Goal: Information Seeking & Learning: Learn about a topic

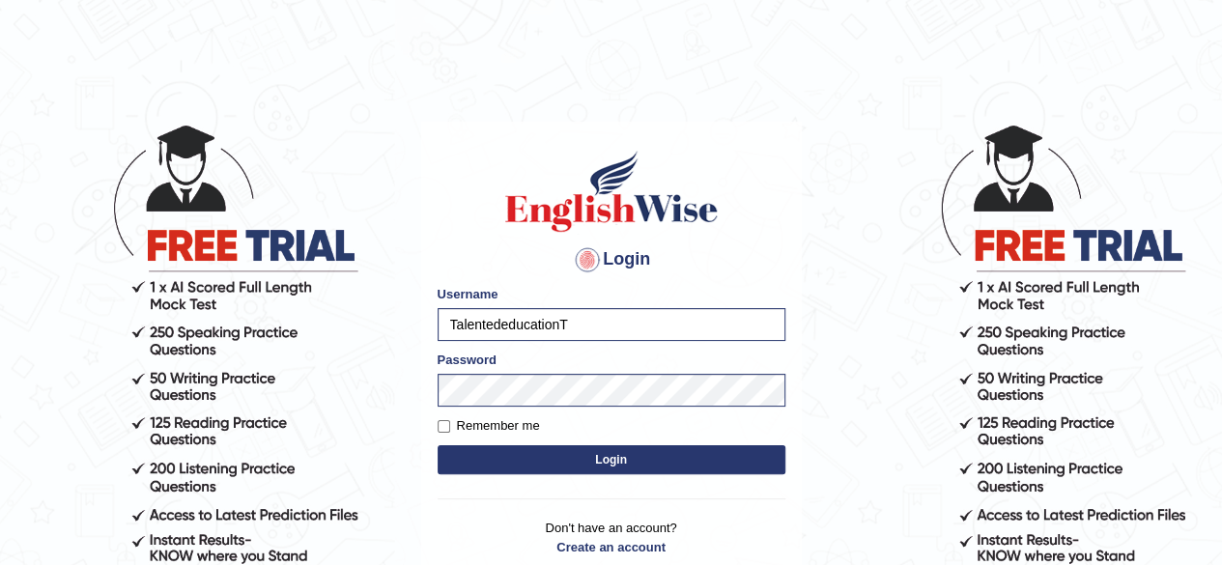
type input "Talentededucation"
click at [503, 463] on button "Login" at bounding box center [612, 460] width 348 height 29
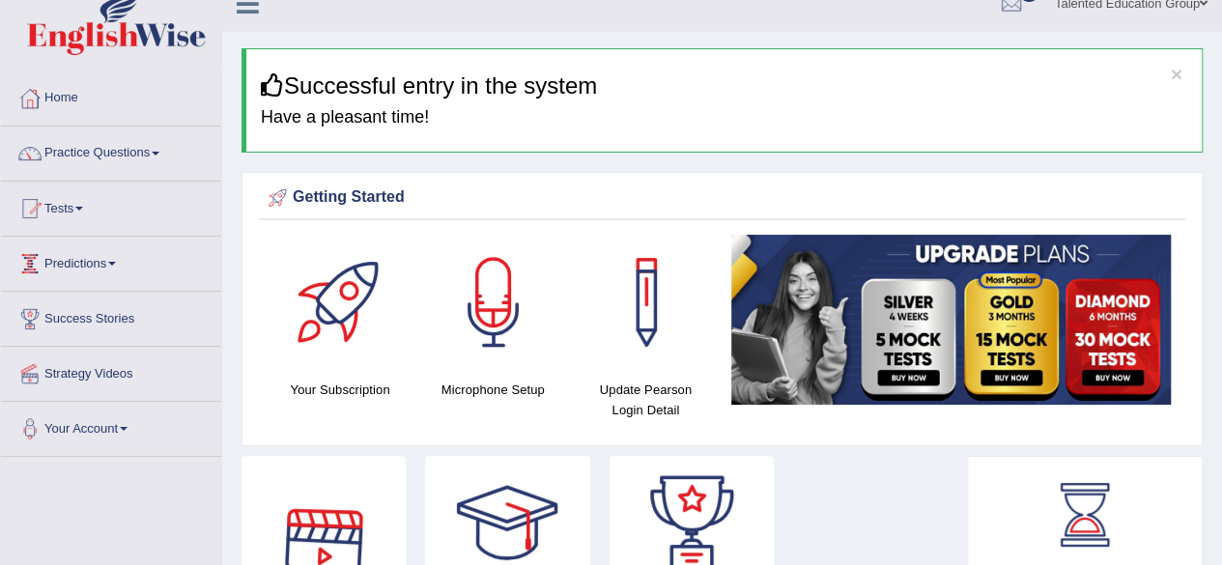
scroll to position [23, 0]
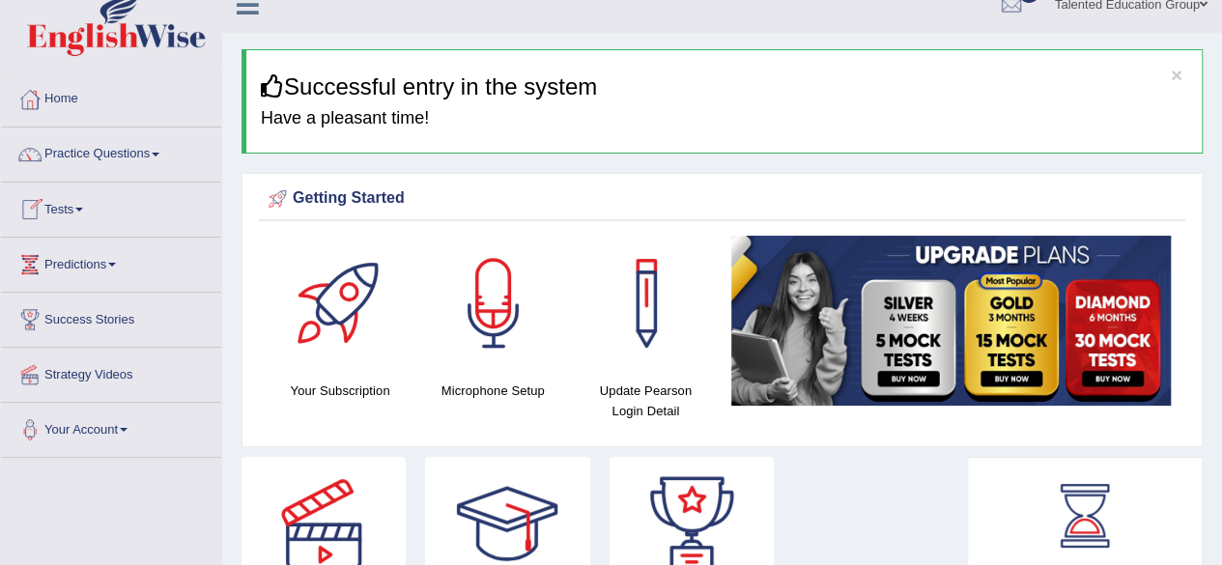
click at [76, 208] on link "Tests" at bounding box center [111, 207] width 220 height 48
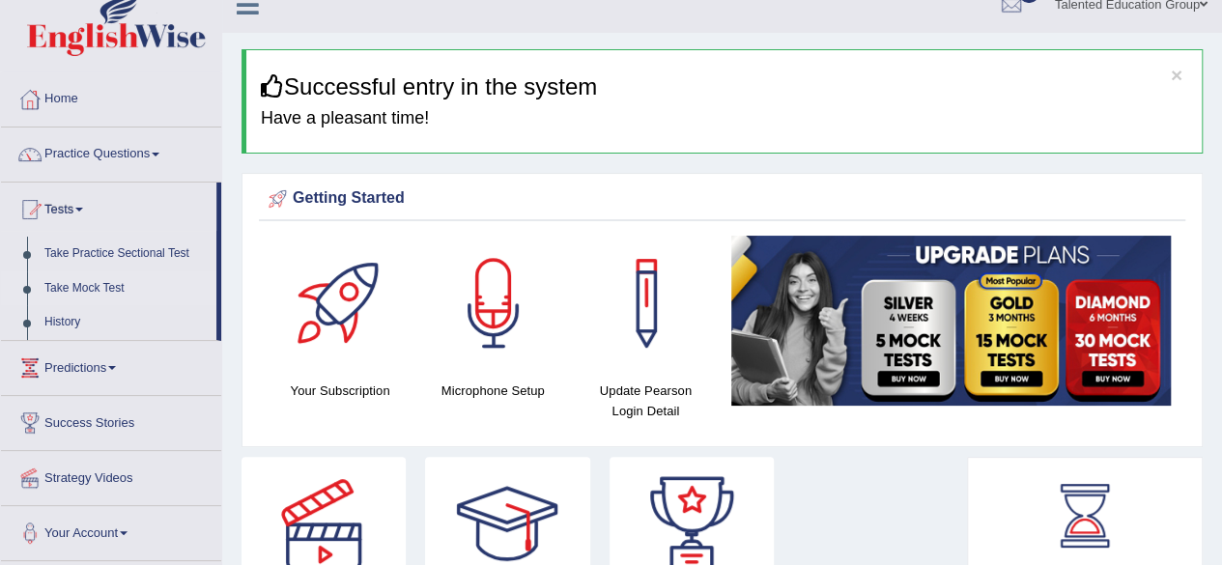
click at [88, 287] on link "Take Mock Test" at bounding box center [126, 289] width 181 height 35
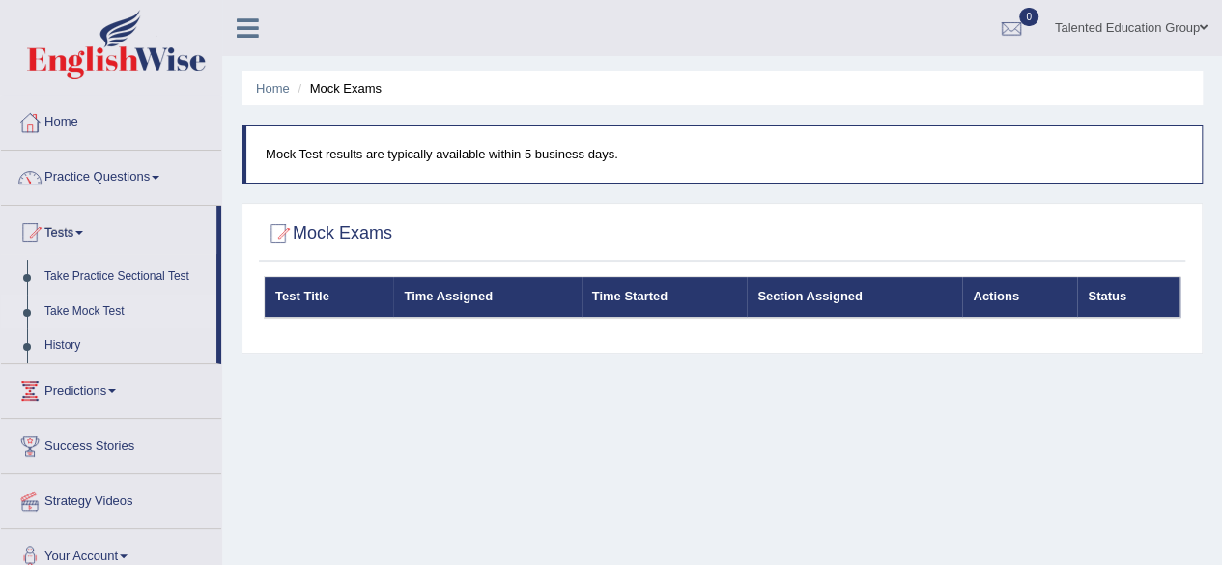
scroll to position [30, 0]
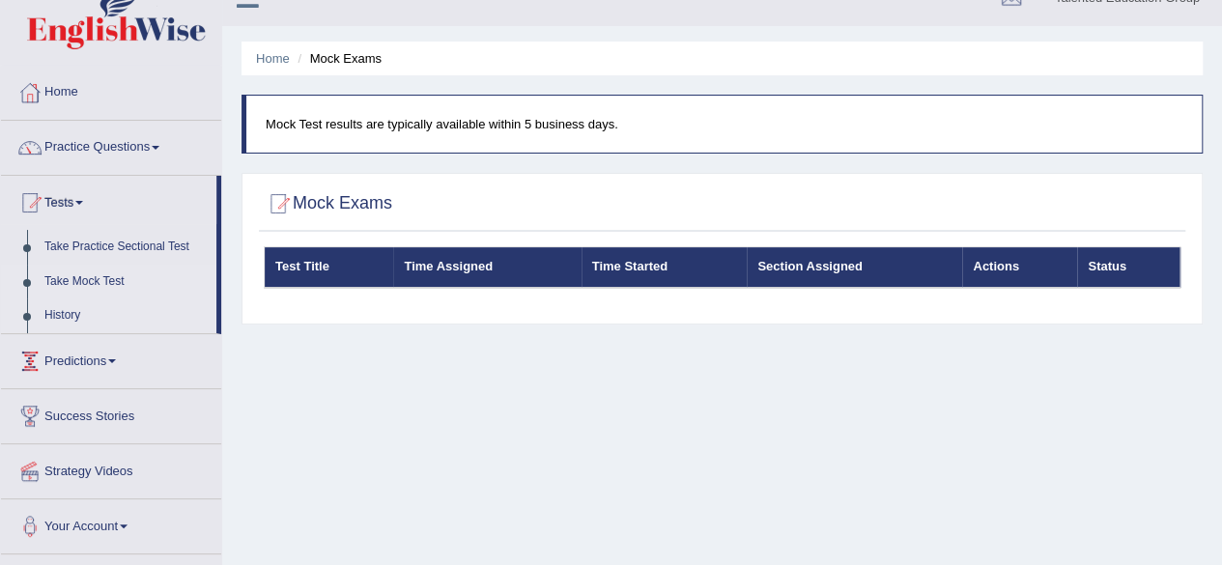
click at [63, 316] on link "History" at bounding box center [126, 316] width 181 height 35
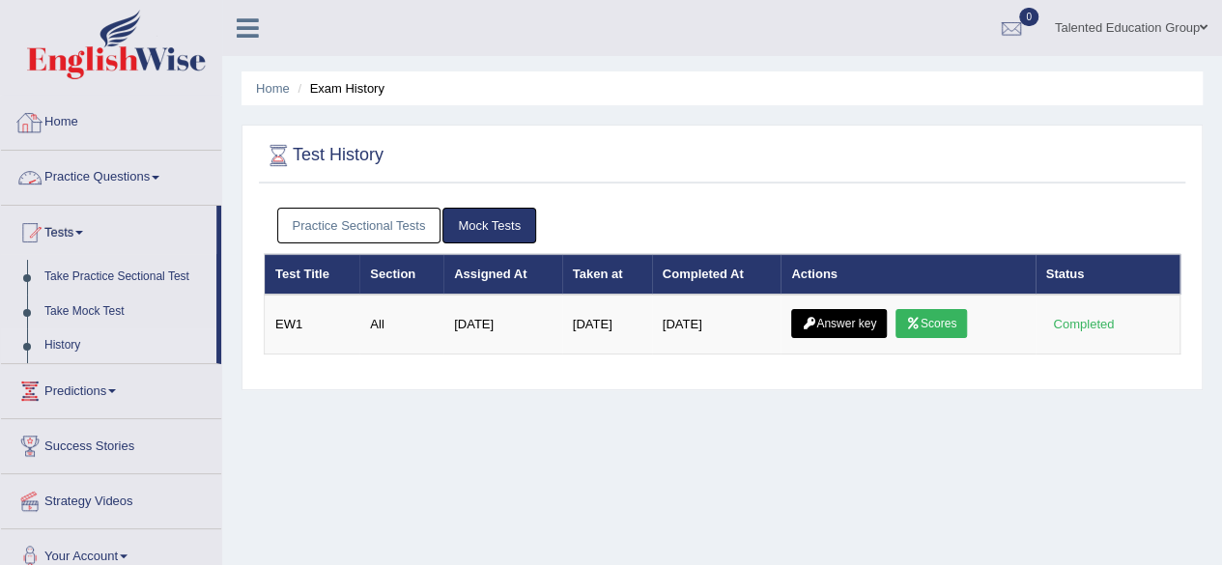
click at [61, 114] on link "Home" at bounding box center [111, 120] width 220 height 48
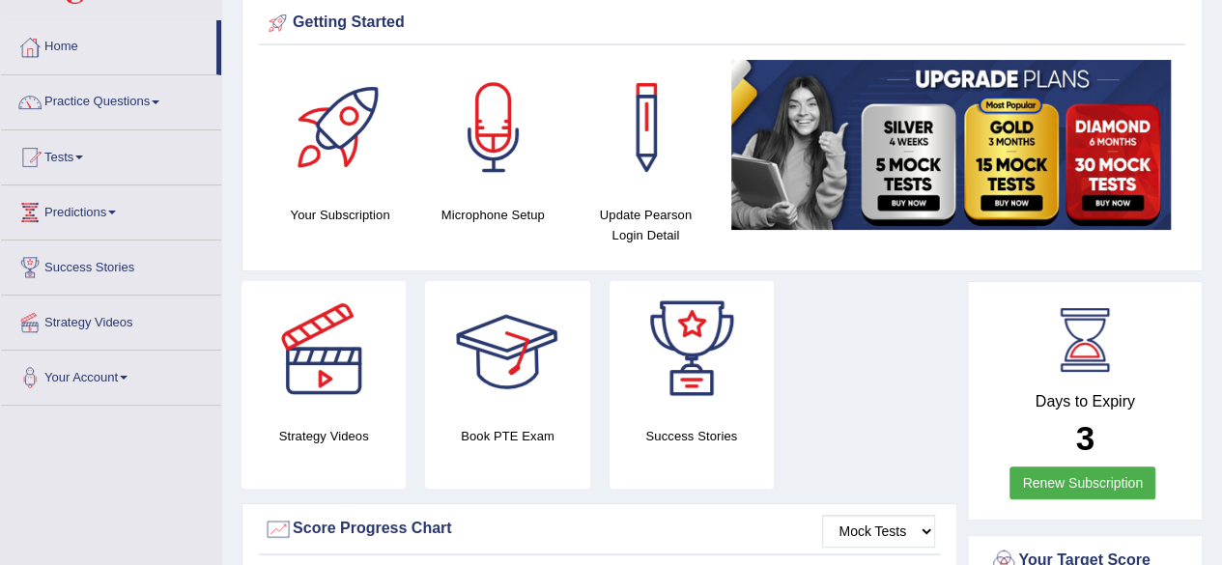
scroll to position [72, 0]
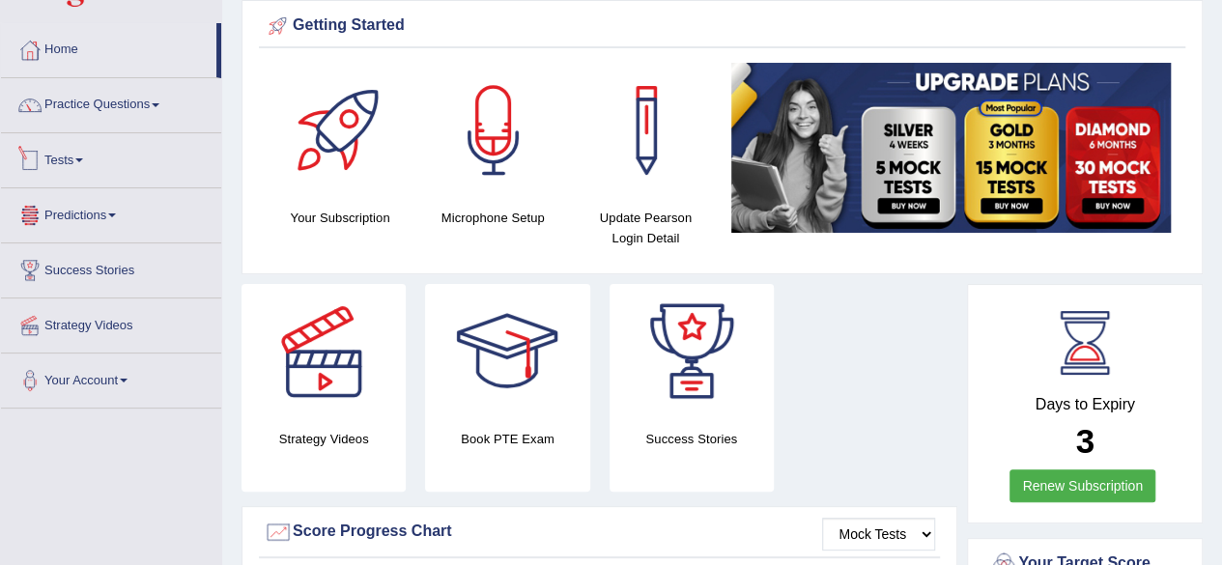
click at [72, 163] on link "Tests" at bounding box center [111, 157] width 220 height 48
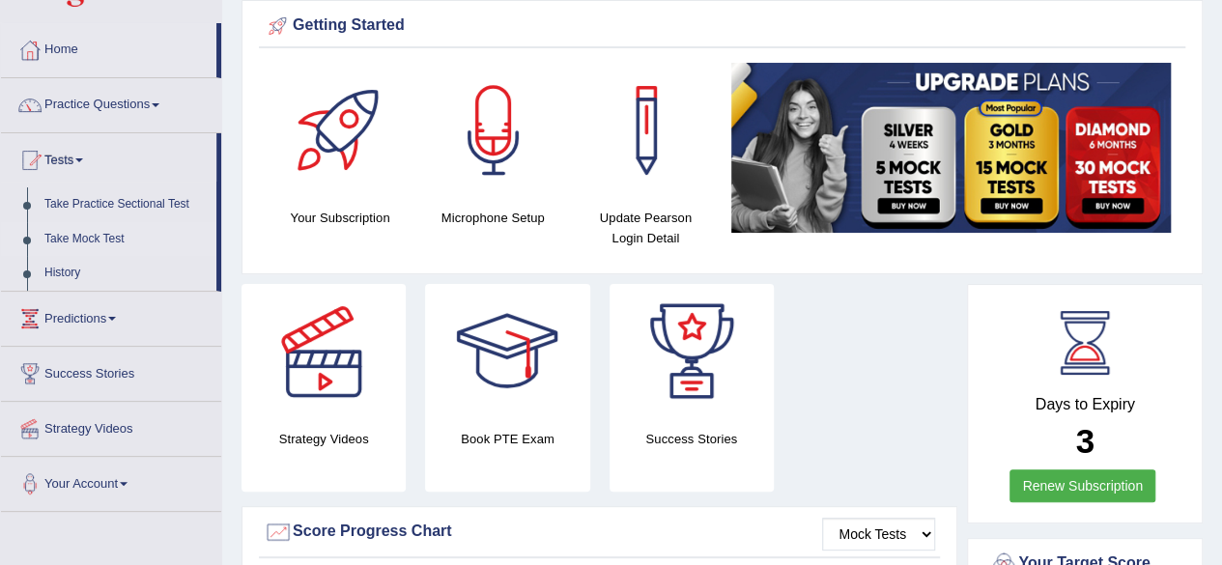
click at [85, 229] on link "Take Mock Test" at bounding box center [126, 239] width 181 height 35
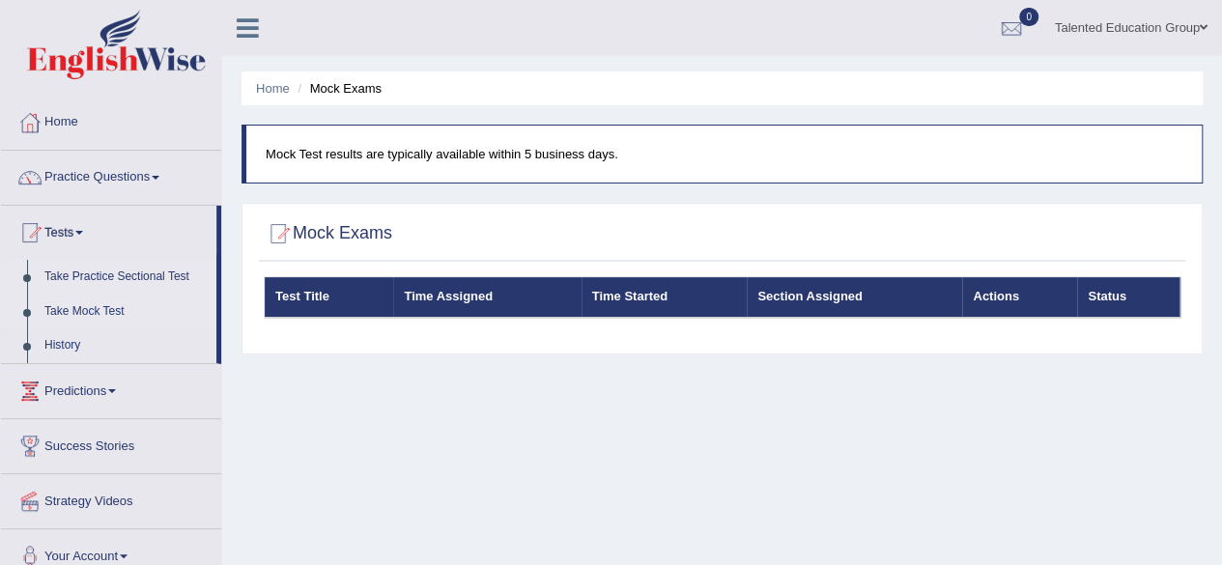
click at [146, 272] on link "Take Practice Sectional Test" at bounding box center [126, 277] width 181 height 35
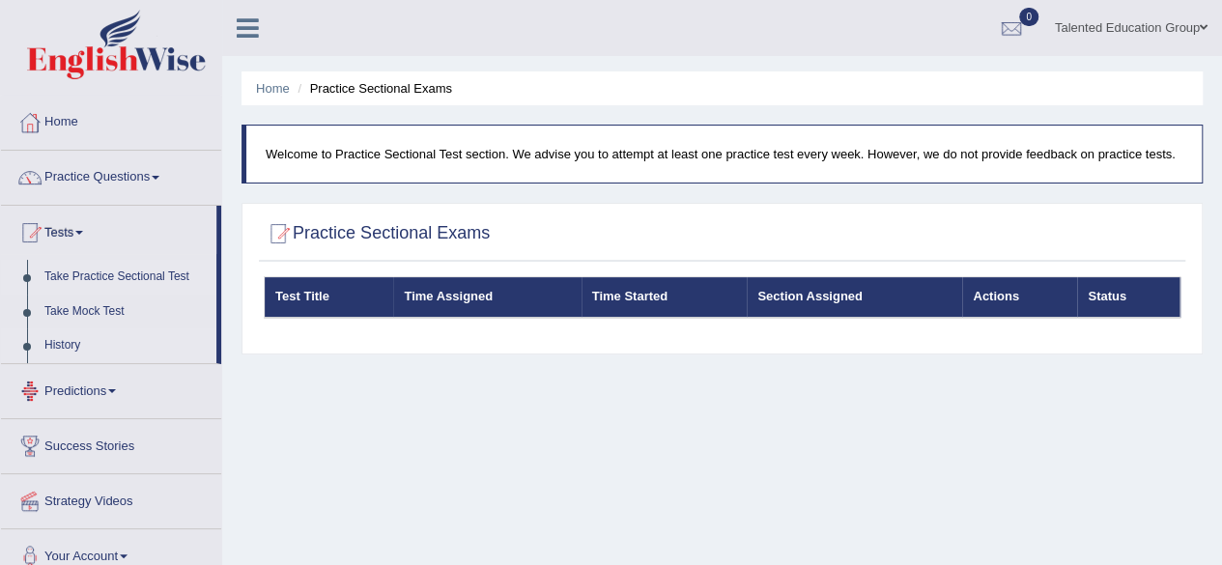
click at [69, 331] on link "History" at bounding box center [126, 346] width 181 height 35
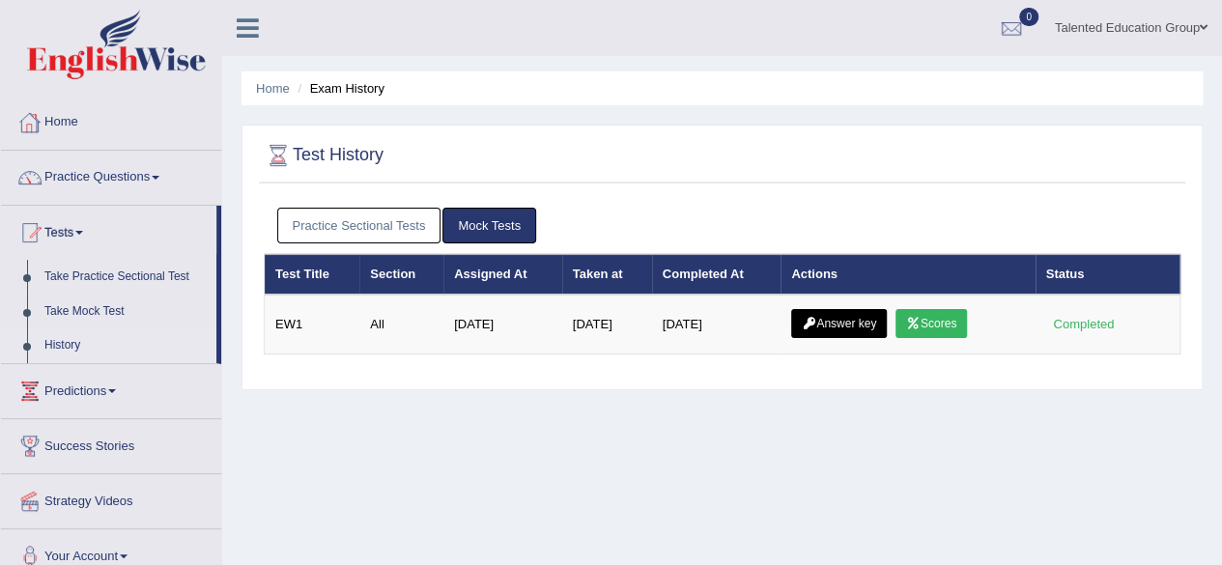
click at [73, 128] on link "Home" at bounding box center [111, 120] width 220 height 48
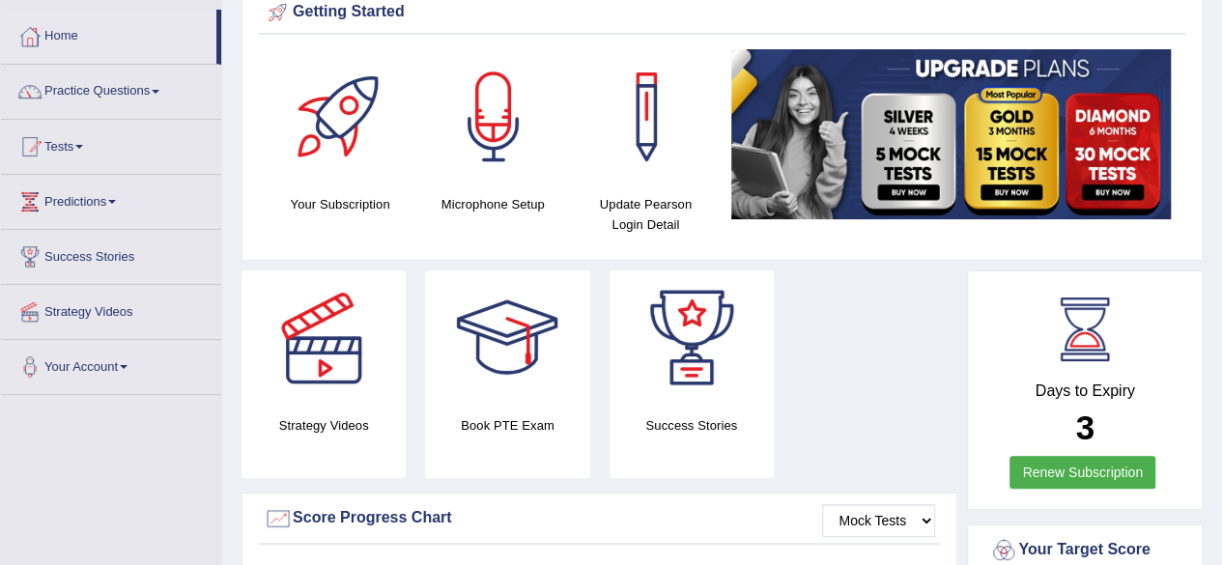
scroll to position [87, 0]
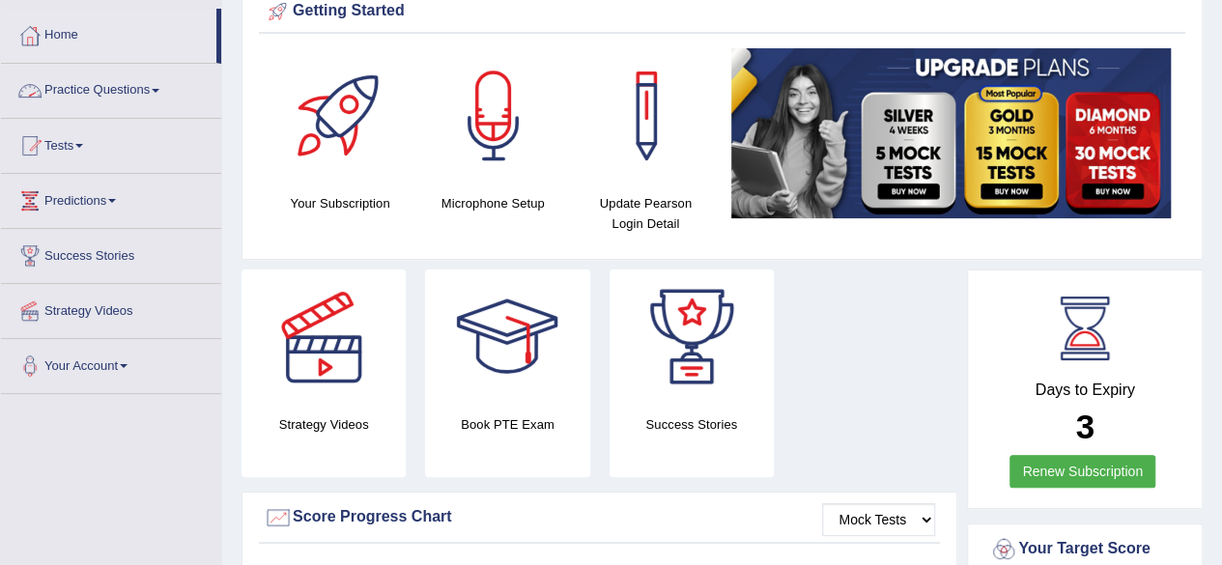
click at [149, 84] on link "Practice Questions" at bounding box center [111, 88] width 220 height 48
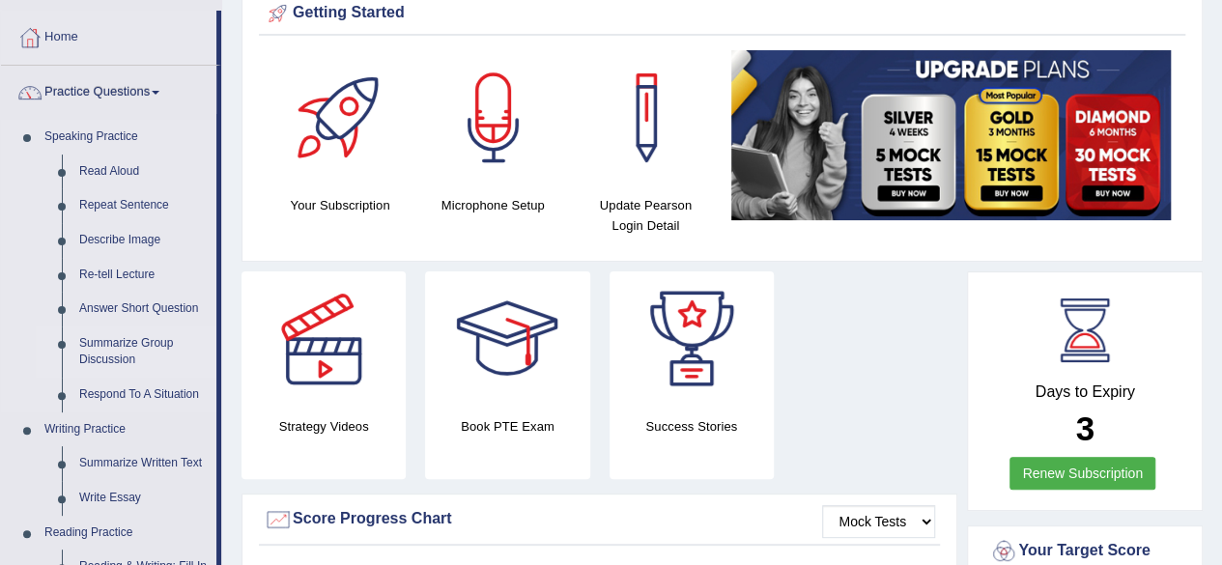
scroll to position [0, 0]
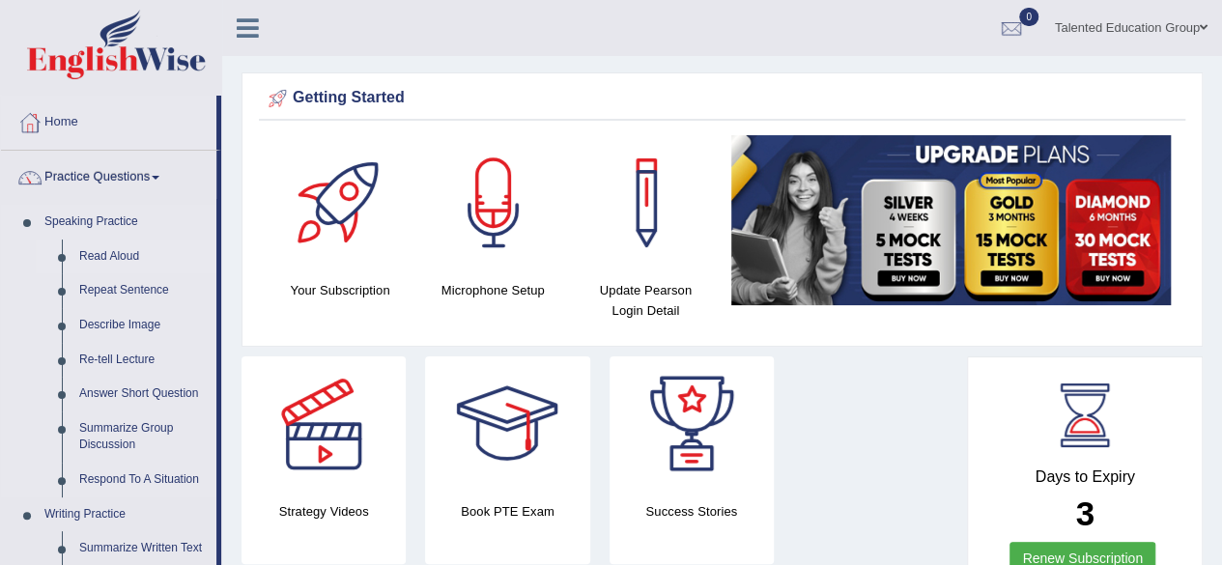
click at [106, 251] on link "Read Aloud" at bounding box center [144, 257] width 146 height 35
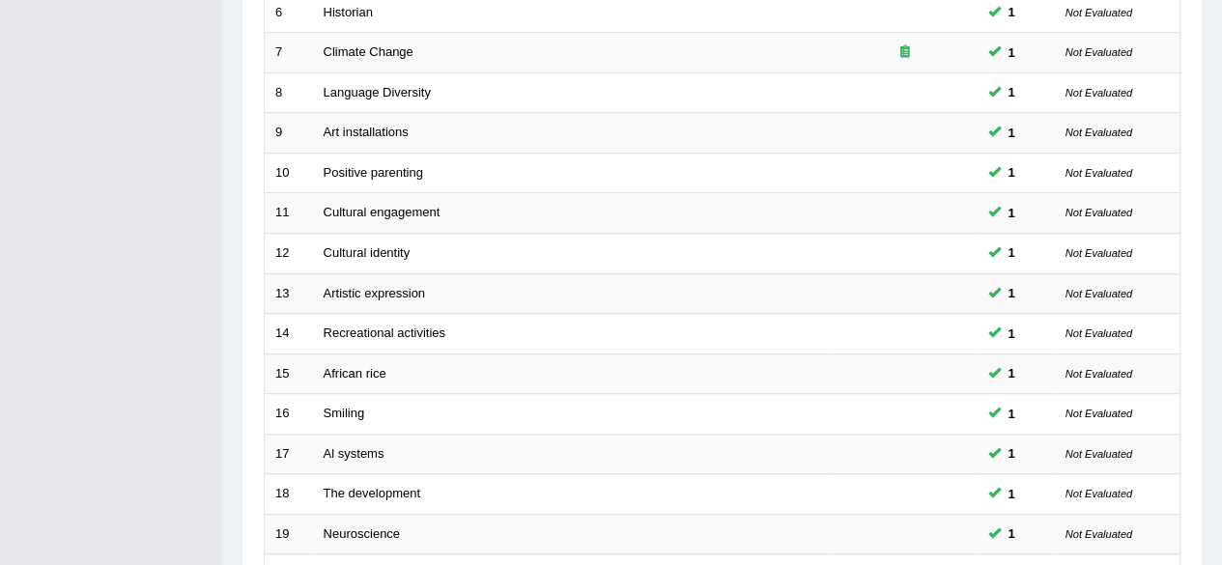
scroll to position [704, 0]
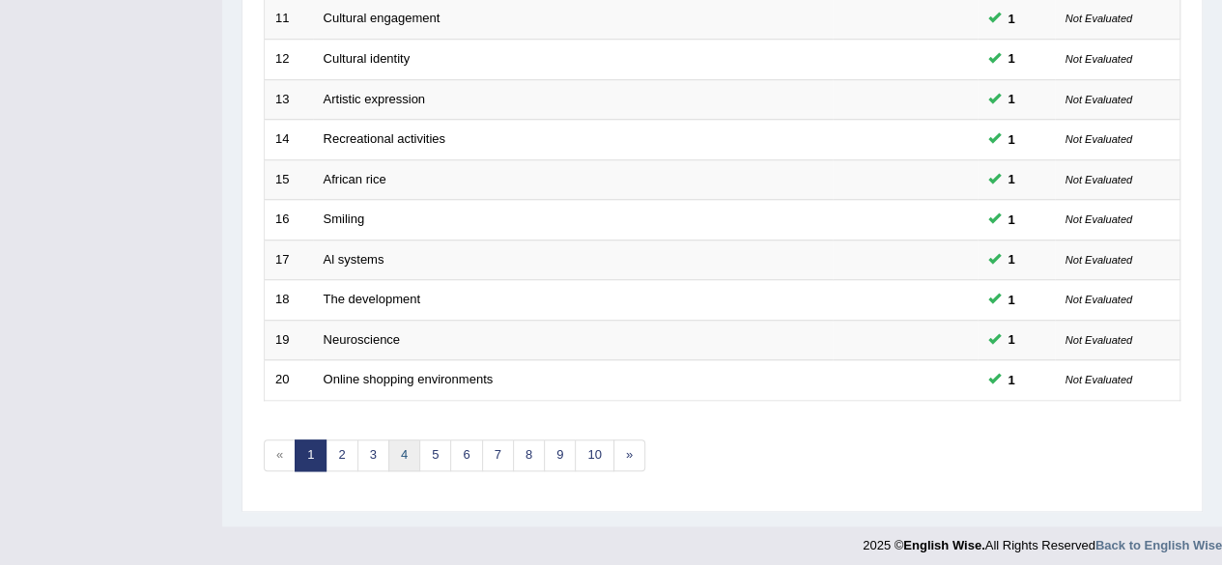
click at [390, 440] on link "4" at bounding box center [404, 456] width 32 height 32
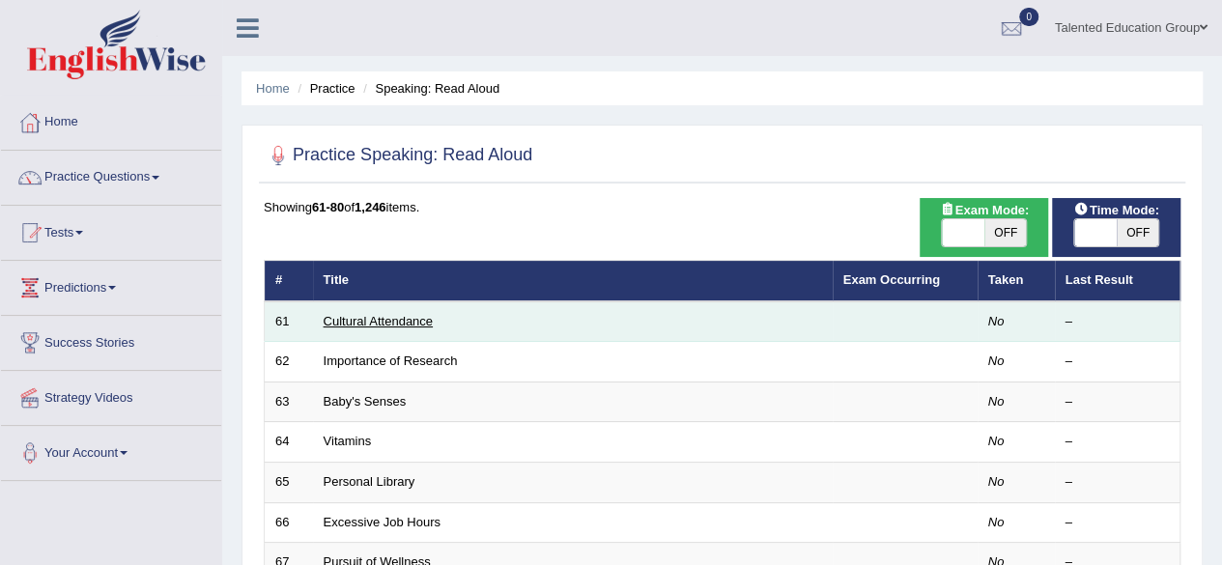
click at [377, 322] on link "Cultural Attendance" at bounding box center [378, 321] width 109 height 14
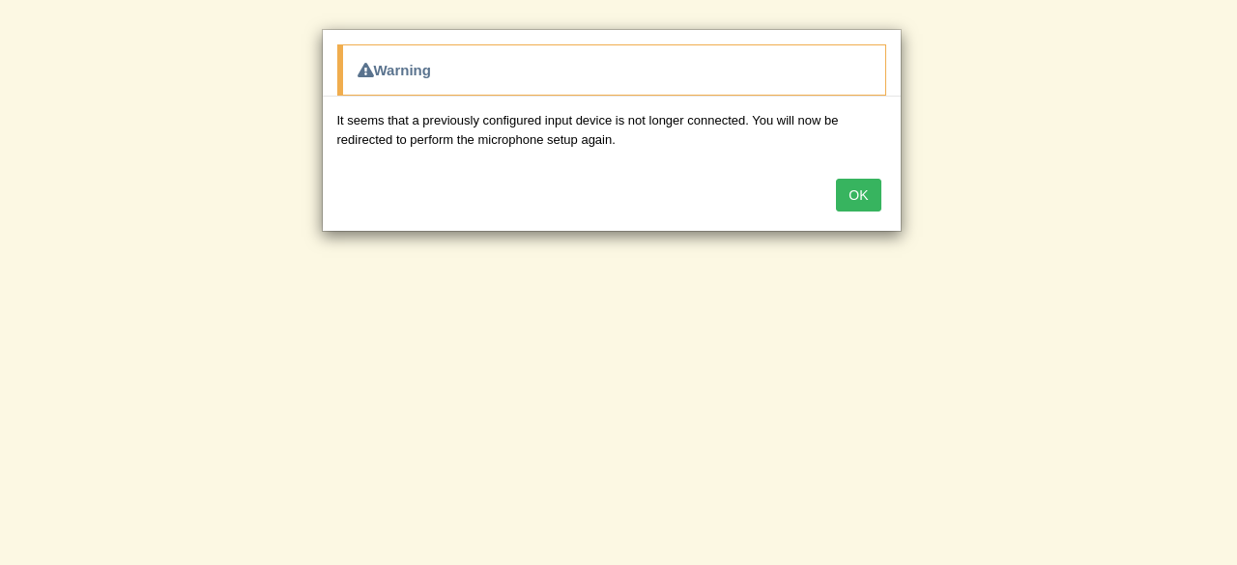
drag, startPoint x: 870, startPoint y: 188, endPoint x: 311, endPoint y: 239, distance: 560.8
click at [311, 239] on div "Warning It seems that a previously configured input device is not longer connec…" at bounding box center [618, 282] width 1237 height 565
click at [863, 189] on button "OK" at bounding box center [858, 195] width 44 height 33
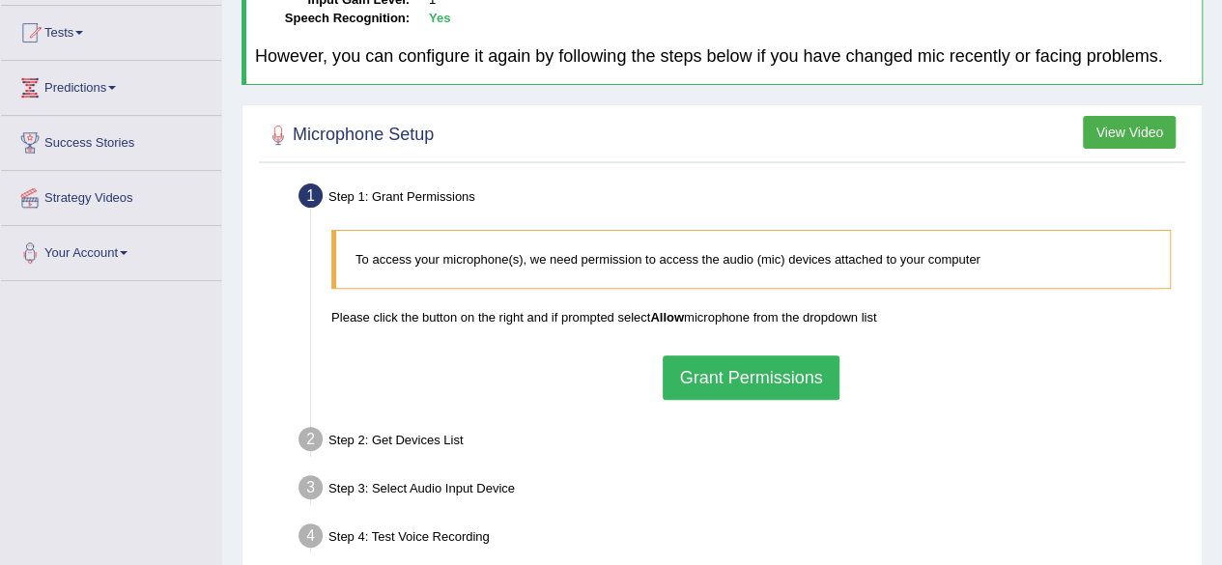
scroll to position [228, 0]
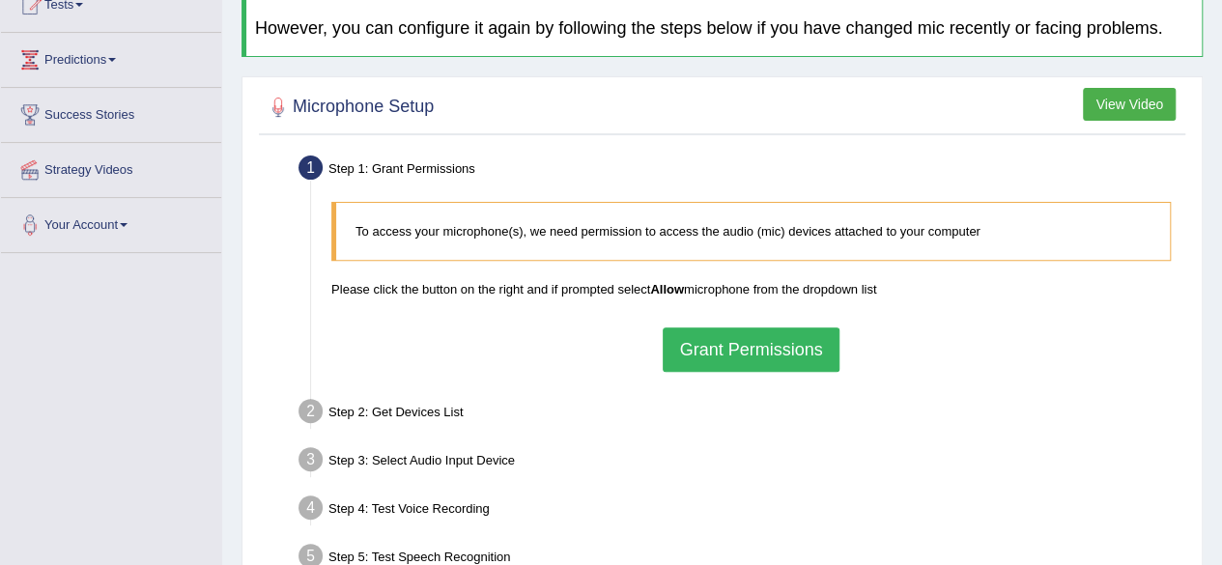
click at [707, 352] on button "Grant Permissions" at bounding box center [751, 350] width 176 height 44
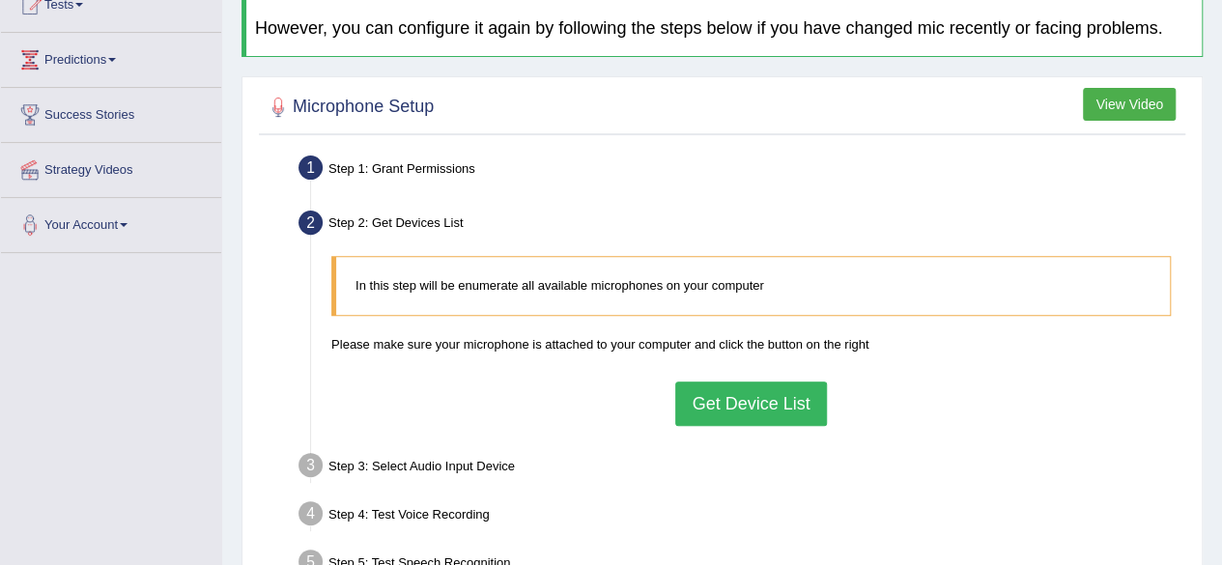
click at [741, 403] on button "Get Device List" at bounding box center [751, 404] width 151 height 44
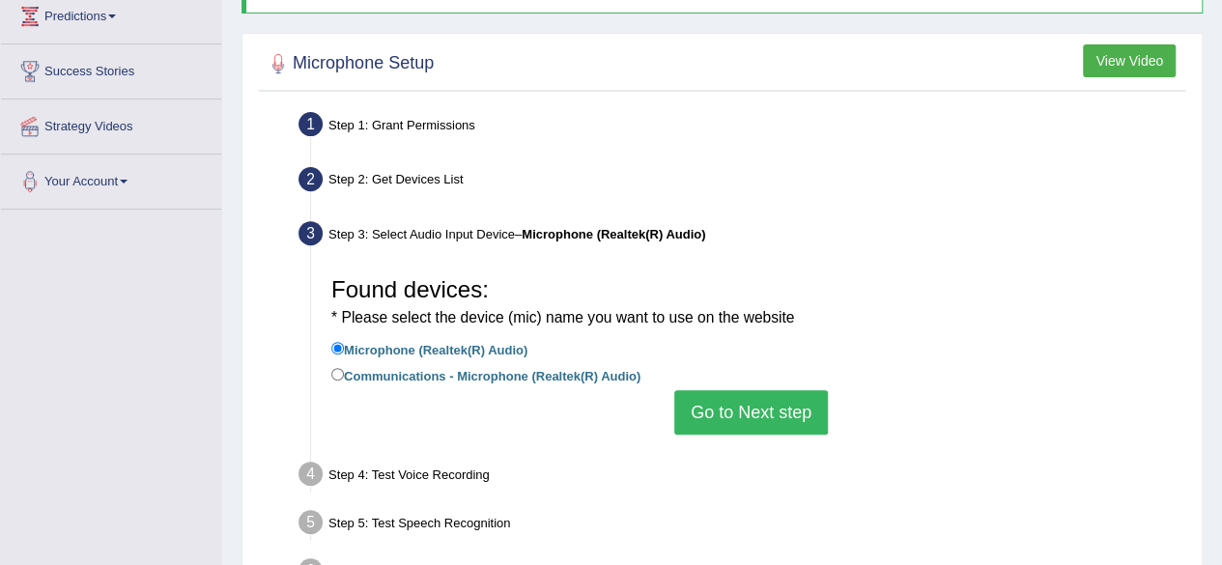
scroll to position [273, 0]
click at [741, 403] on button "Go to Next step" at bounding box center [752, 411] width 154 height 44
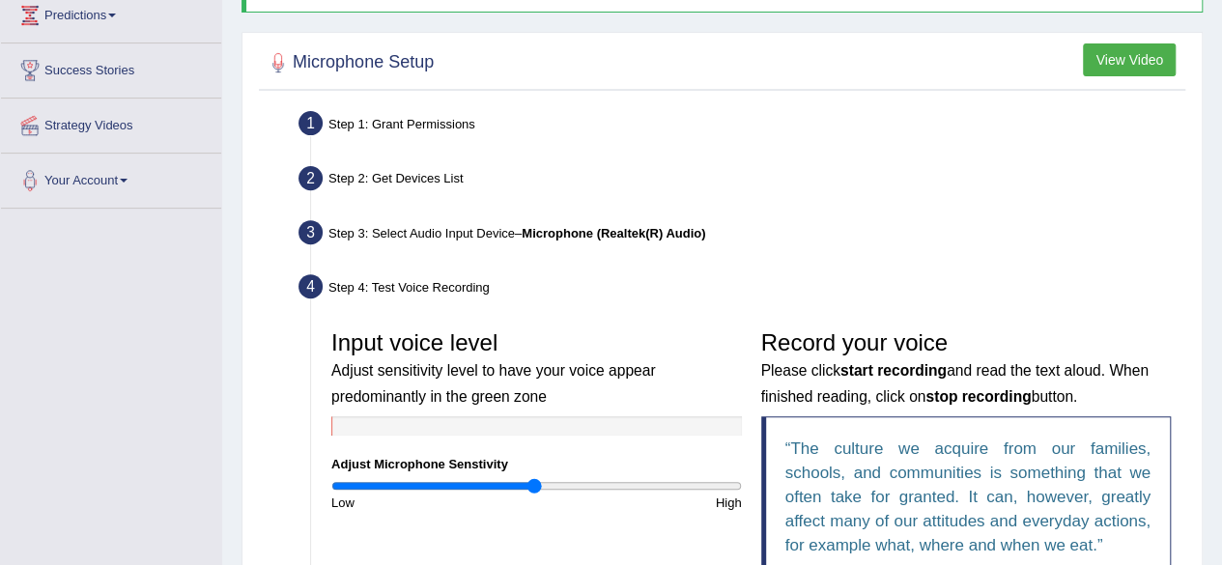
scroll to position [486, 0]
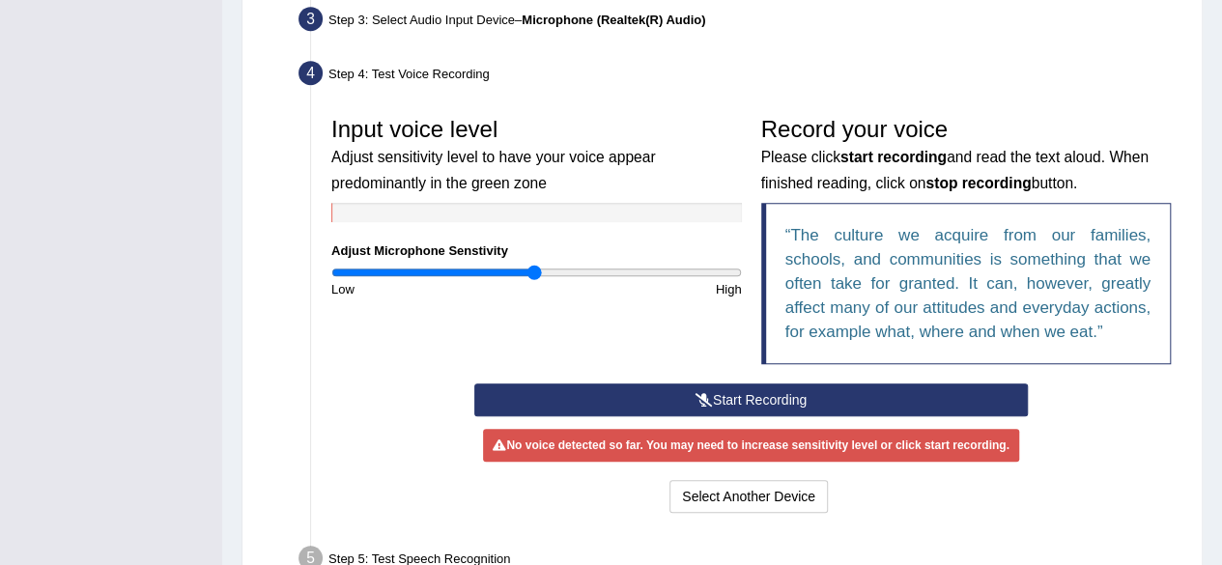
click at [741, 403] on button "Start Recording" at bounding box center [751, 400] width 554 height 33
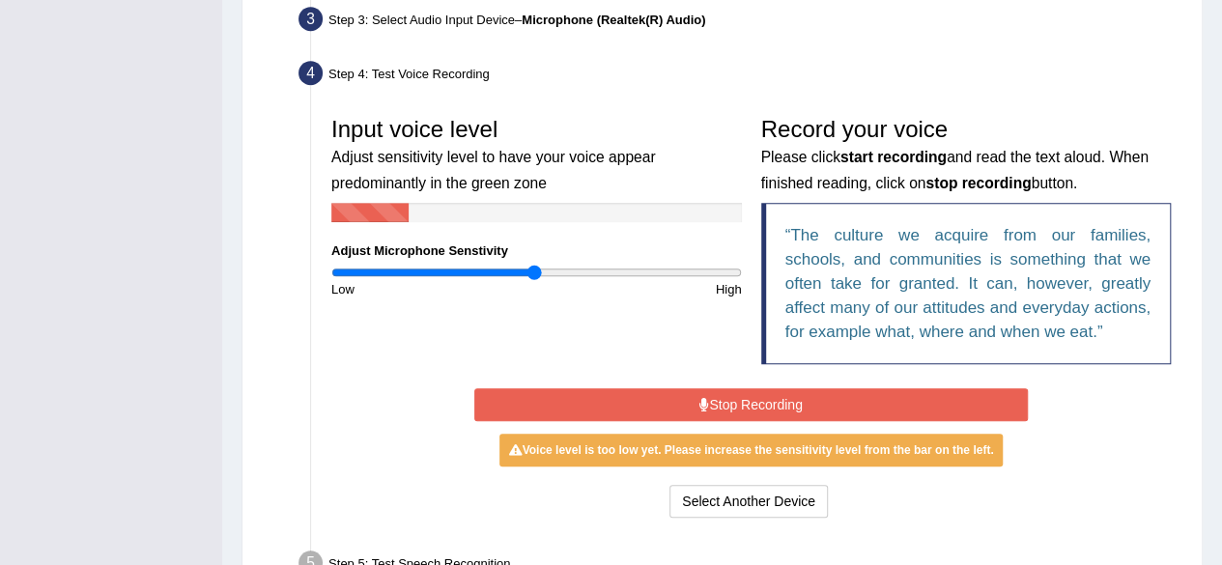
click at [741, 403] on button "Stop Recording" at bounding box center [751, 404] width 554 height 33
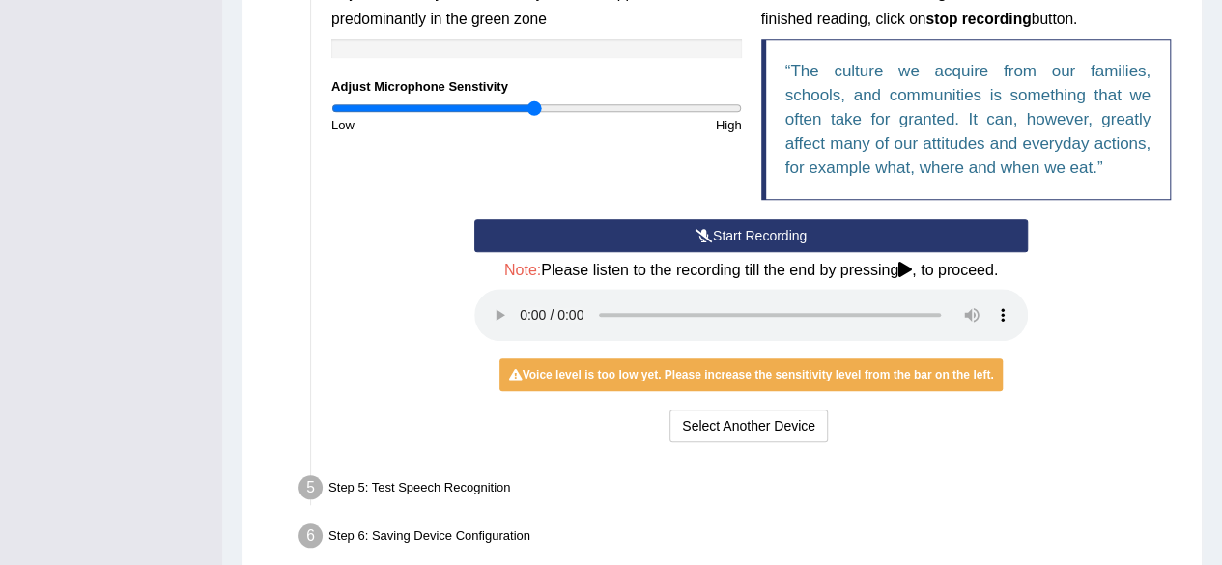
scroll to position [659, 0]
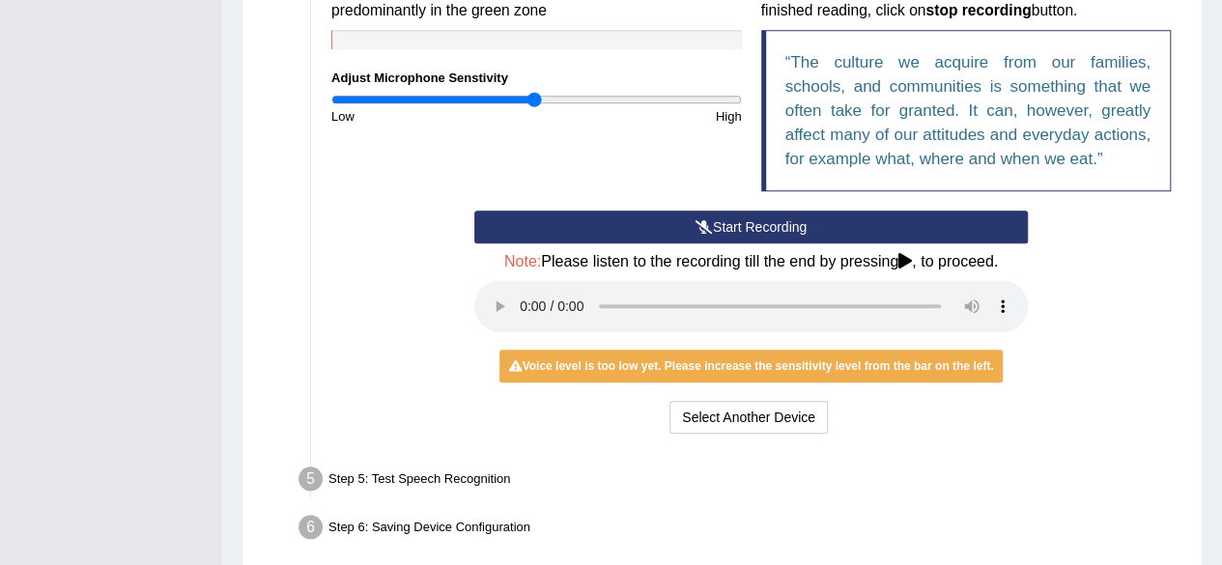
click at [785, 221] on button "Start Recording" at bounding box center [751, 227] width 554 height 33
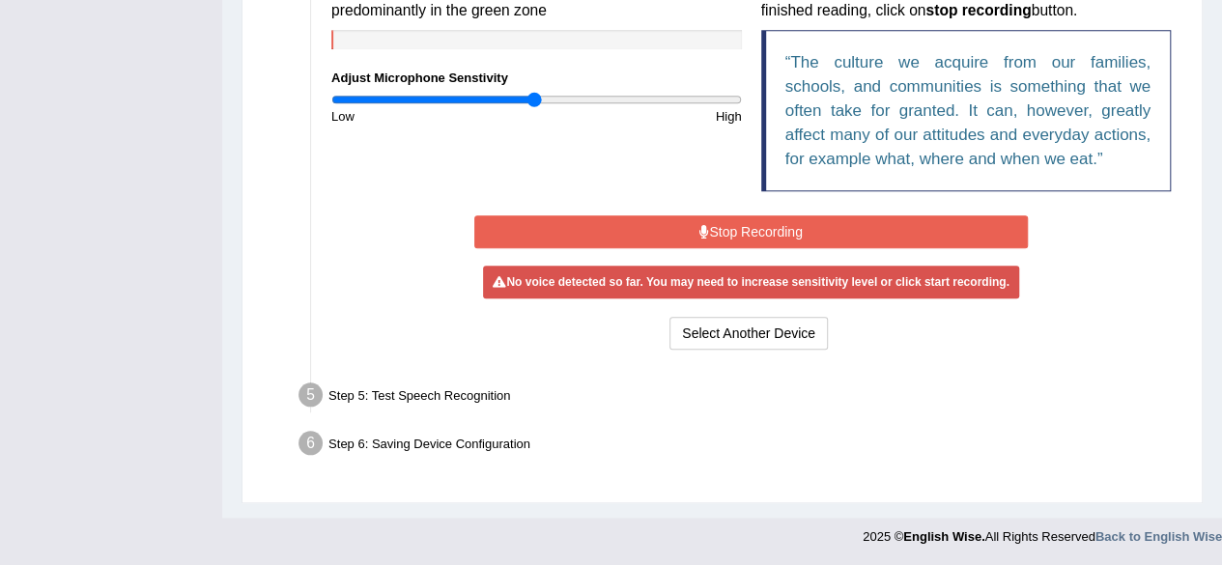
scroll to position [651, 0]
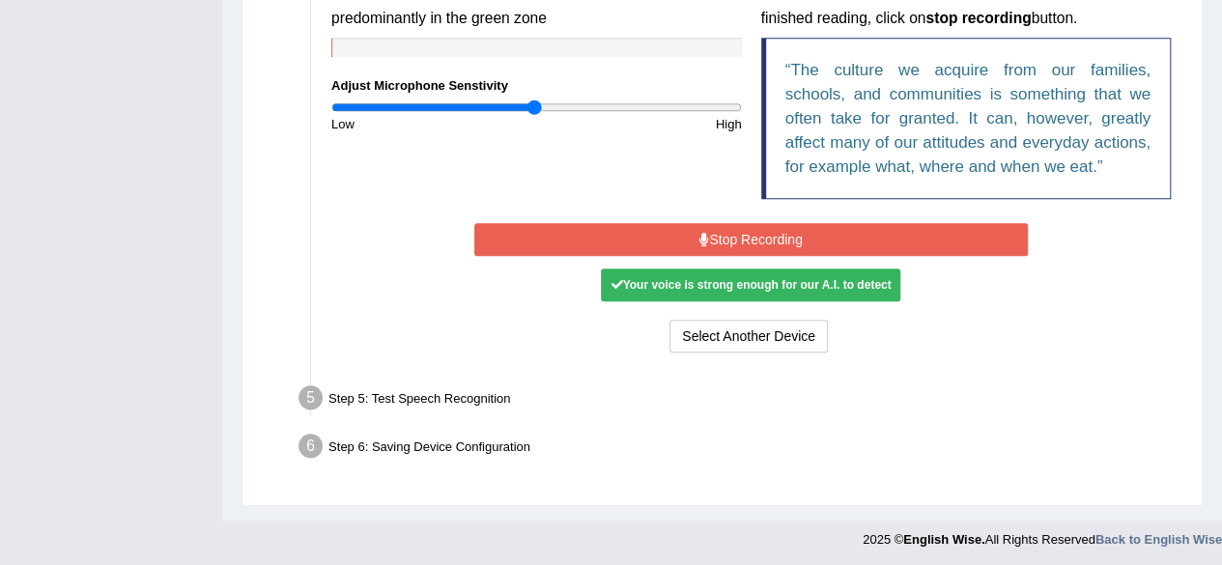
click at [785, 223] on button "Stop Recording" at bounding box center [751, 239] width 554 height 33
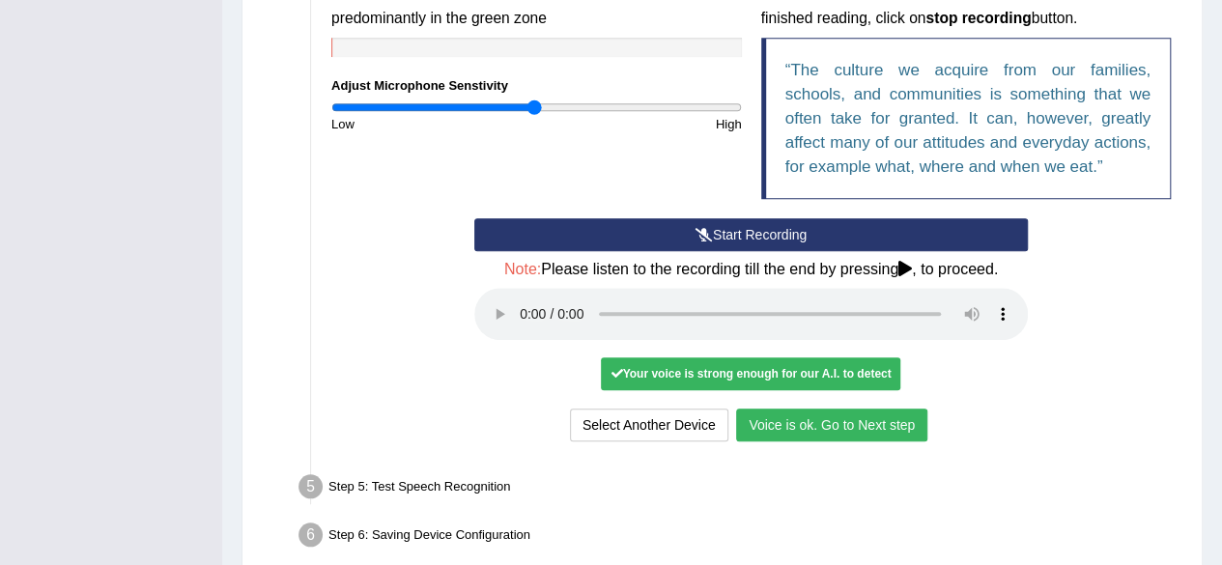
click at [779, 409] on button "Voice is ok. Go to Next step" at bounding box center [831, 425] width 191 height 33
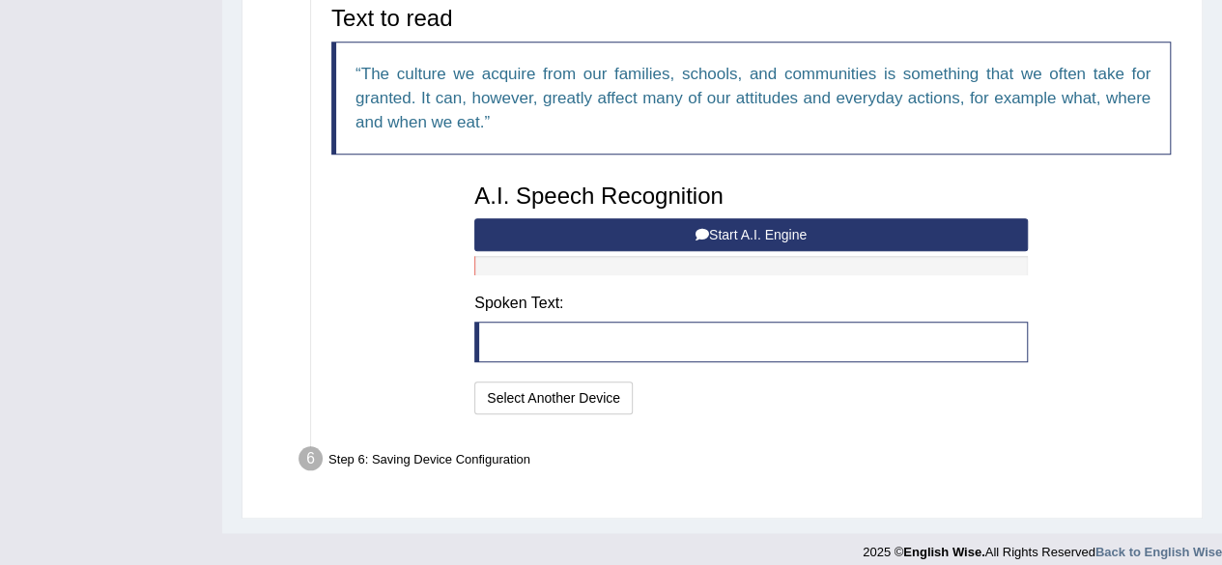
scroll to position [632, 0]
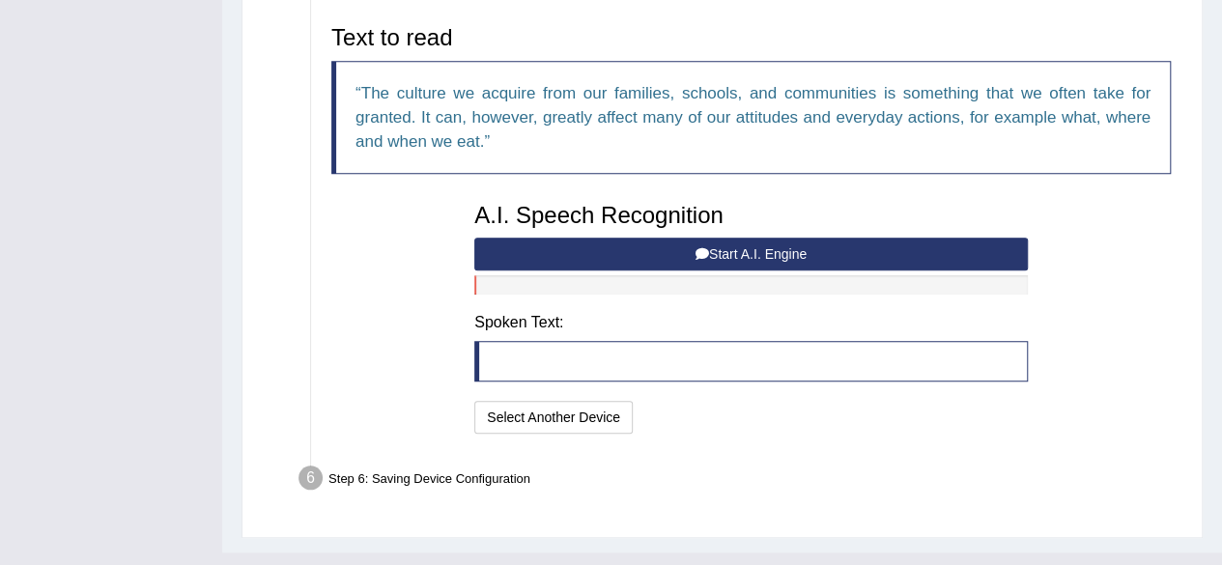
click at [671, 244] on button "Start A.I. Engine" at bounding box center [751, 254] width 554 height 33
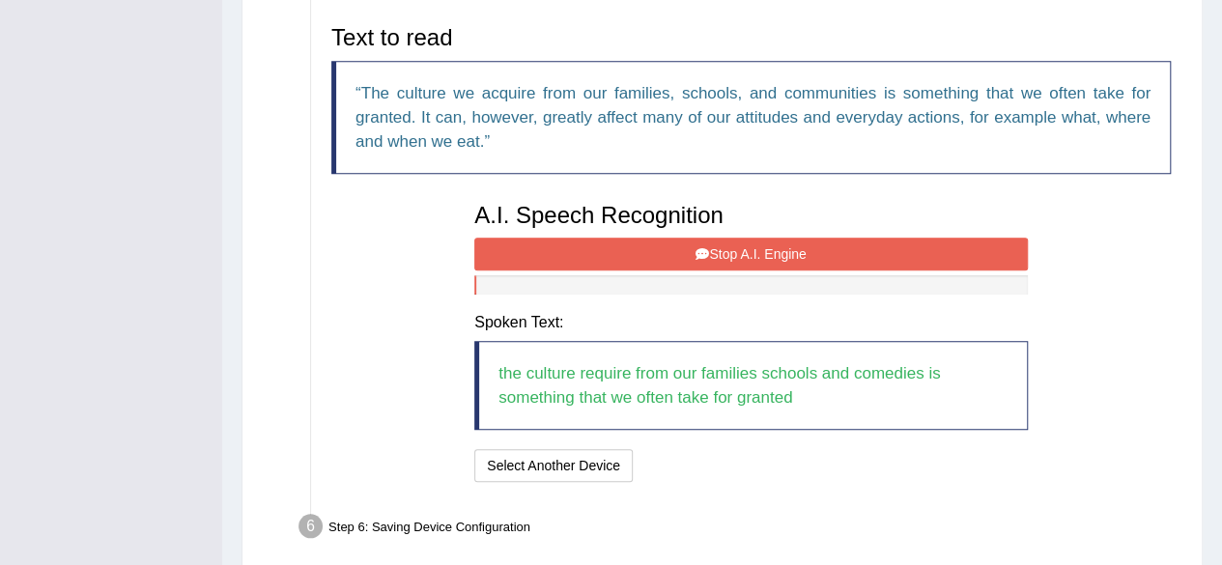
click at [682, 243] on button "Stop A.I. Engine" at bounding box center [751, 254] width 554 height 33
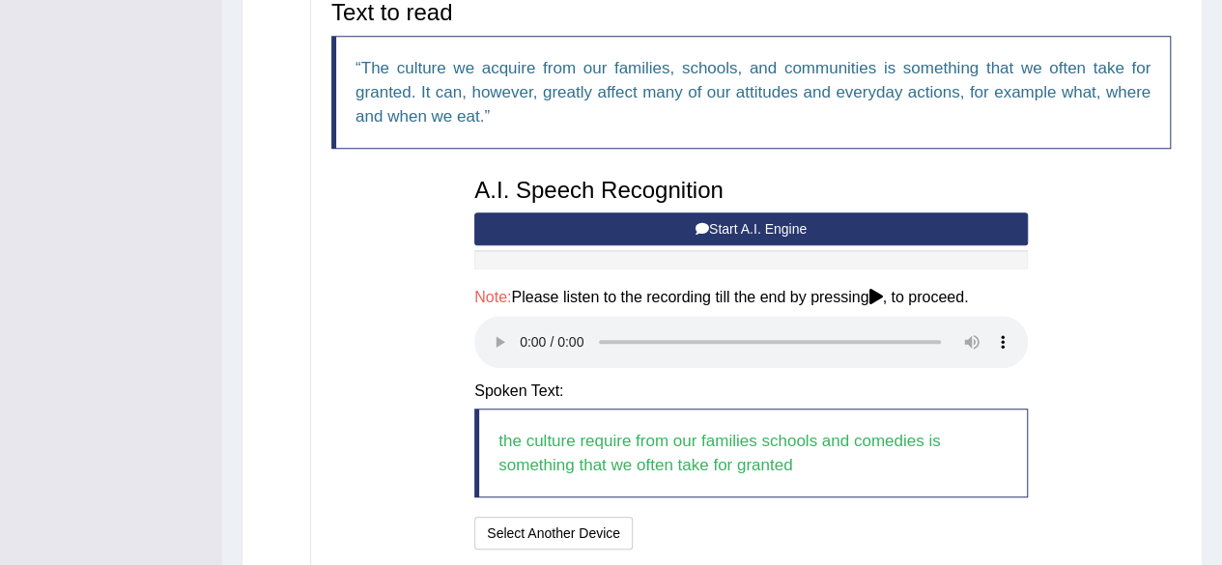
scroll to position [805, 0]
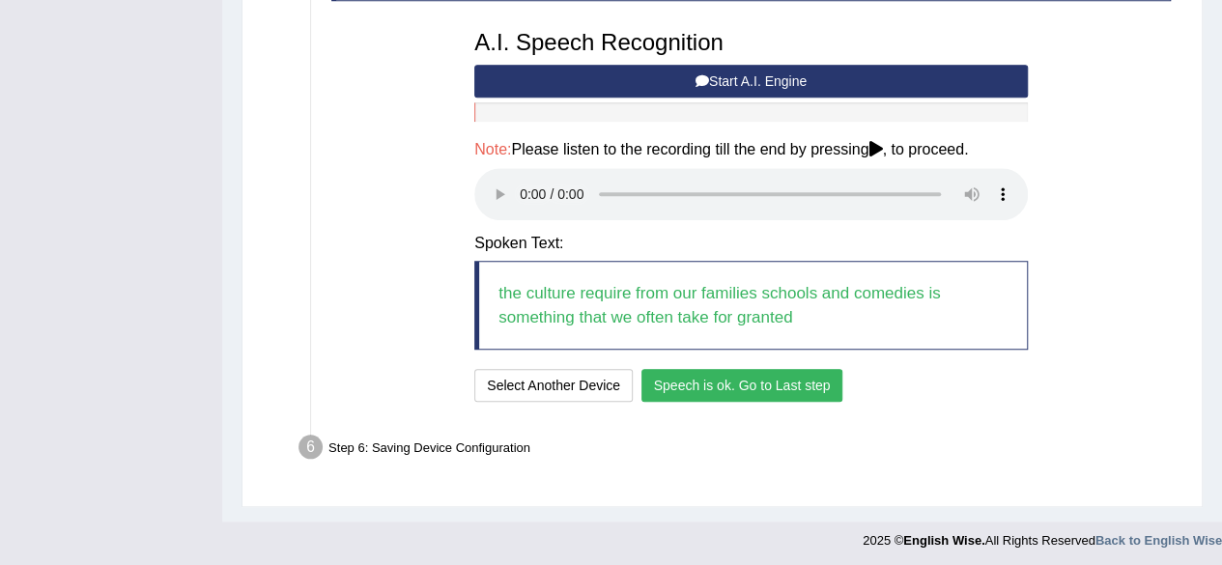
click at [706, 390] on button "Speech is ok. Go to Last step" at bounding box center [743, 385] width 202 height 33
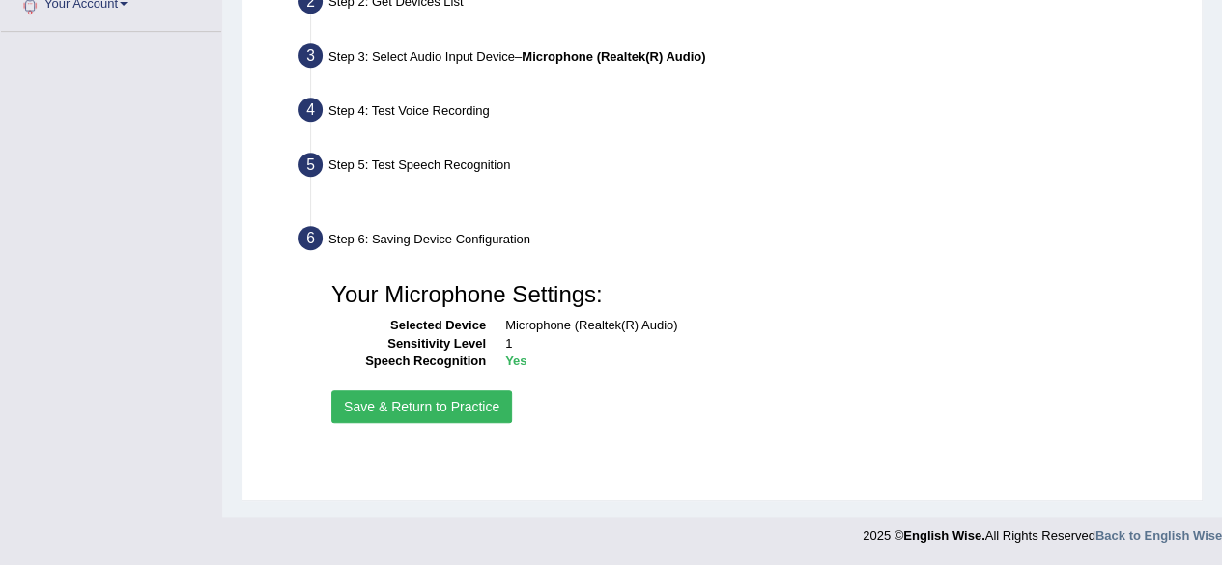
scroll to position [448, 0]
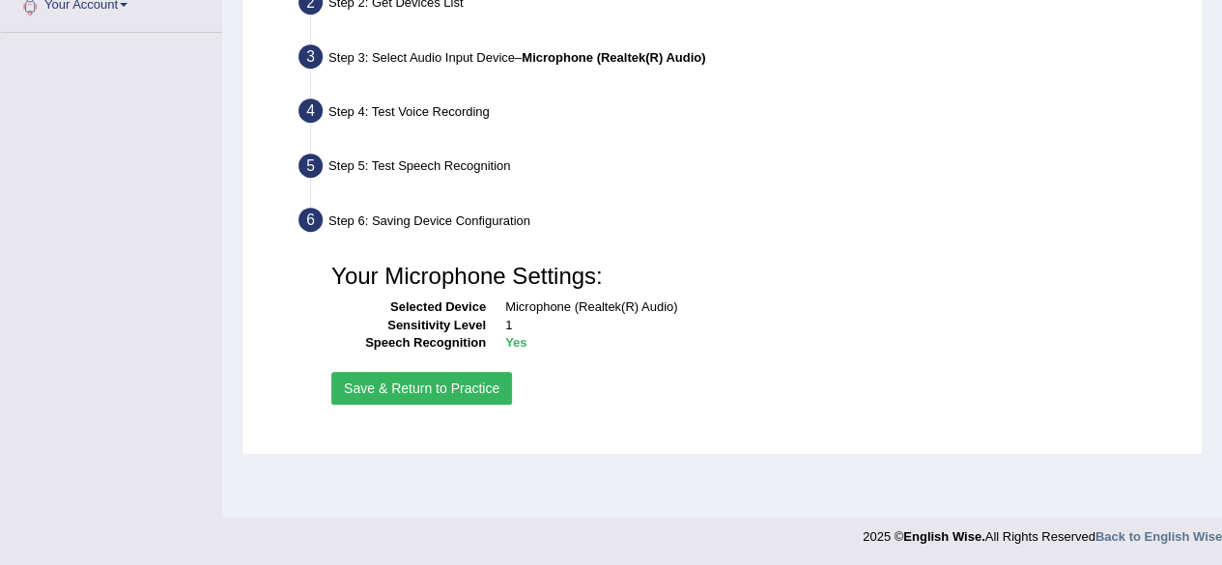
click at [460, 379] on button "Save & Return to Practice" at bounding box center [421, 388] width 181 height 33
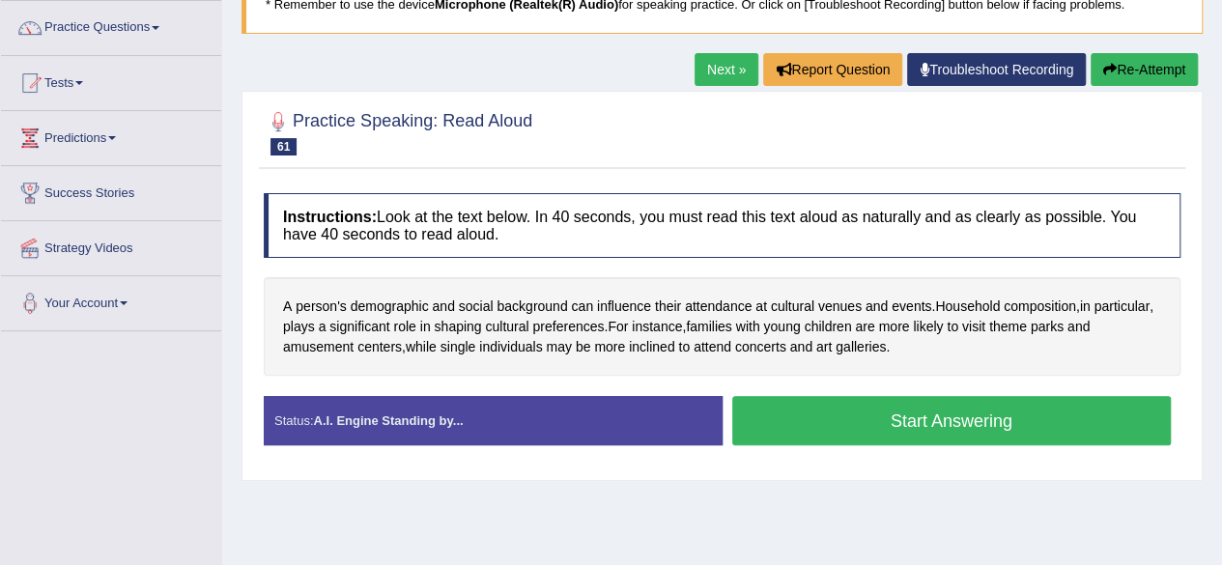
scroll to position [151, 0]
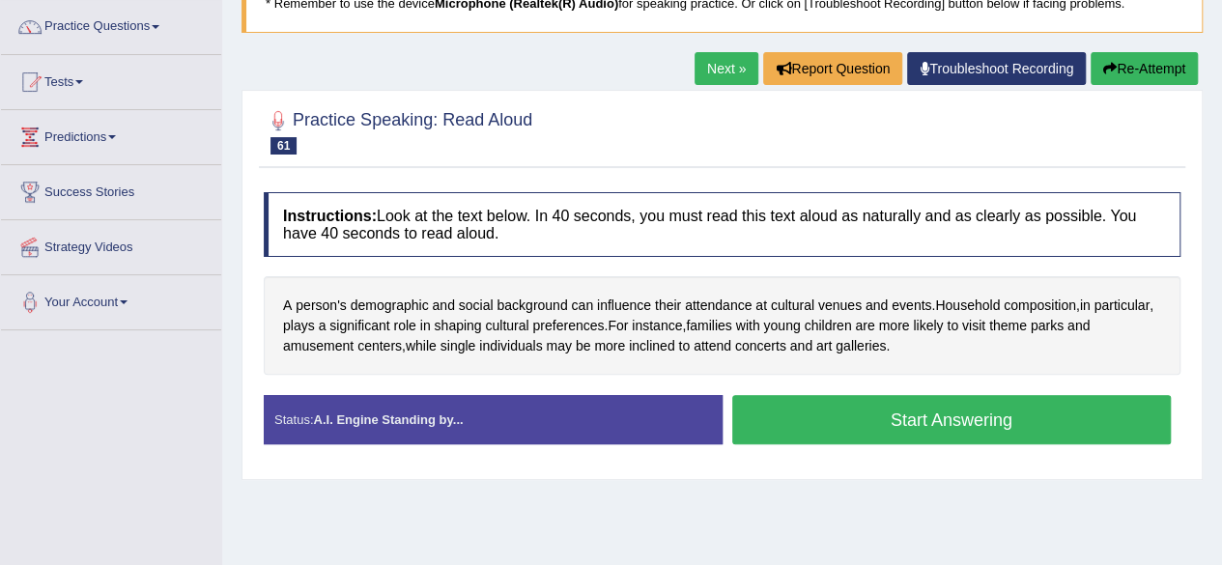
click at [770, 404] on button "Start Answering" at bounding box center [953, 419] width 440 height 49
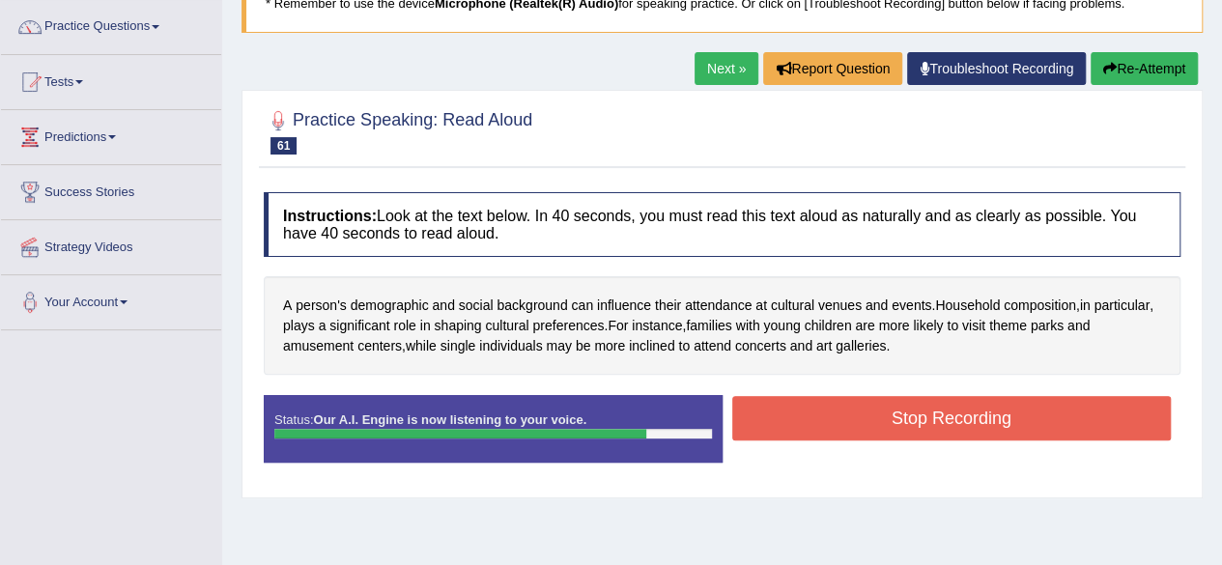
click at [770, 404] on button "Stop Recording" at bounding box center [953, 418] width 440 height 44
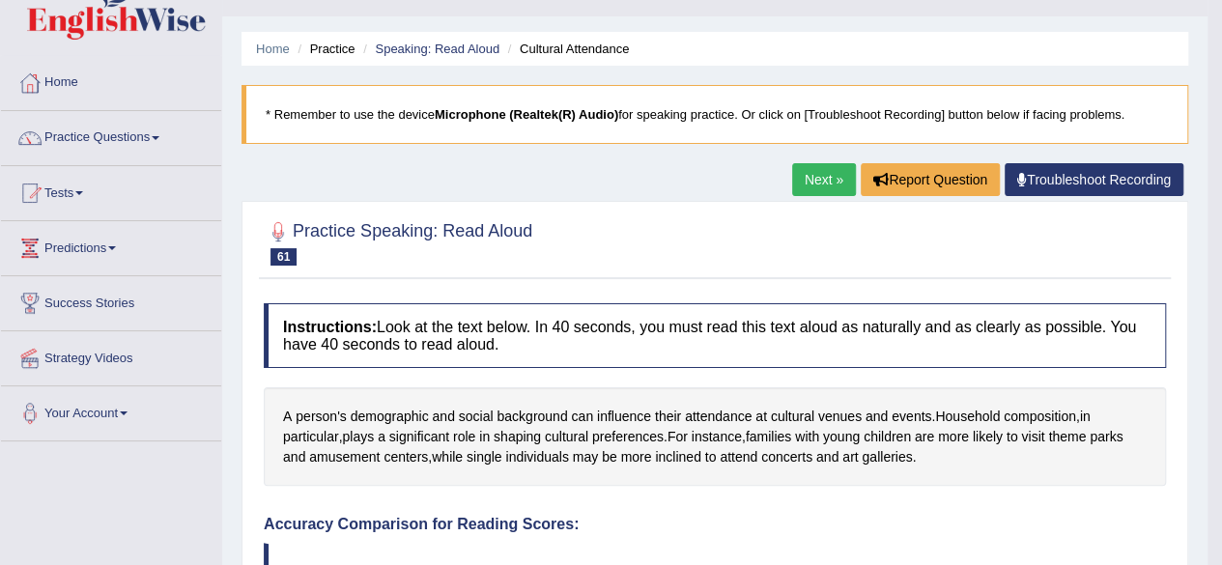
scroll to position [39, 0]
click at [428, 43] on link "Speaking: Read Aloud" at bounding box center [437, 50] width 125 height 14
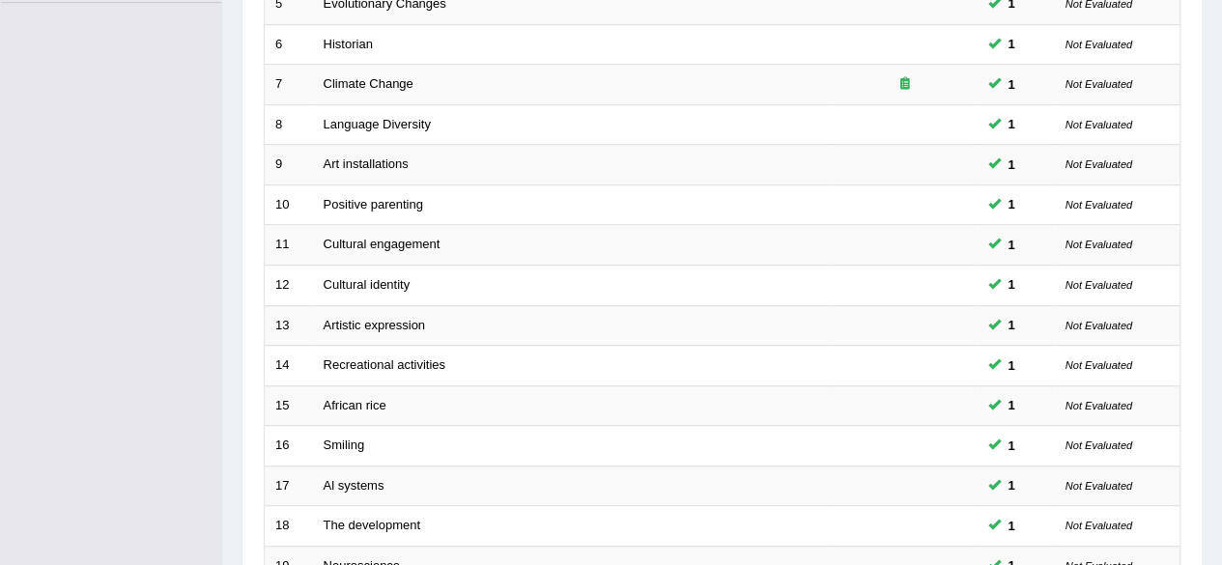
scroll to position [704, 0]
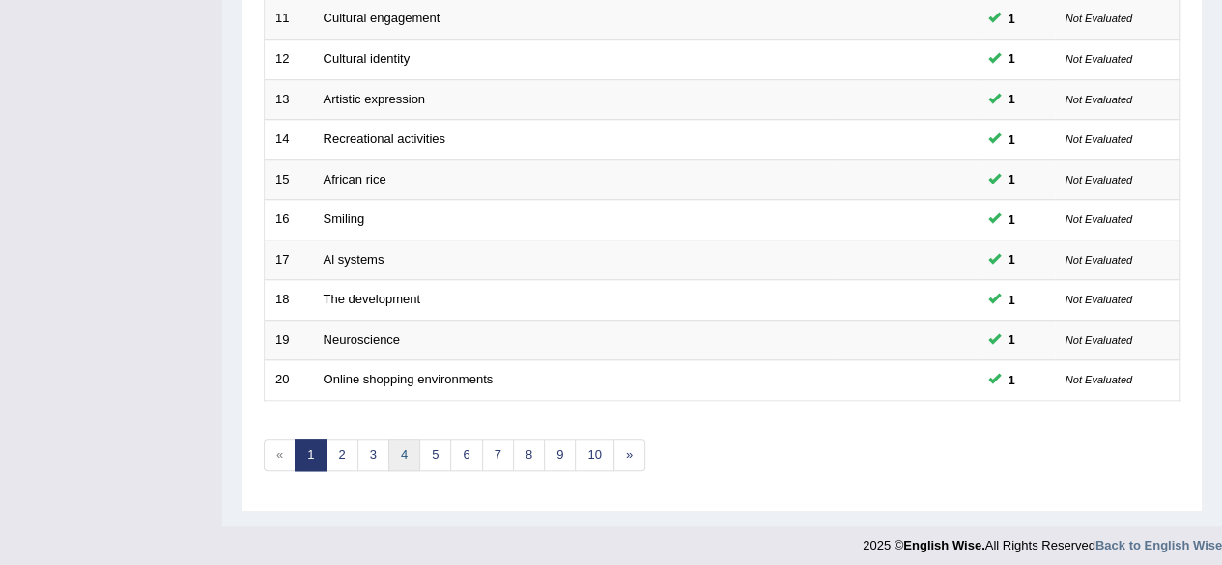
click at [403, 443] on link "4" at bounding box center [404, 456] width 32 height 32
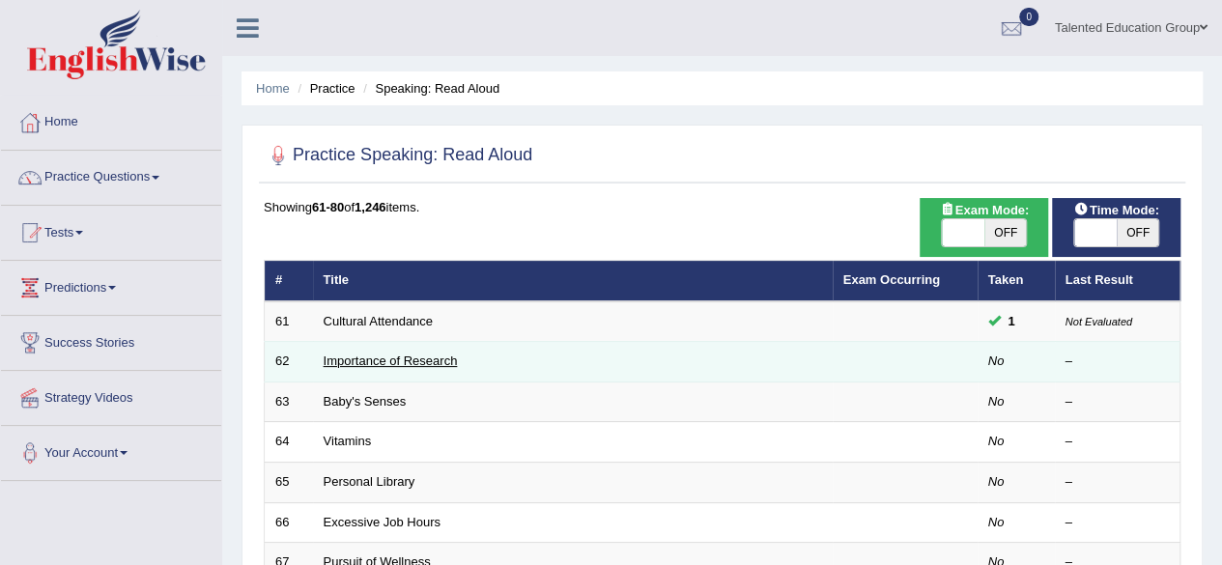
click at [369, 357] on link "Importance of Research" at bounding box center [391, 361] width 134 height 14
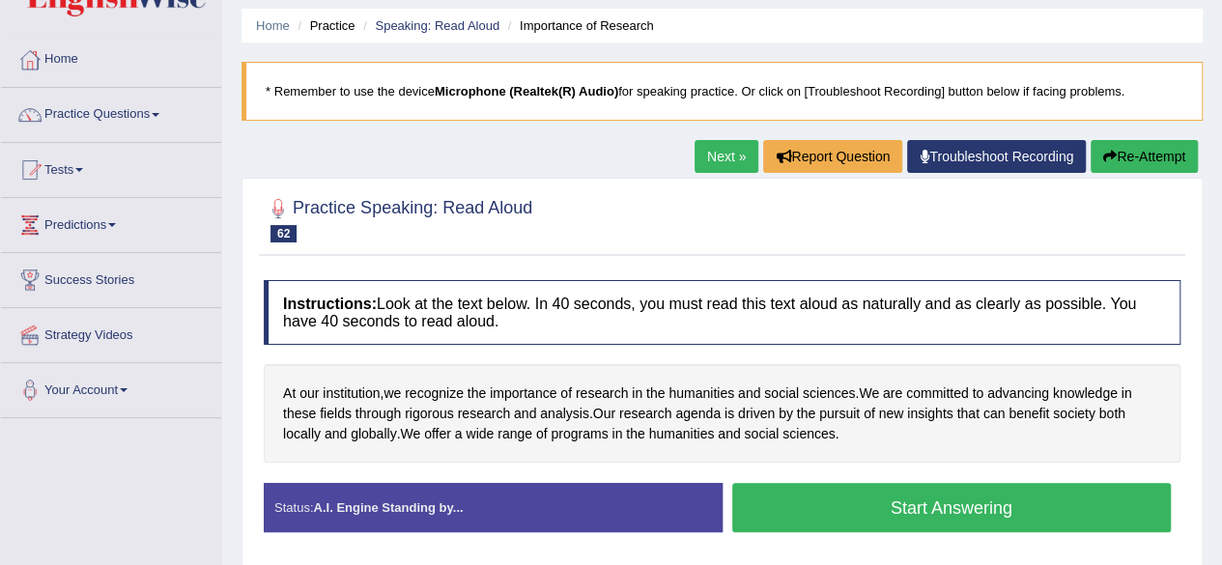
scroll to position [64, 0]
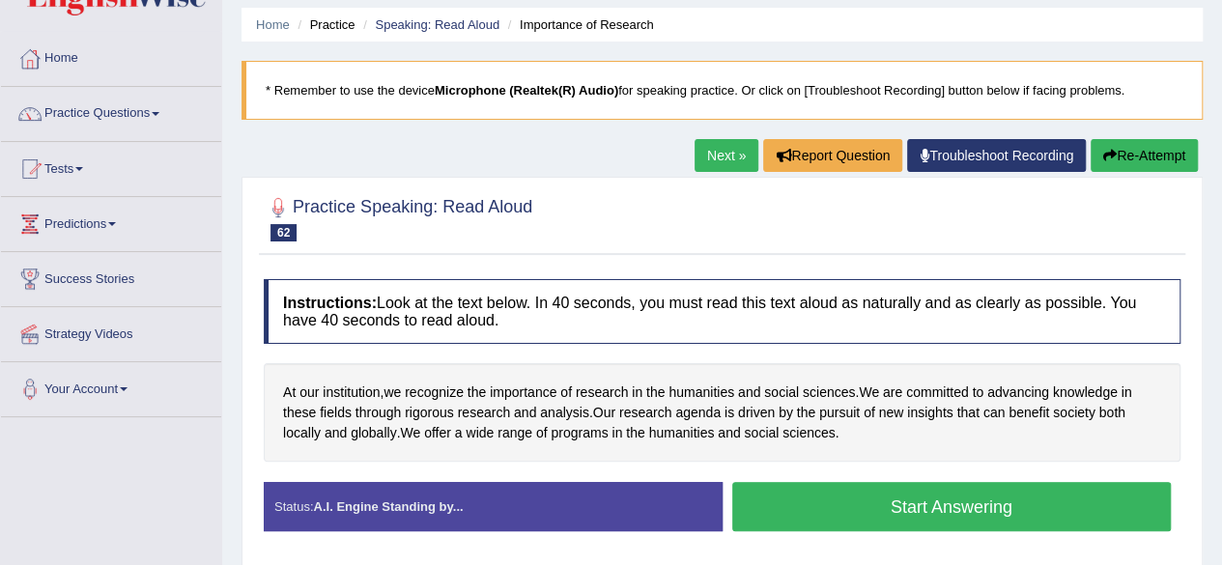
click at [768, 492] on button "Start Answering" at bounding box center [953, 506] width 440 height 49
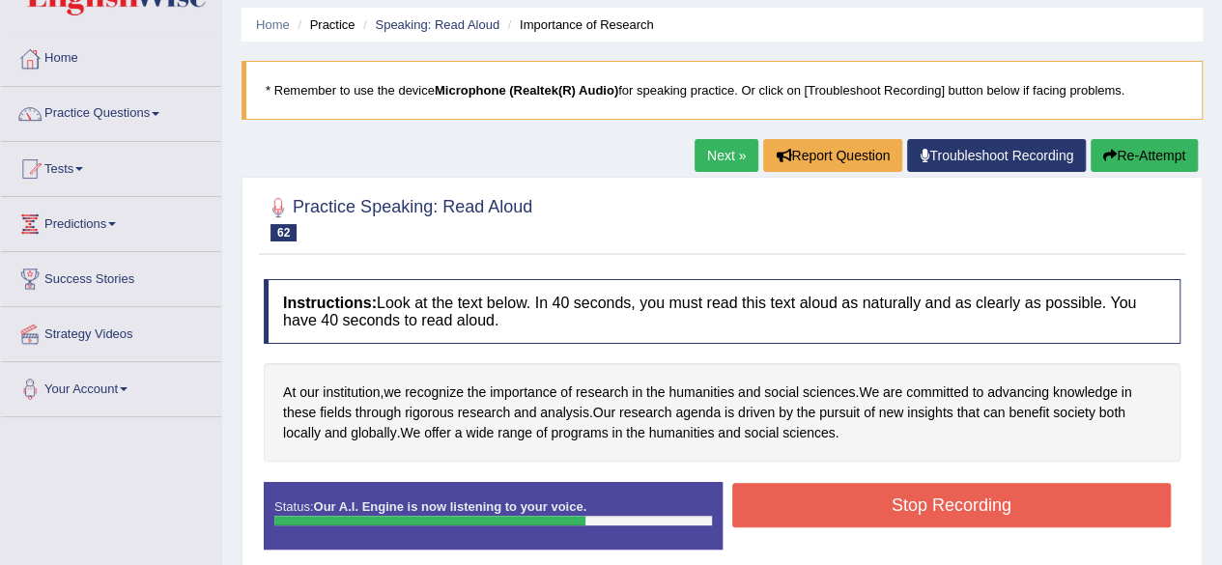
click at [768, 492] on button "Stop Recording" at bounding box center [953, 505] width 440 height 44
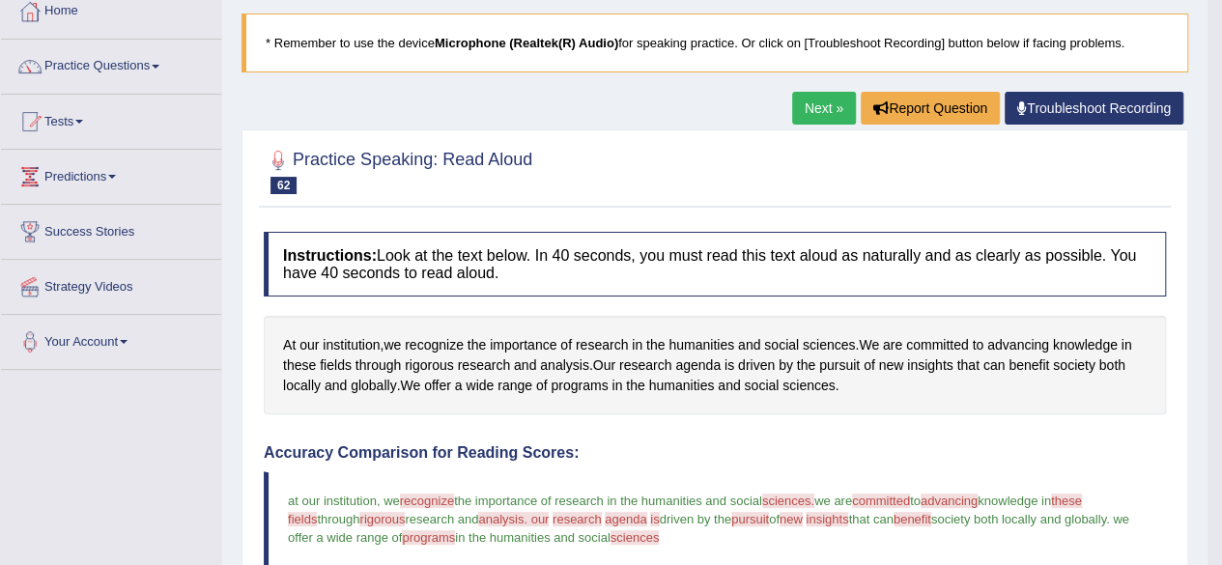
scroll to position [109, 0]
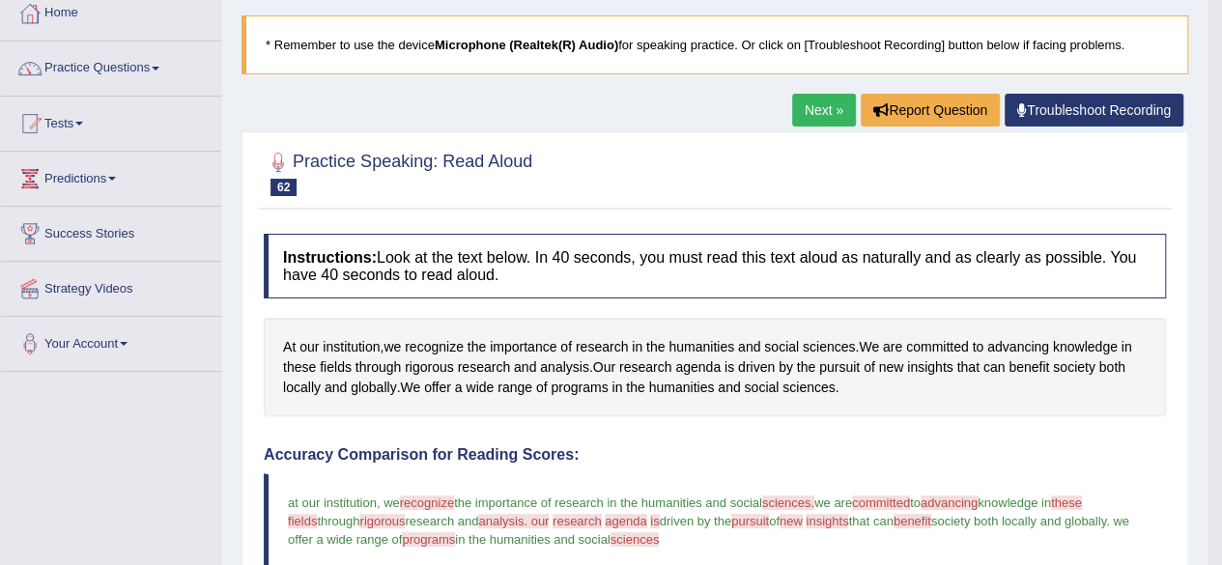
click at [829, 100] on link "Next »" at bounding box center [824, 110] width 64 height 33
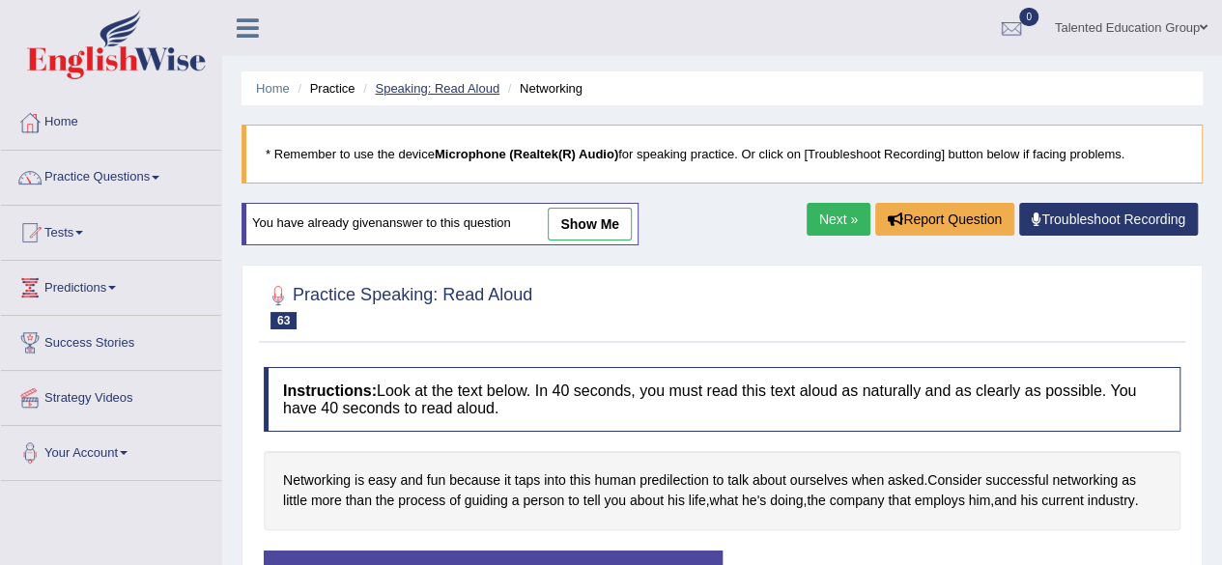
click at [398, 89] on link "Speaking: Read Aloud" at bounding box center [437, 88] width 125 height 14
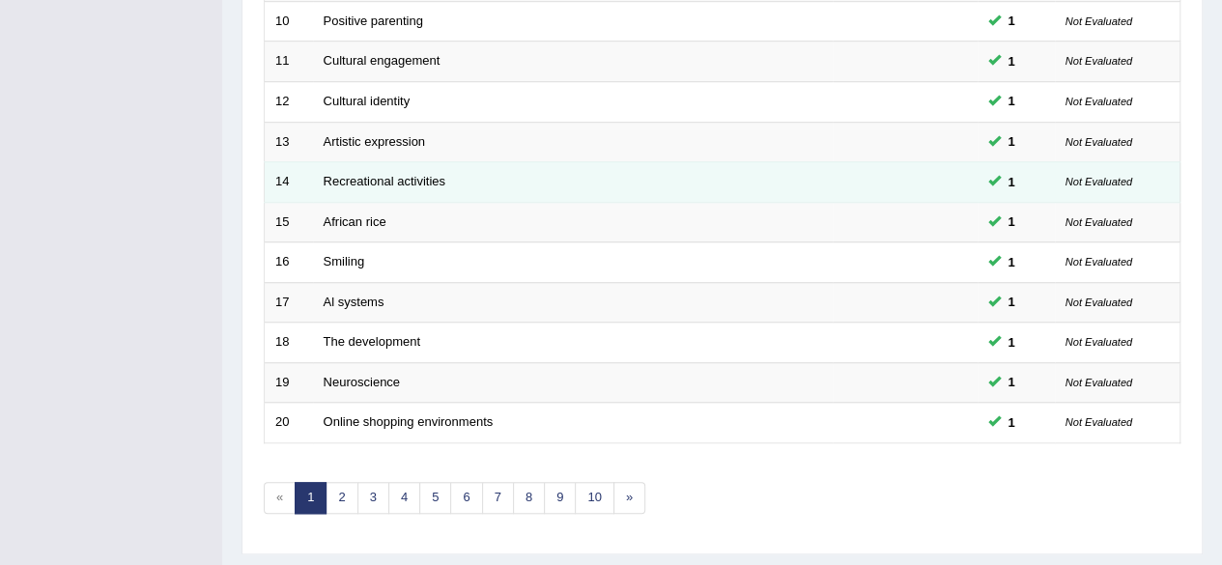
scroll to position [704, 0]
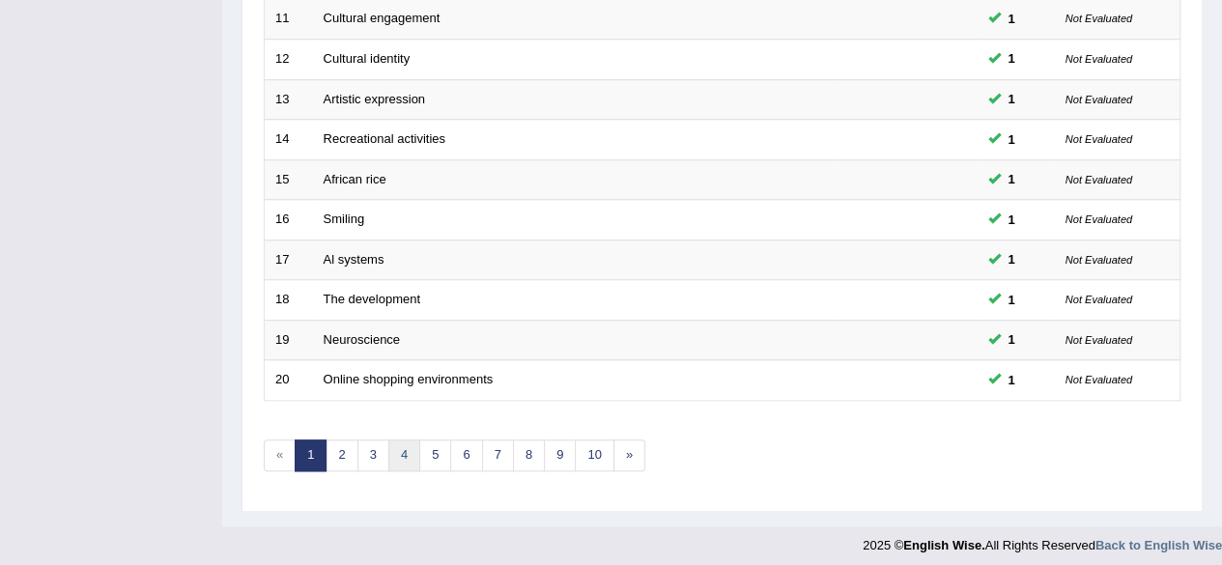
click at [391, 446] on link "4" at bounding box center [404, 456] width 32 height 32
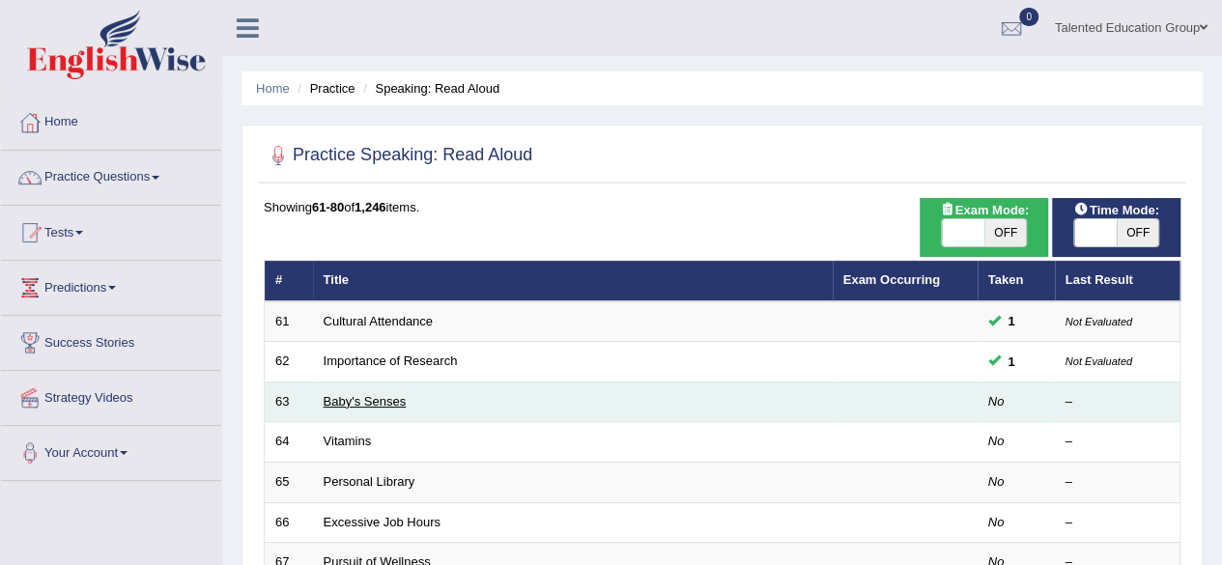
click at [356, 399] on link "Baby's Senses" at bounding box center [365, 401] width 83 height 14
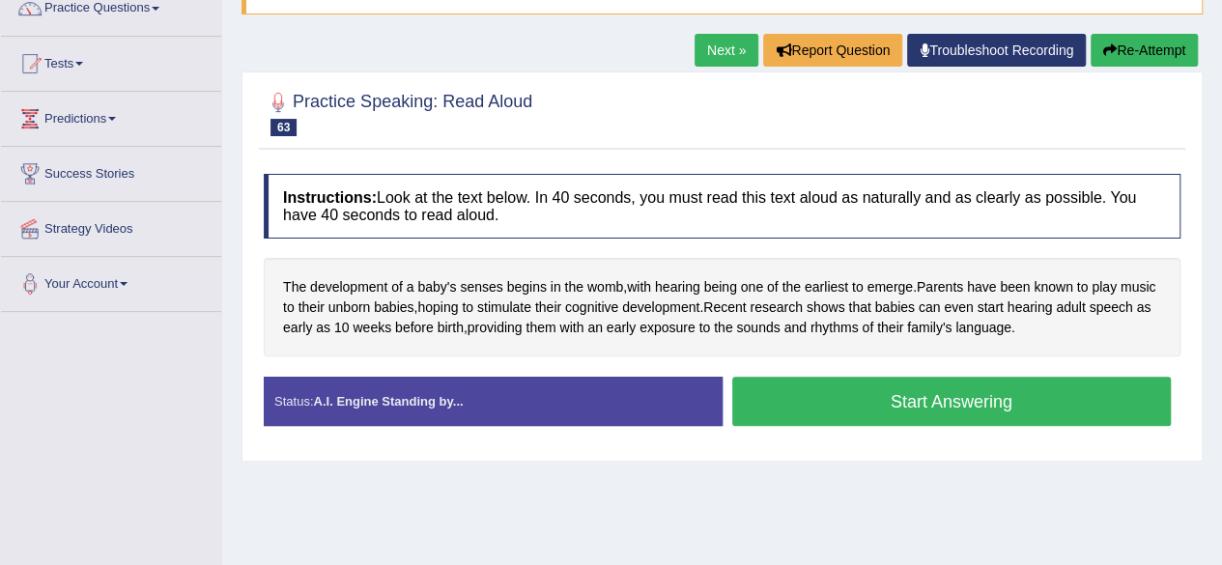
click at [866, 403] on button "Start Answering" at bounding box center [953, 401] width 440 height 49
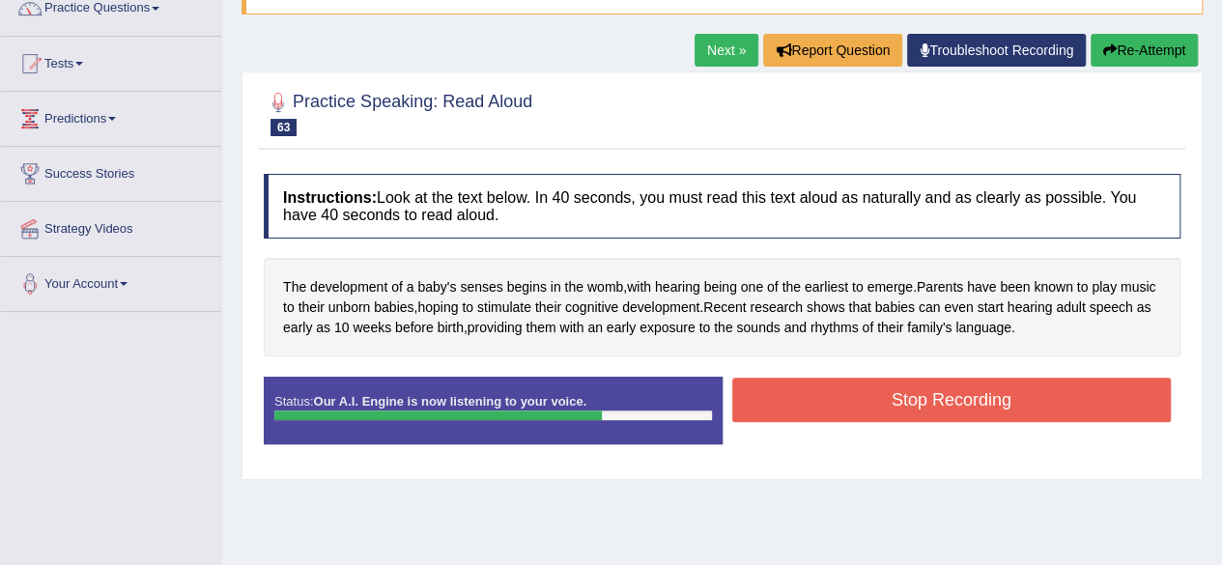
click at [866, 403] on button "Stop Recording" at bounding box center [953, 400] width 440 height 44
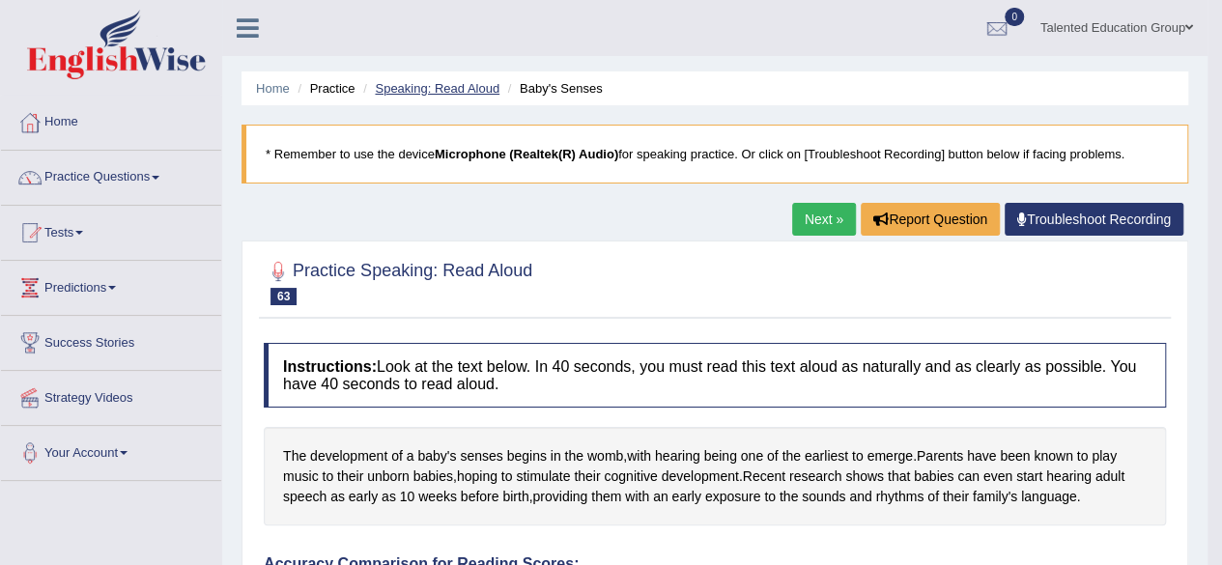
click at [448, 85] on link "Speaking: Read Aloud" at bounding box center [437, 88] width 125 height 14
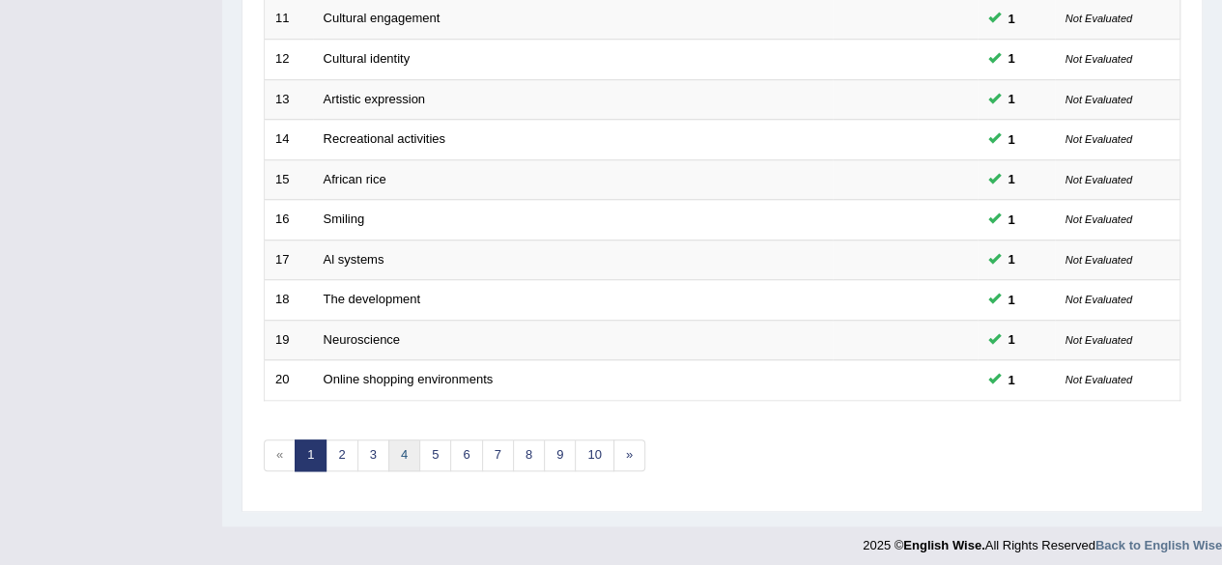
click at [411, 450] on link "4" at bounding box center [404, 456] width 32 height 32
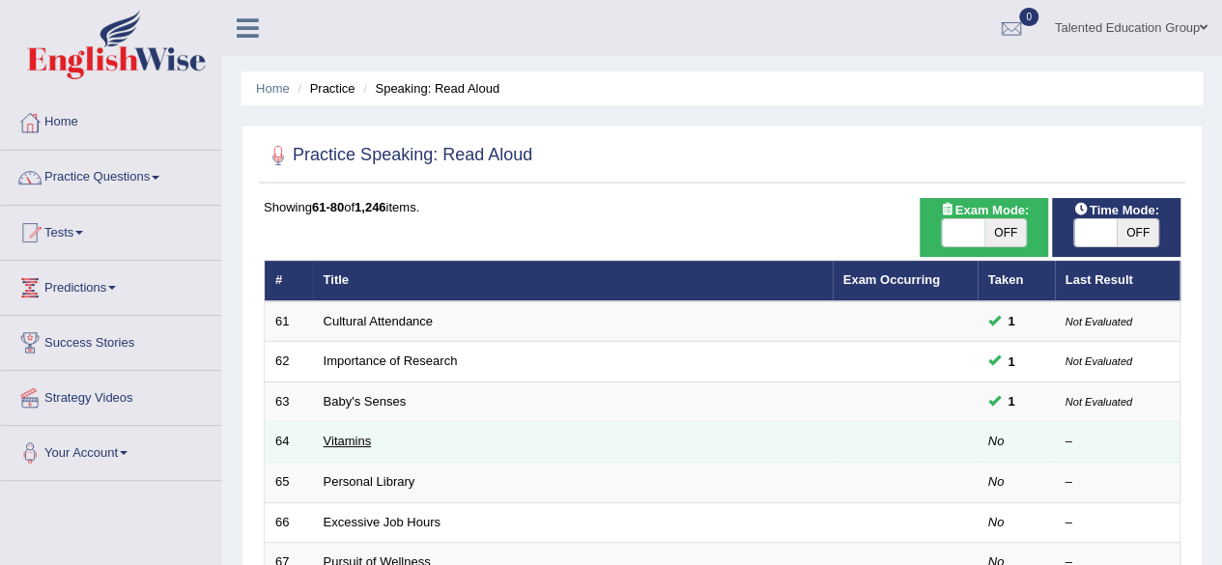
click at [356, 437] on link "Vitamins" at bounding box center [348, 441] width 48 height 14
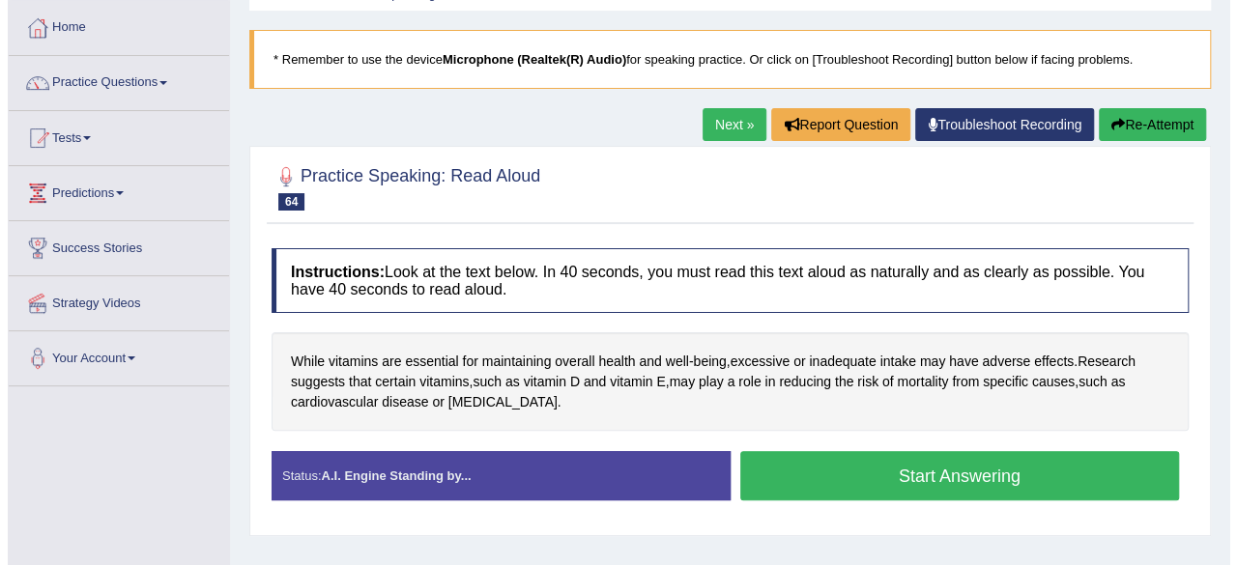
scroll to position [100, 0]
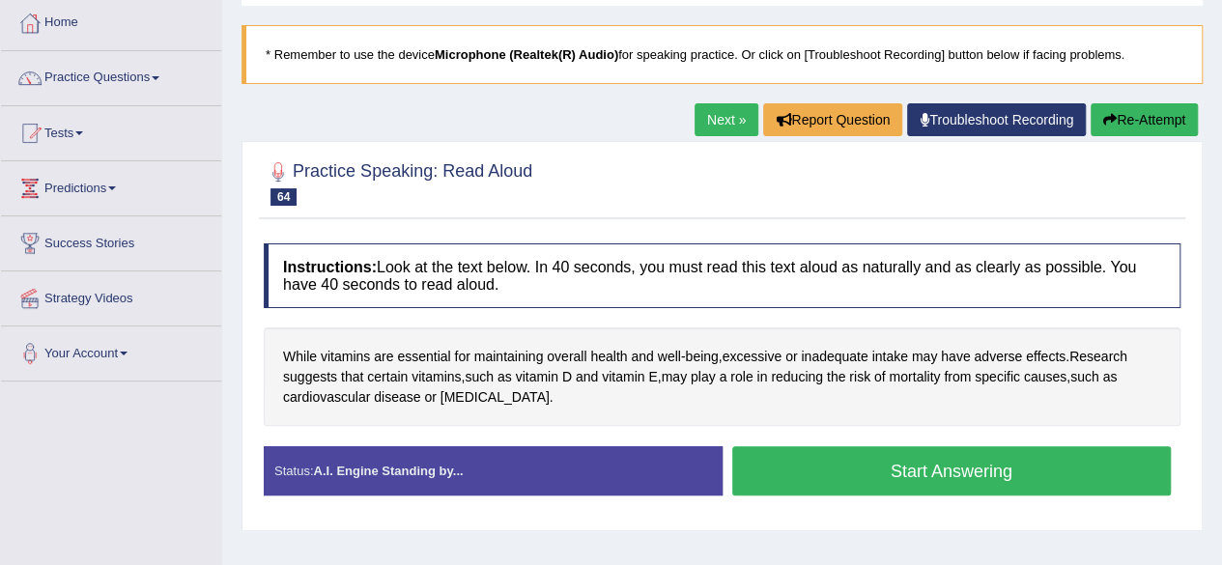
click at [835, 455] on button "Start Answering" at bounding box center [953, 470] width 440 height 49
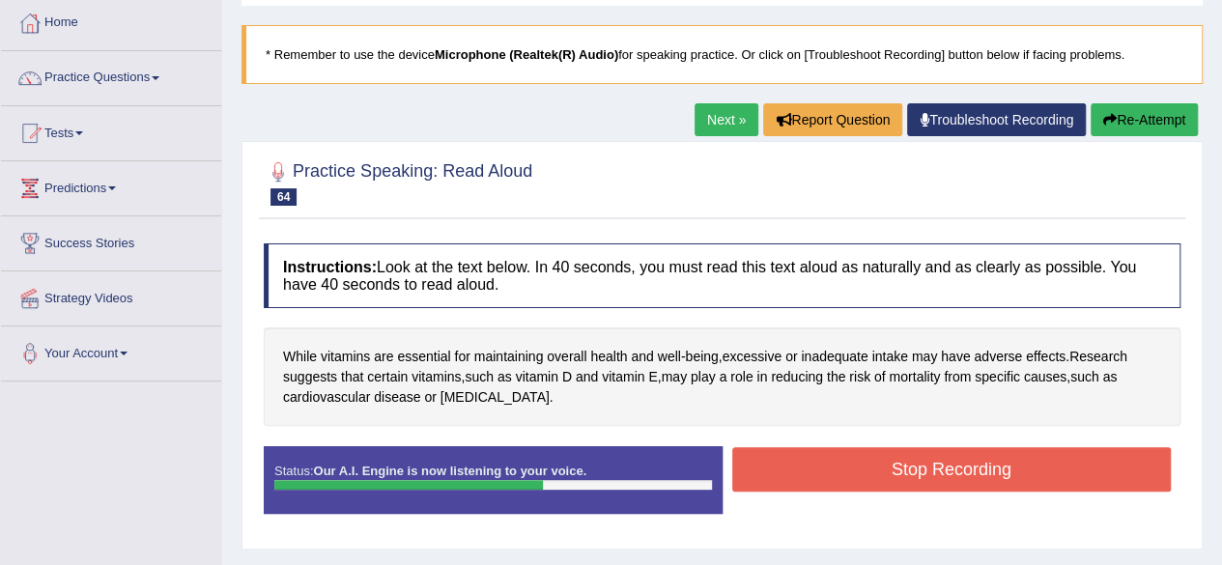
click at [835, 455] on button "Stop Recording" at bounding box center [953, 469] width 440 height 44
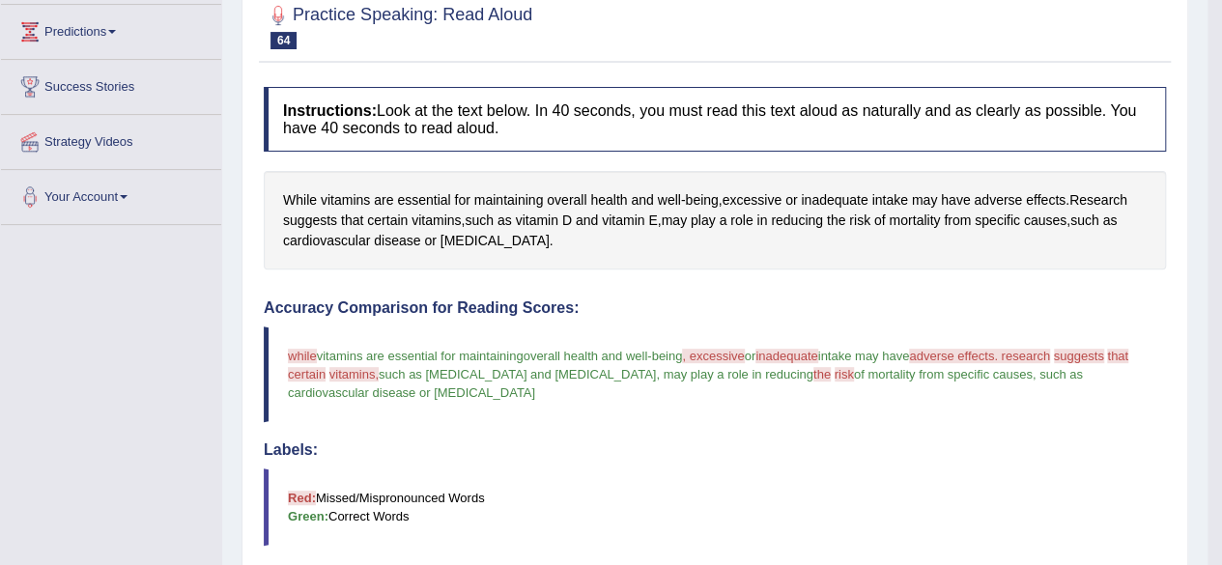
scroll to position [0, 0]
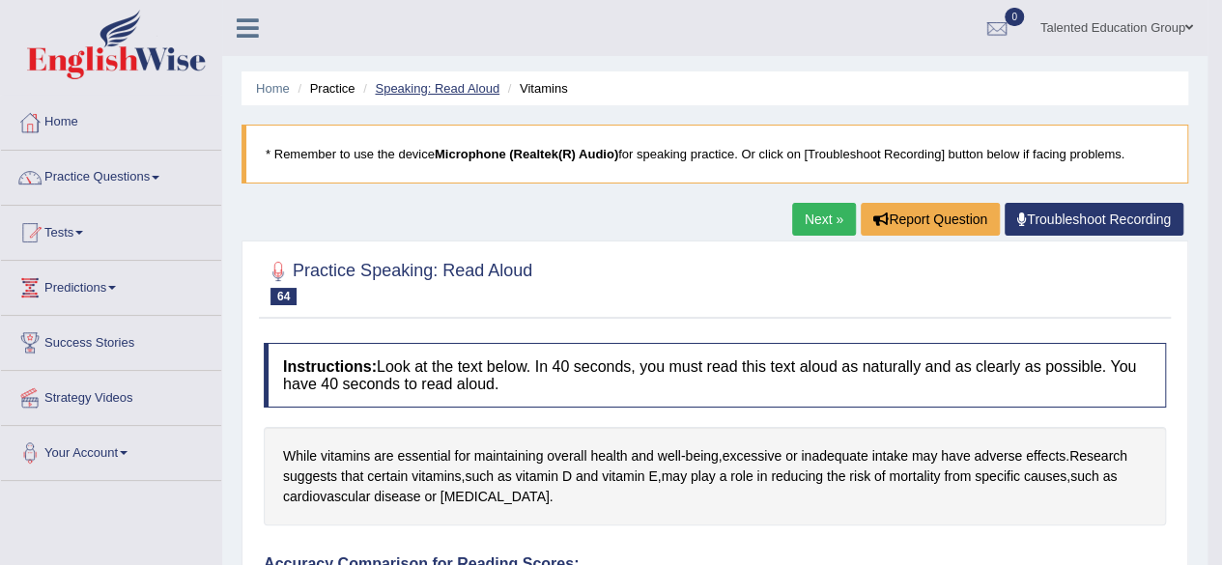
click at [417, 91] on link "Speaking: Read Aloud" at bounding box center [437, 88] width 125 height 14
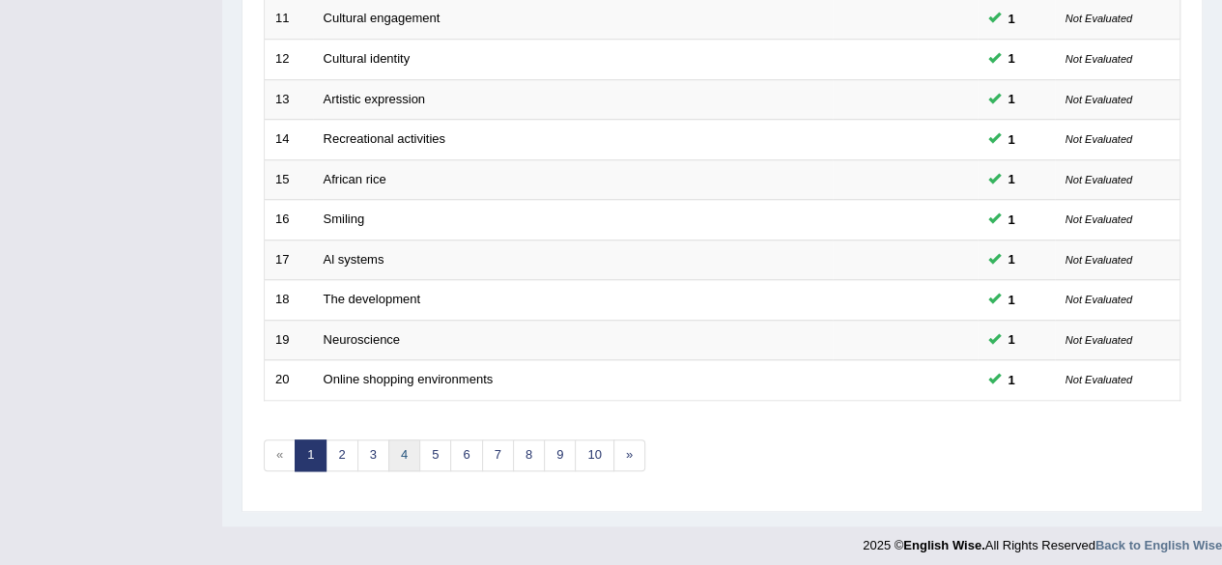
click at [404, 444] on link "4" at bounding box center [404, 456] width 32 height 32
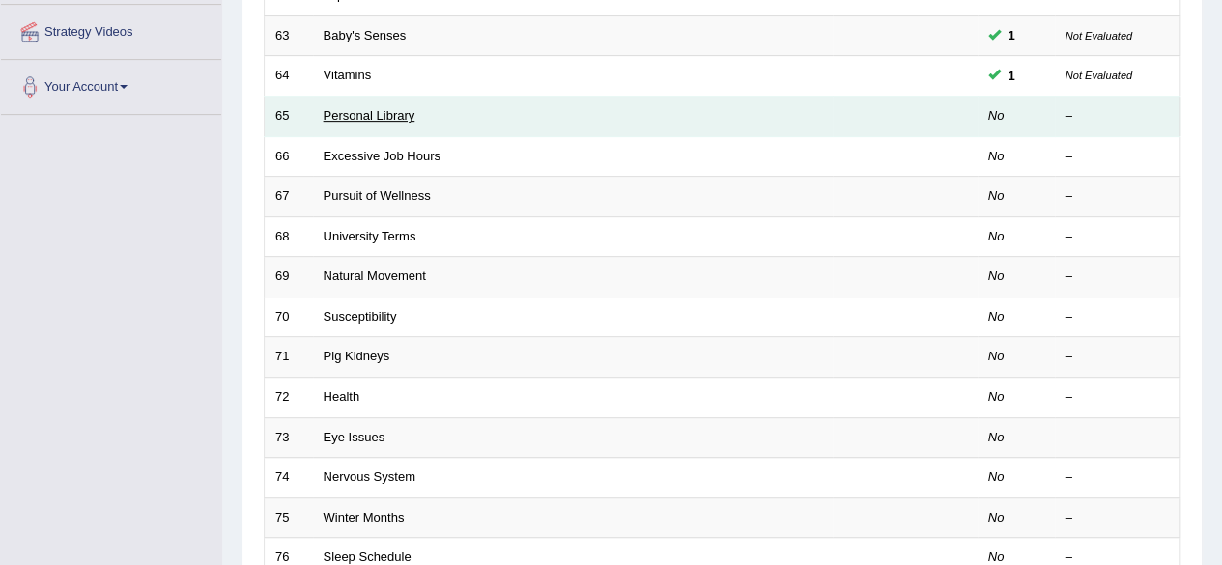
click at [331, 110] on link "Personal Library" at bounding box center [370, 115] width 92 height 14
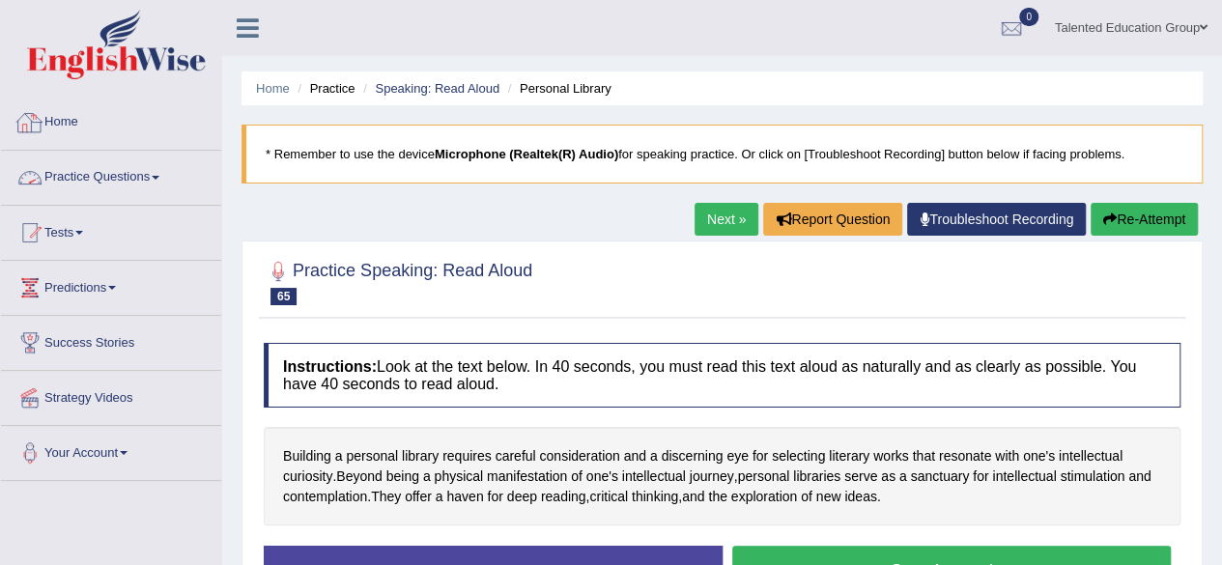
scroll to position [75, 0]
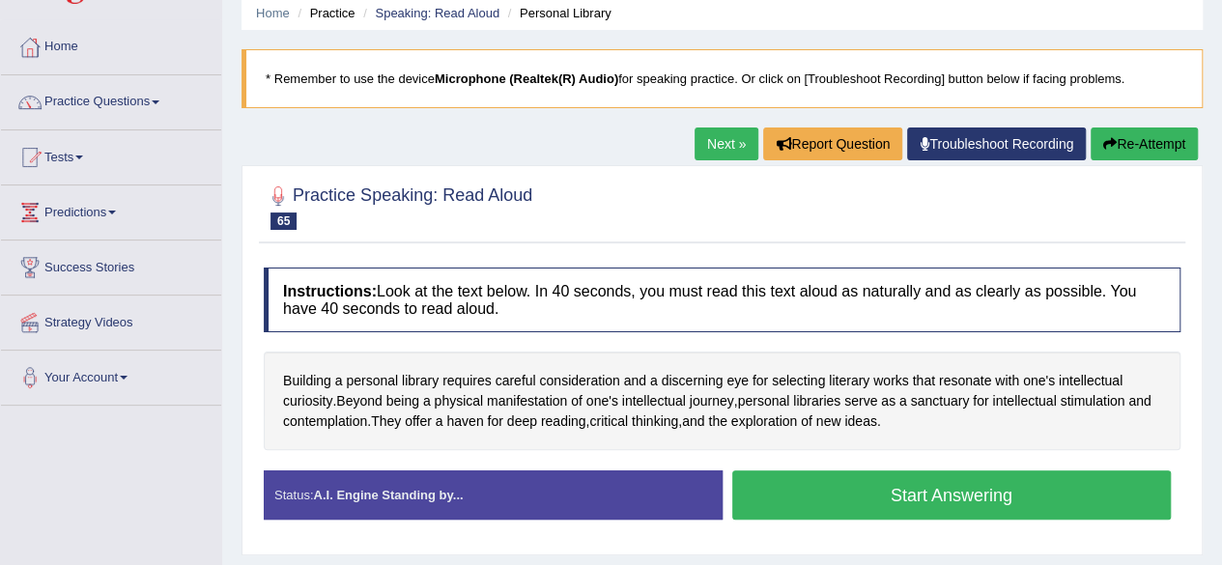
click at [803, 496] on button "Start Answering" at bounding box center [953, 495] width 440 height 49
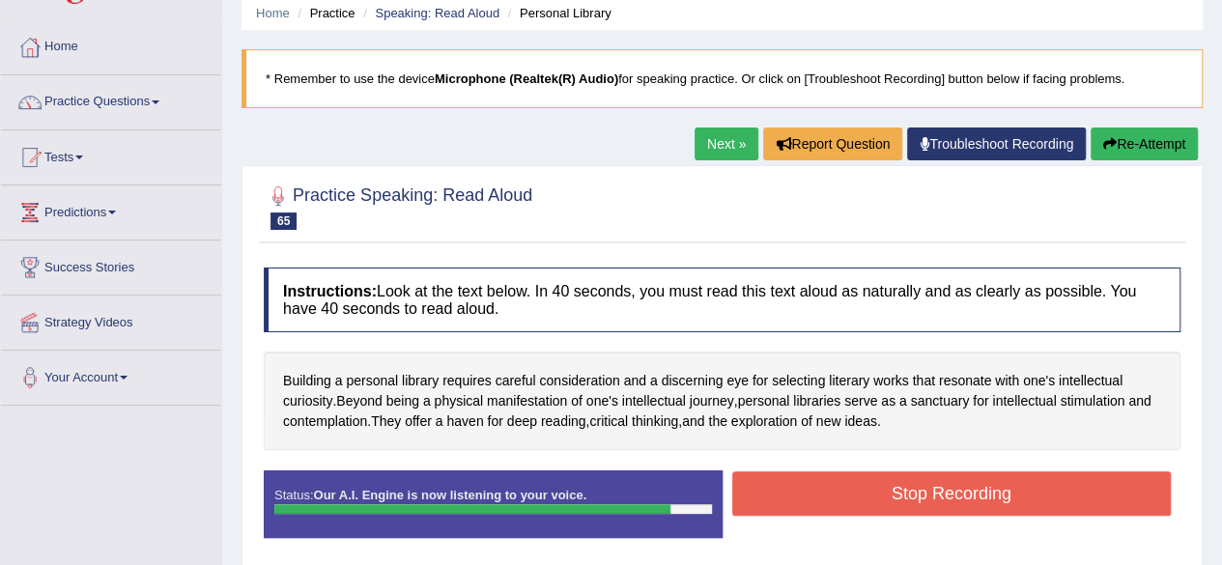
click at [803, 496] on button "Stop Recording" at bounding box center [953, 494] width 440 height 44
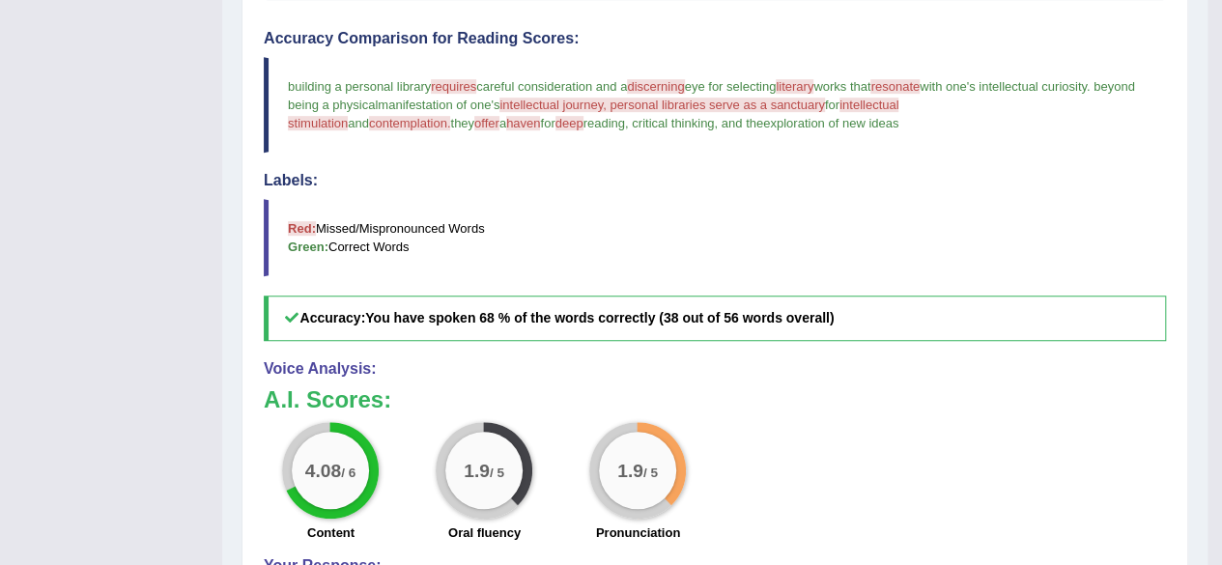
scroll to position [0, 0]
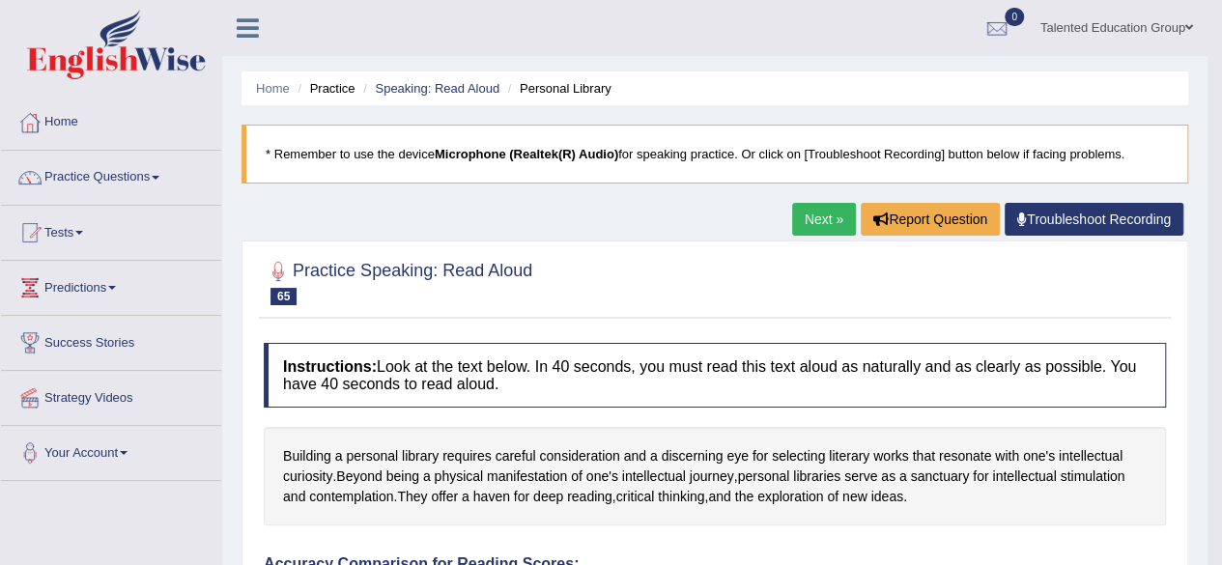
click at [105, 187] on link "Practice Questions" at bounding box center [111, 175] width 220 height 48
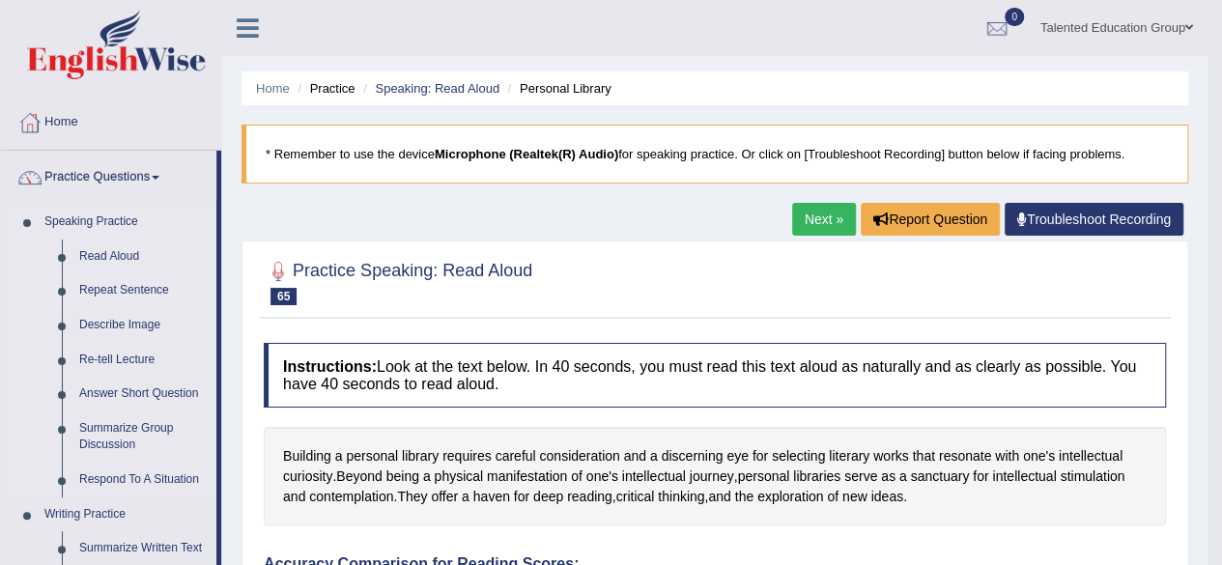
click at [130, 295] on link "Repeat Sentence" at bounding box center [144, 290] width 146 height 35
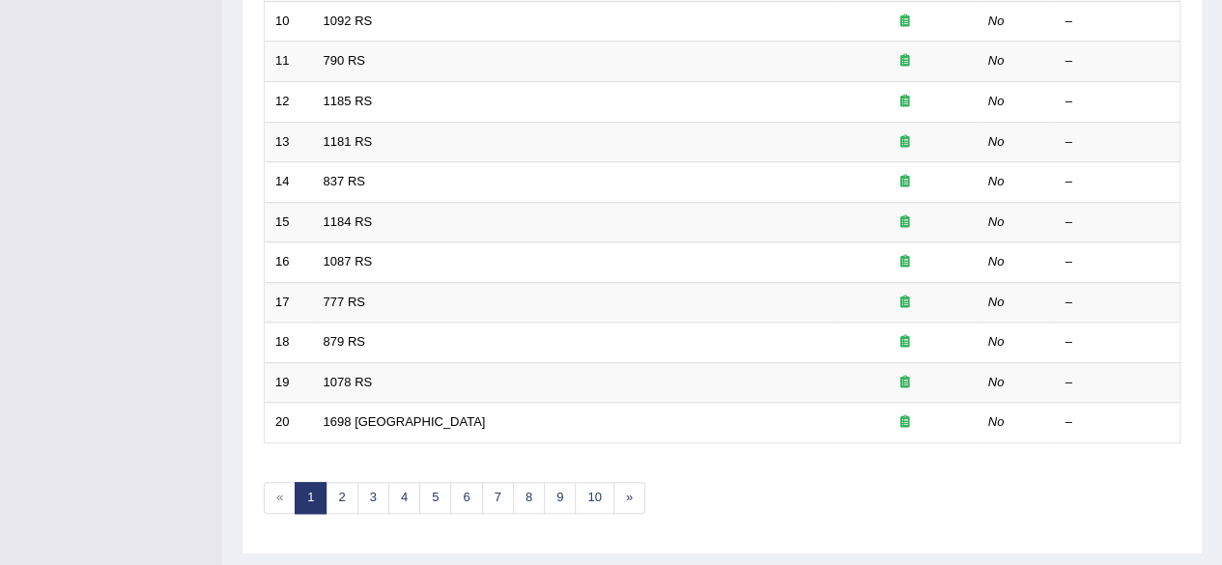
scroll to position [704, 0]
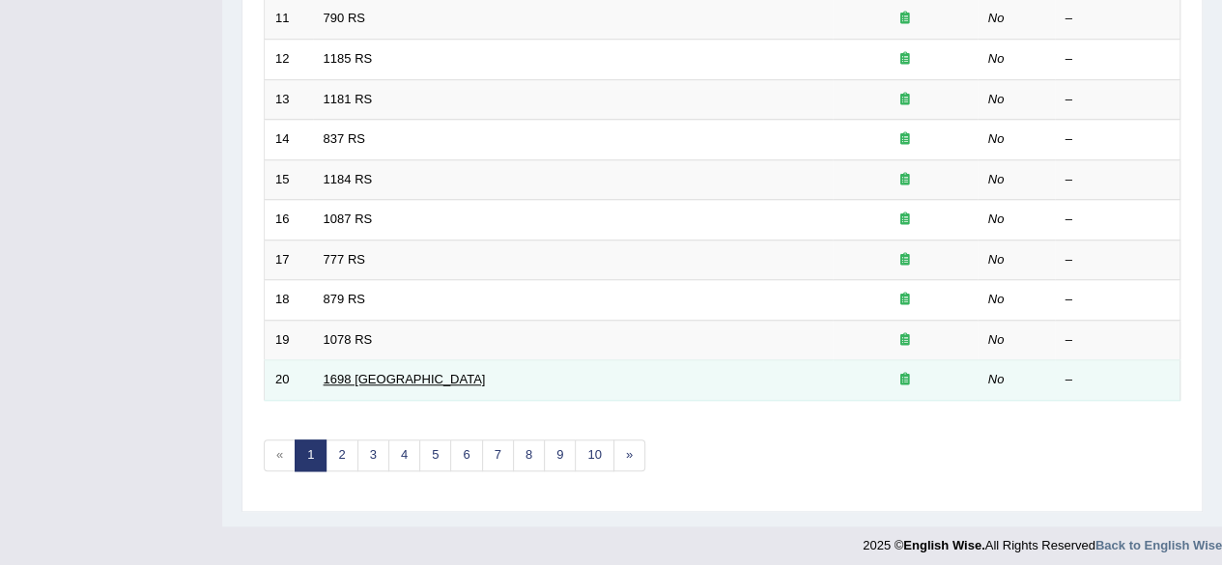
click at [331, 372] on link "1698 [GEOGRAPHIC_DATA]" at bounding box center [405, 379] width 162 height 14
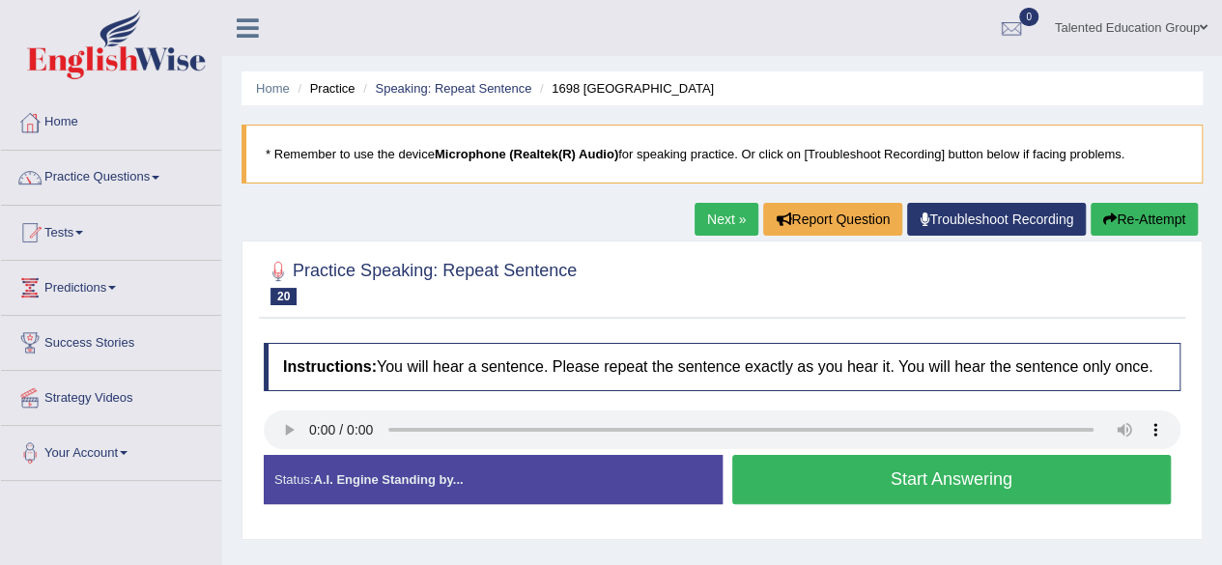
click at [775, 478] on button "Start Answering" at bounding box center [953, 479] width 440 height 49
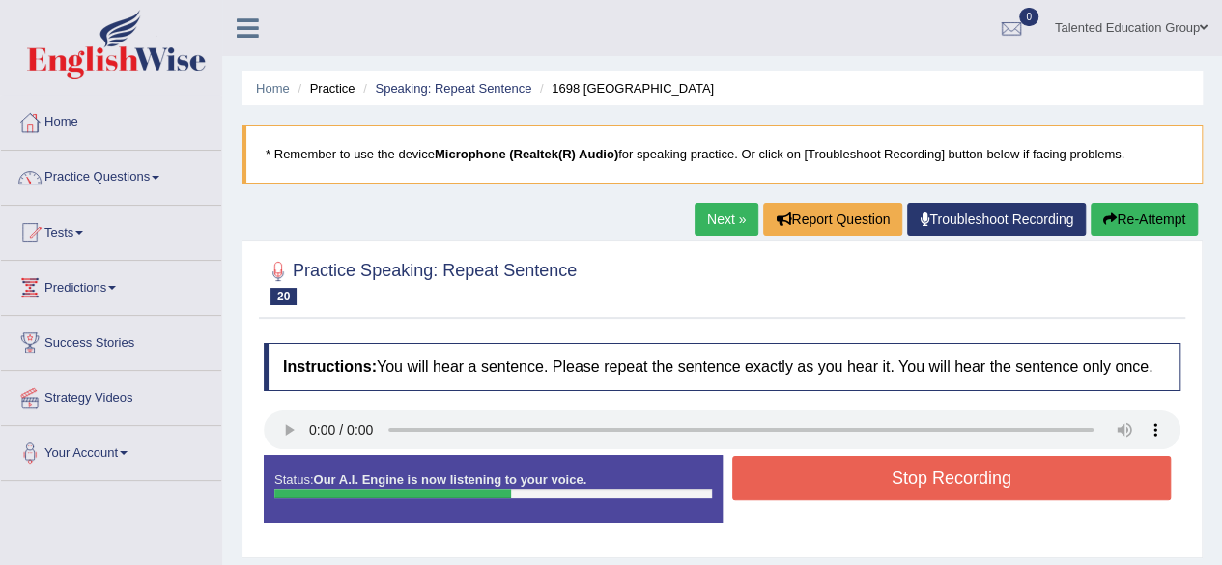
click at [775, 478] on button "Stop Recording" at bounding box center [953, 478] width 440 height 44
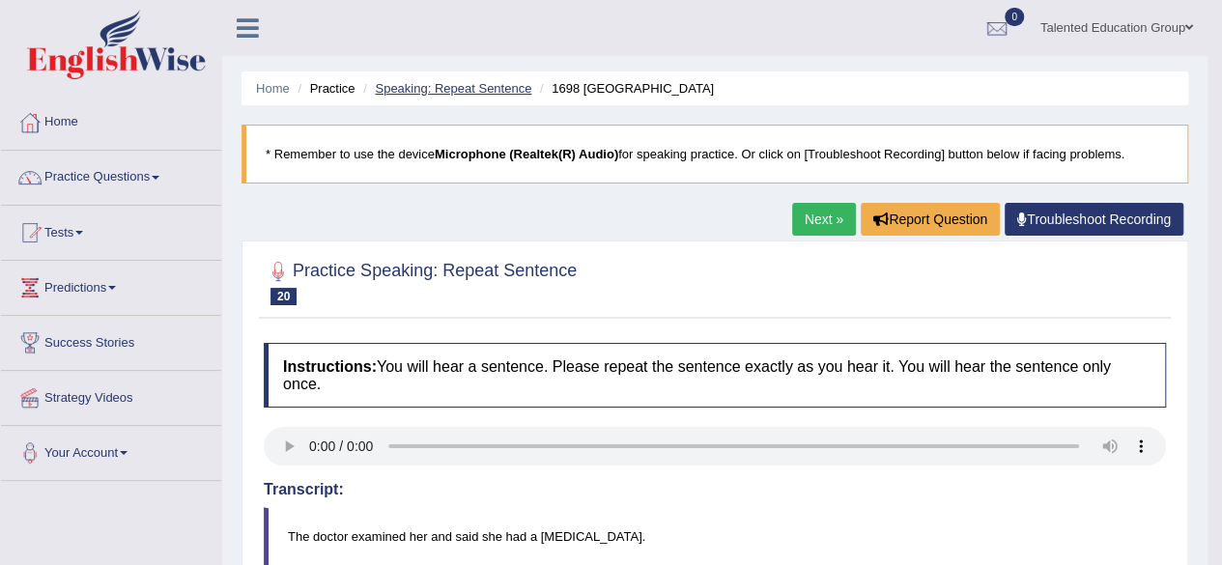
click at [422, 86] on link "Speaking: Repeat Sentence" at bounding box center [453, 88] width 157 height 14
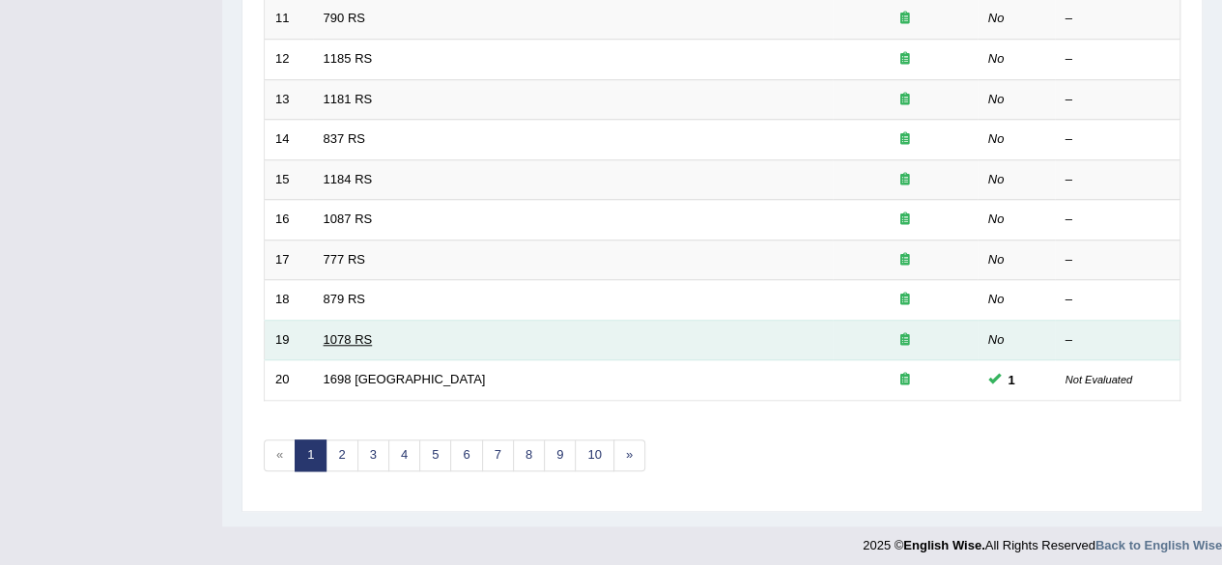
click at [345, 338] on link "1078 RS" at bounding box center [348, 339] width 49 height 14
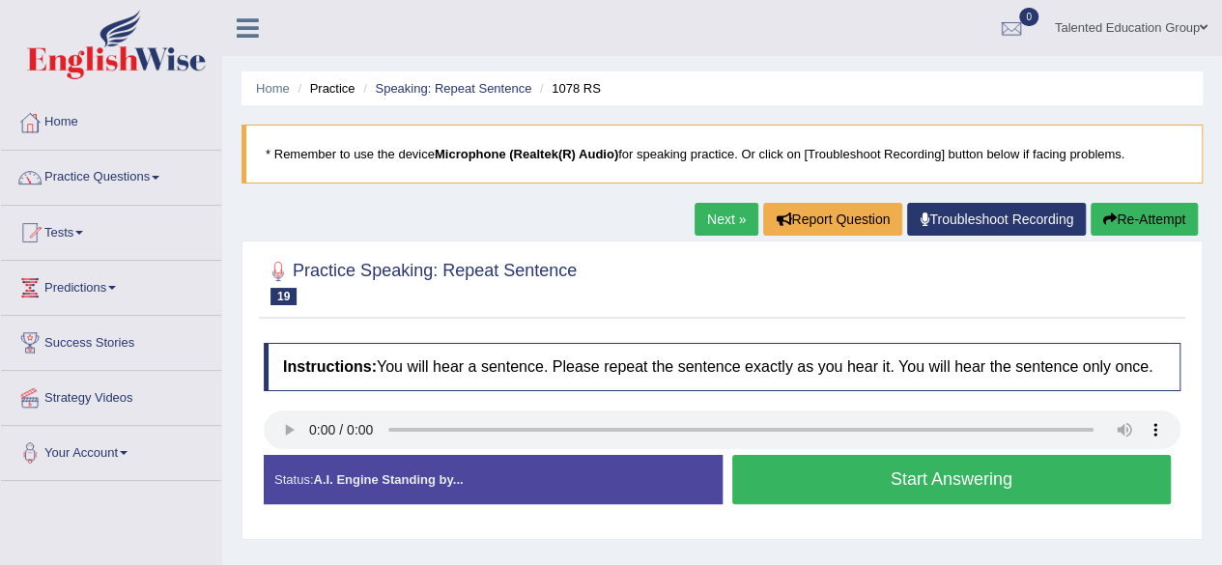
click at [868, 481] on button "Start Answering" at bounding box center [953, 479] width 440 height 49
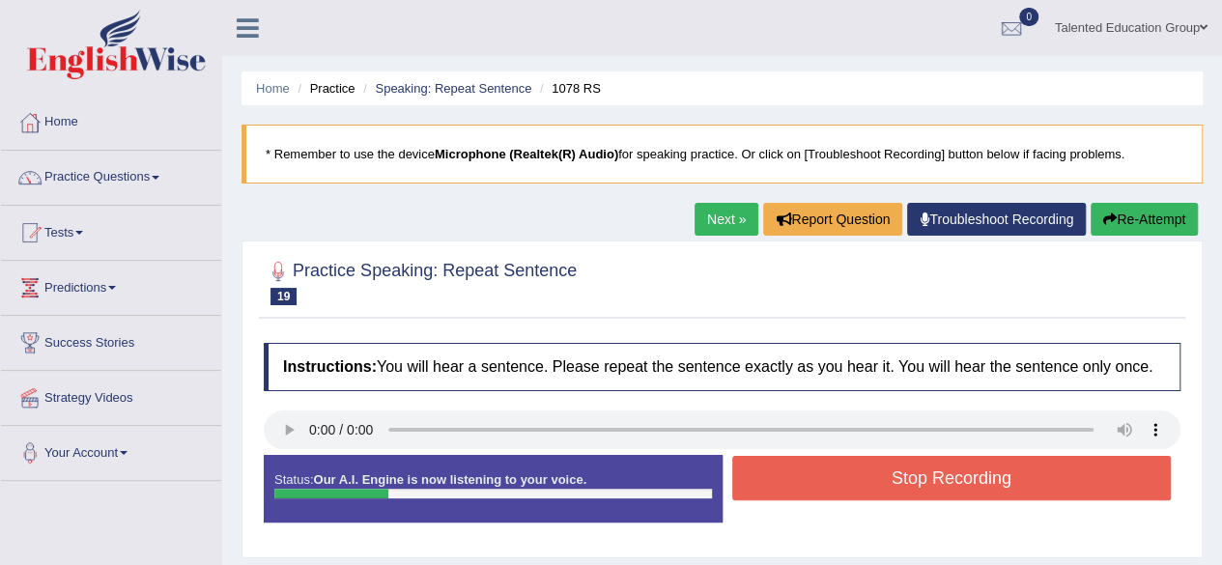
click at [868, 481] on button "Stop Recording" at bounding box center [953, 478] width 440 height 44
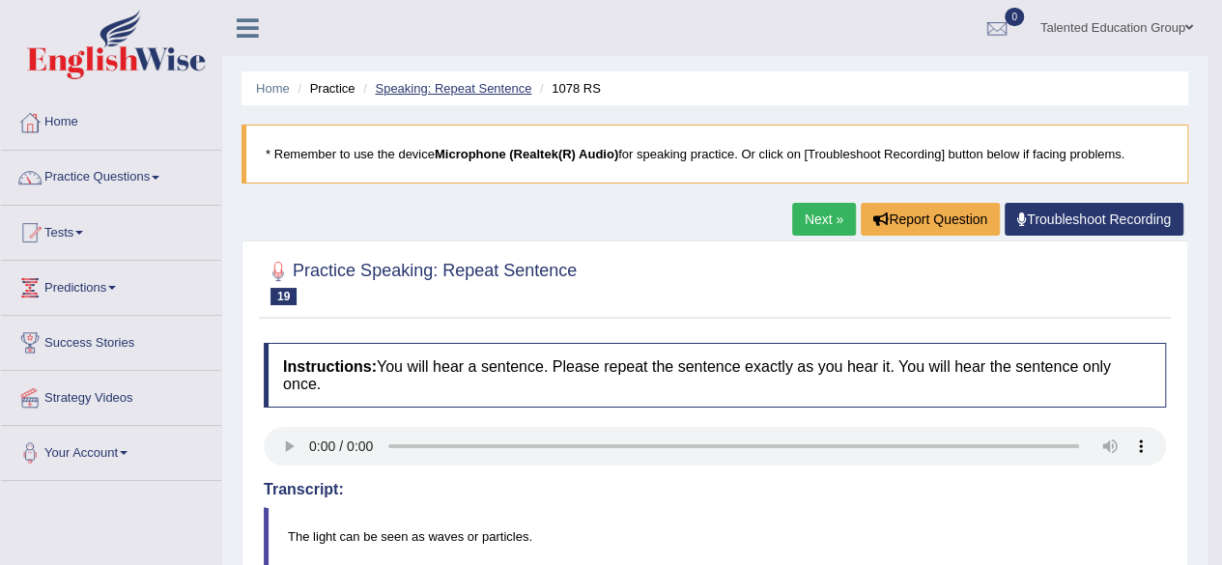
click at [487, 88] on link "Speaking: Repeat Sentence" at bounding box center [453, 88] width 157 height 14
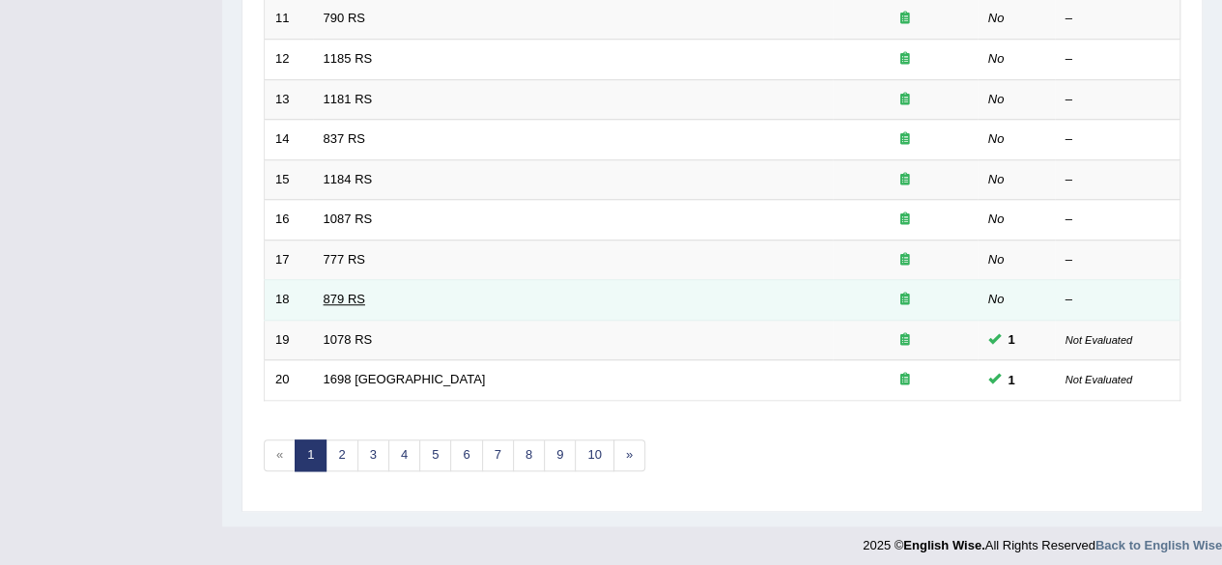
click at [346, 292] on link "879 RS" at bounding box center [345, 299] width 42 height 14
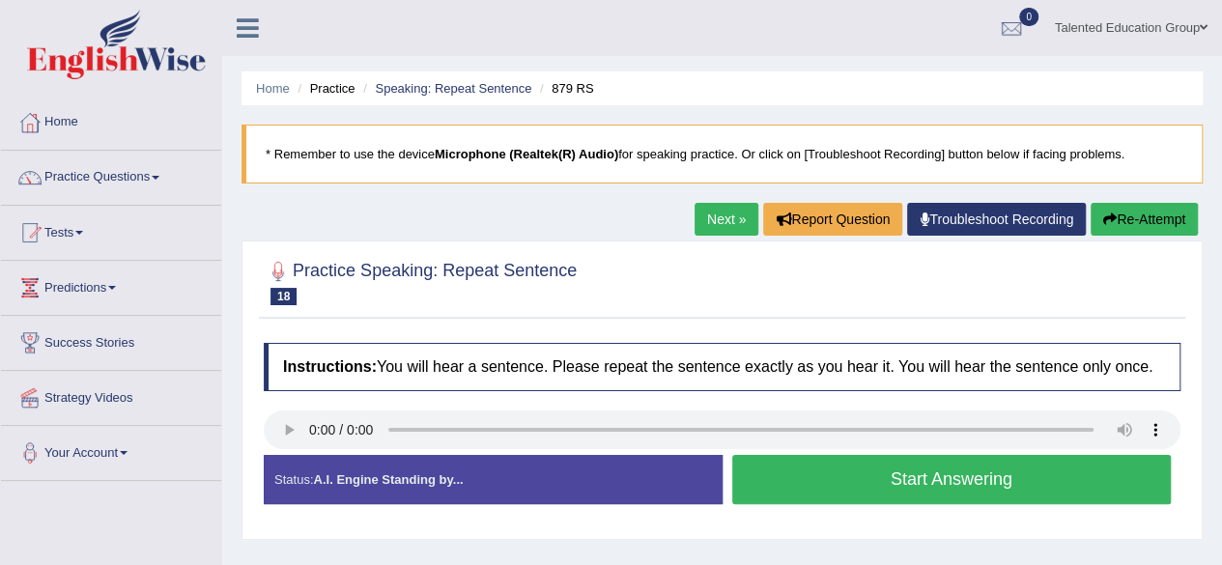
click at [775, 476] on button "Start Answering" at bounding box center [953, 479] width 440 height 49
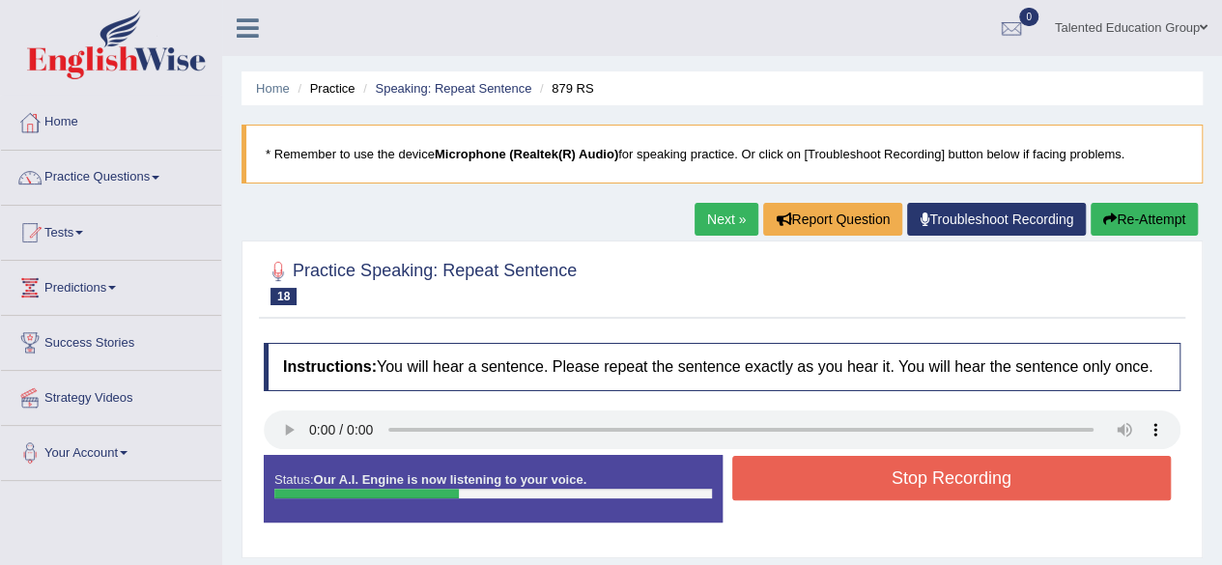
click at [775, 476] on button "Stop Recording" at bounding box center [953, 478] width 440 height 44
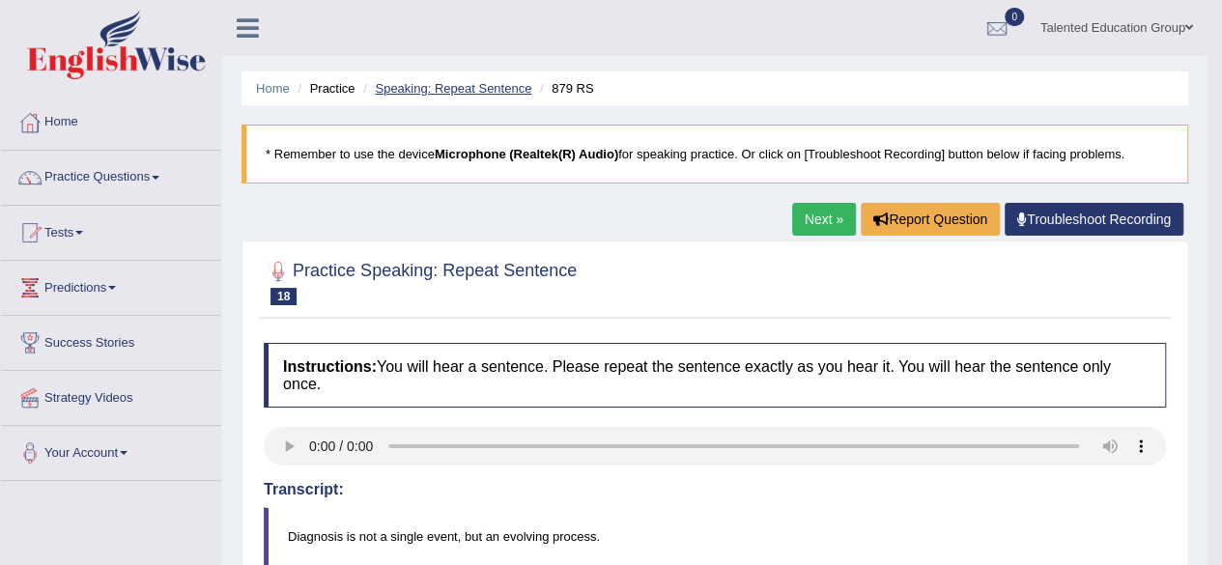
click at [455, 87] on link "Speaking: Repeat Sentence" at bounding box center [453, 88] width 157 height 14
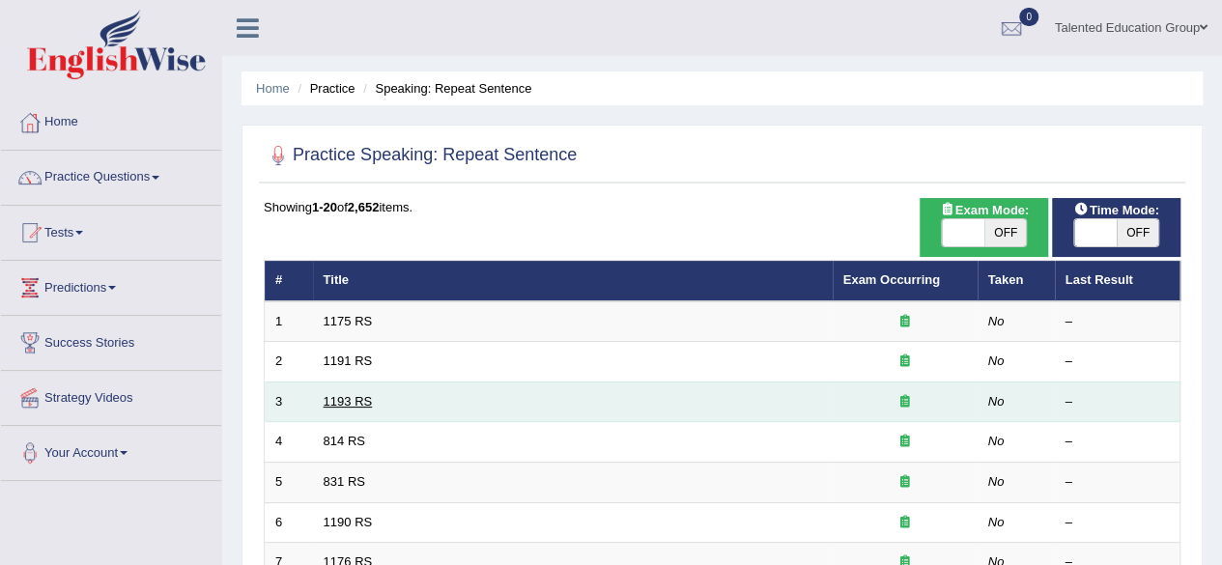
click at [338, 394] on link "1193 RS" at bounding box center [348, 401] width 49 height 14
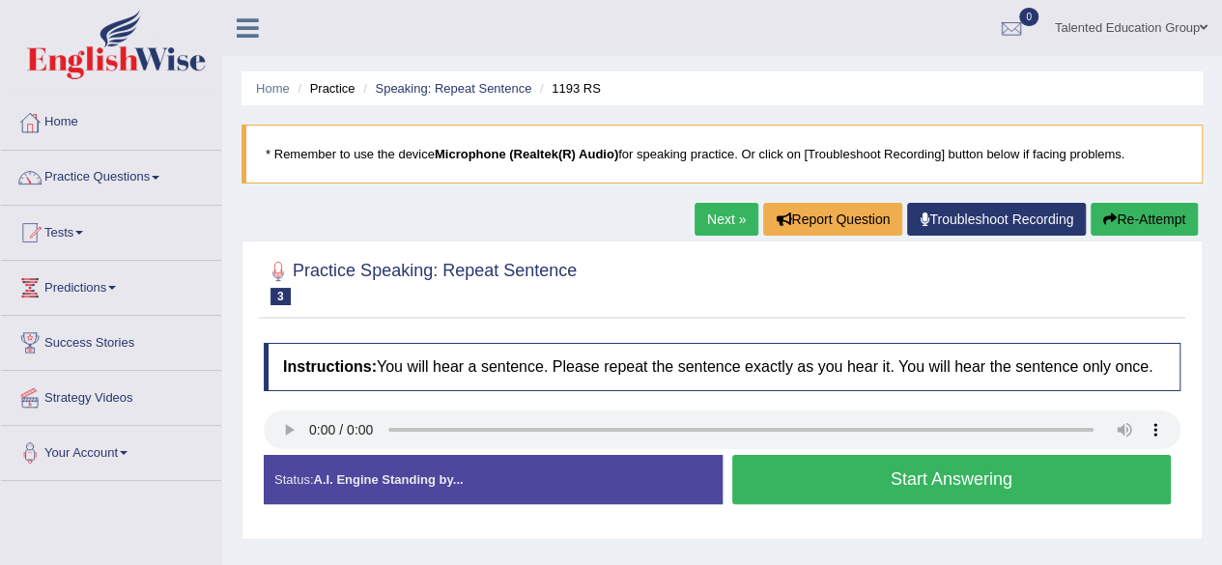
click at [799, 471] on button "Start Answering" at bounding box center [953, 479] width 440 height 49
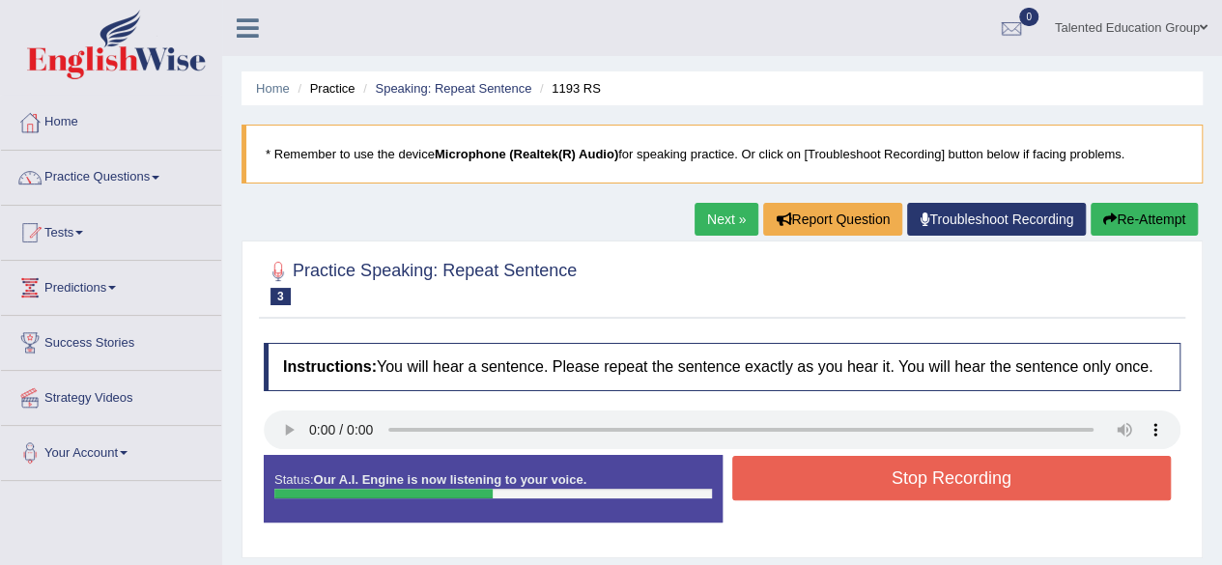
click at [799, 471] on button "Stop Recording" at bounding box center [953, 478] width 440 height 44
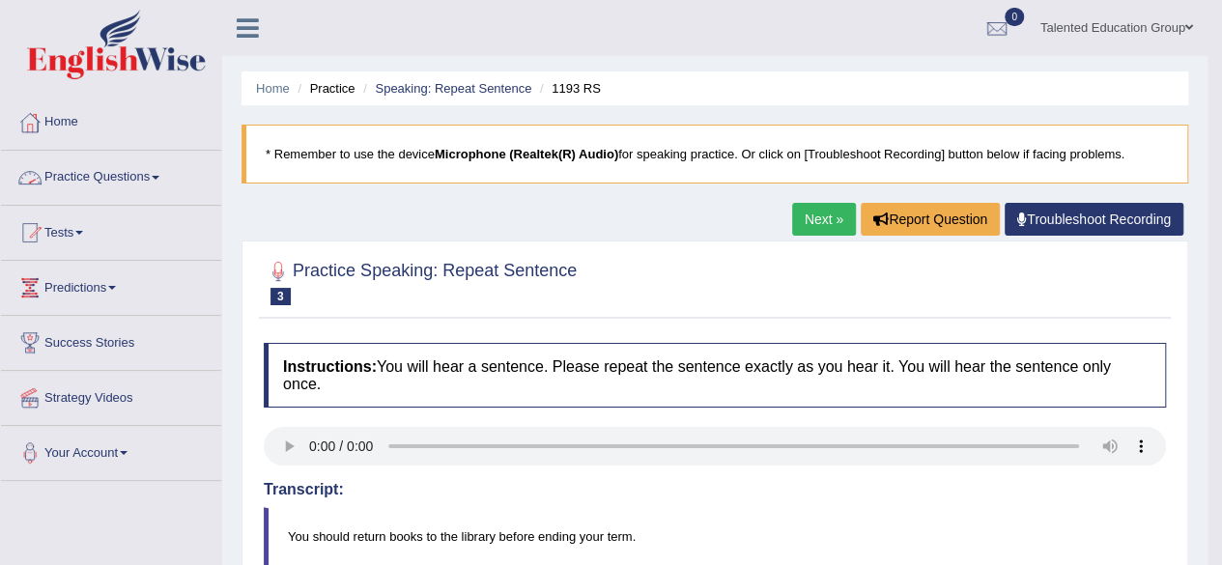
click at [141, 178] on link "Practice Questions" at bounding box center [111, 175] width 220 height 48
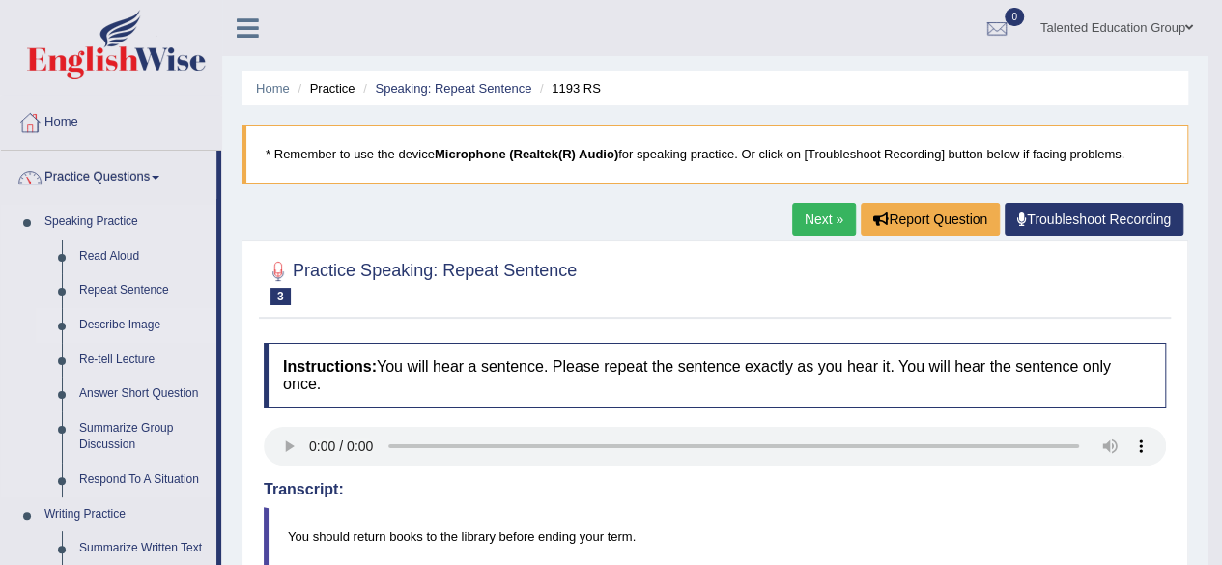
click at [120, 326] on link "Describe Image" at bounding box center [144, 325] width 146 height 35
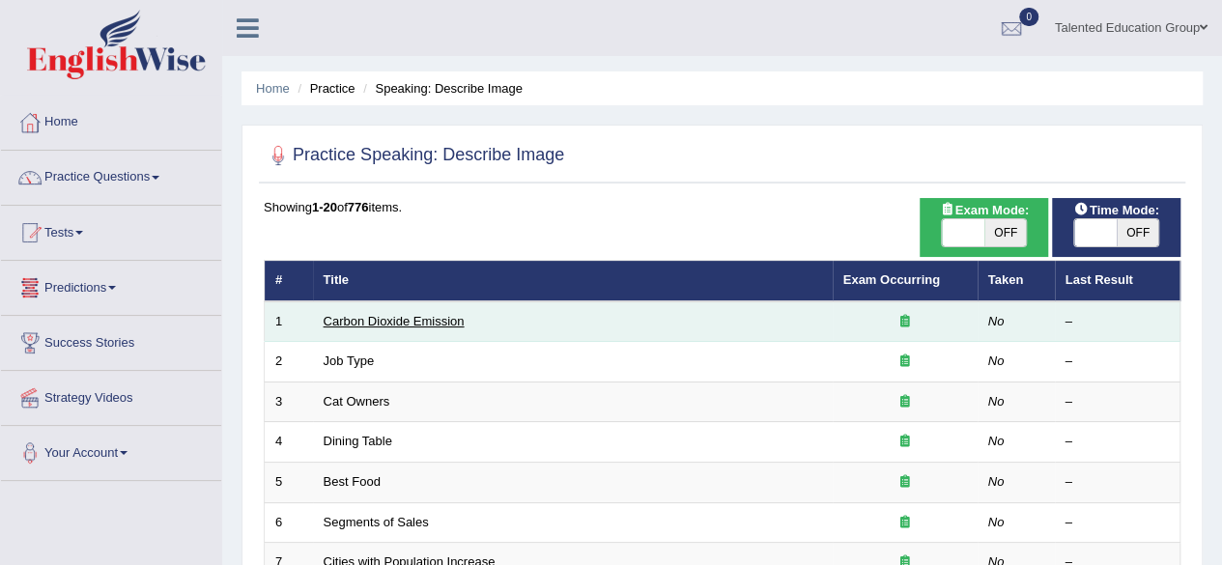
click at [379, 322] on link "Carbon Dioxide Emission" at bounding box center [394, 321] width 141 height 14
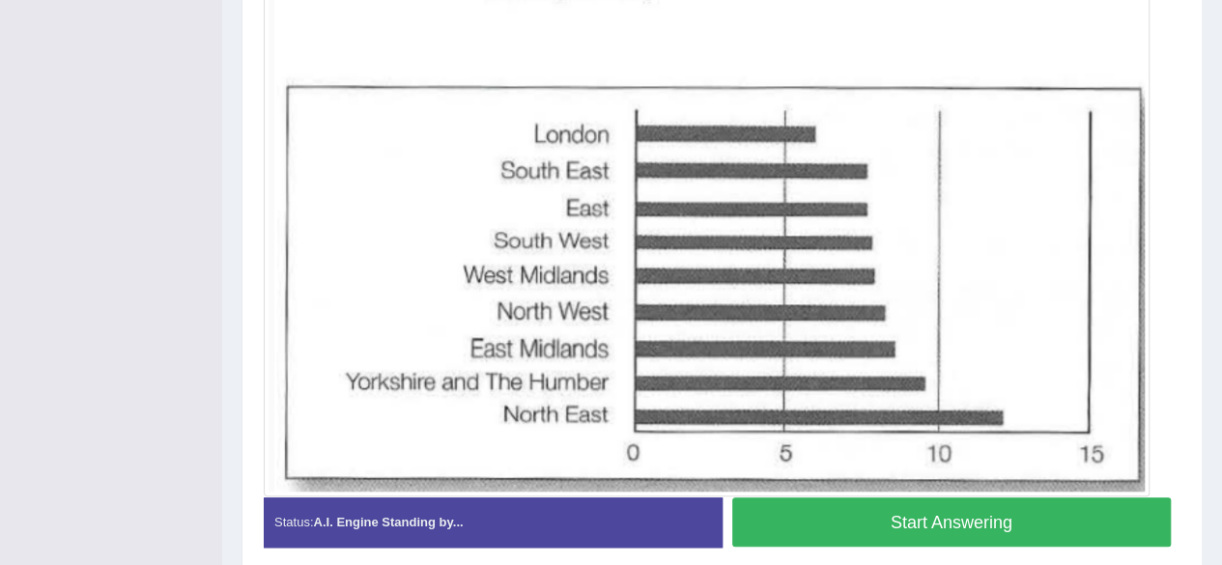
scroll to position [523, 0]
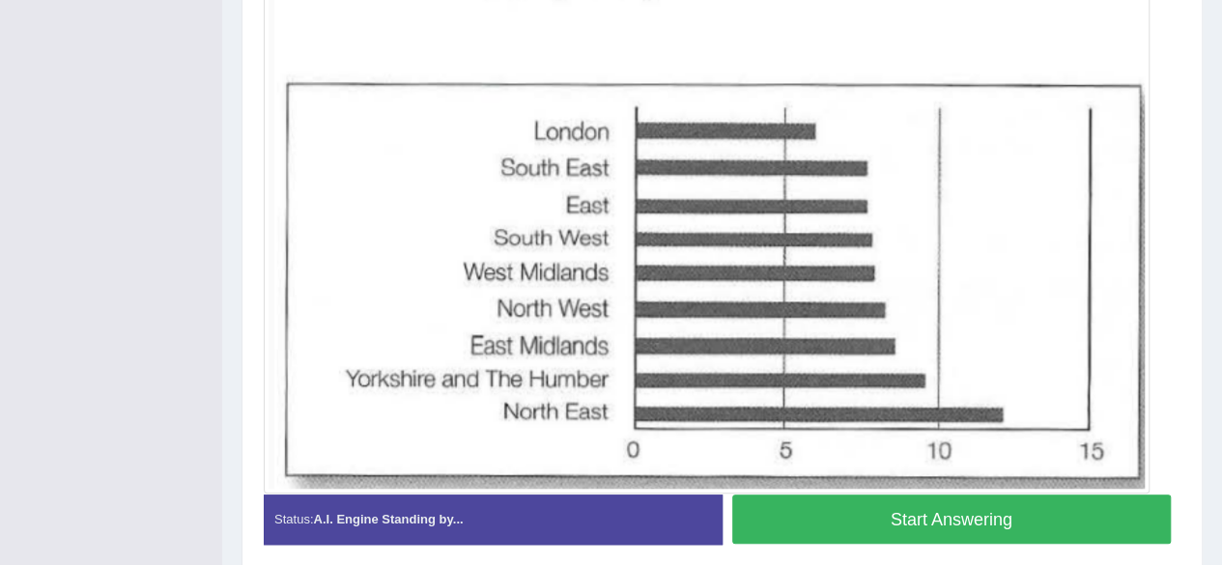
click at [899, 502] on button "Start Answering" at bounding box center [953, 519] width 440 height 49
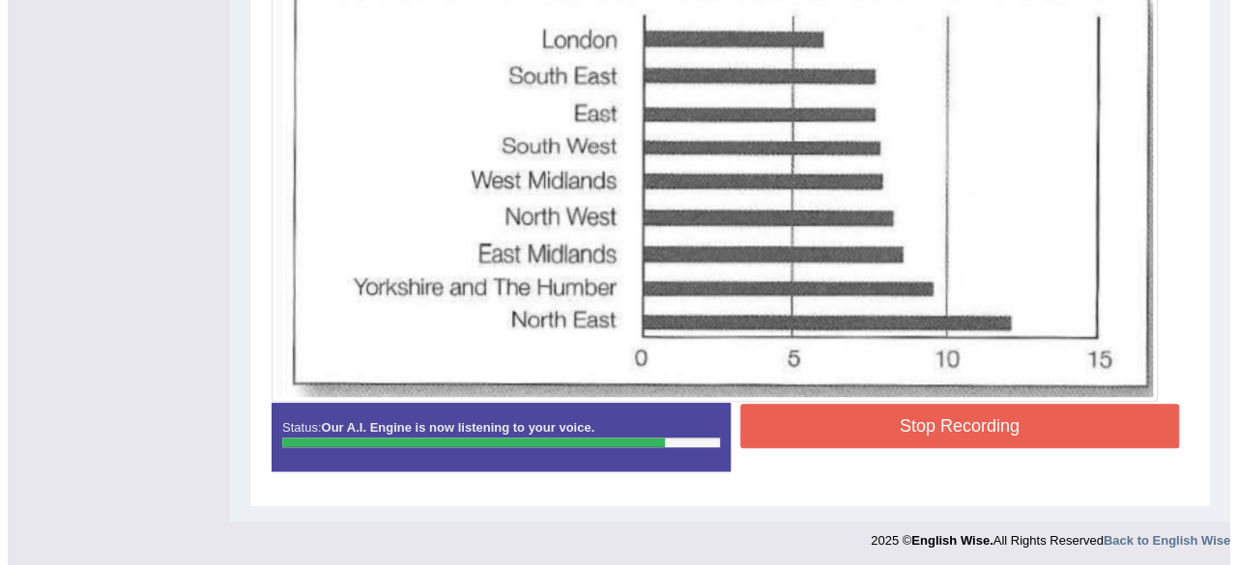
scroll to position [605, 0]
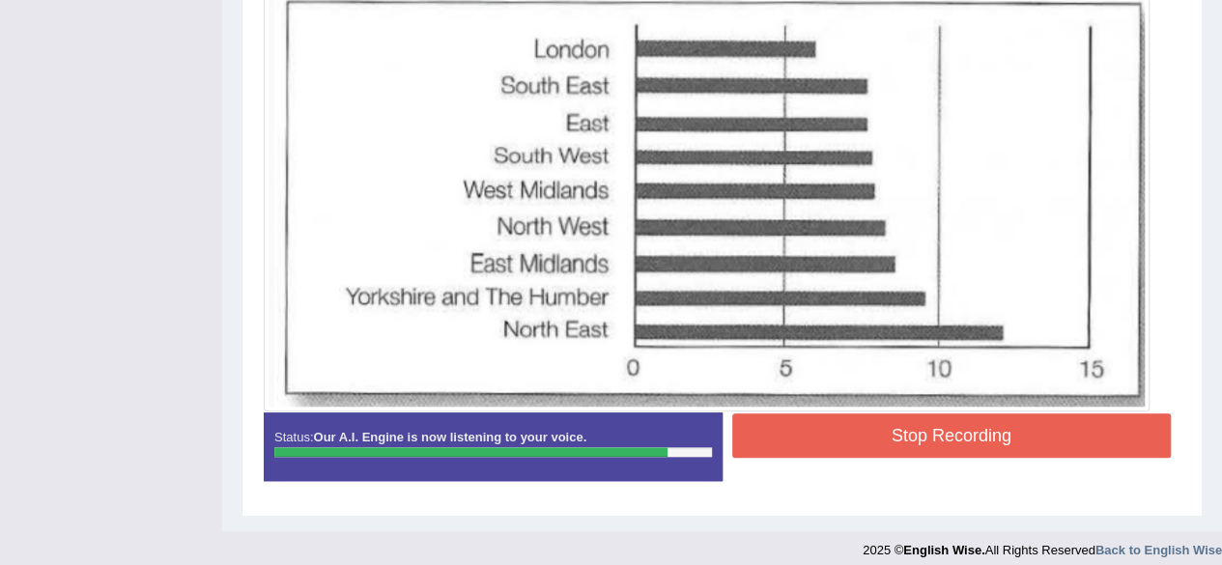
click at [891, 442] on button "Stop Recording" at bounding box center [953, 436] width 440 height 44
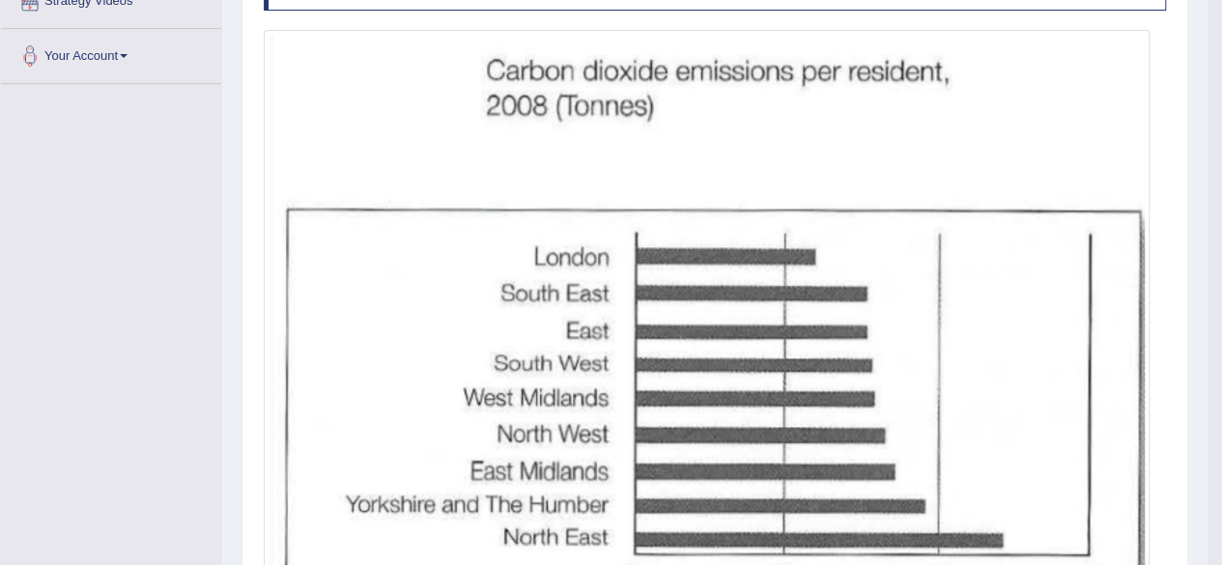
scroll to position [0, 0]
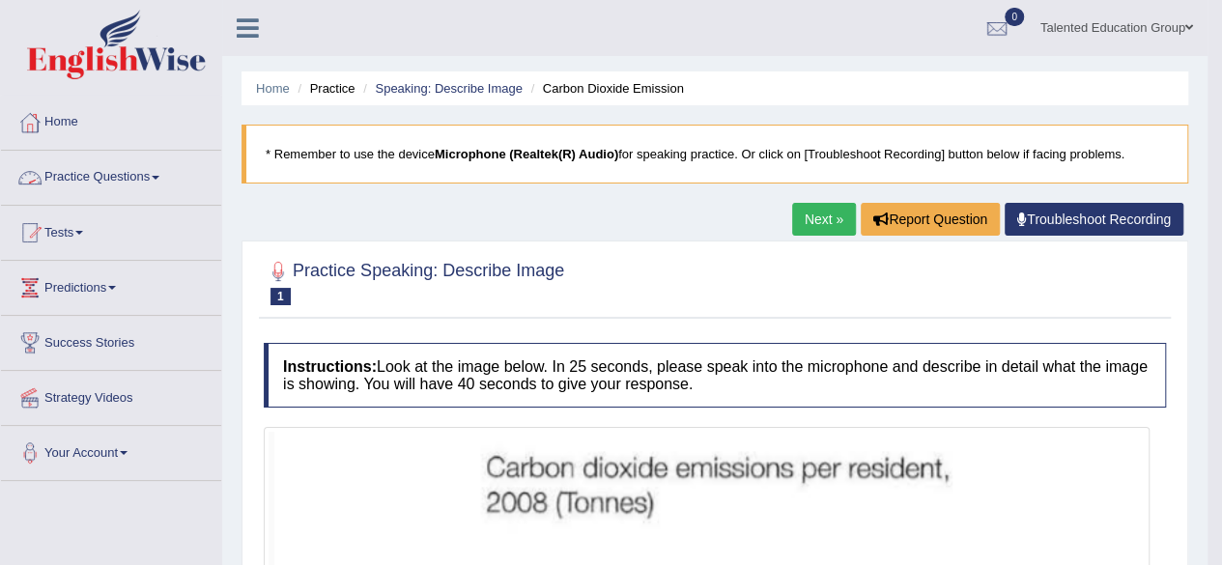
click at [136, 164] on link "Practice Questions" at bounding box center [111, 175] width 220 height 48
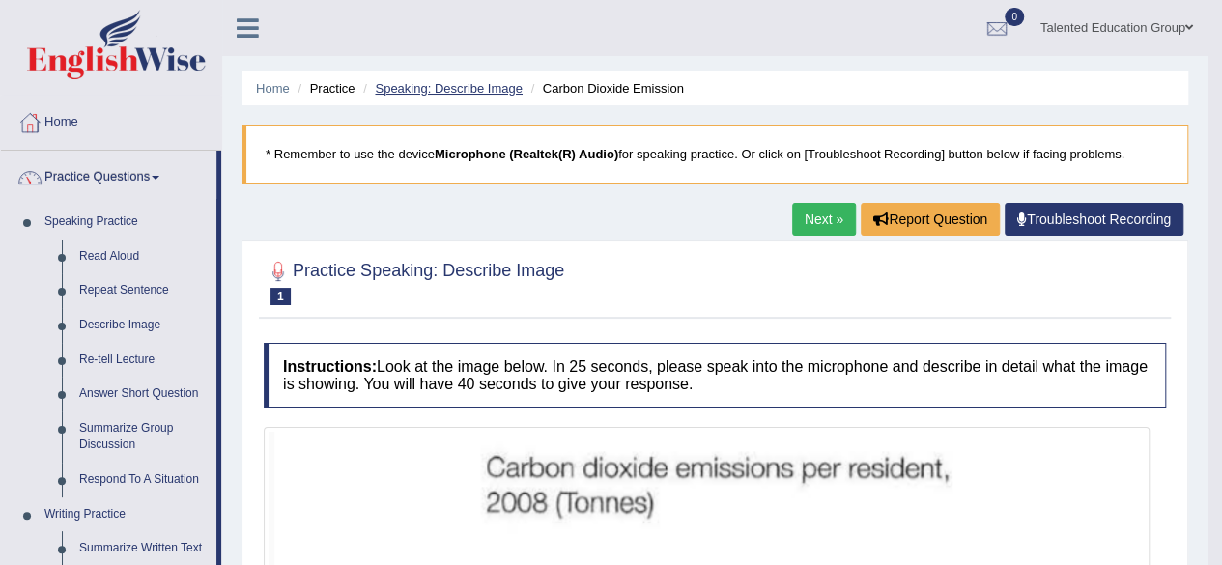
click at [503, 82] on link "Speaking: Describe Image" at bounding box center [448, 88] width 147 height 14
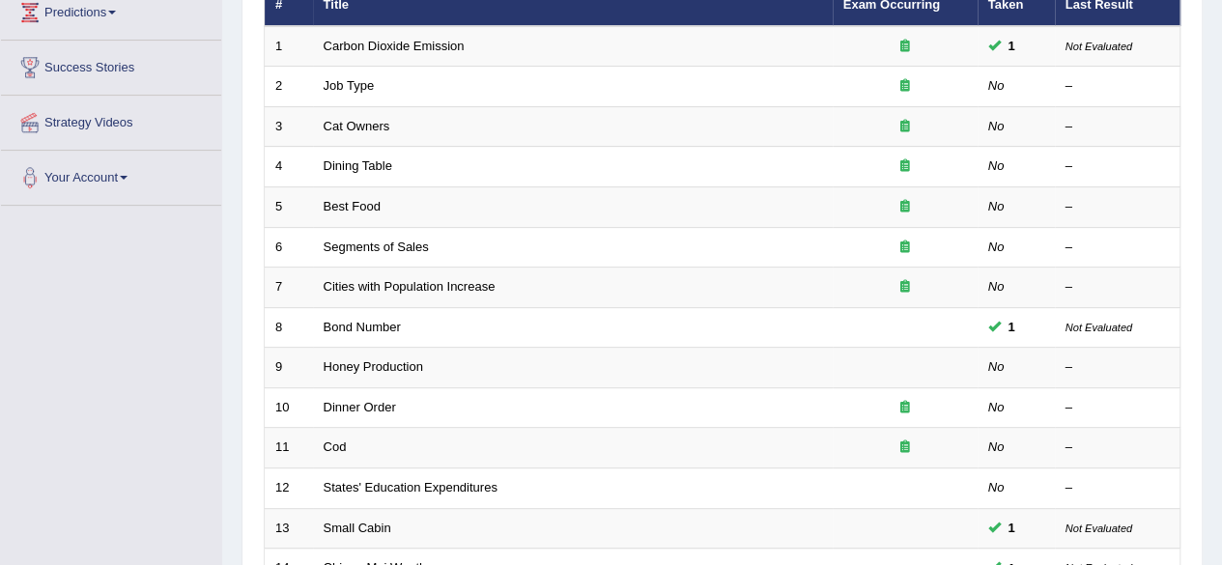
scroll to position [278, 0]
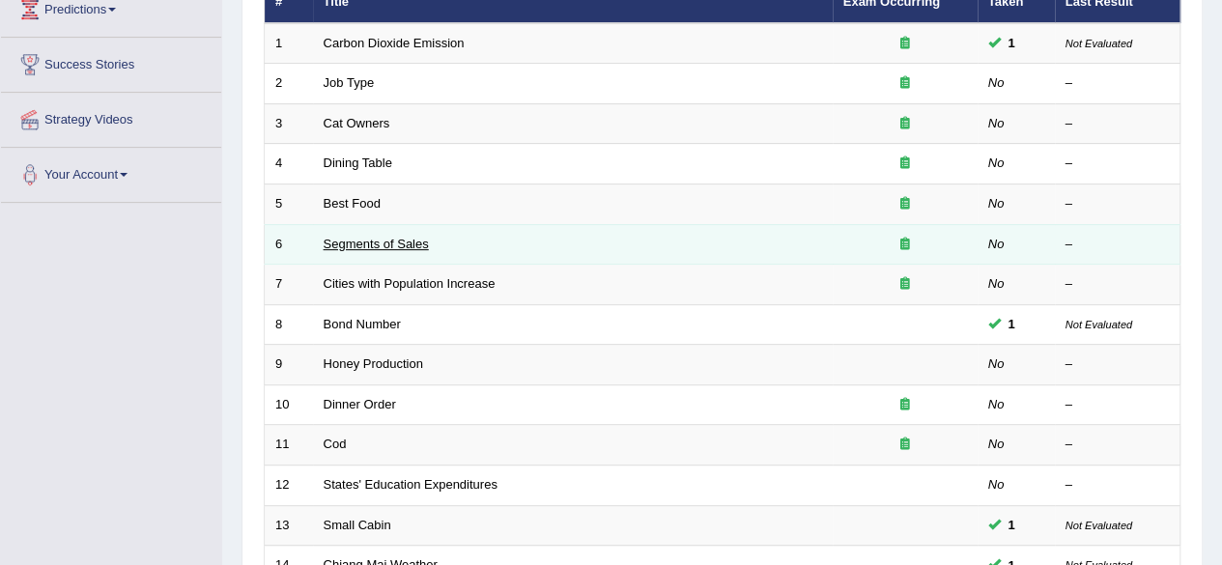
click at [400, 244] on link "Segments of Sales" at bounding box center [376, 244] width 105 height 14
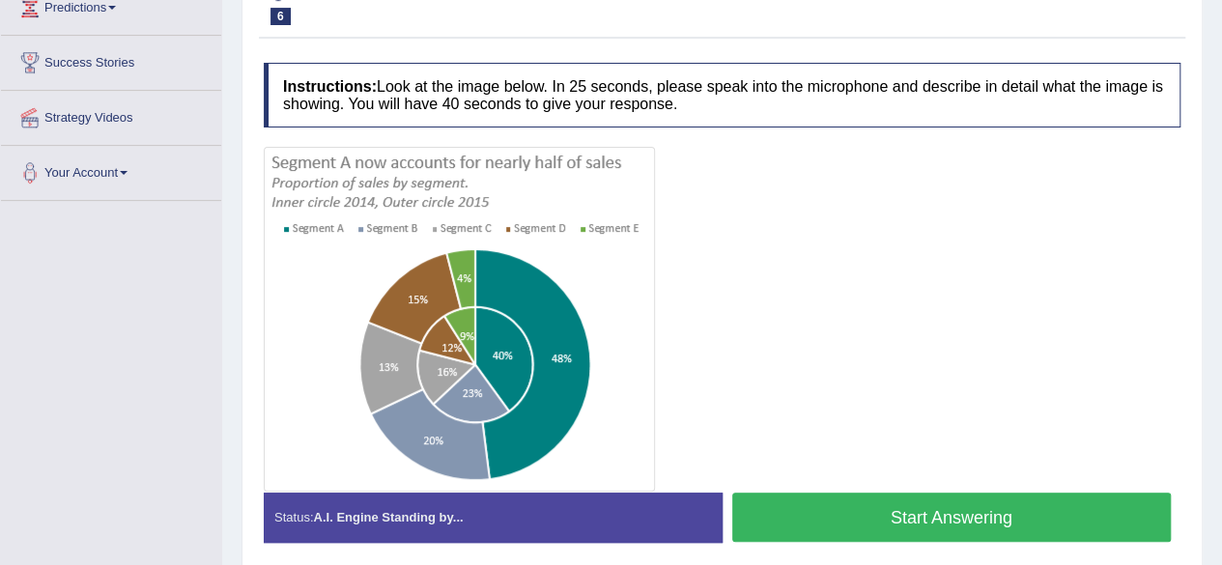
scroll to position [293, 0]
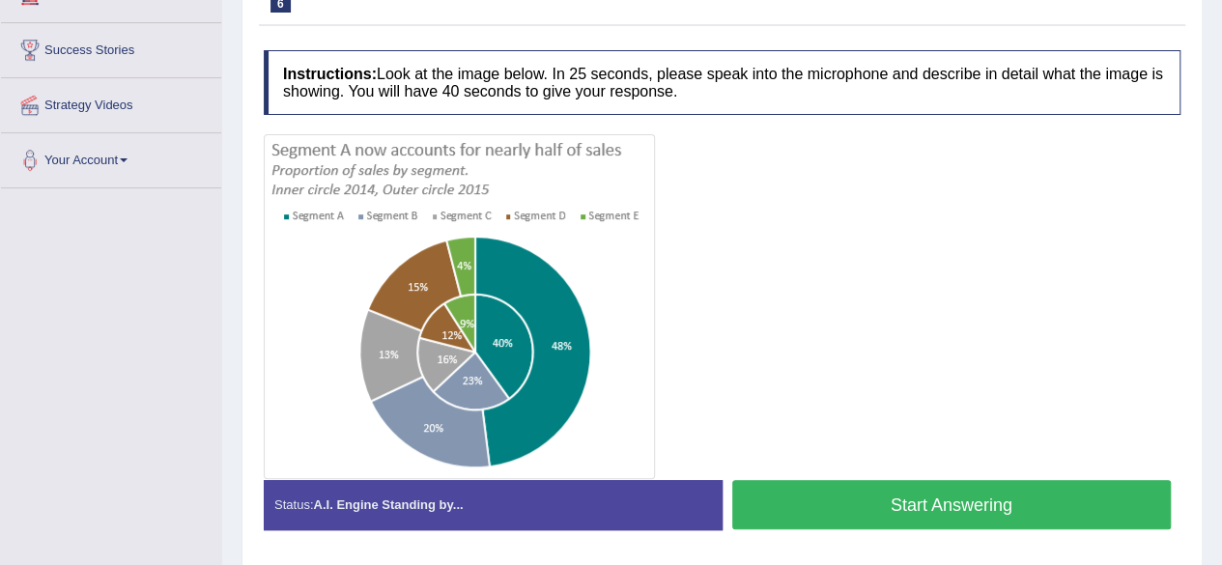
click at [816, 487] on button "Start Answering" at bounding box center [953, 504] width 440 height 49
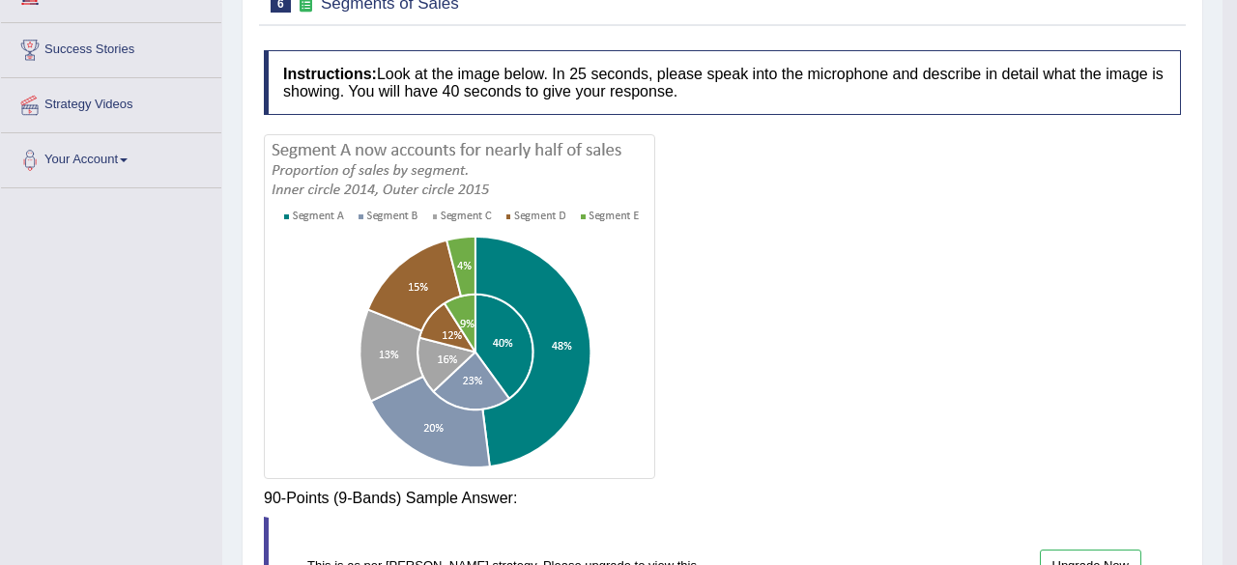
click at [816, 487] on div "Instructions: Look at the image below. In 25 seconds, please speak into the mic…" at bounding box center [722, 403] width 927 height 725
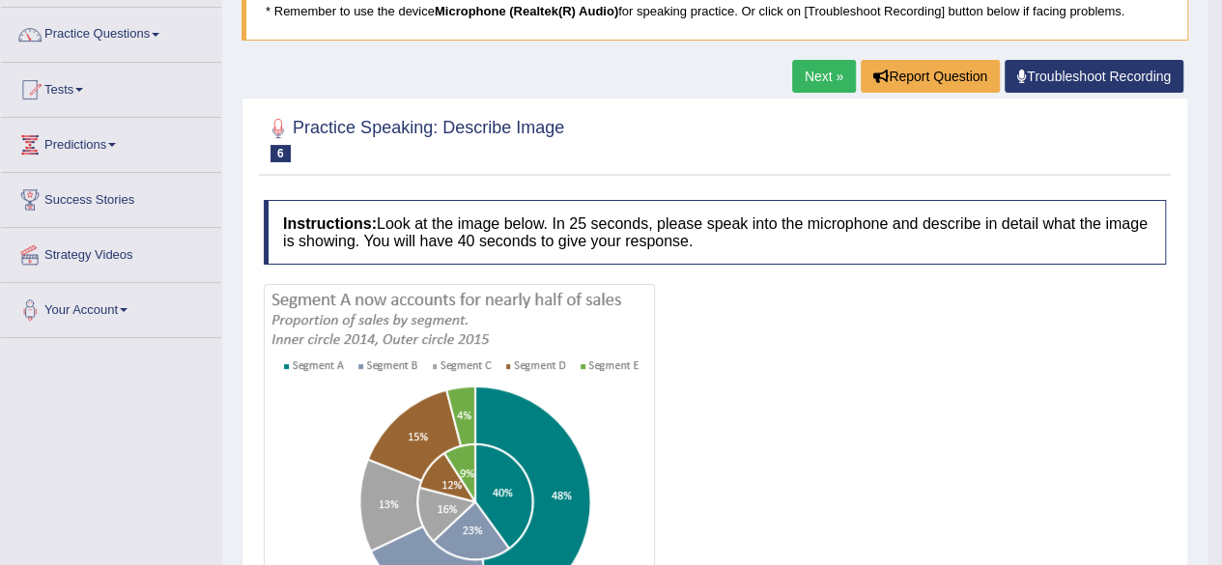
scroll to position [0, 0]
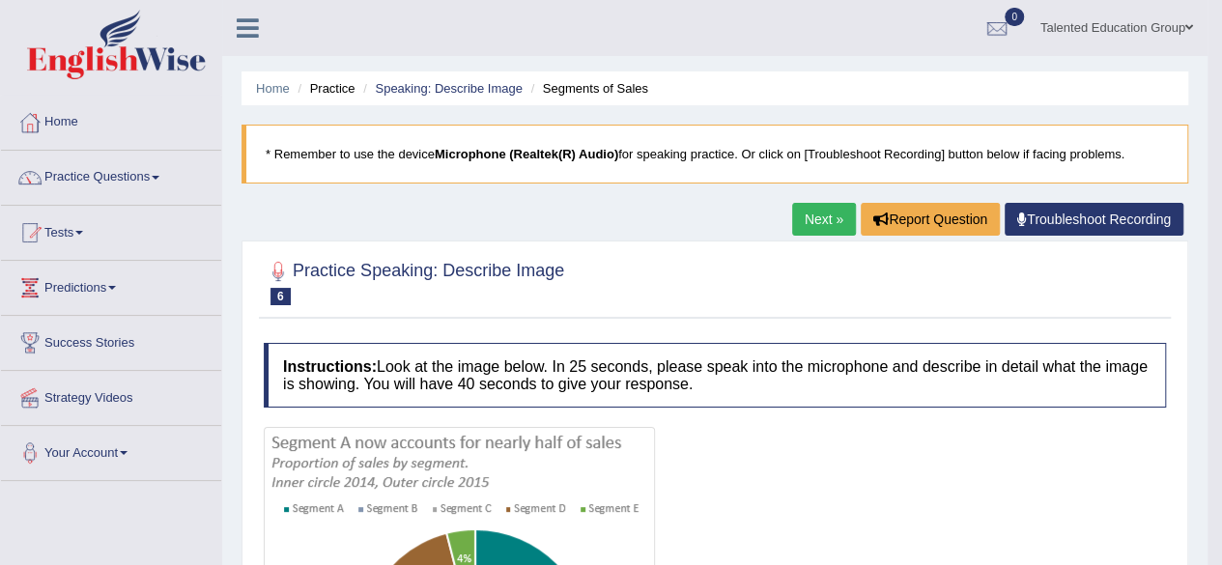
click at [140, 172] on link "Practice Questions" at bounding box center [111, 175] width 220 height 48
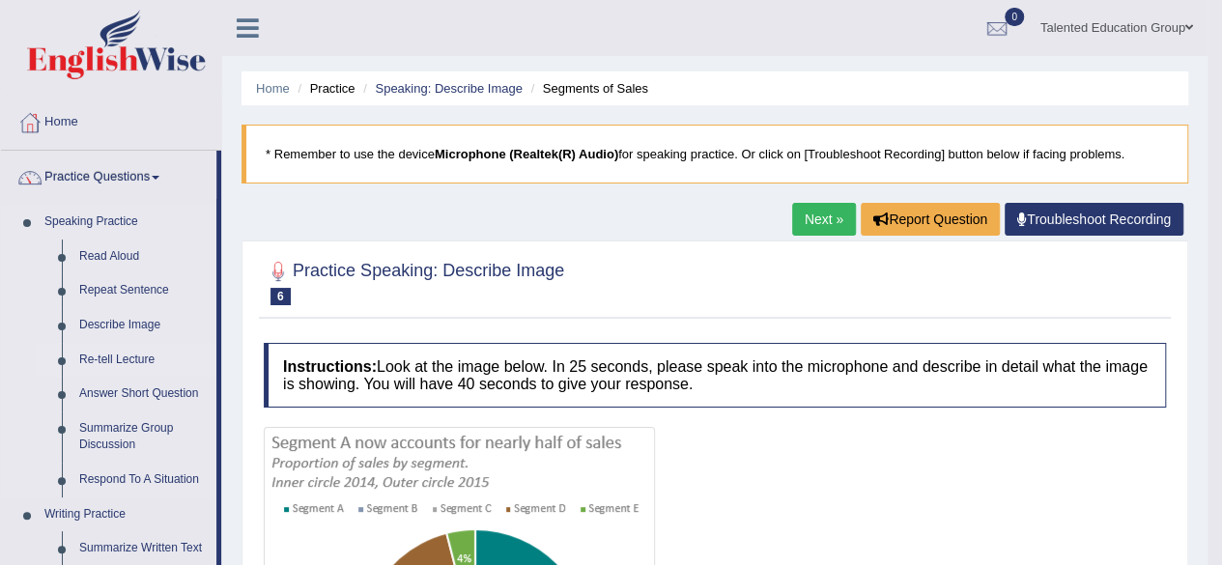
click at [139, 357] on link "Re-tell Lecture" at bounding box center [144, 360] width 146 height 35
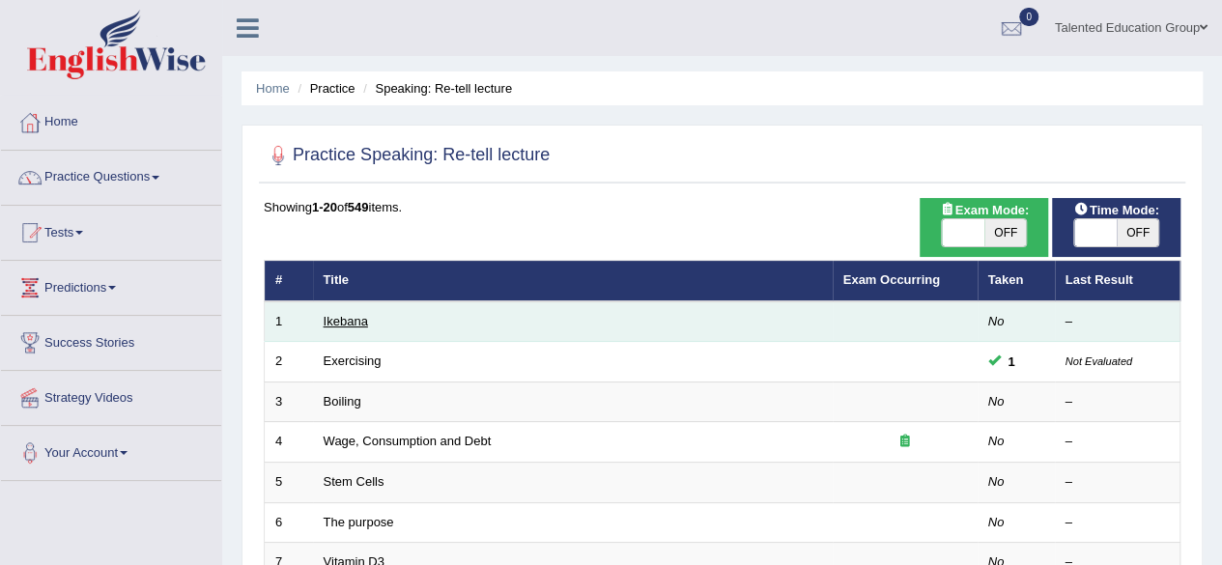
click at [352, 323] on link "Ikebana" at bounding box center [346, 321] width 44 height 14
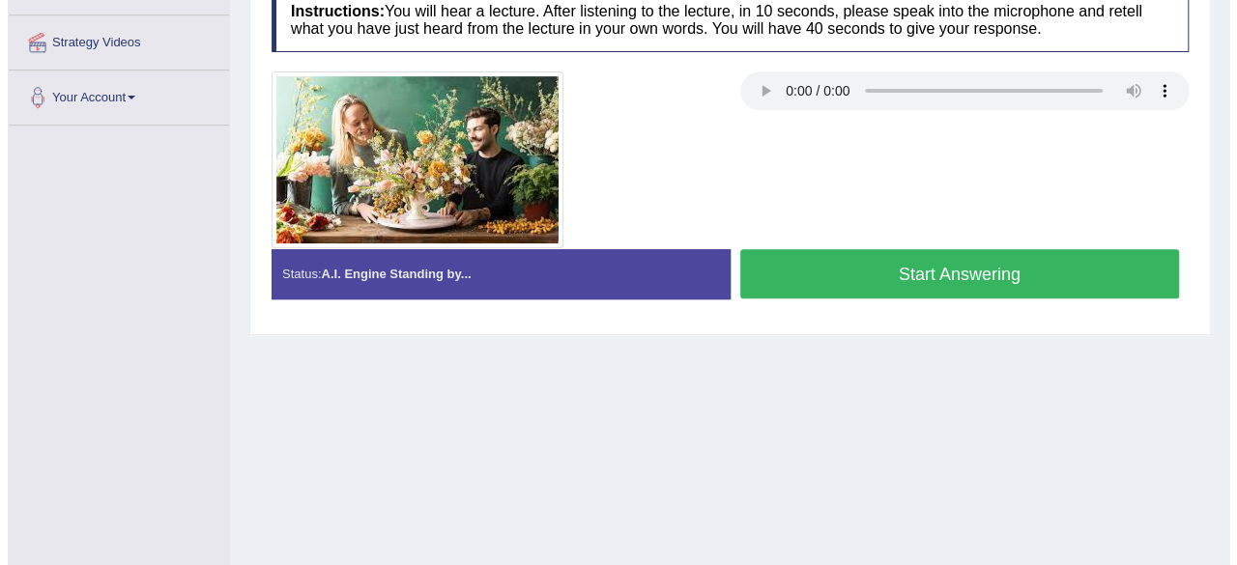
scroll to position [354, 0]
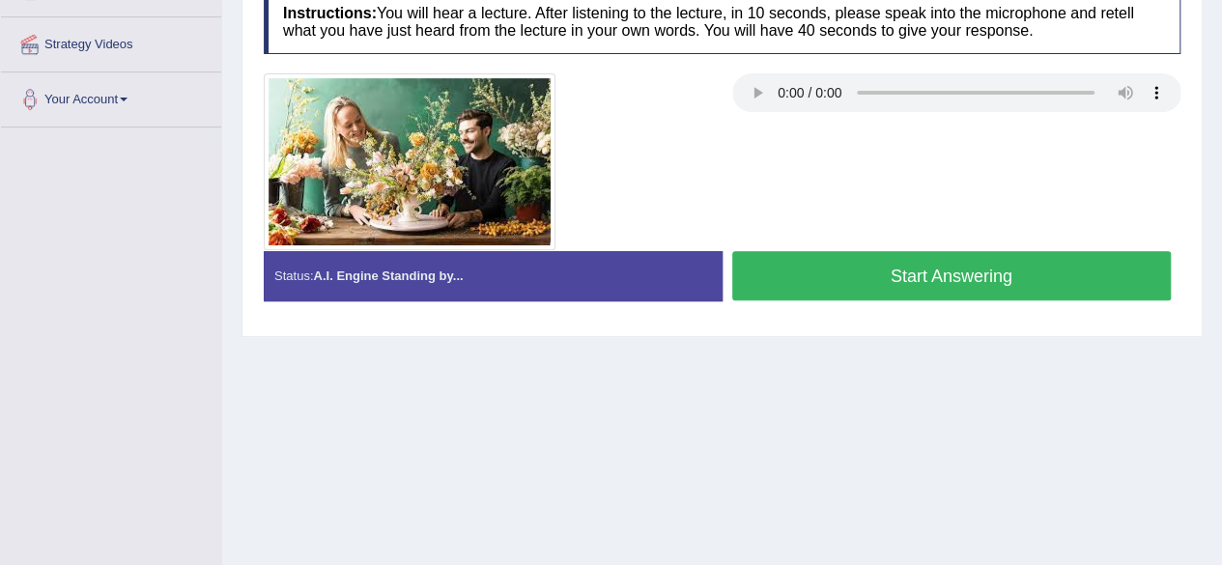
click at [1013, 272] on button "Start Answering" at bounding box center [953, 275] width 440 height 49
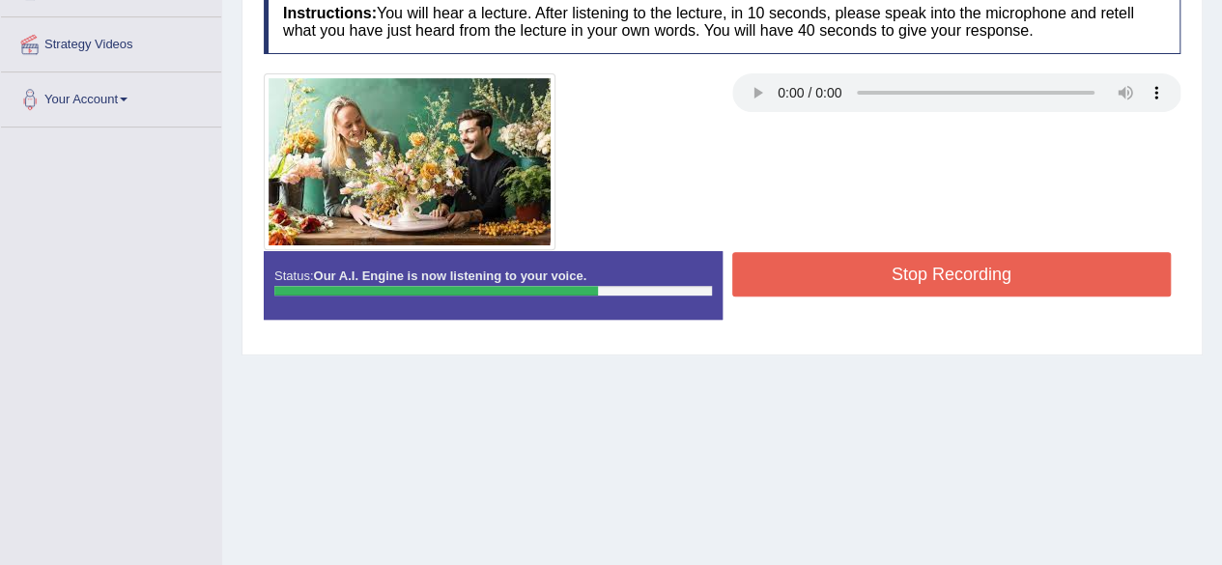
click at [1013, 272] on button "Stop Recording" at bounding box center [953, 274] width 440 height 44
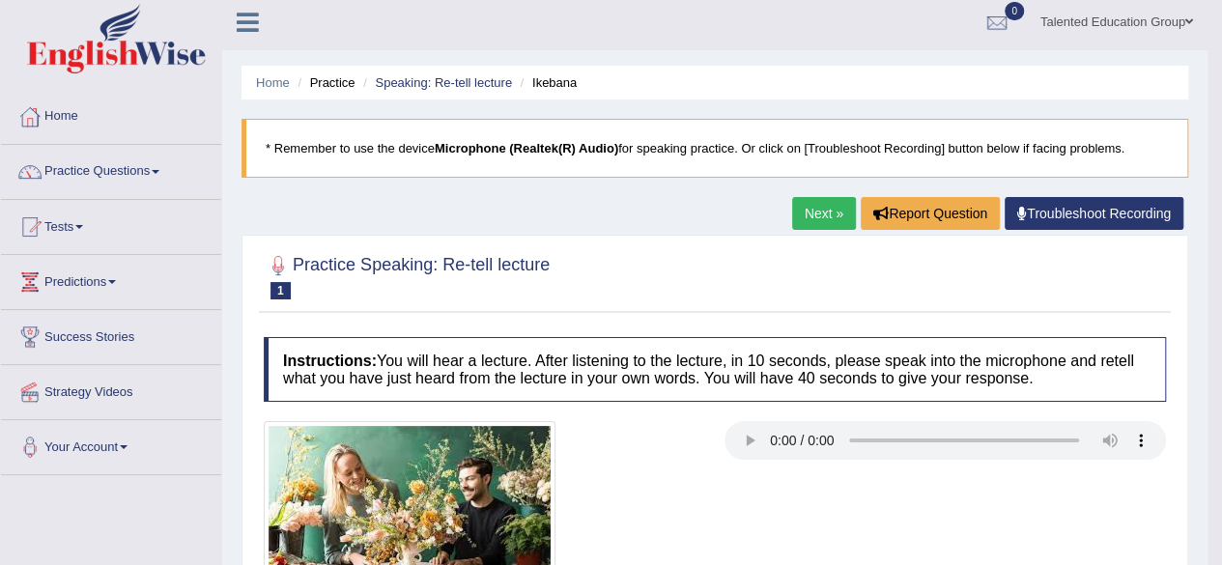
scroll to position [0, 0]
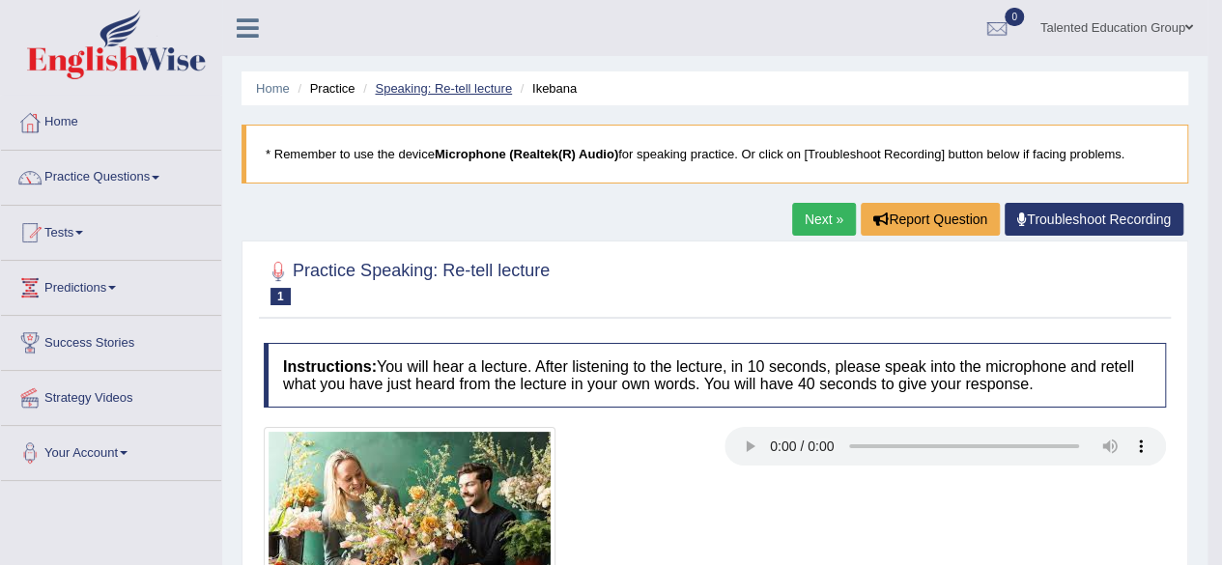
click at [423, 86] on link "Speaking: Re-tell lecture" at bounding box center [443, 88] width 137 height 14
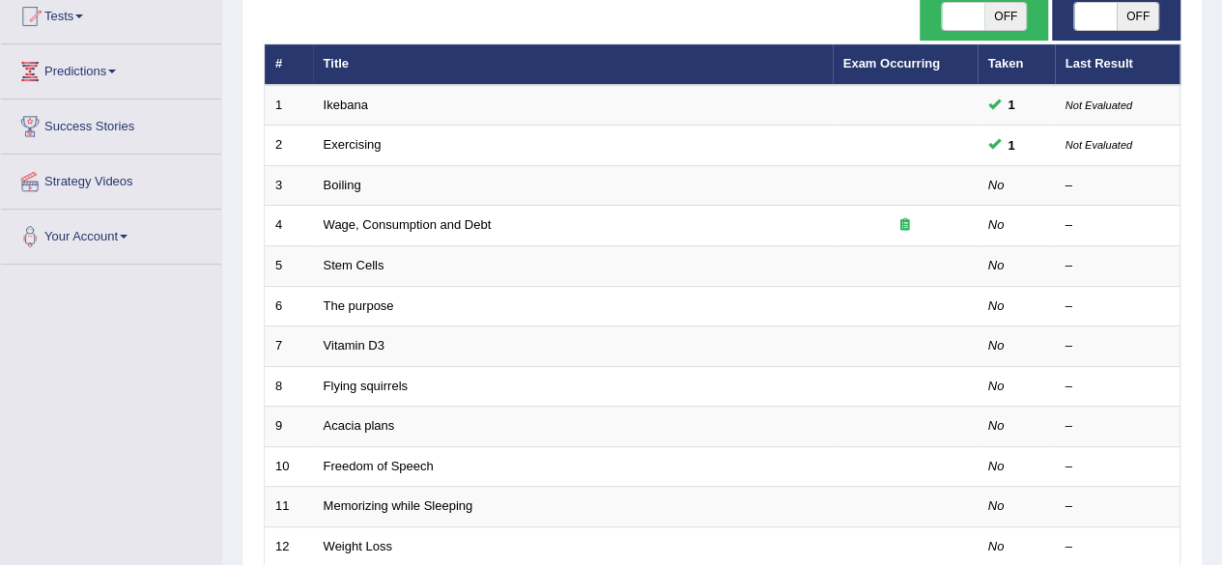
scroll to position [217, 0]
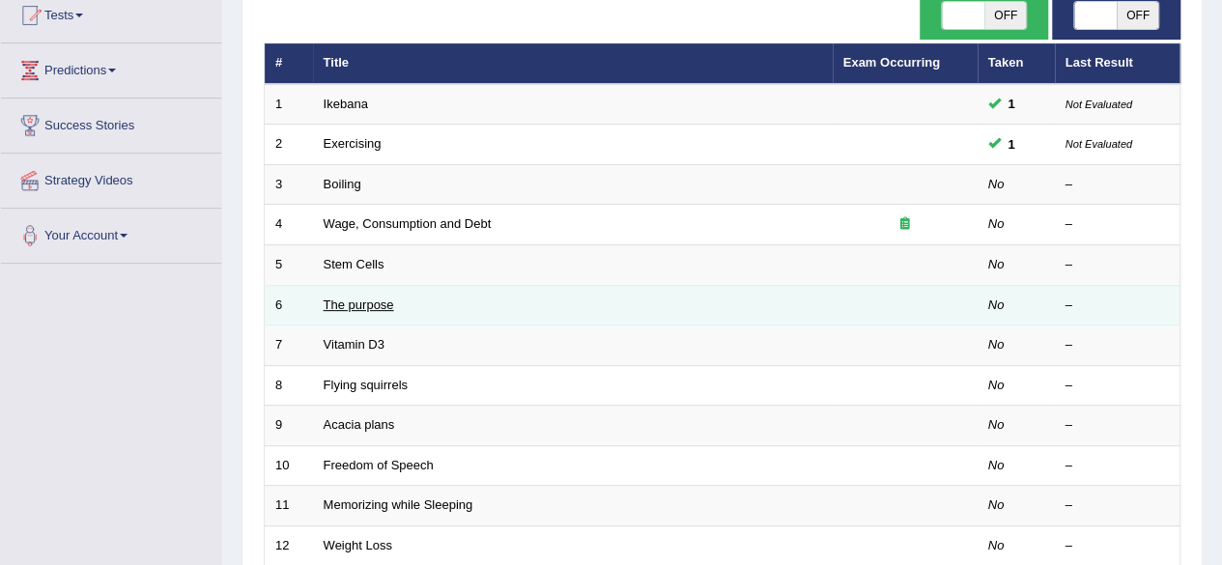
click at [346, 302] on link "The purpose" at bounding box center [359, 305] width 71 height 14
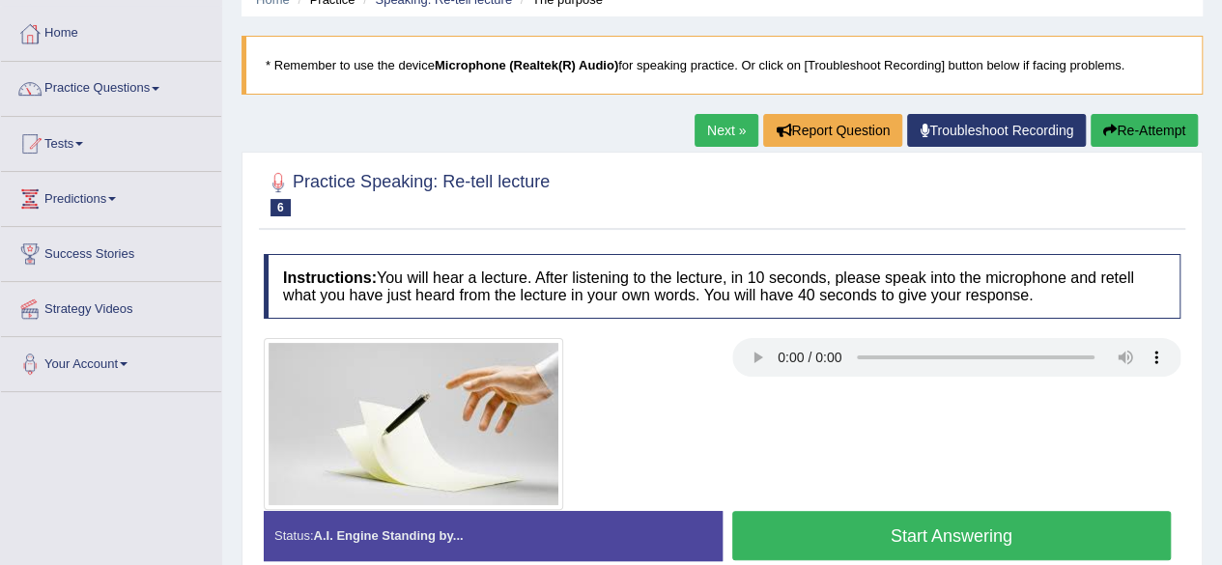
scroll to position [84, 0]
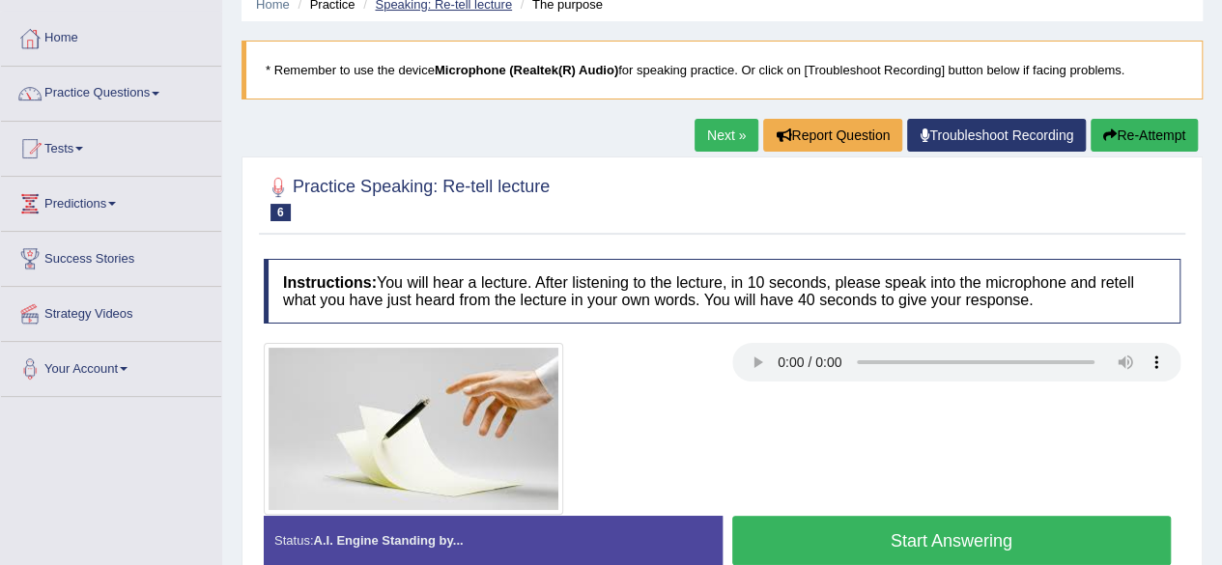
click at [481, 2] on link "Speaking: Re-tell lecture" at bounding box center [443, 4] width 137 height 14
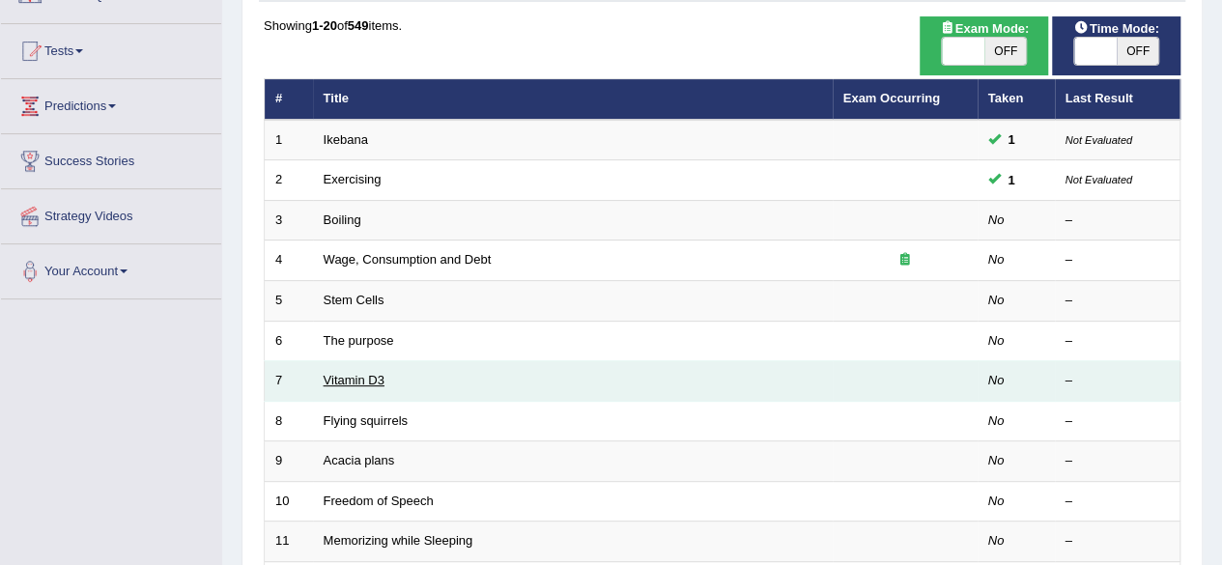
click at [366, 374] on link "Vitamin D3" at bounding box center [354, 380] width 61 height 14
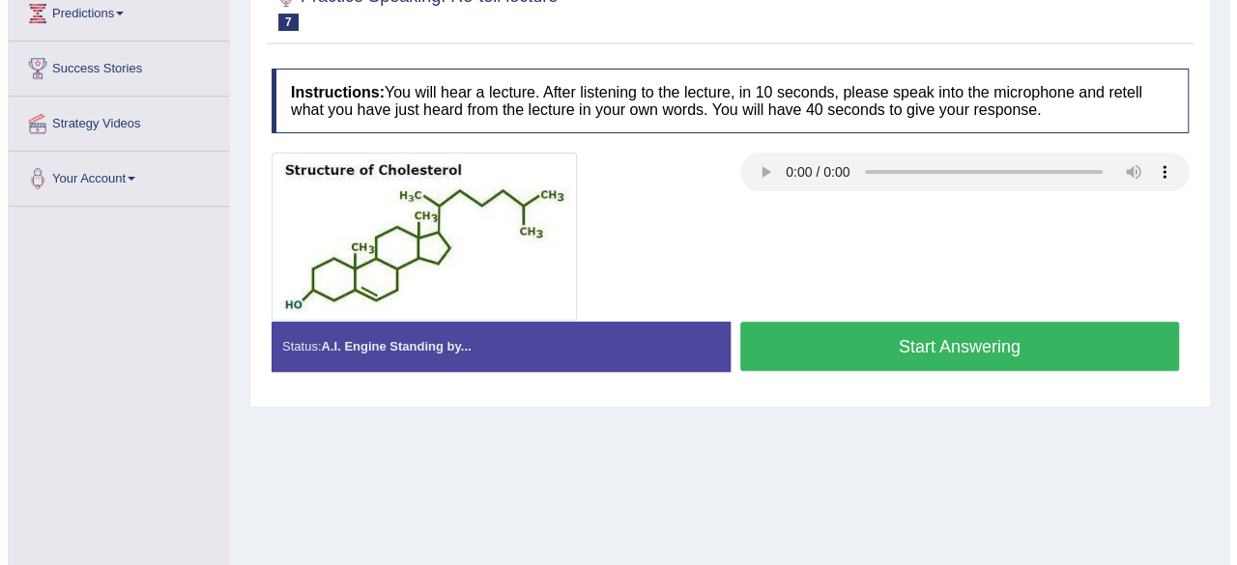
scroll to position [288, 0]
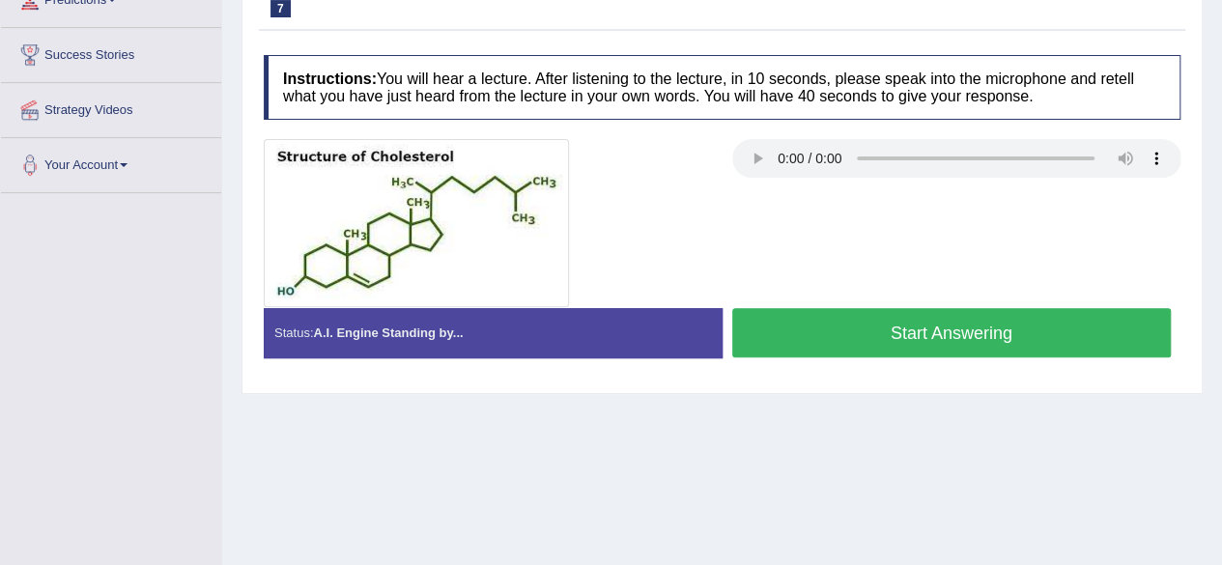
click at [825, 339] on button "Start Answering" at bounding box center [953, 332] width 440 height 49
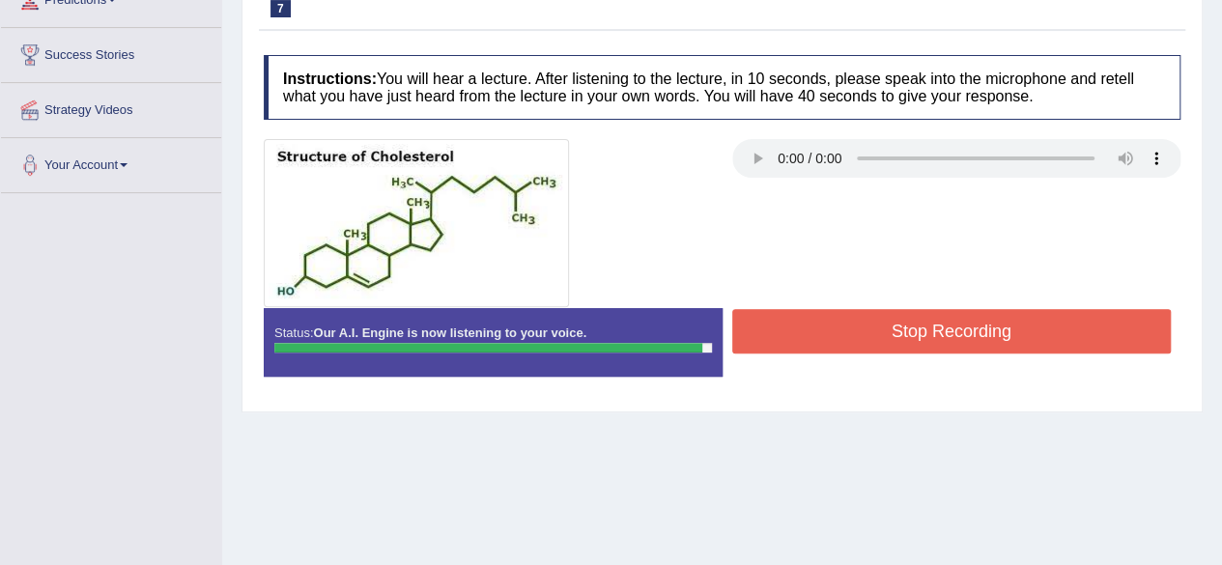
click at [825, 339] on button "Stop Recording" at bounding box center [953, 331] width 440 height 44
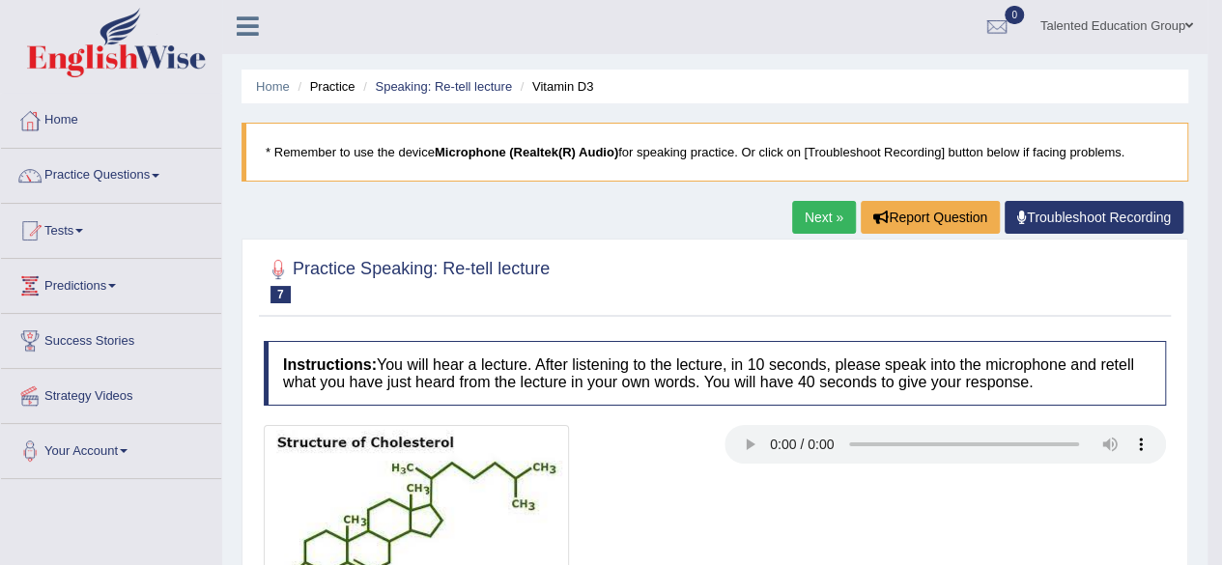
scroll to position [0, 0]
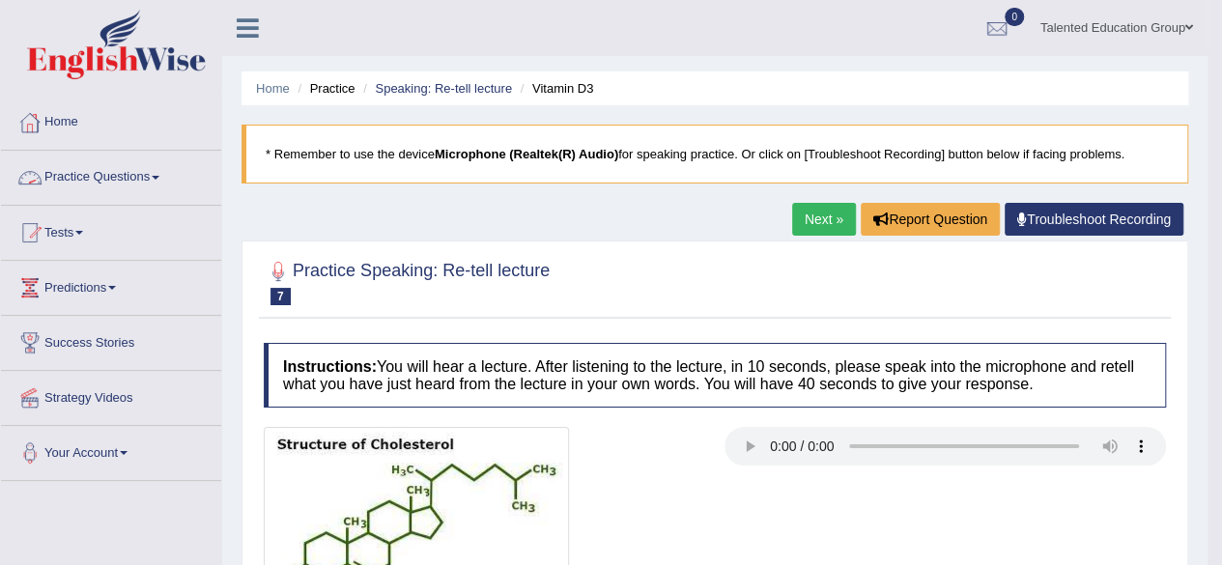
click at [93, 165] on link "Practice Questions" at bounding box center [111, 175] width 220 height 48
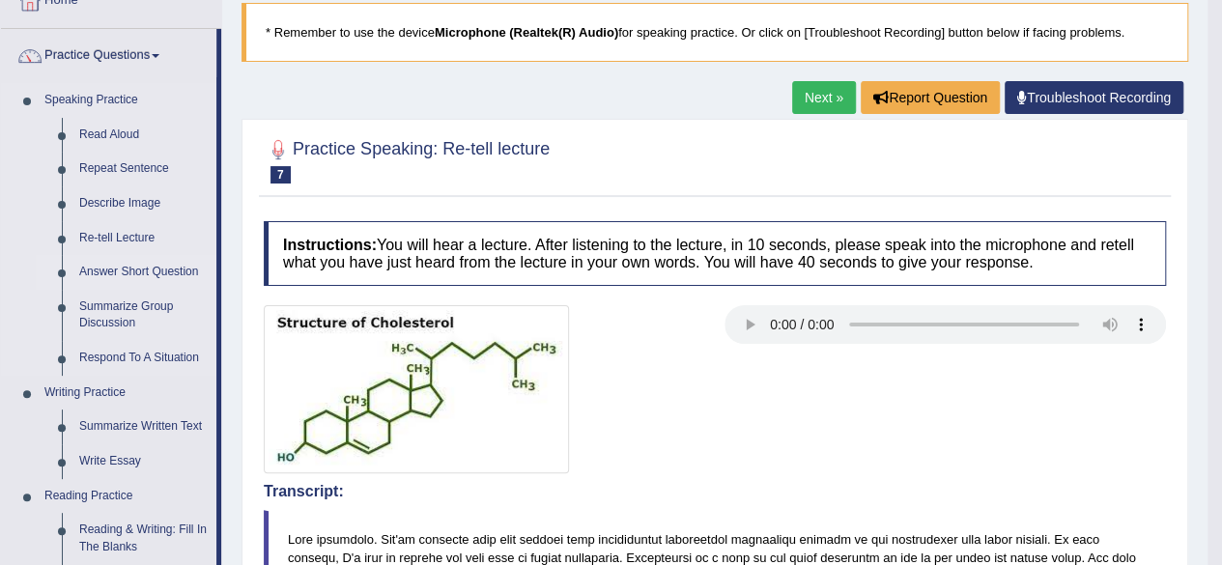
scroll to position [124, 0]
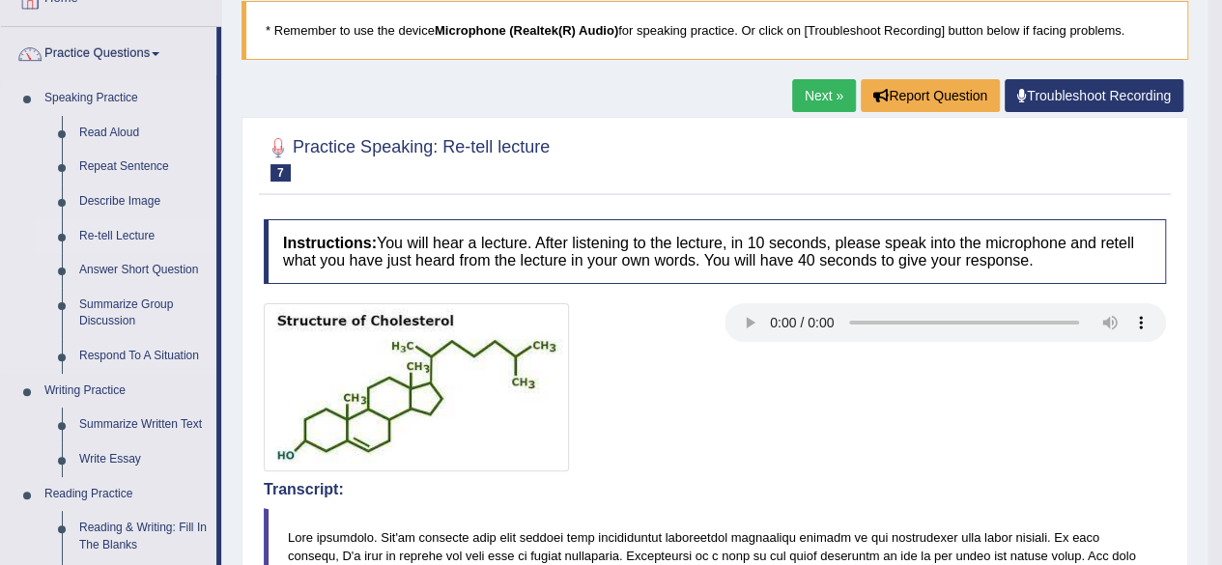
click at [138, 227] on link "Re-tell Lecture" at bounding box center [144, 236] width 146 height 35
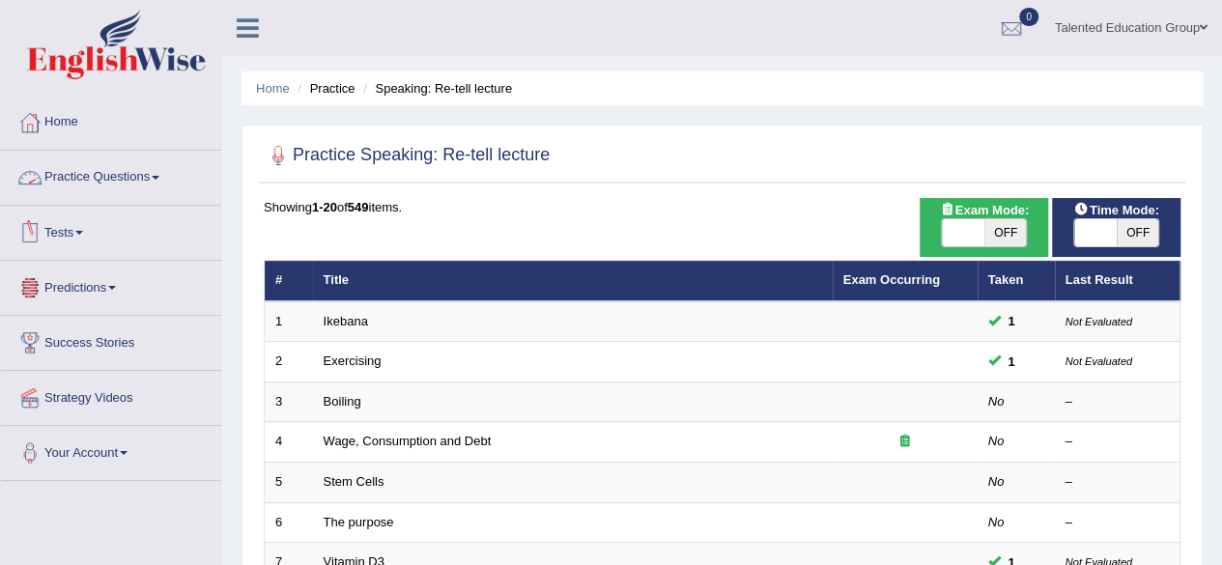
click at [67, 181] on link "Practice Questions" at bounding box center [111, 175] width 220 height 48
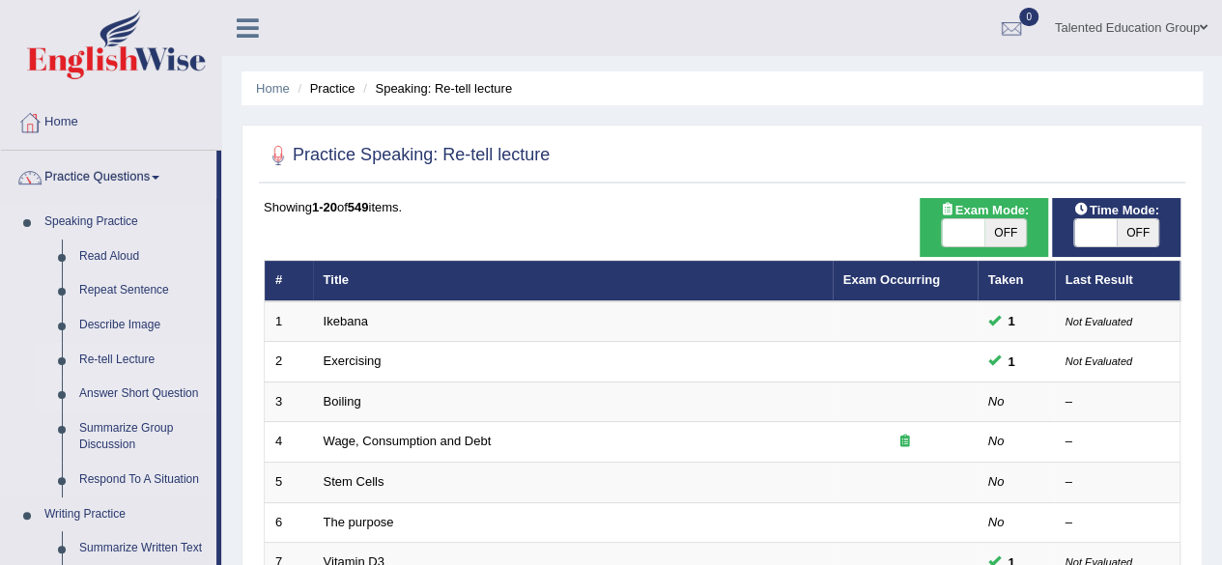
click at [107, 391] on link "Answer Short Question" at bounding box center [144, 394] width 146 height 35
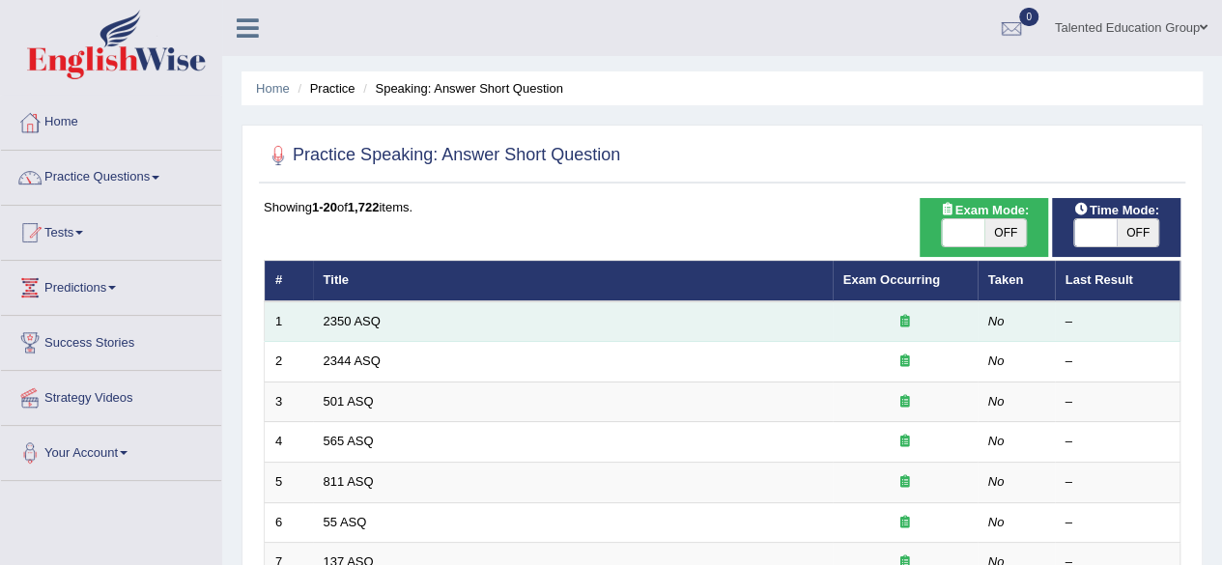
click at [341, 330] on td "2350 ASQ" at bounding box center [573, 322] width 520 height 41
click at [352, 316] on link "2350 ASQ" at bounding box center [352, 321] width 57 height 14
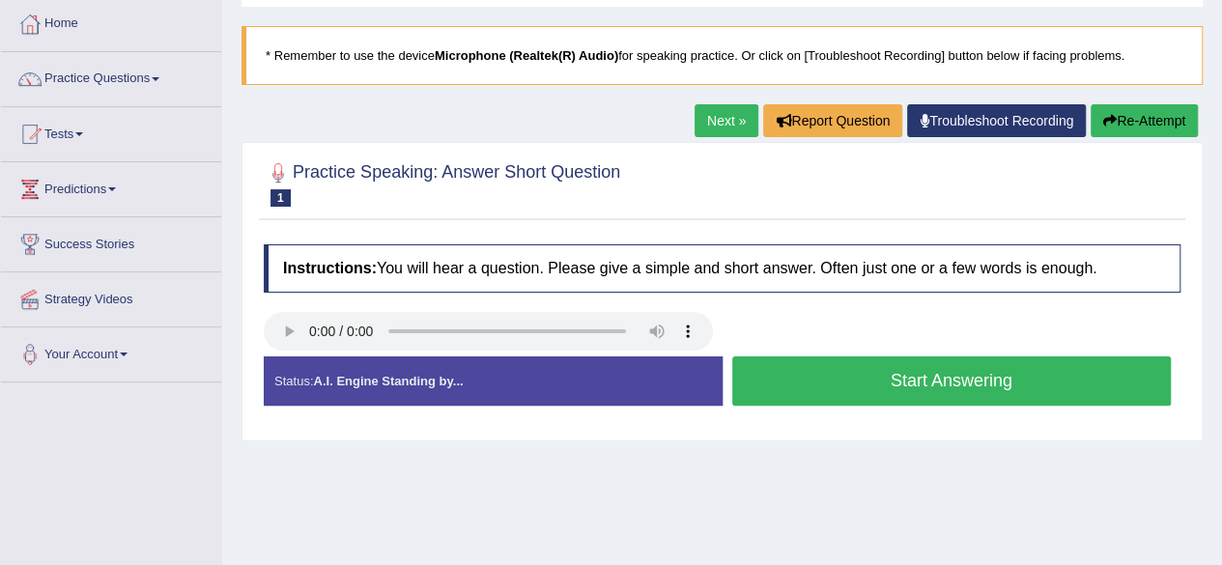
scroll to position [102, 0]
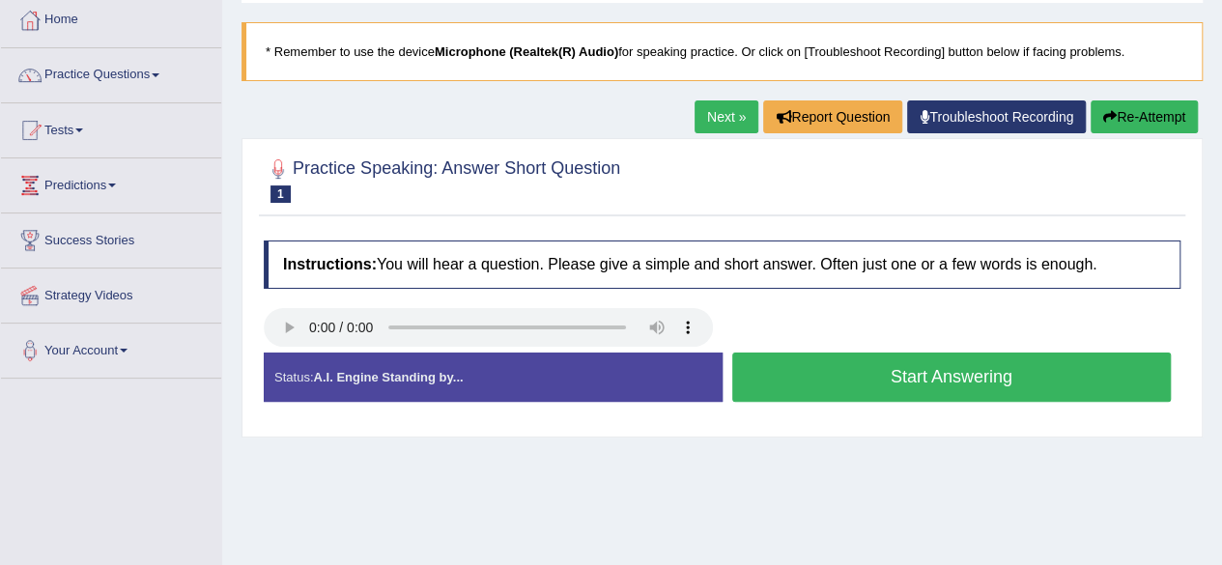
click at [812, 362] on button "Start Answering" at bounding box center [953, 377] width 440 height 49
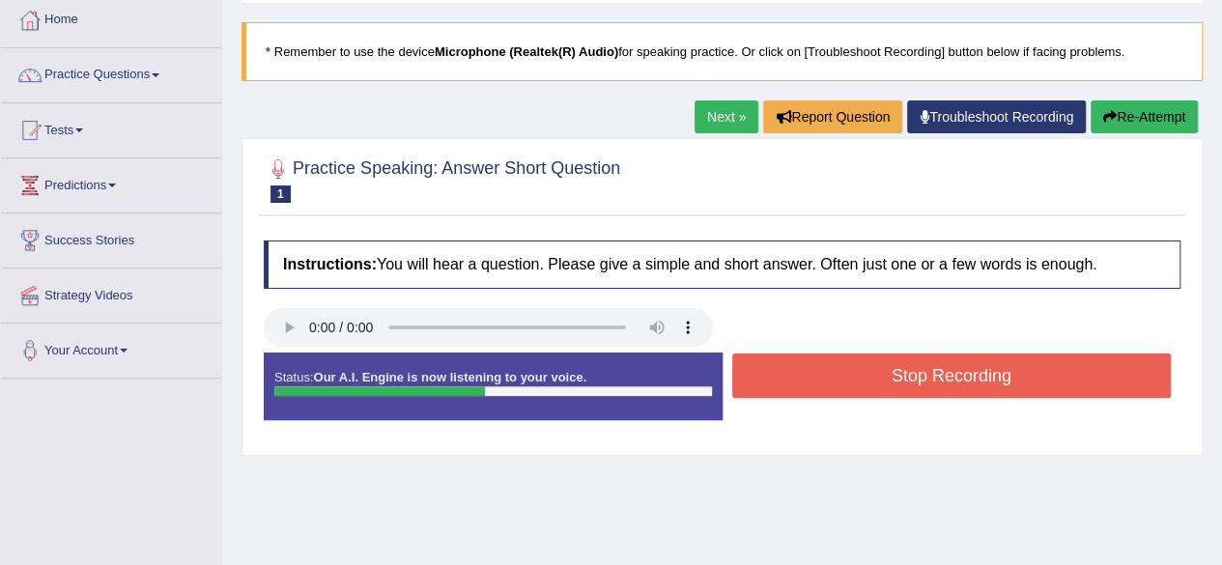
click at [812, 362] on button "Stop Recording" at bounding box center [953, 376] width 440 height 44
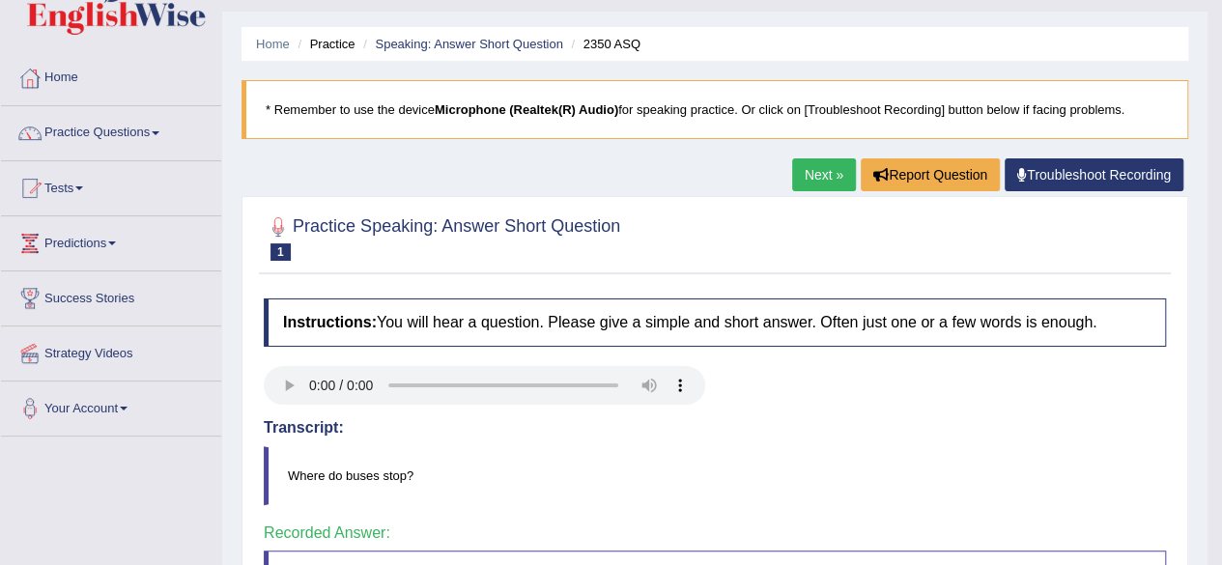
scroll to position [0, 0]
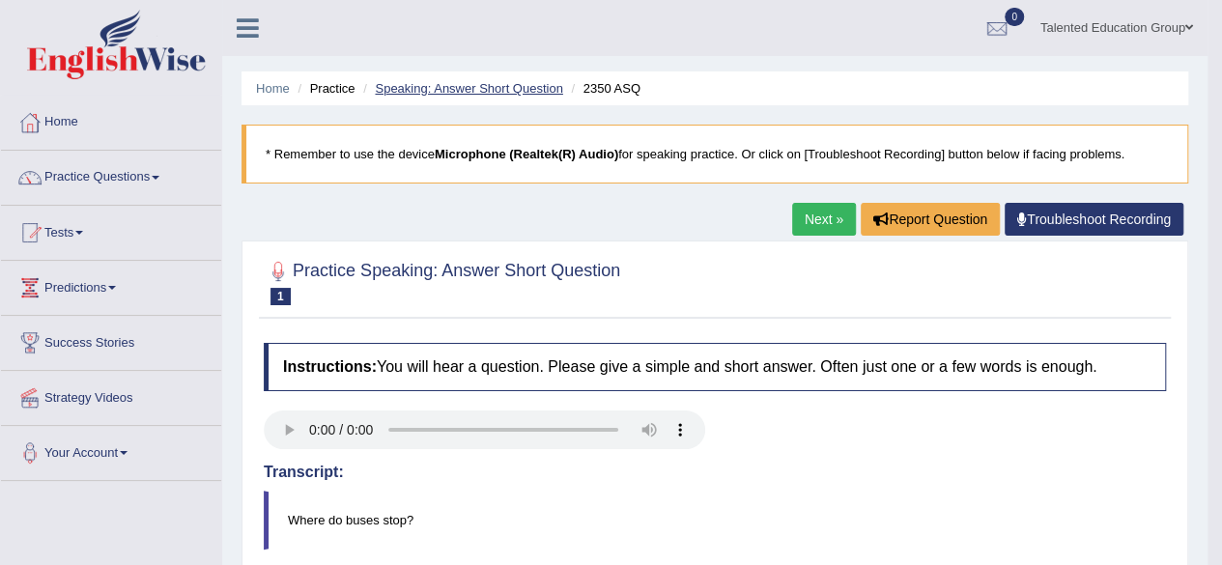
click at [460, 85] on link "Speaking: Answer Short Question" at bounding box center [468, 88] width 187 height 14
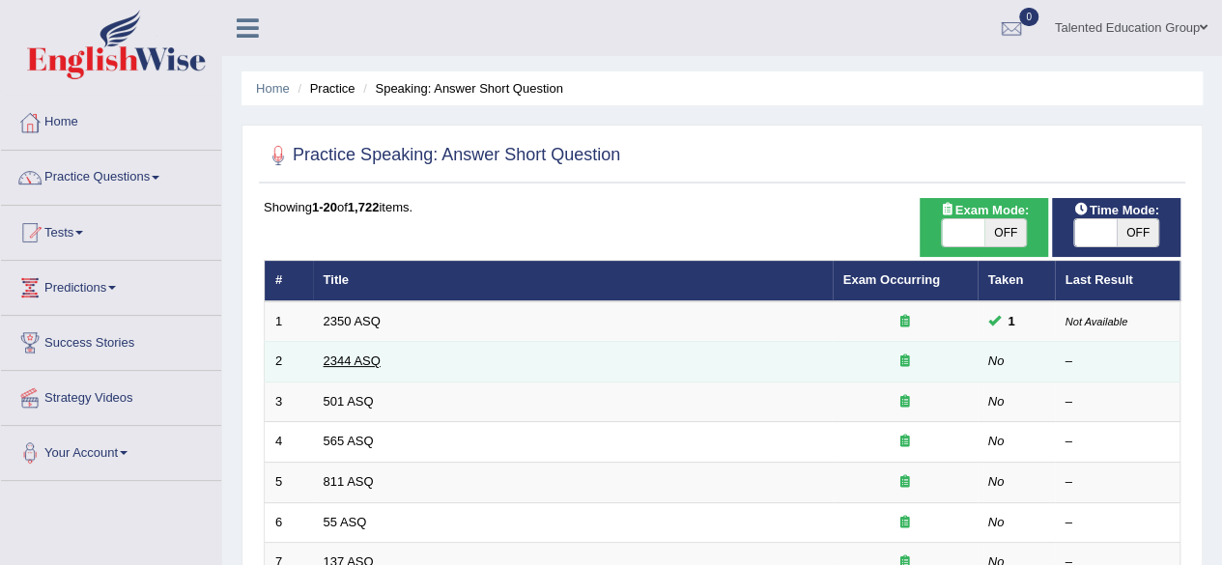
click at [342, 359] on link "2344 ASQ" at bounding box center [352, 361] width 57 height 14
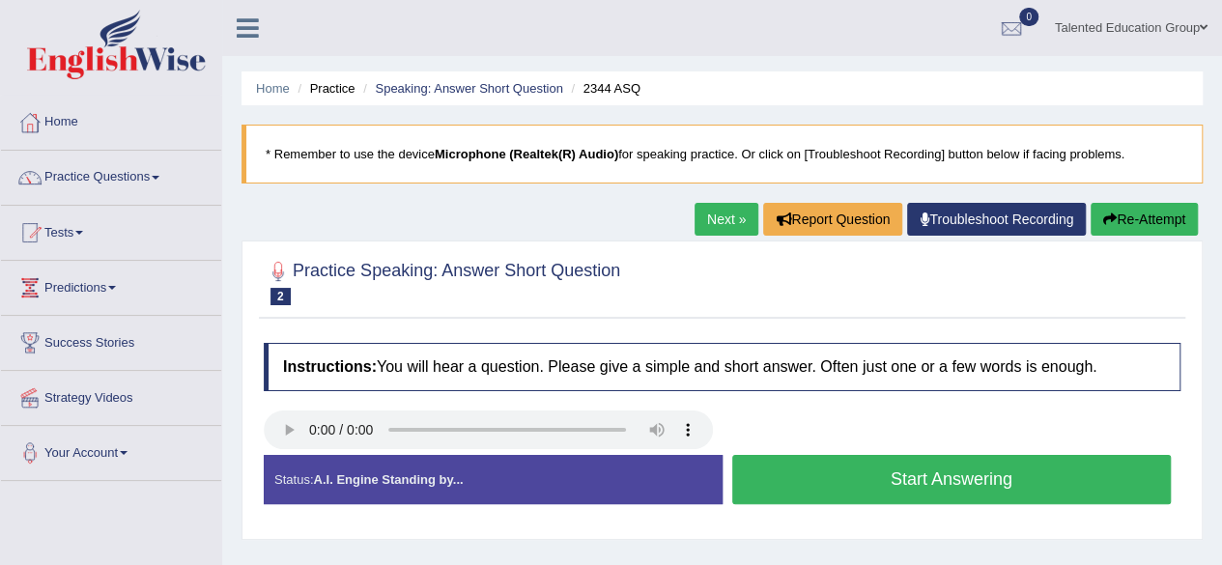
click at [761, 461] on button "Start Answering" at bounding box center [953, 479] width 440 height 49
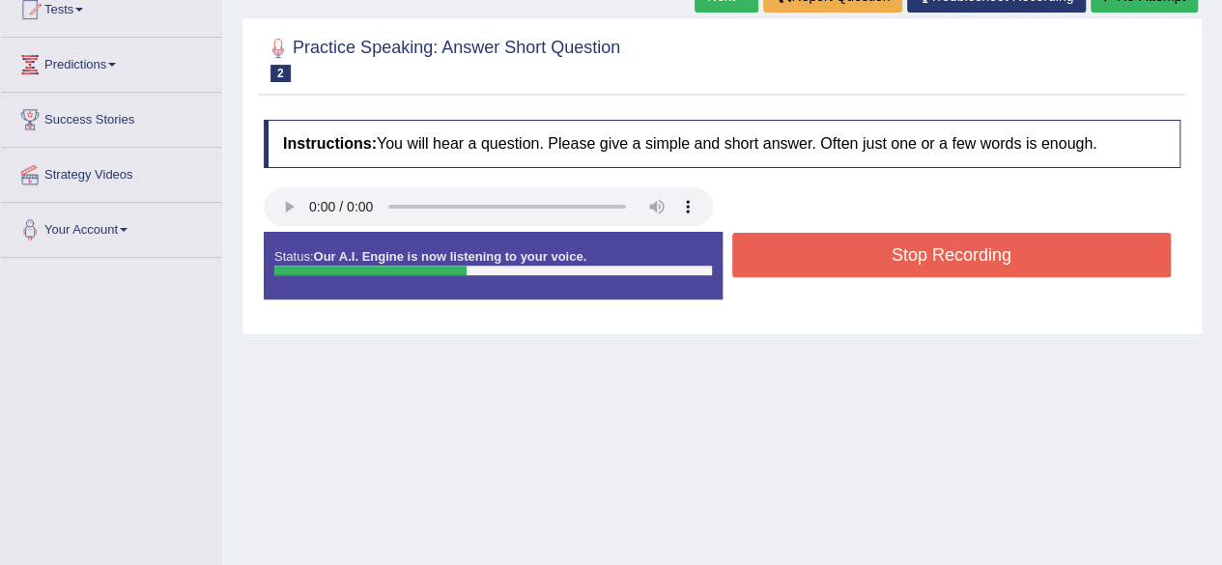
scroll to position [224, 0]
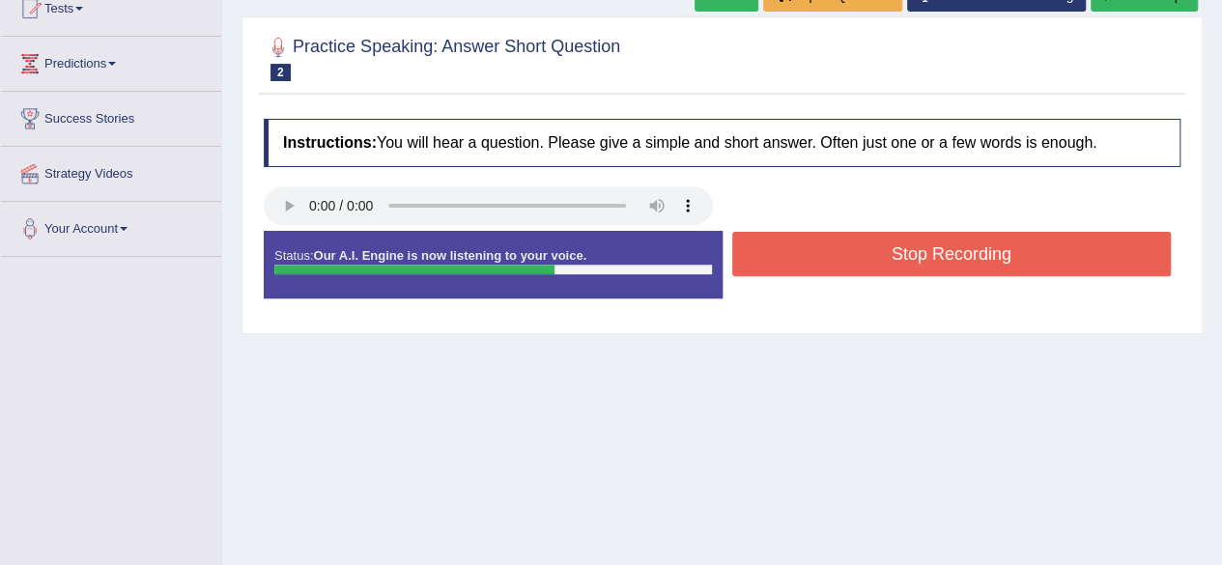
click at [791, 236] on button "Stop Recording" at bounding box center [953, 254] width 440 height 44
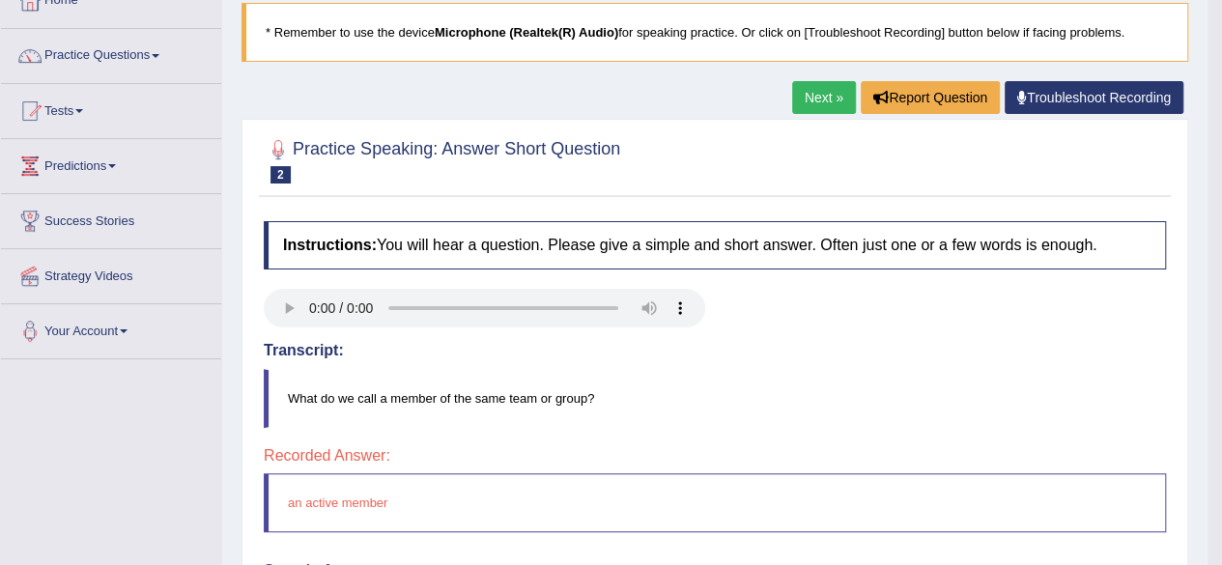
scroll to position [0, 0]
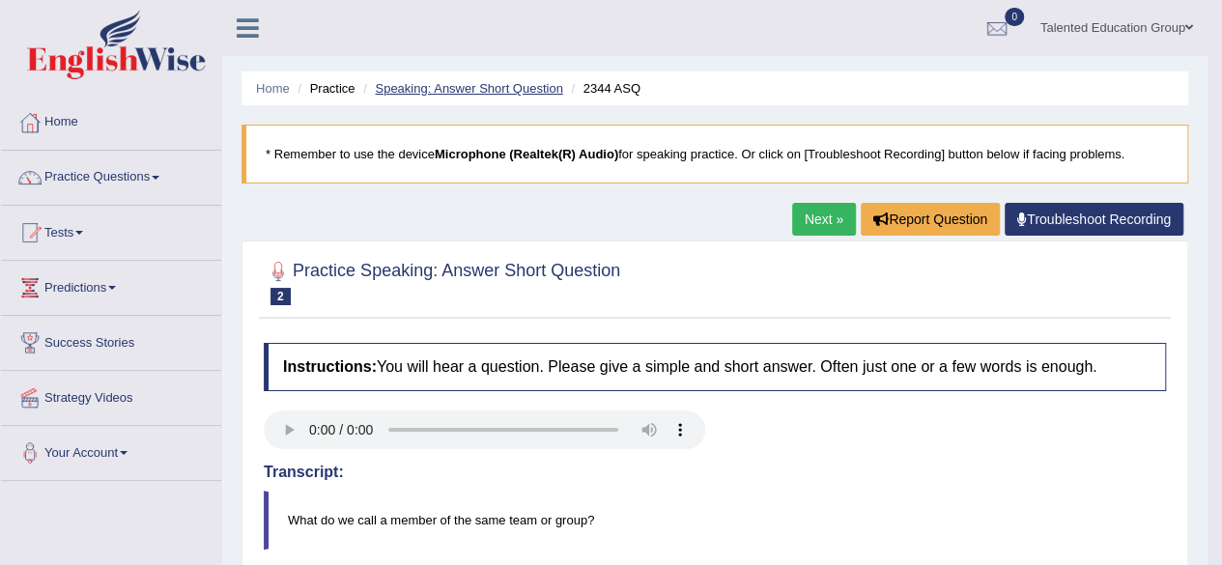
click at [455, 83] on link "Speaking: Answer Short Question" at bounding box center [468, 88] width 187 height 14
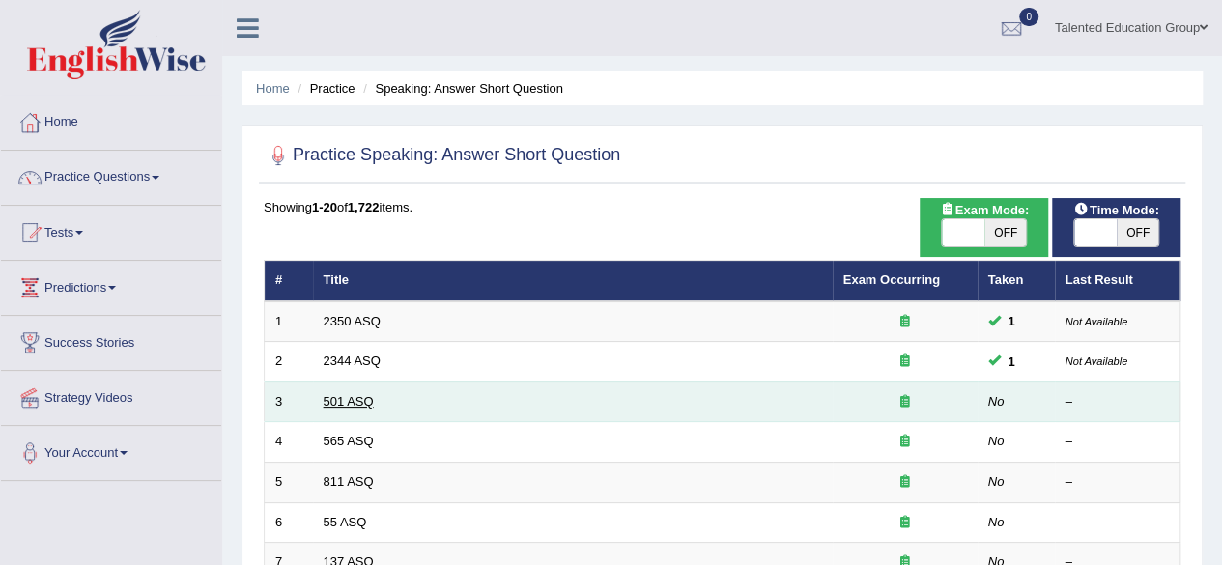
click at [349, 395] on link "501 ASQ" at bounding box center [349, 401] width 50 height 14
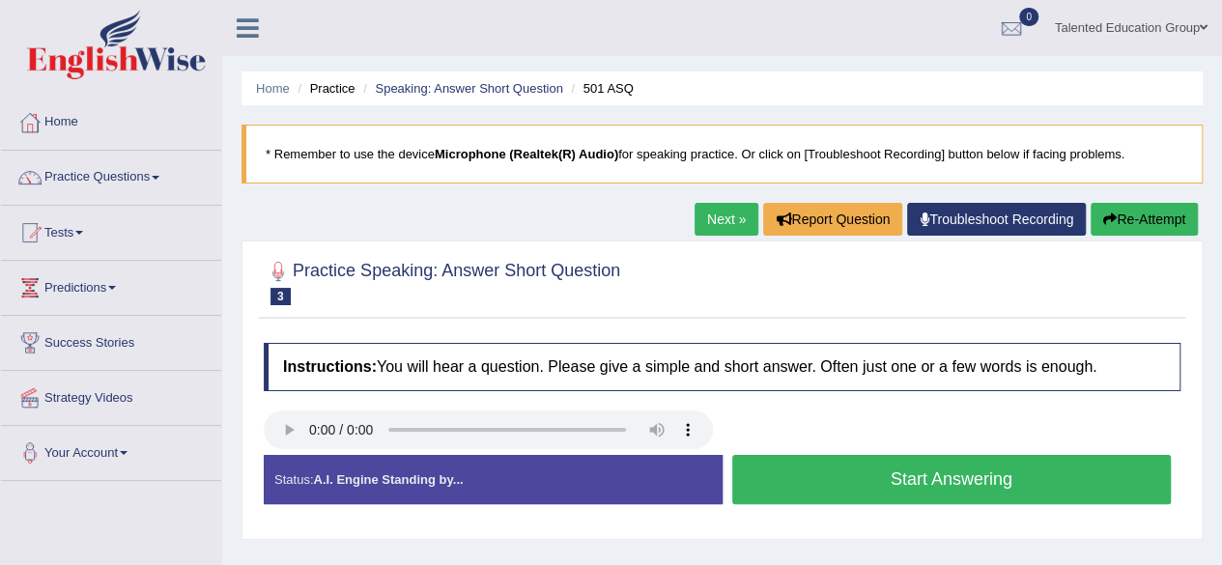
click at [761, 466] on button "Start Answering" at bounding box center [953, 479] width 440 height 49
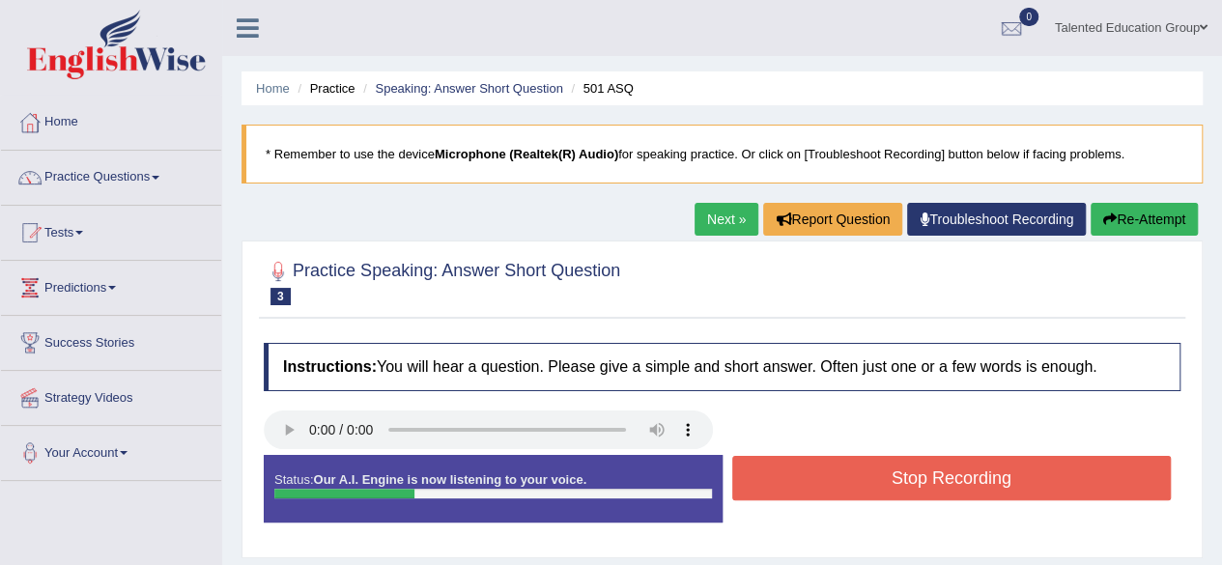
click at [761, 466] on button "Stop Recording" at bounding box center [953, 478] width 440 height 44
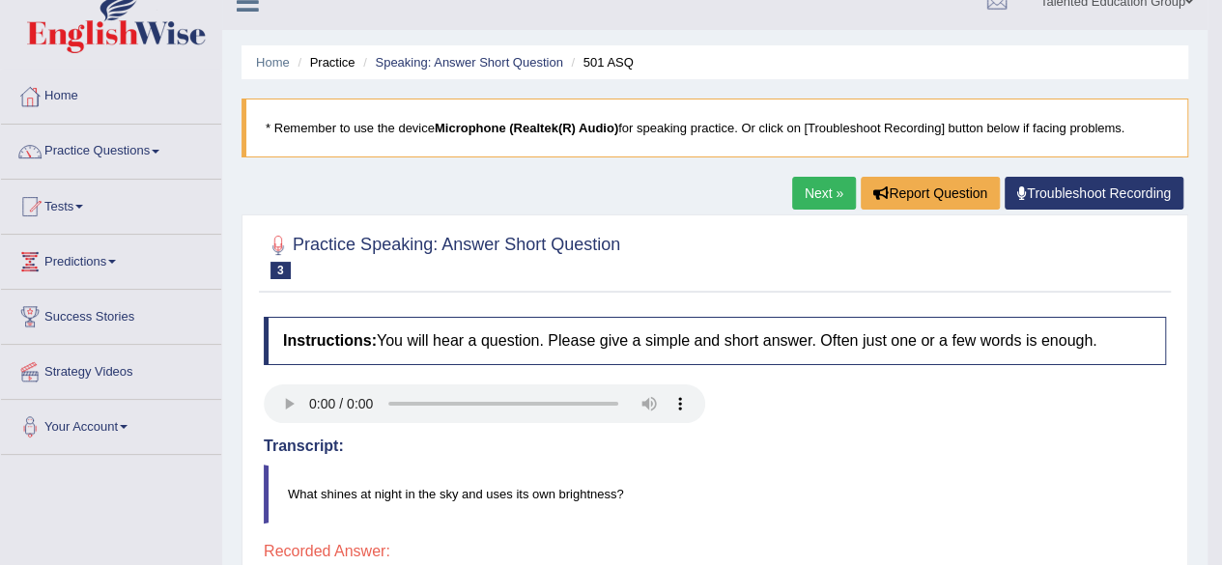
scroll to position [21, 0]
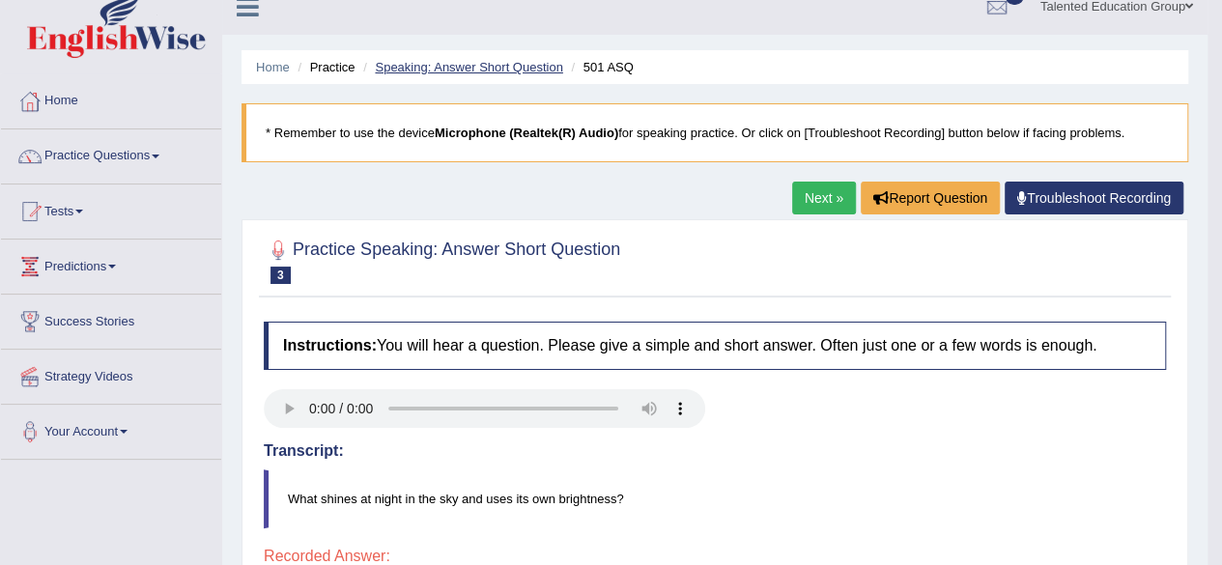
click at [531, 63] on link "Speaking: Answer Short Question" at bounding box center [468, 67] width 187 height 14
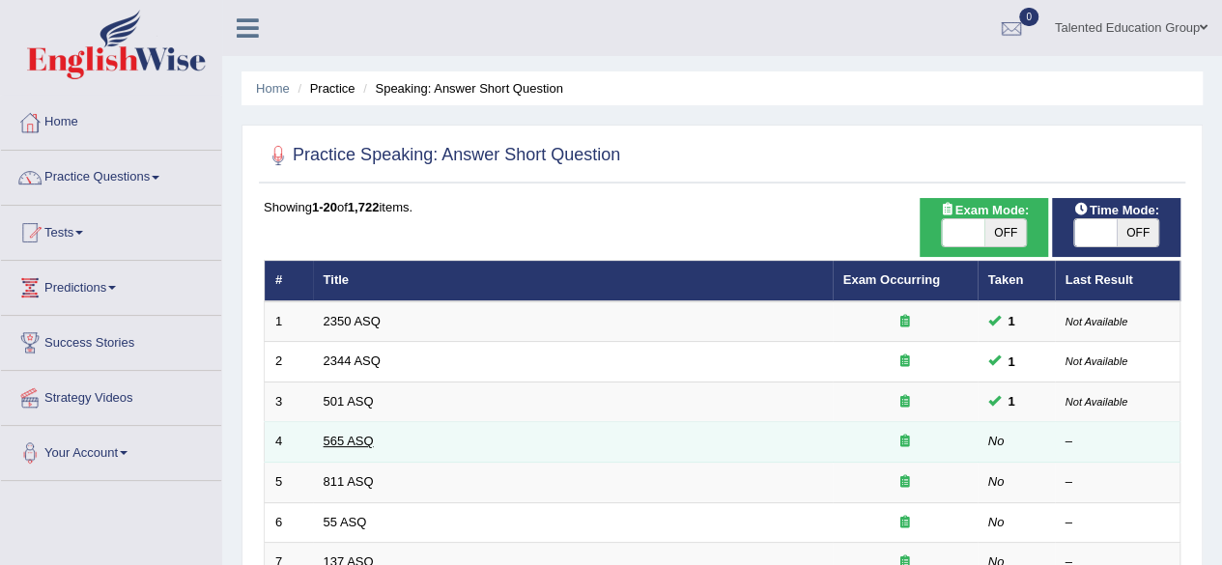
click at [345, 441] on link "565 ASQ" at bounding box center [349, 441] width 50 height 14
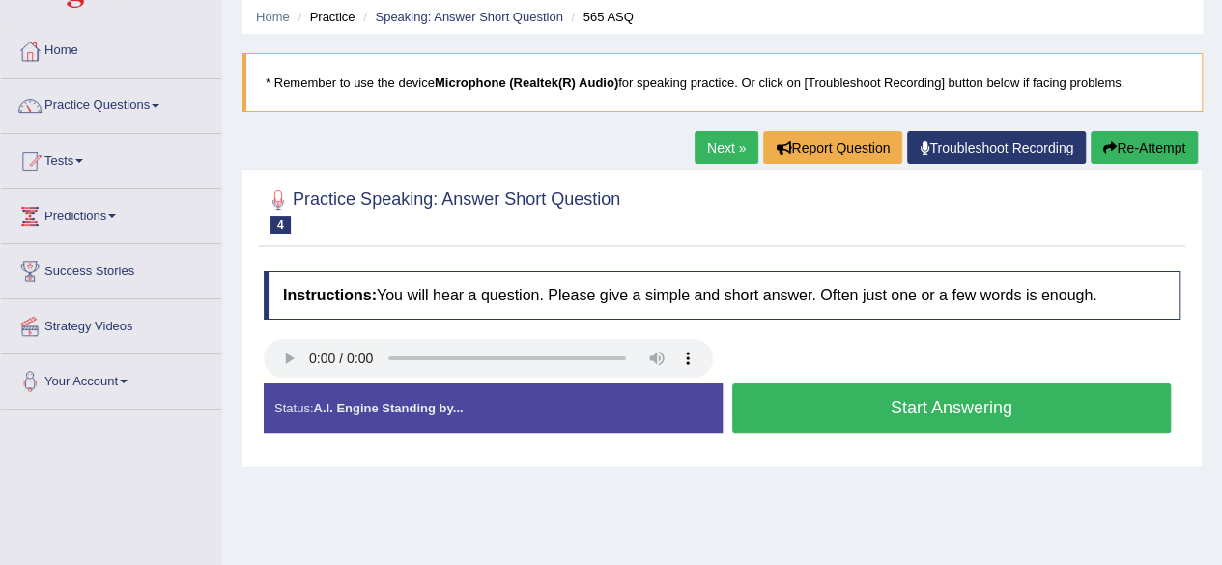
click at [756, 400] on button "Start Answering" at bounding box center [953, 408] width 440 height 49
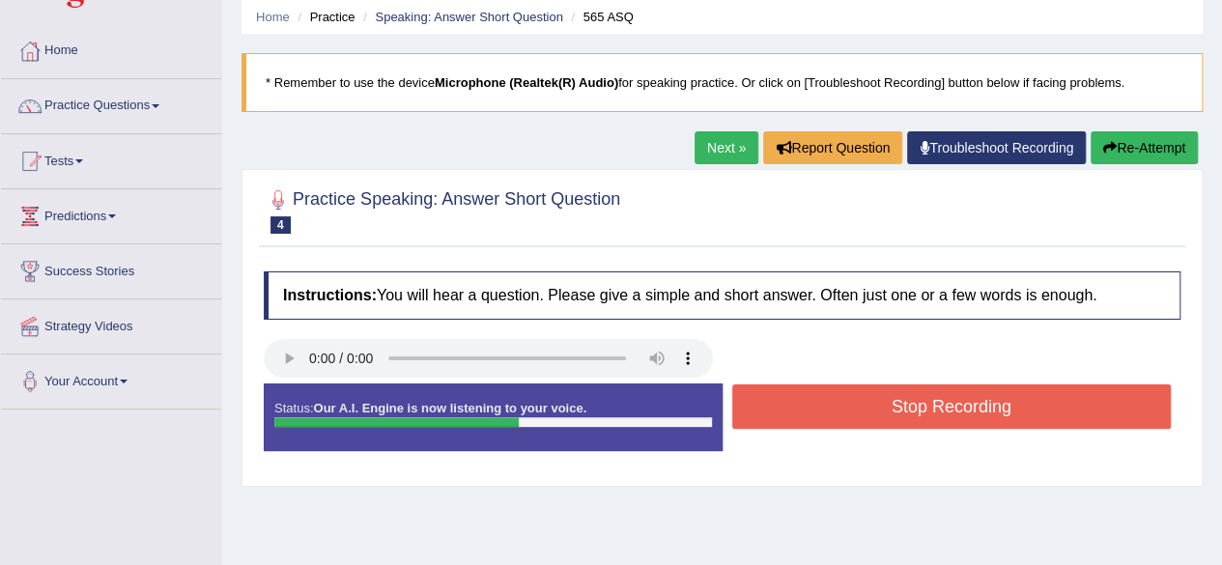
click at [756, 400] on button "Stop Recording" at bounding box center [953, 407] width 440 height 44
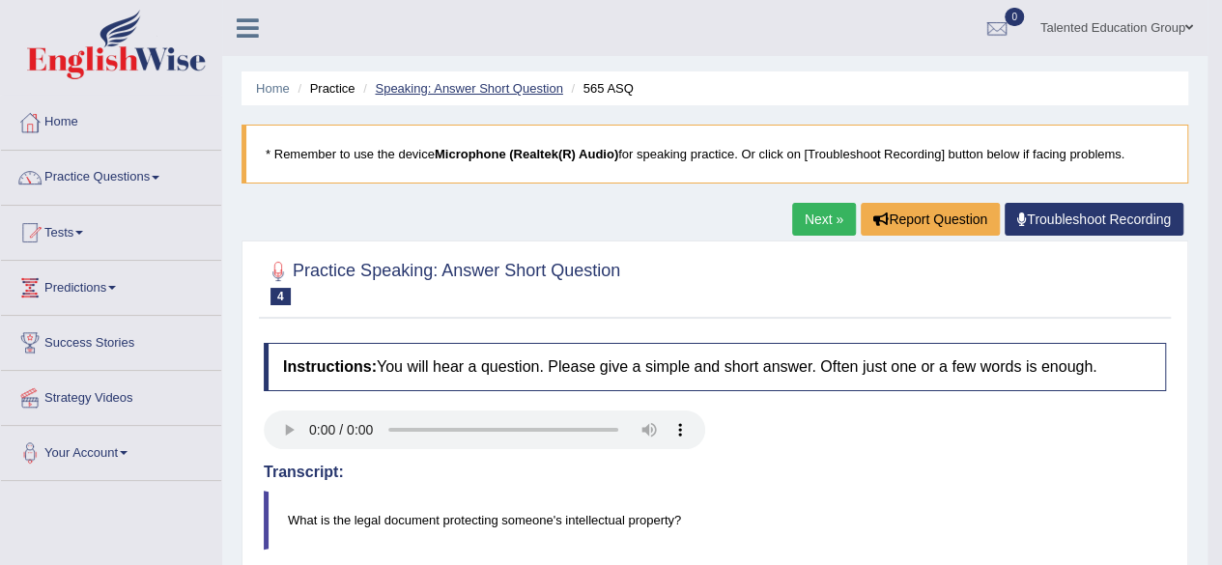
click at [458, 92] on link "Speaking: Answer Short Question" at bounding box center [468, 88] width 187 height 14
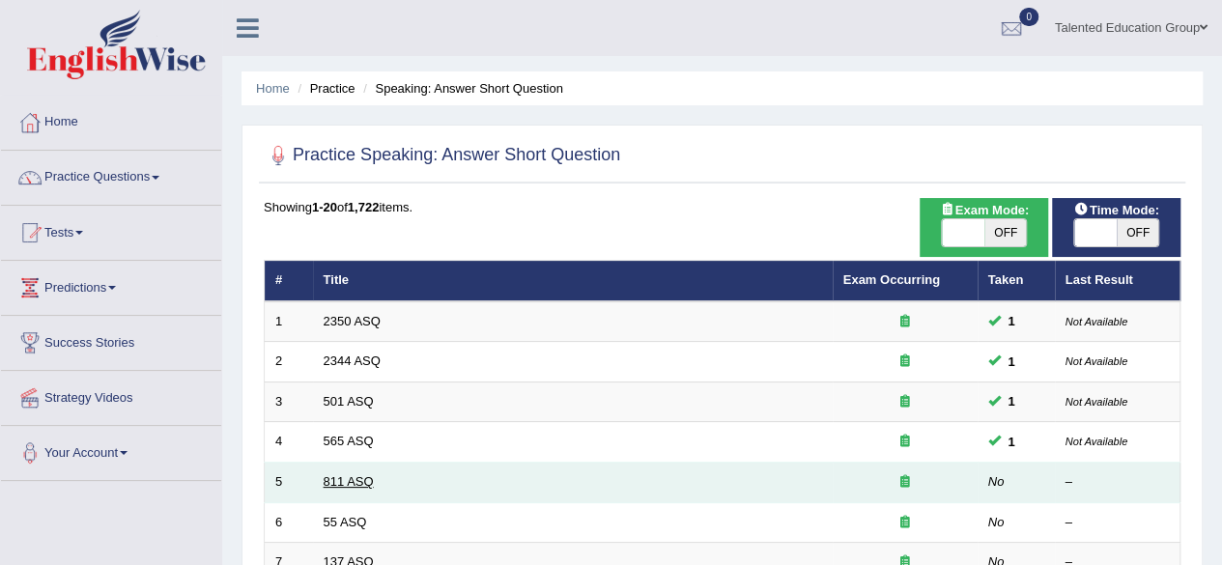
click at [337, 476] on link "811 ASQ" at bounding box center [349, 481] width 50 height 14
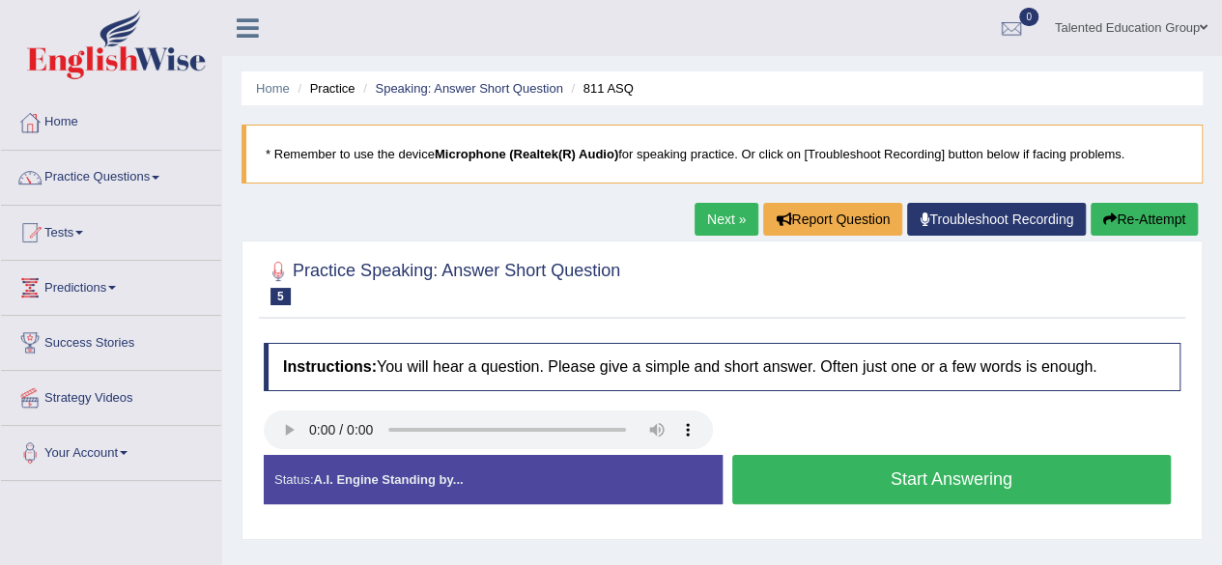
click at [736, 471] on button "Start Answering" at bounding box center [953, 479] width 440 height 49
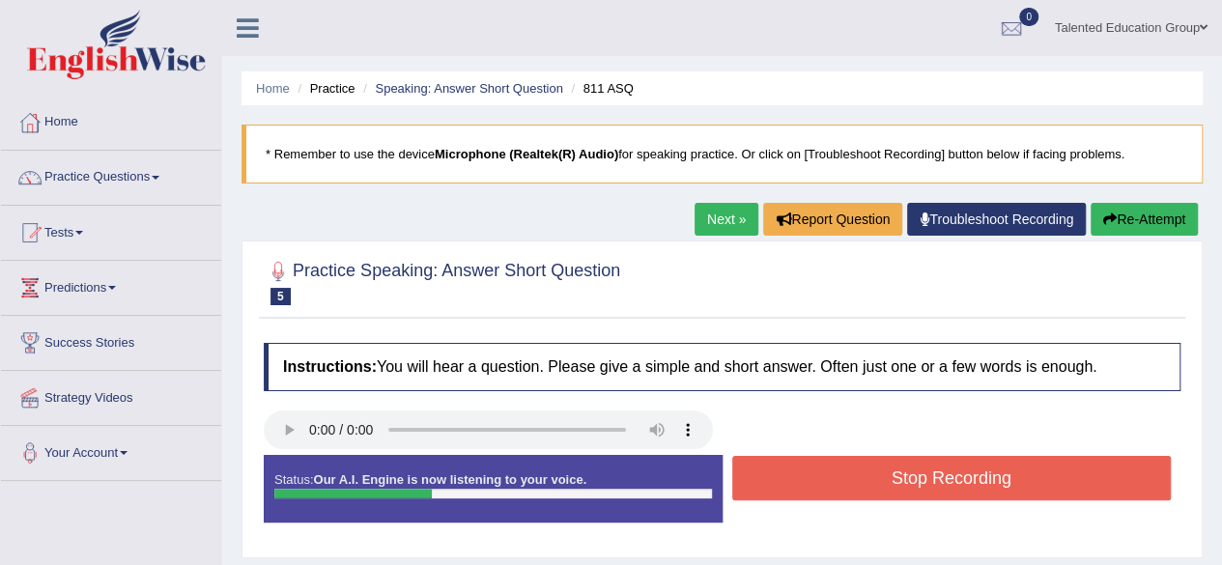
click at [736, 471] on button "Stop Recording" at bounding box center [953, 478] width 440 height 44
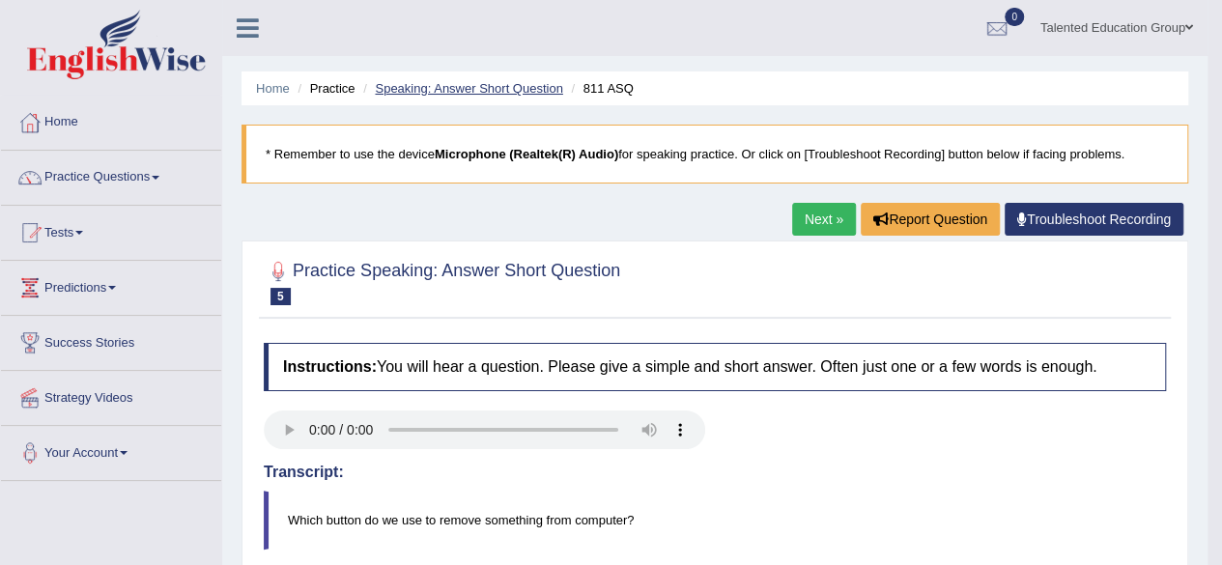
click at [419, 89] on link "Speaking: Answer Short Question" at bounding box center [468, 88] width 187 height 14
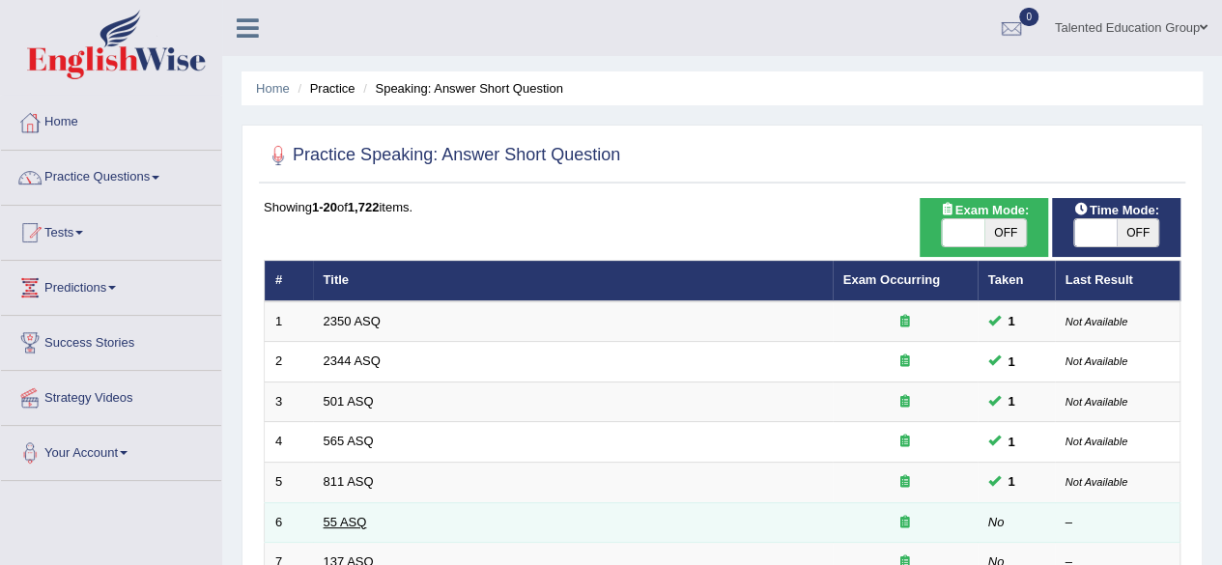
click at [346, 515] on link "55 ASQ" at bounding box center [345, 522] width 43 height 14
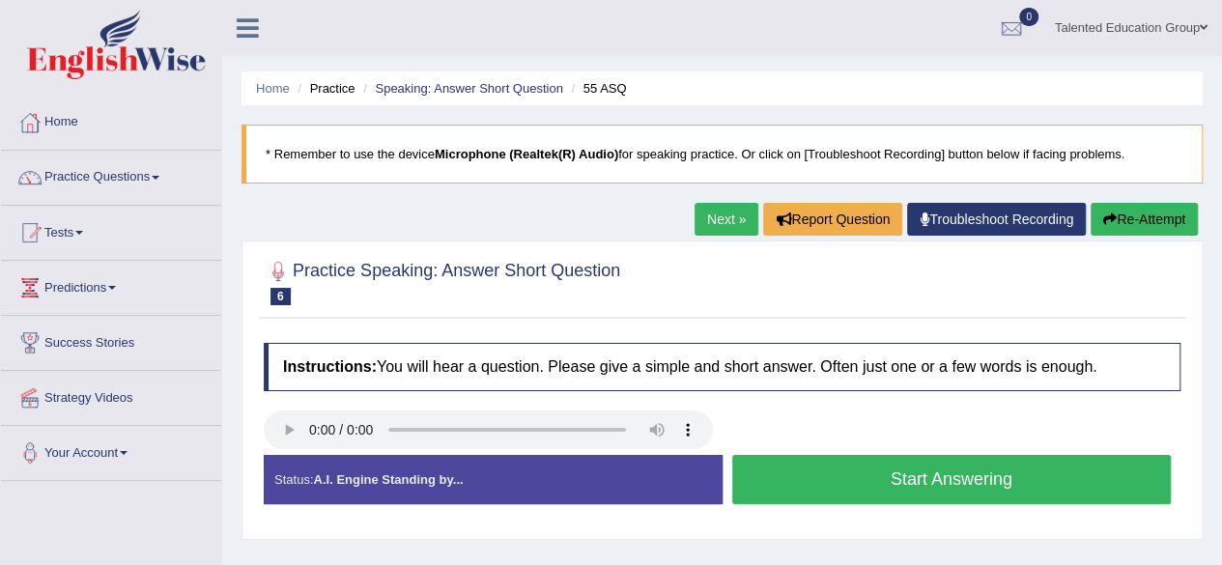
click at [768, 492] on button "Start Answering" at bounding box center [953, 479] width 440 height 49
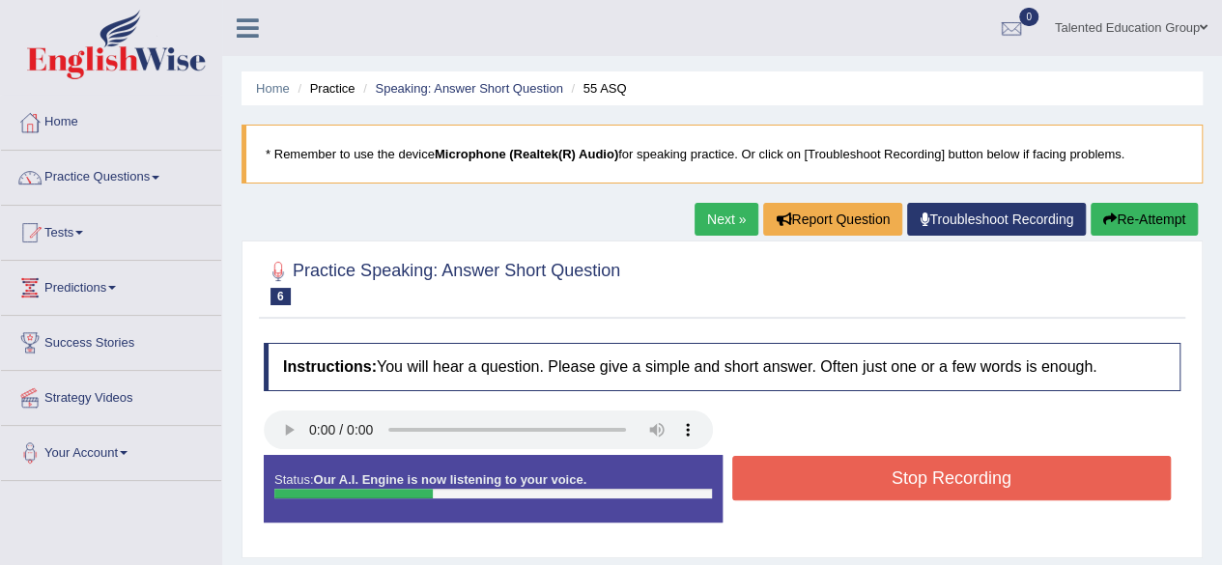
click at [768, 492] on button "Stop Recording" at bounding box center [953, 478] width 440 height 44
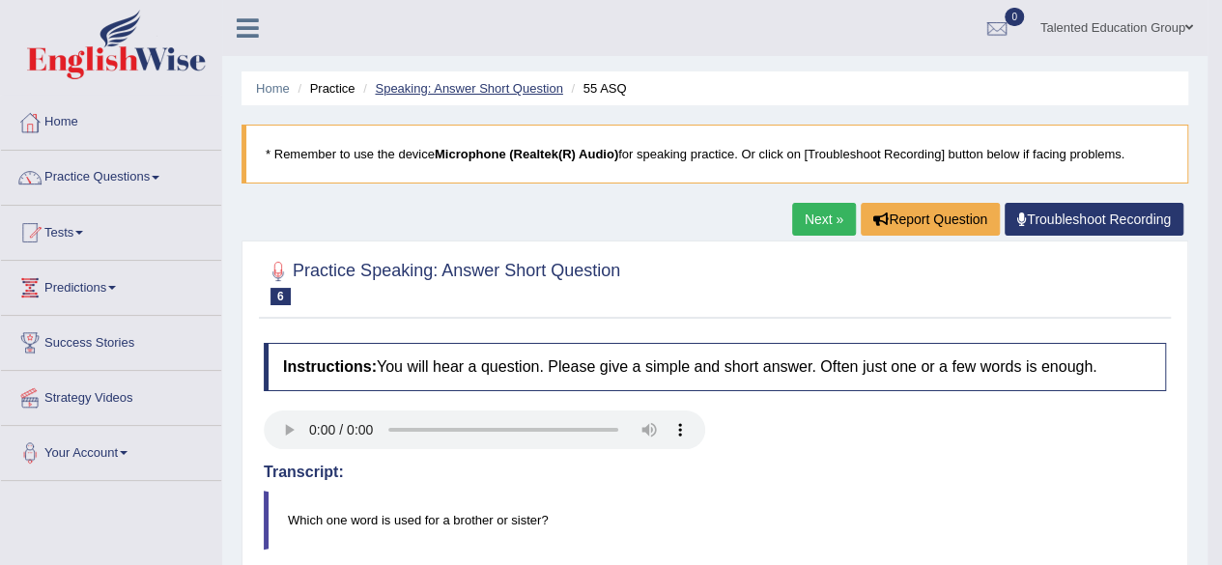
click at [458, 90] on link "Speaking: Answer Short Question" at bounding box center [468, 88] width 187 height 14
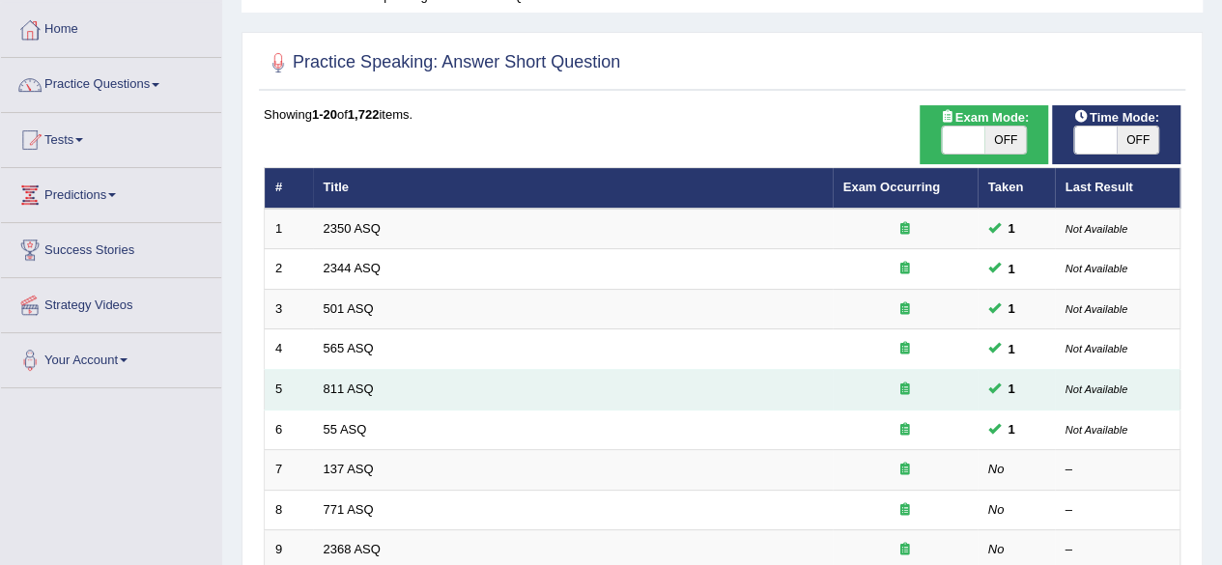
scroll to position [104, 0]
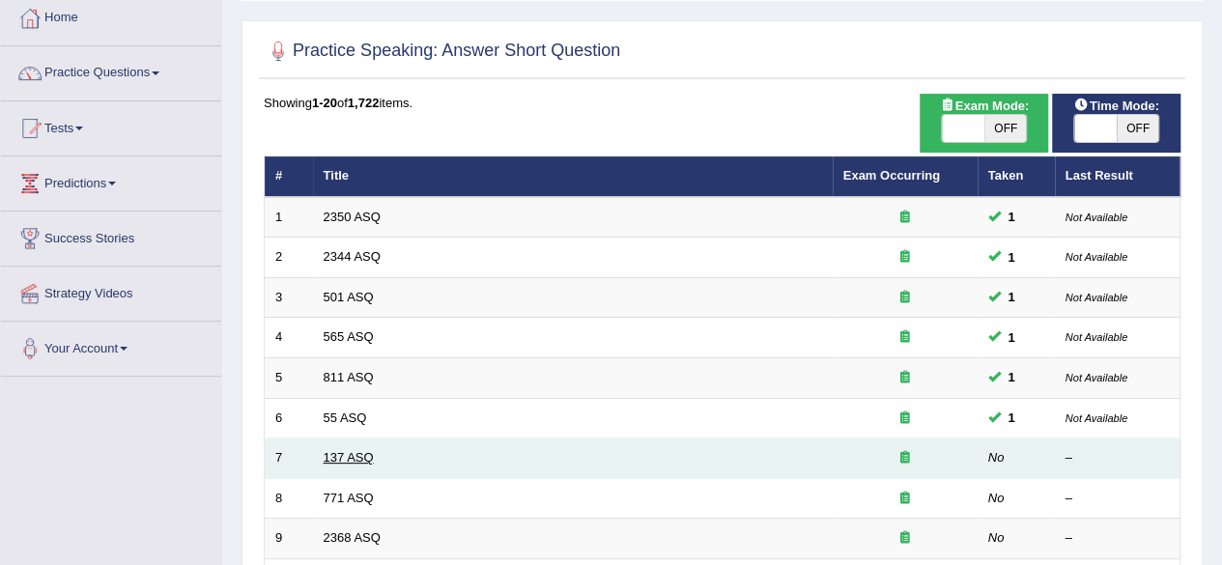
click at [359, 450] on link "137 ASQ" at bounding box center [349, 457] width 50 height 14
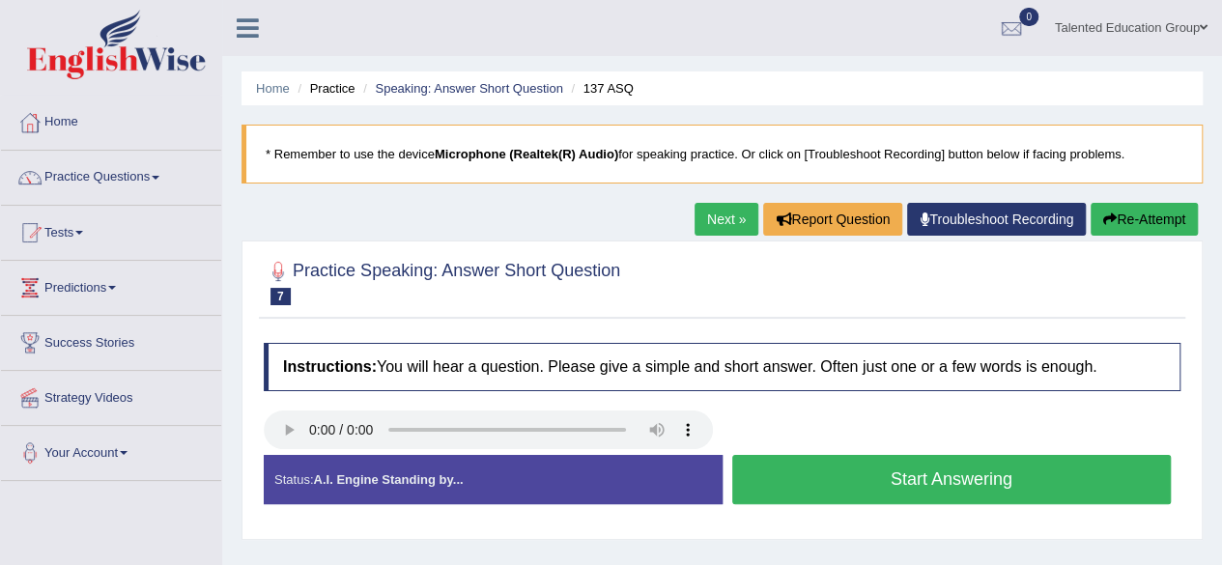
click at [740, 471] on button "Start Answering" at bounding box center [953, 479] width 440 height 49
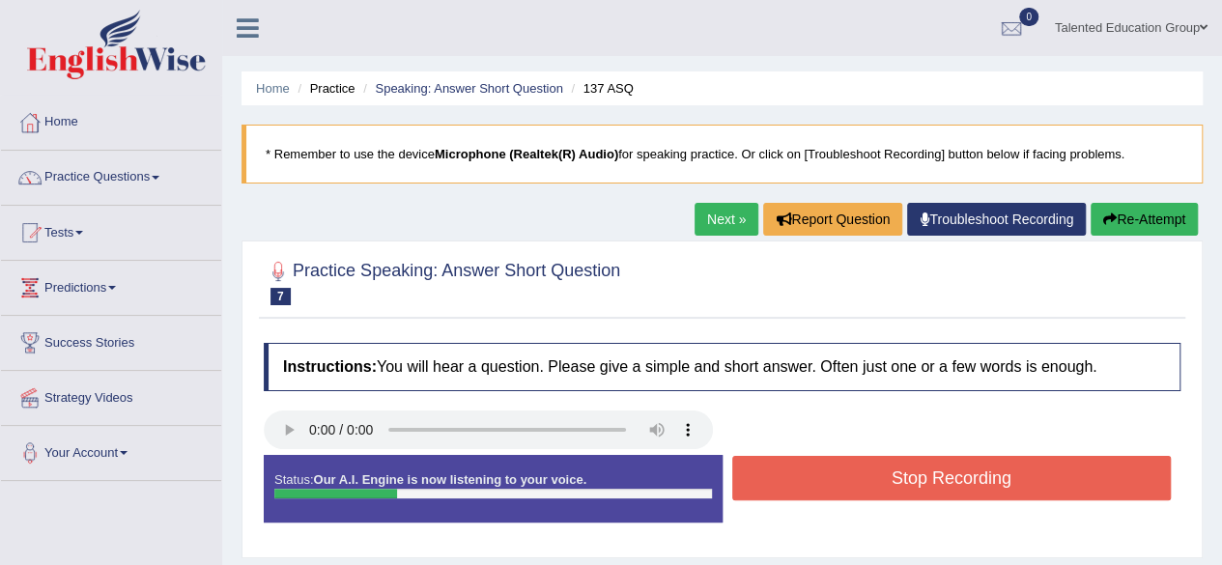
click at [740, 471] on button "Stop Recording" at bounding box center [953, 478] width 440 height 44
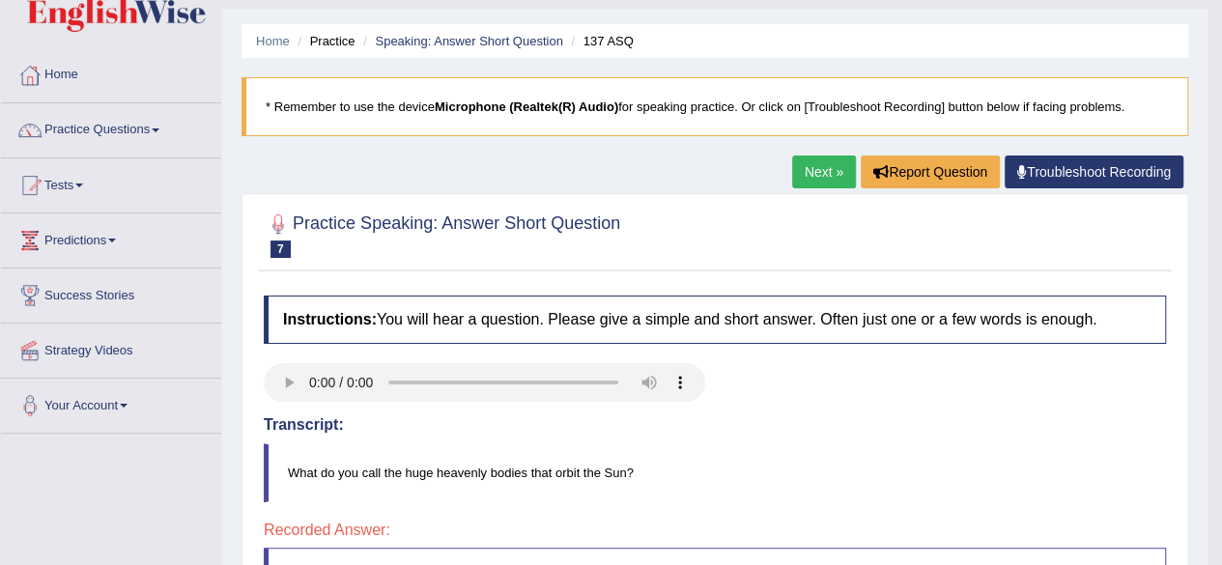
scroll to position [45, 0]
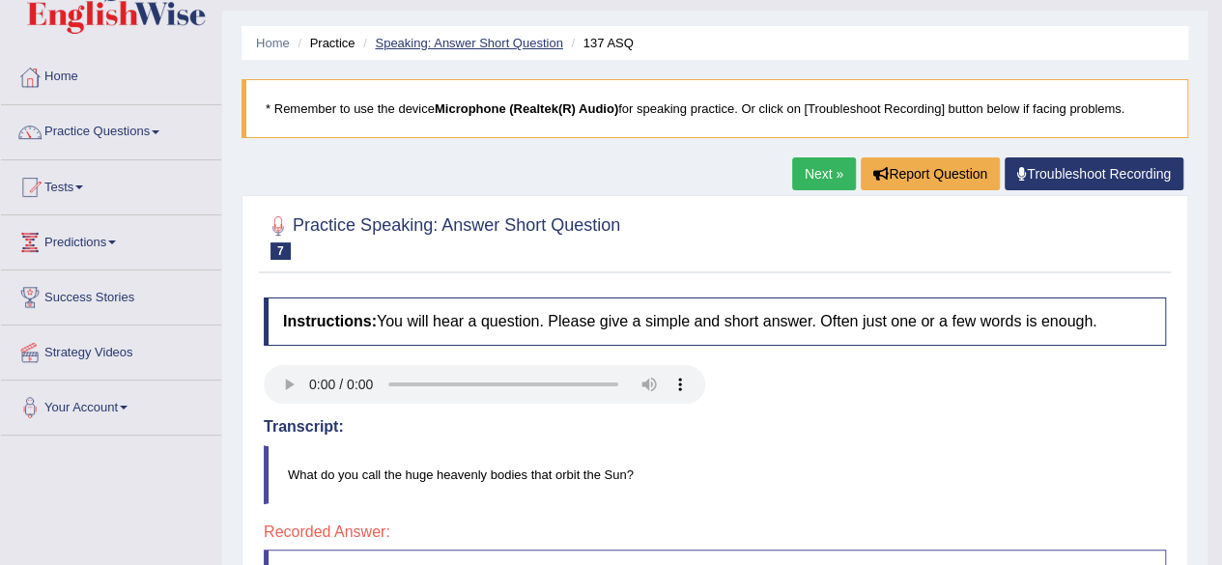
click at [479, 43] on link "Speaking: Answer Short Question" at bounding box center [468, 43] width 187 height 14
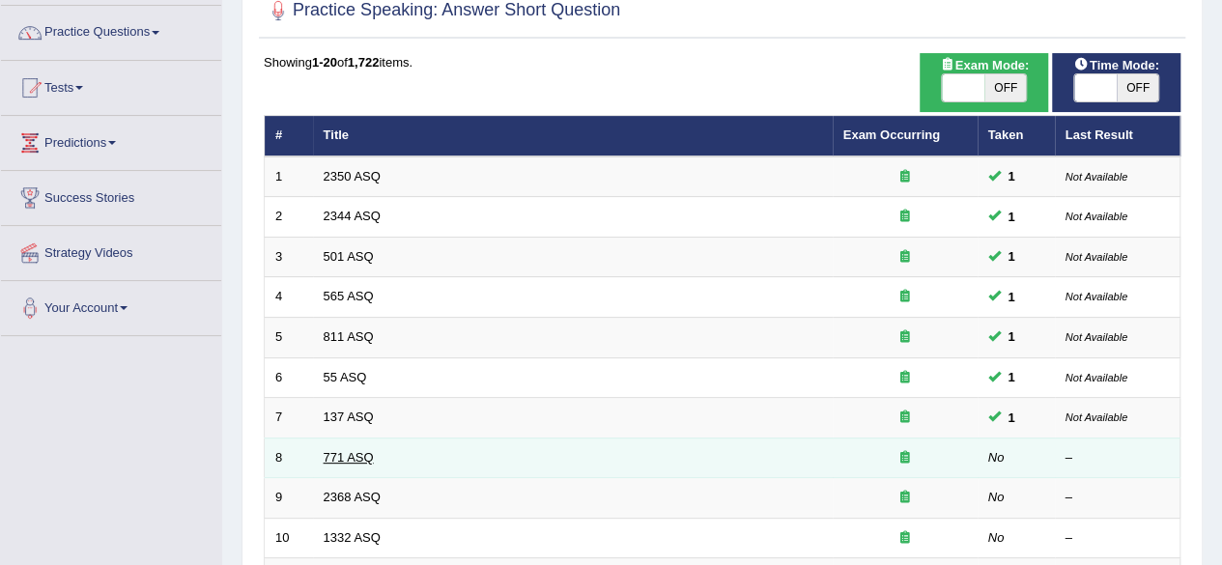
click at [352, 452] on link "771 ASQ" at bounding box center [349, 457] width 50 height 14
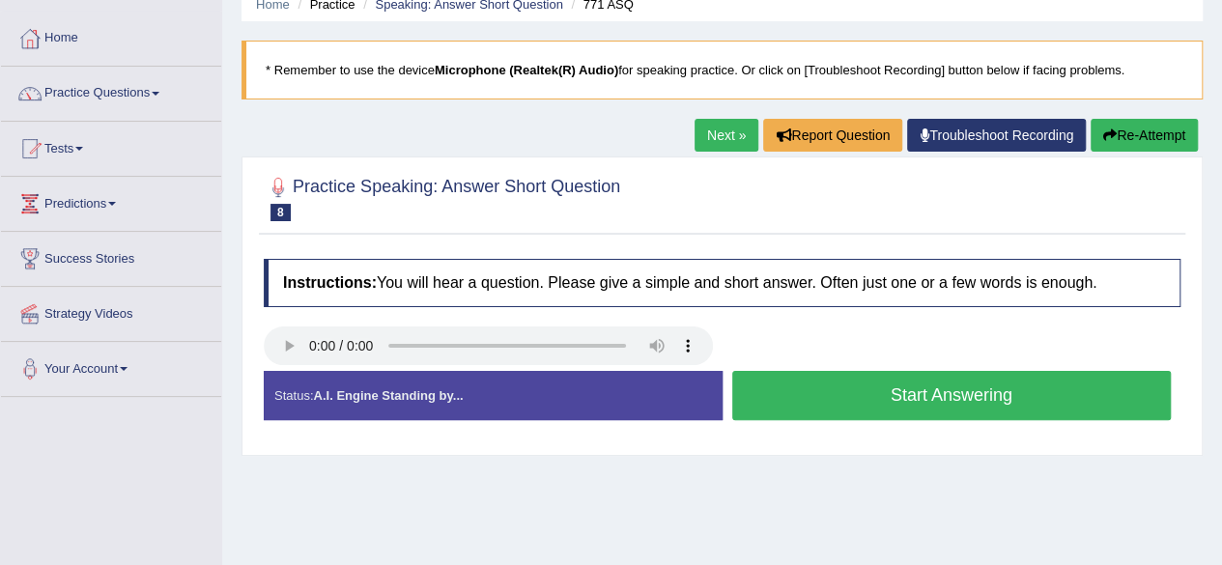
click at [841, 389] on button "Start Answering" at bounding box center [953, 395] width 440 height 49
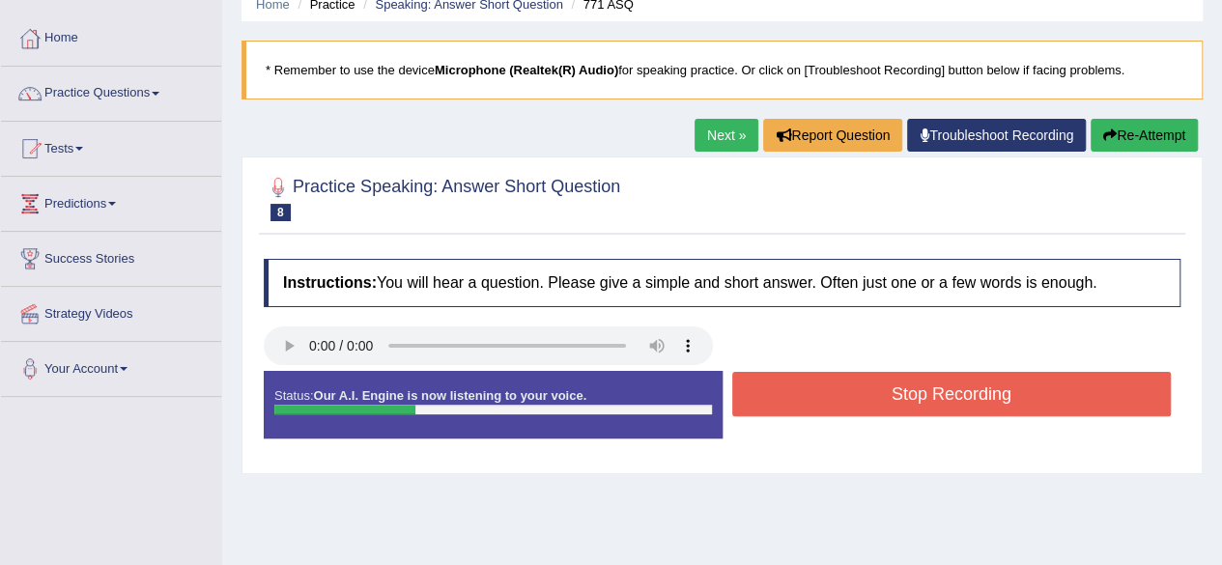
click at [841, 389] on button "Stop Recording" at bounding box center [953, 394] width 440 height 44
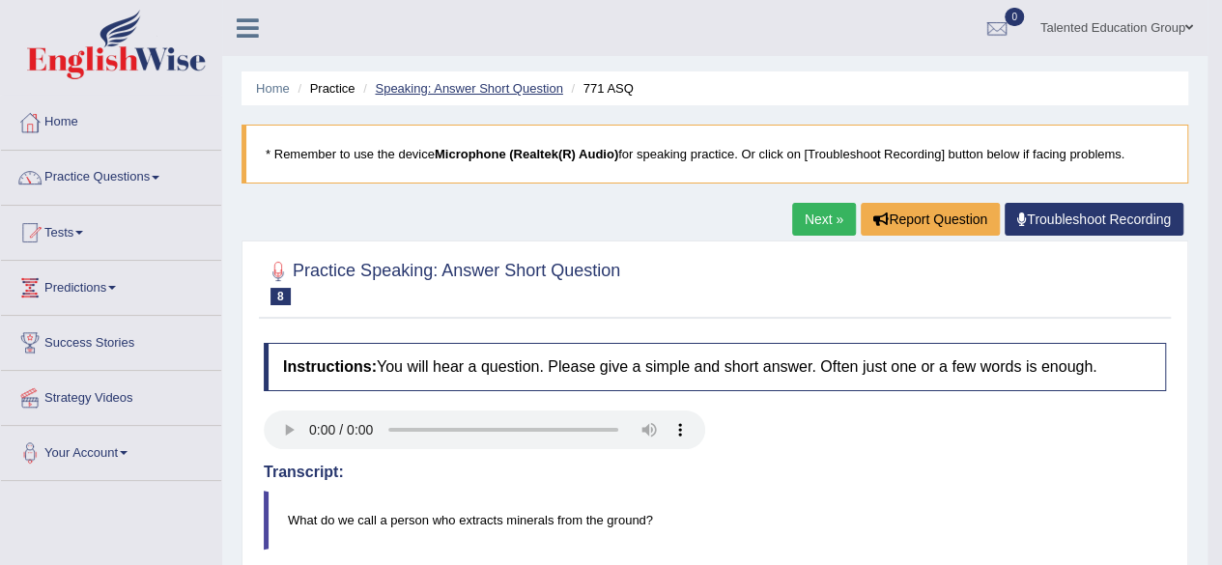
click at [512, 84] on link "Speaking: Answer Short Question" at bounding box center [468, 88] width 187 height 14
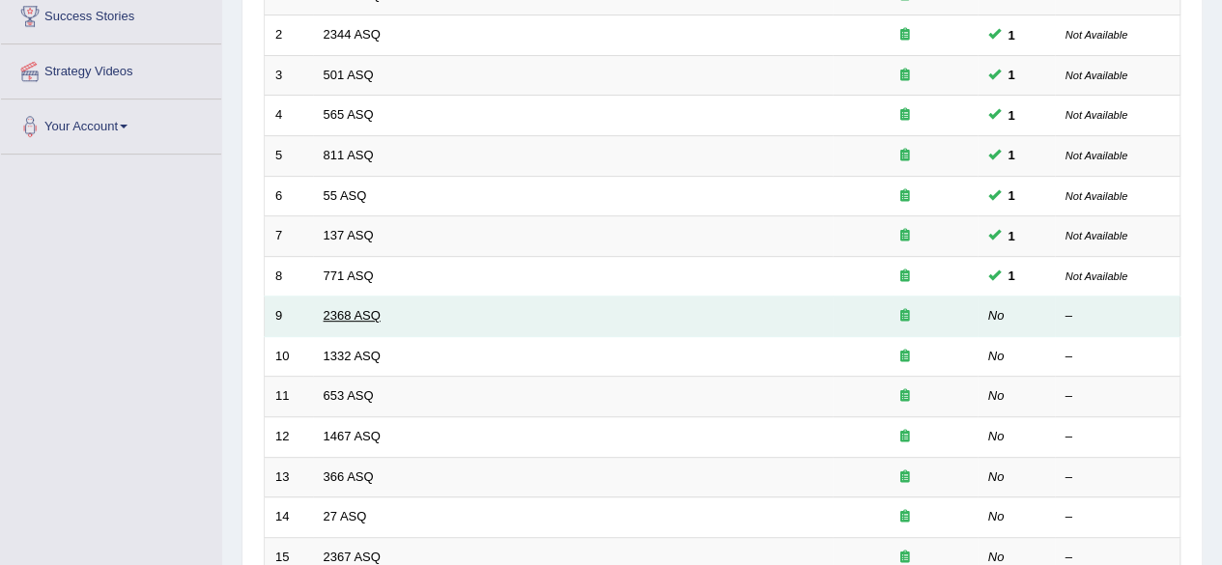
click at [336, 308] on link "2368 ASQ" at bounding box center [352, 315] width 57 height 14
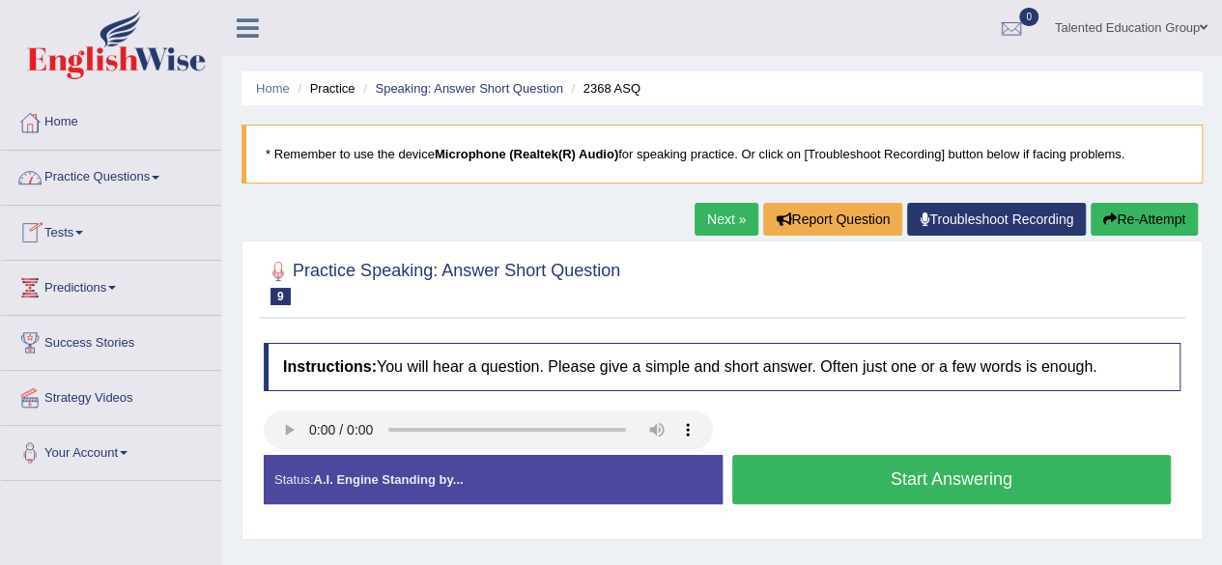
click at [115, 173] on link "Practice Questions" at bounding box center [111, 175] width 220 height 48
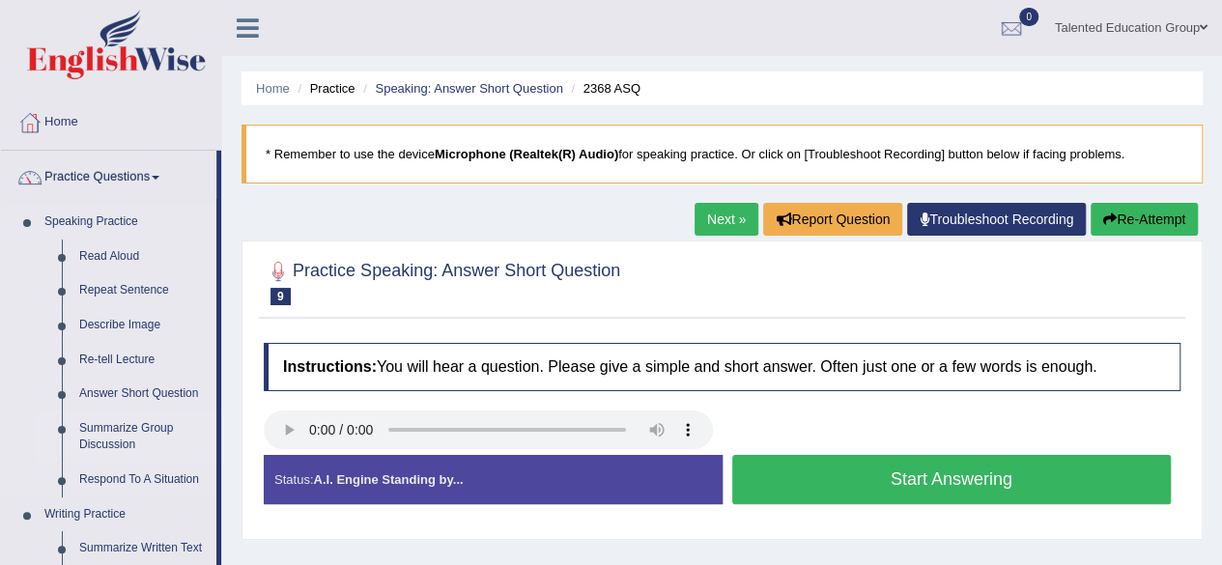
click at [126, 438] on link "Summarize Group Discussion" at bounding box center [144, 437] width 146 height 51
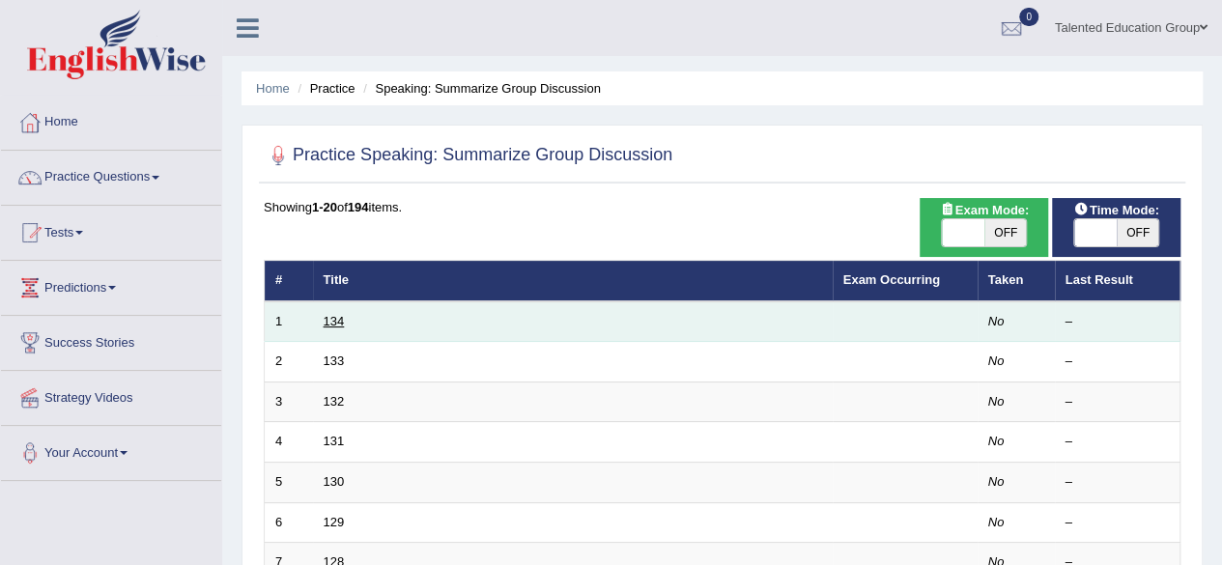
click at [331, 322] on link "134" at bounding box center [334, 321] width 21 height 14
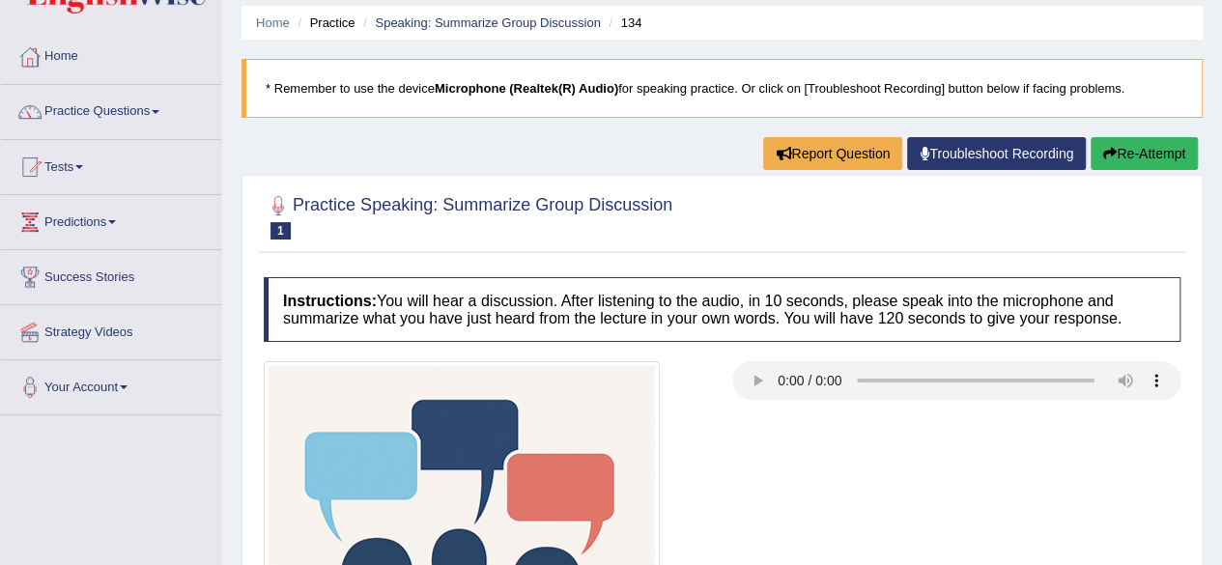
scroll to position [66, 0]
click at [132, 106] on link "Practice Questions" at bounding box center [111, 109] width 220 height 48
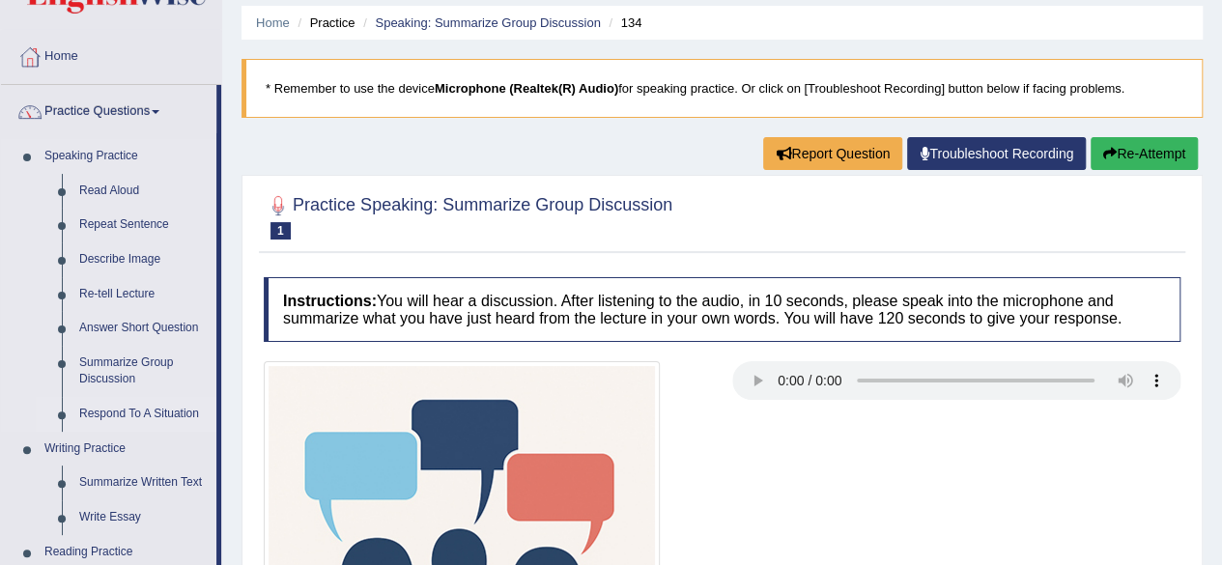
click at [116, 412] on link "Respond To A Situation" at bounding box center [144, 414] width 146 height 35
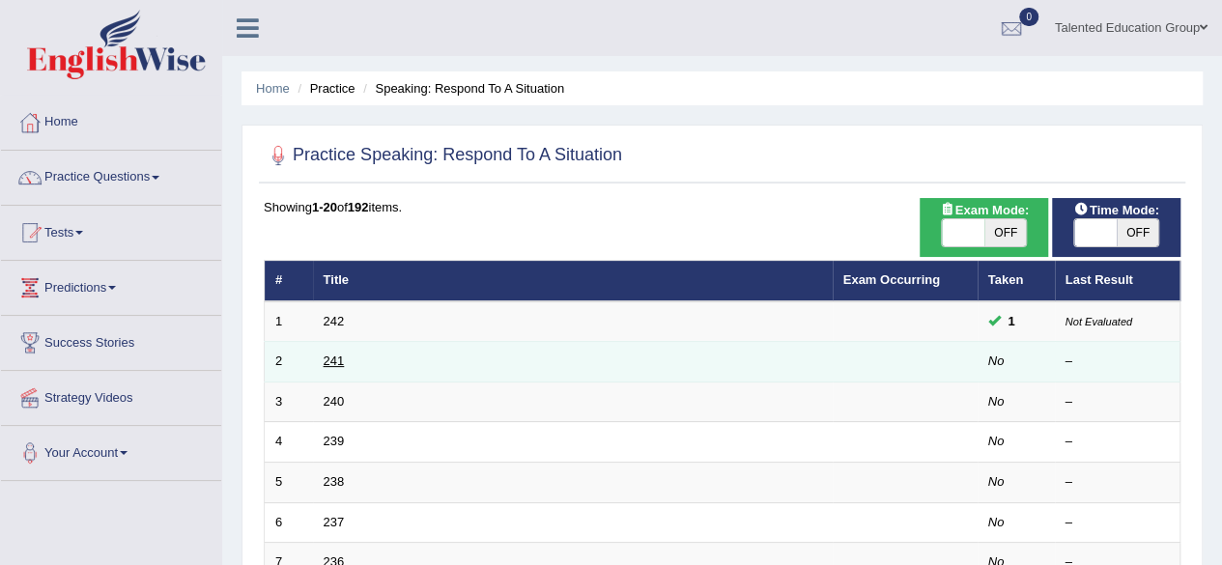
click at [329, 354] on link "241" at bounding box center [334, 361] width 21 height 14
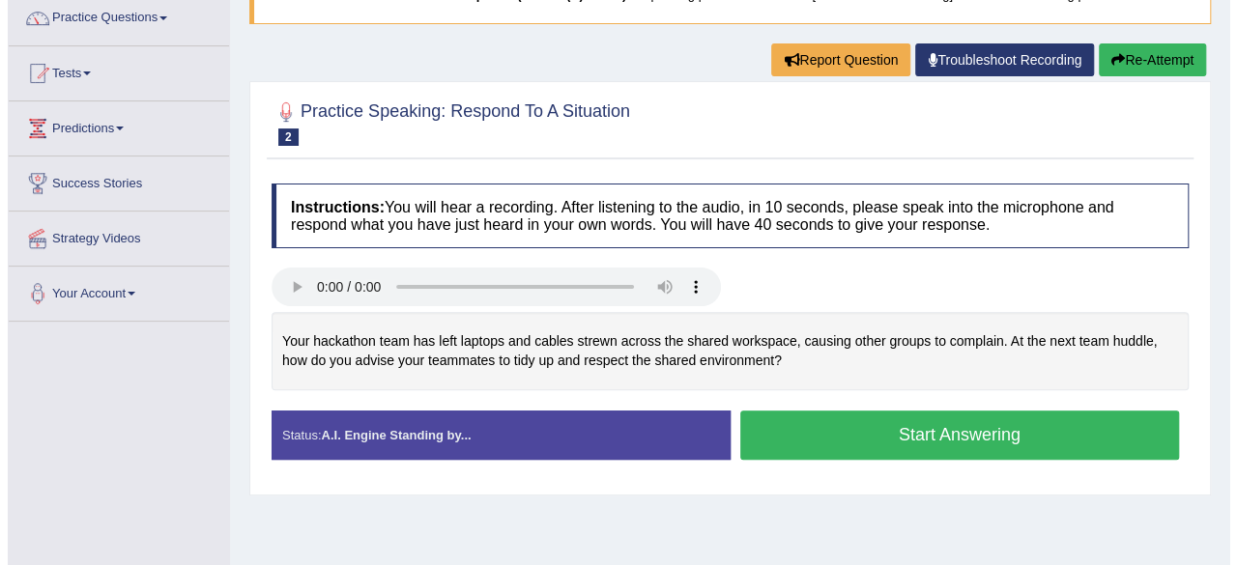
scroll to position [160, 0]
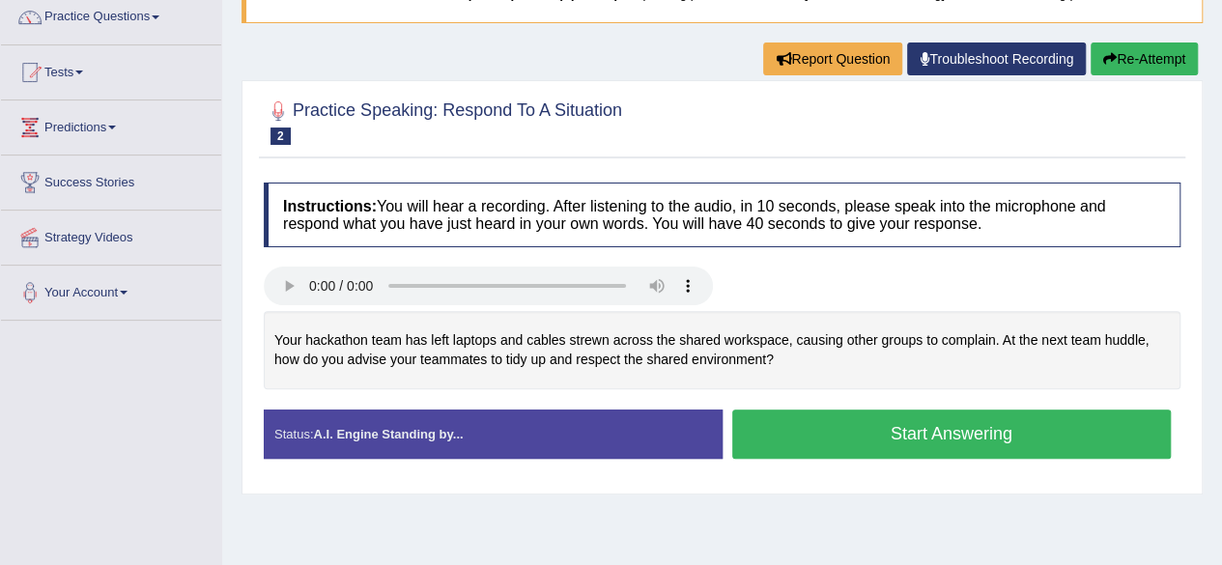
click at [783, 430] on button "Start Answering" at bounding box center [953, 434] width 440 height 49
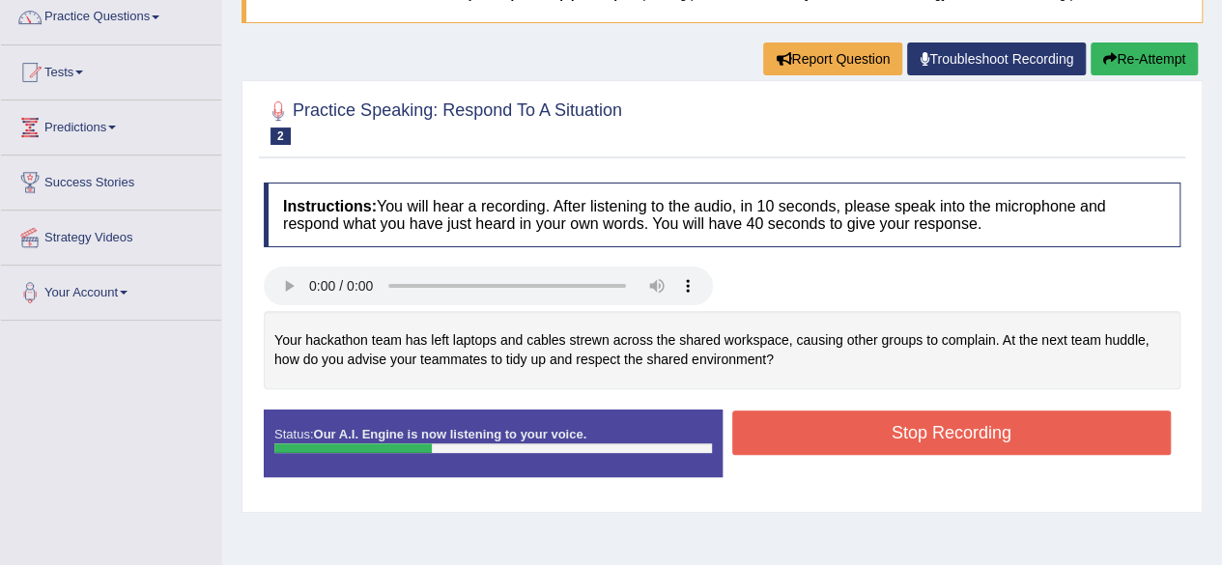
click at [783, 430] on button "Stop Recording" at bounding box center [953, 433] width 440 height 44
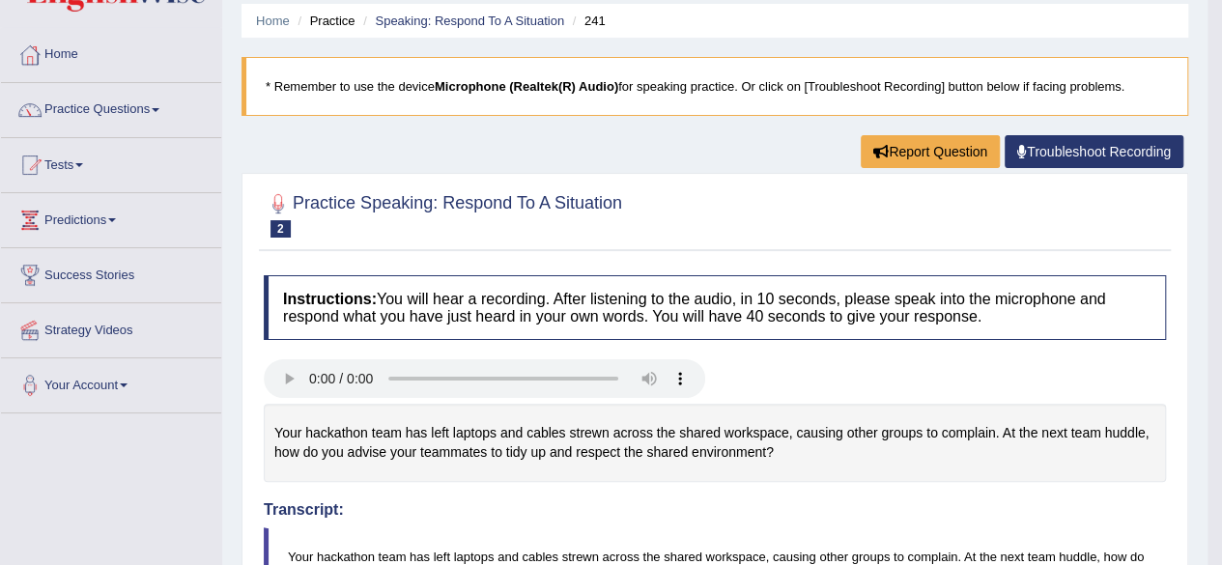
scroll to position [0, 0]
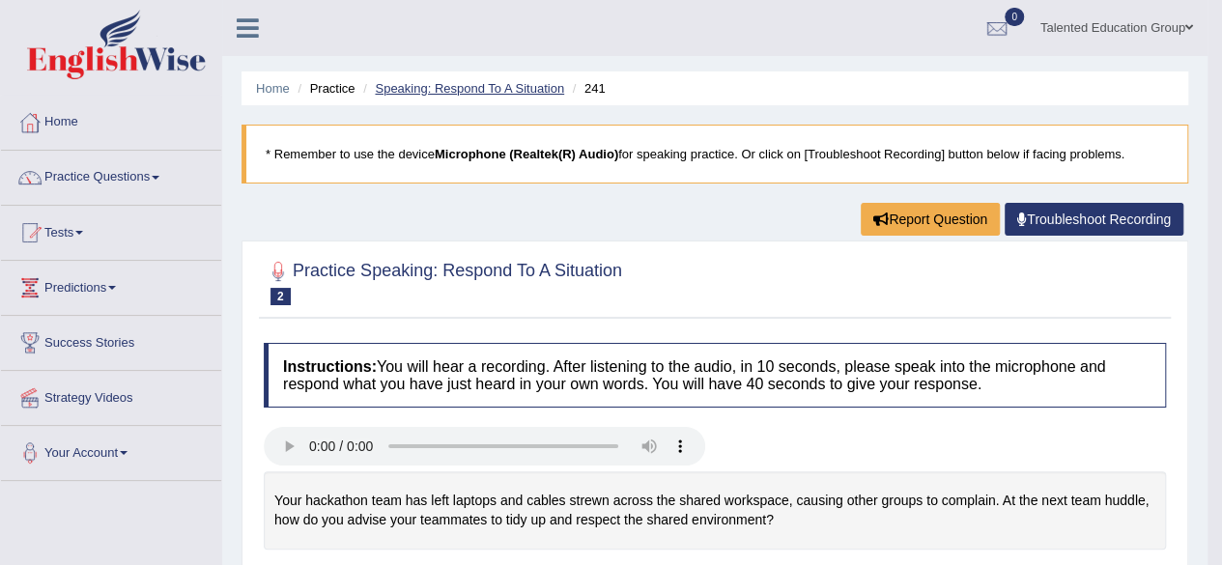
click at [466, 84] on link "Speaking: Respond To A Situation" at bounding box center [469, 88] width 189 height 14
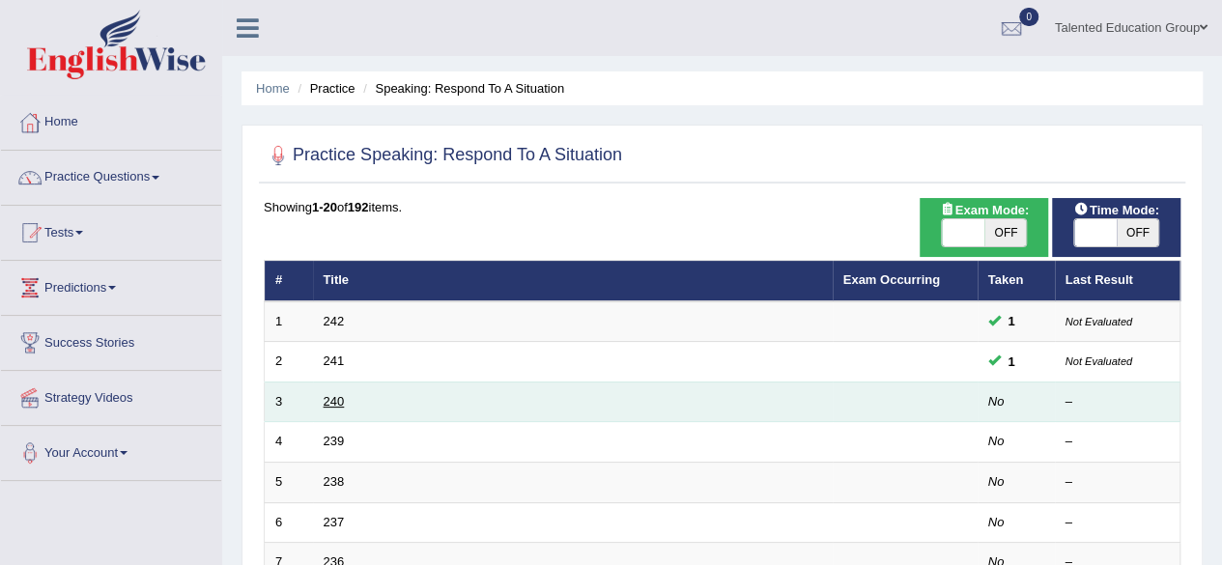
click at [329, 395] on link "240" at bounding box center [334, 401] width 21 height 14
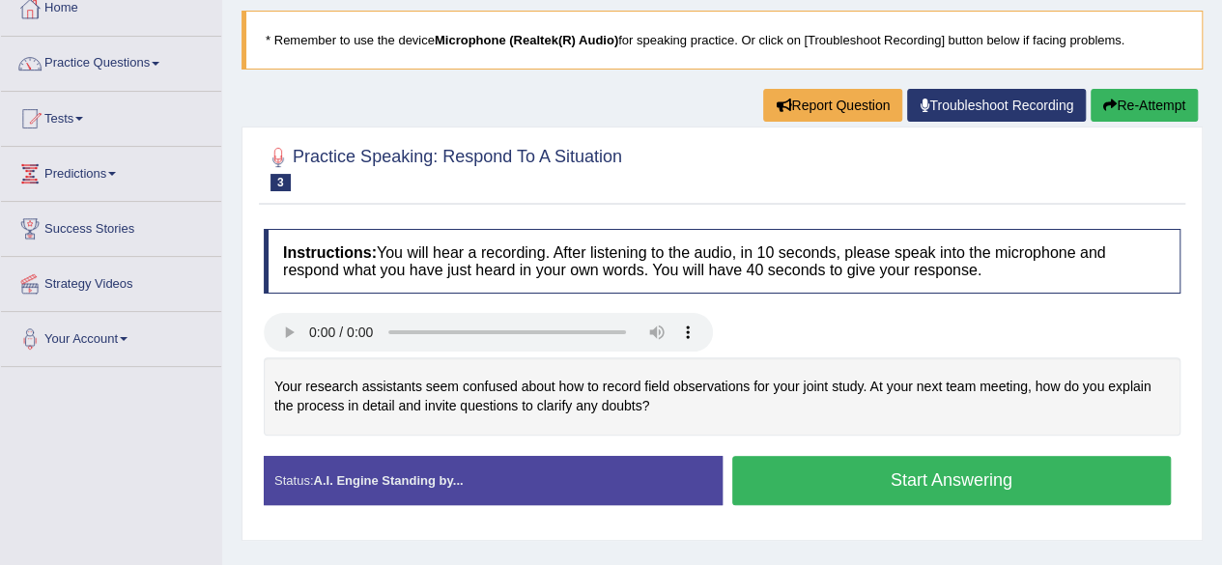
scroll to position [112, 0]
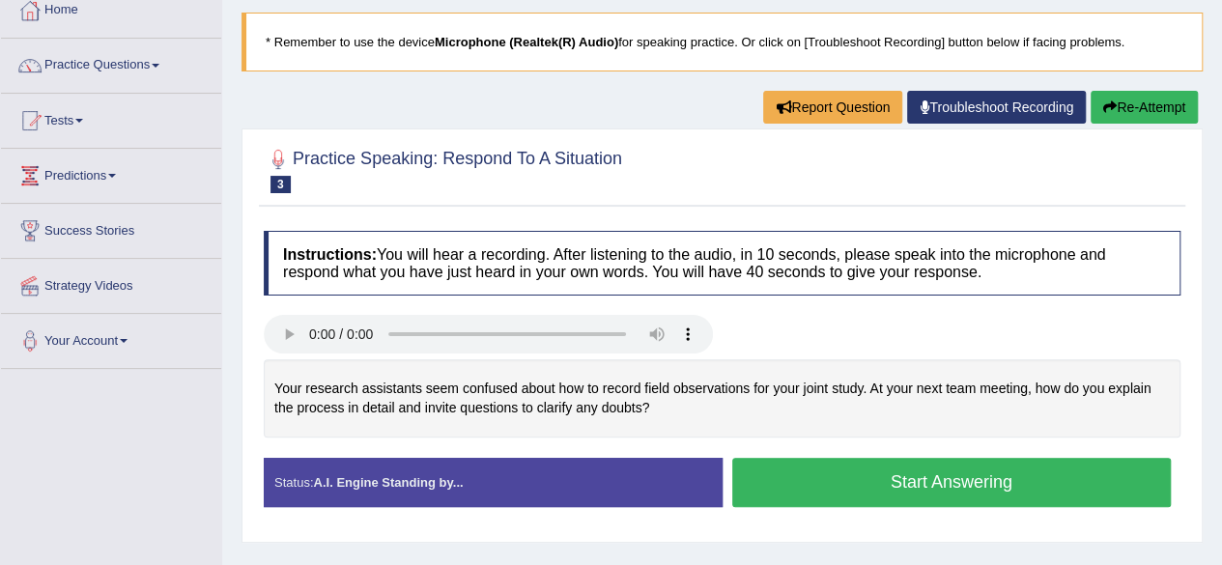
click at [868, 458] on button "Start Answering" at bounding box center [953, 482] width 440 height 49
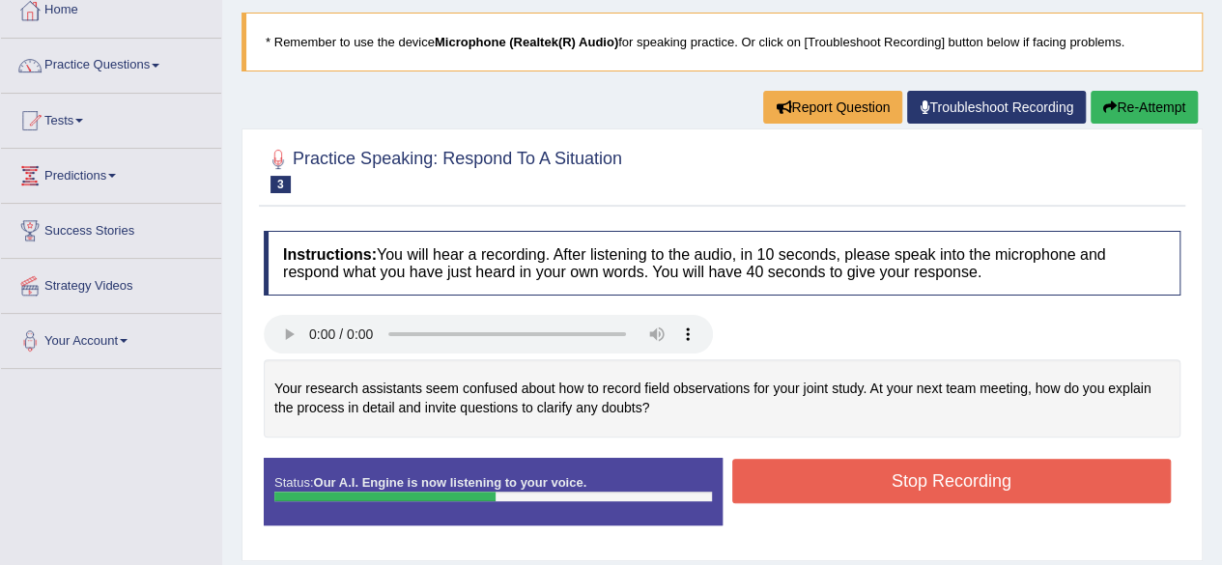
click at [868, 459] on button "Stop Recording" at bounding box center [953, 481] width 440 height 44
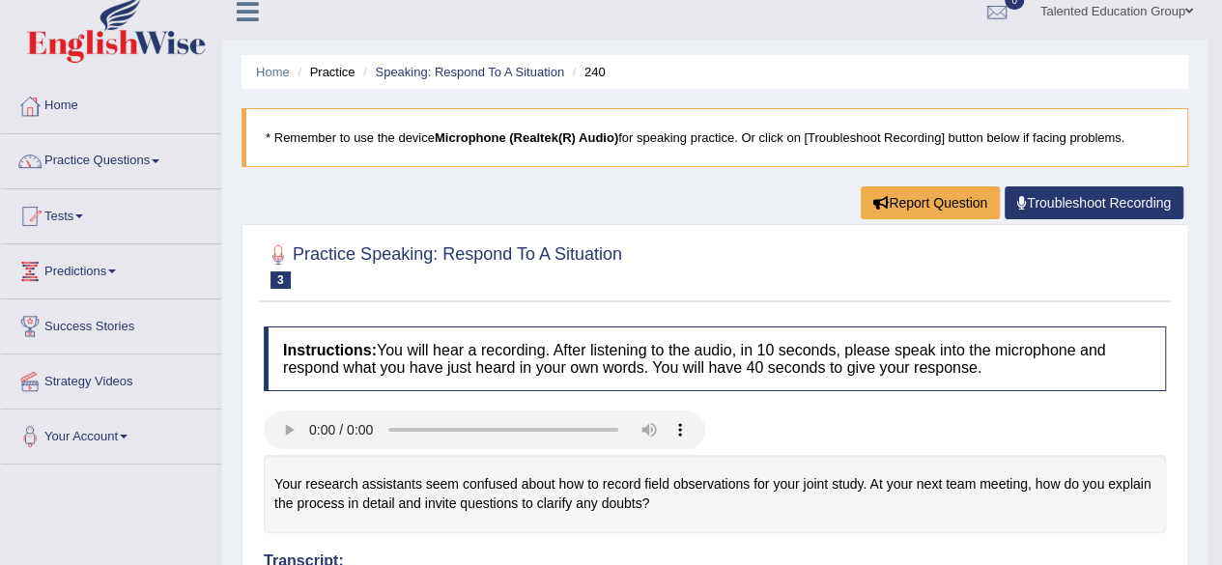
scroll to position [15, 0]
click at [155, 159] on link "Practice Questions" at bounding box center [111, 159] width 220 height 48
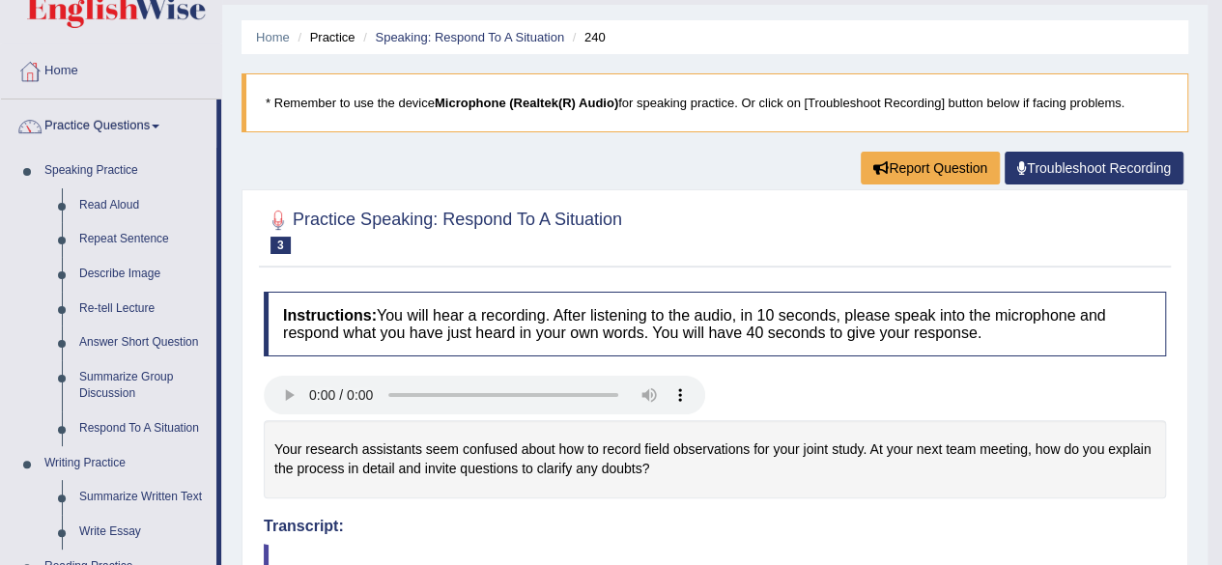
scroll to position [0, 0]
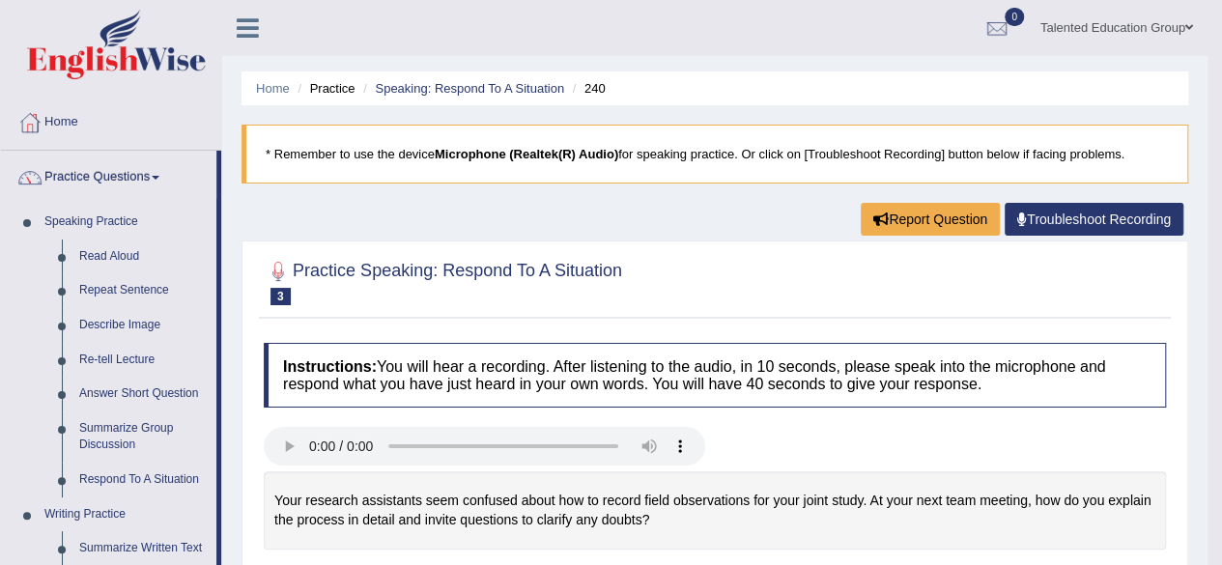
click at [465, 80] on li "Speaking: Respond To A Situation" at bounding box center [462, 88] width 206 height 18
click at [460, 86] on link "Speaking: Respond To A Situation" at bounding box center [469, 88] width 189 height 14
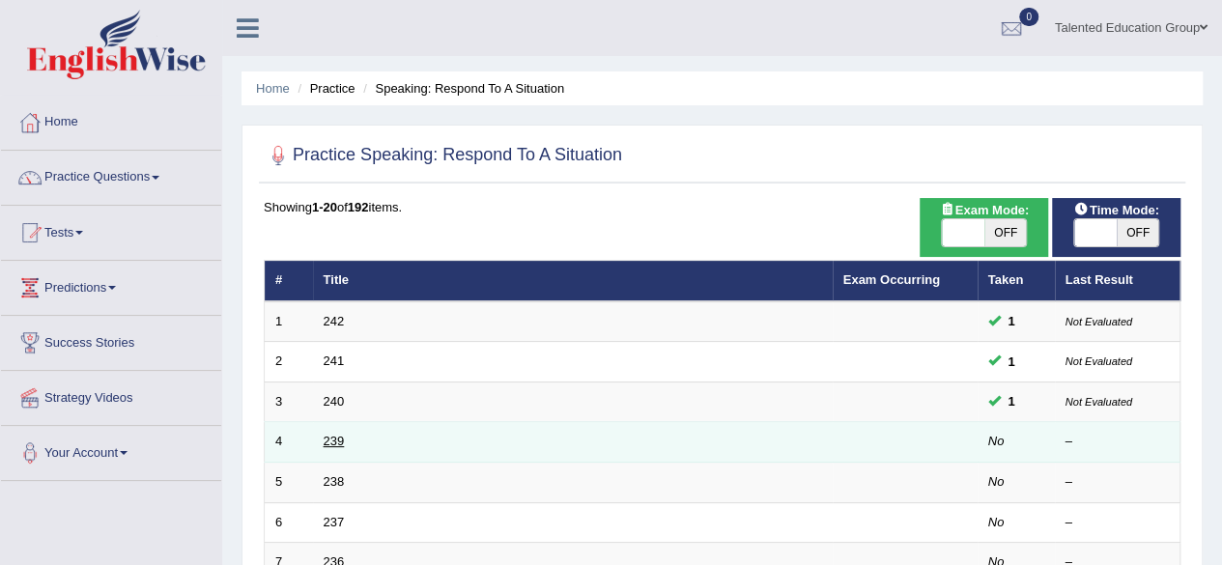
click at [332, 434] on link "239" at bounding box center [334, 441] width 21 height 14
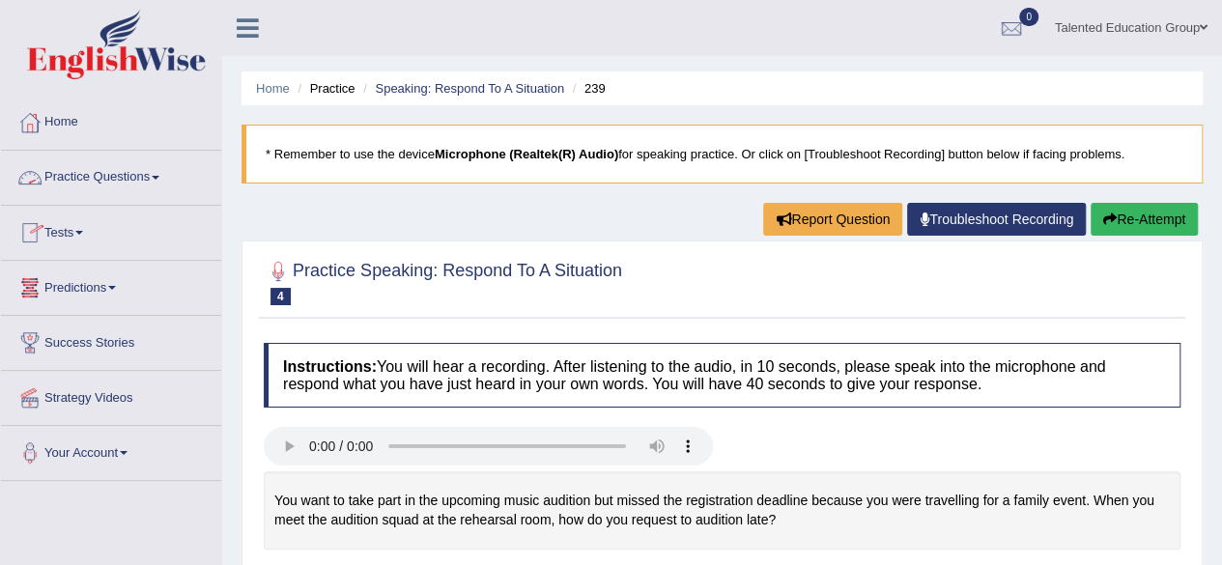
click at [129, 178] on link "Practice Questions" at bounding box center [111, 175] width 220 height 48
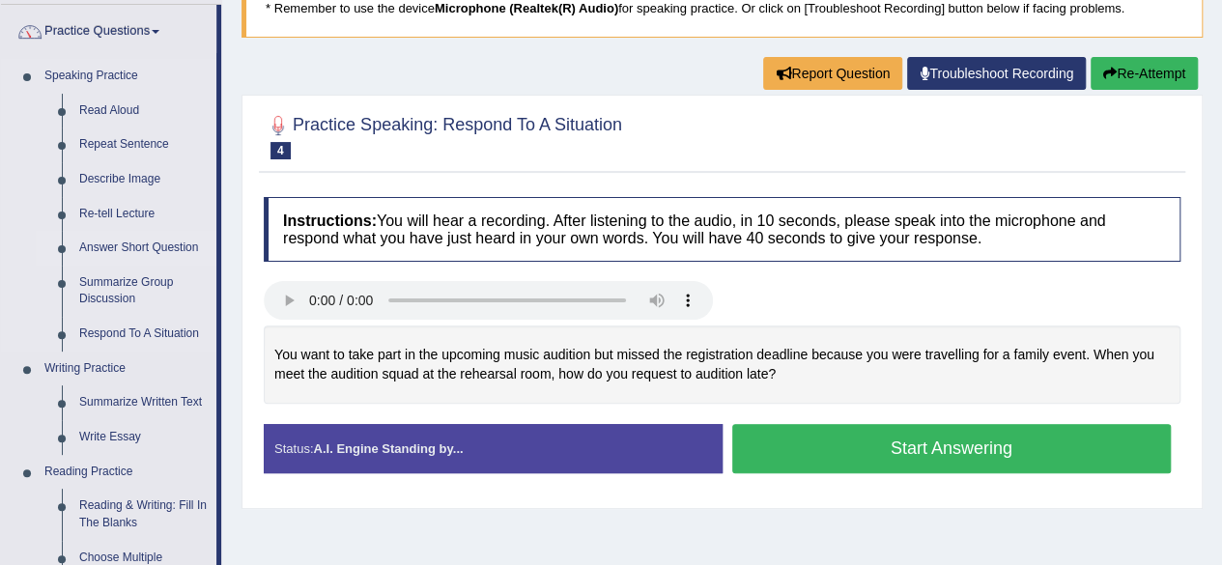
scroll to position [147, 0]
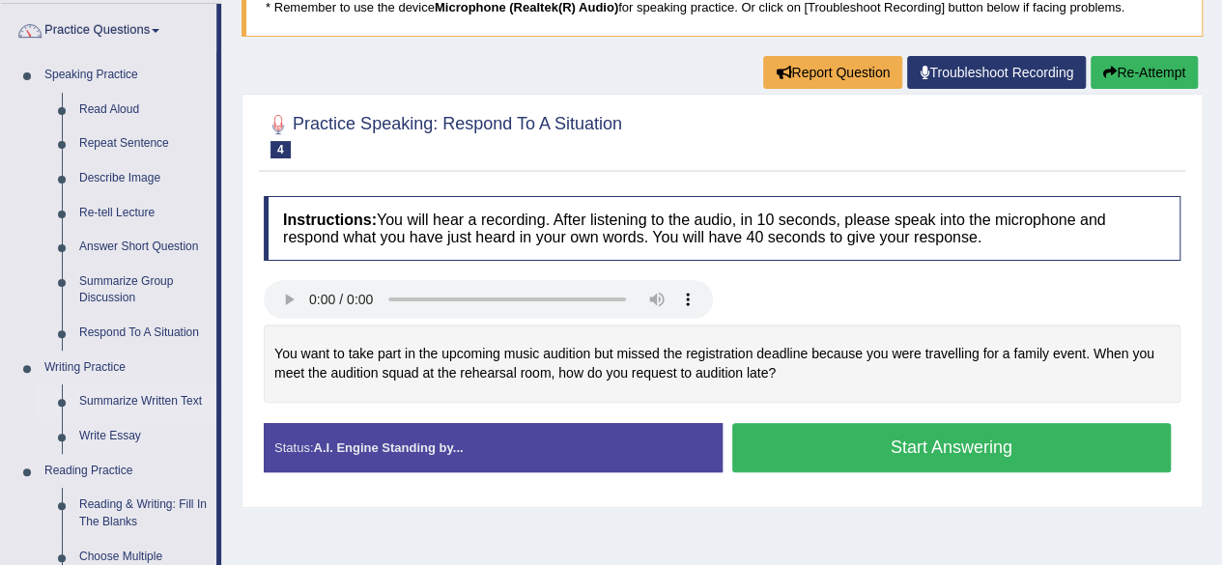
click at [131, 400] on link "Summarize Written Text" at bounding box center [144, 402] width 146 height 35
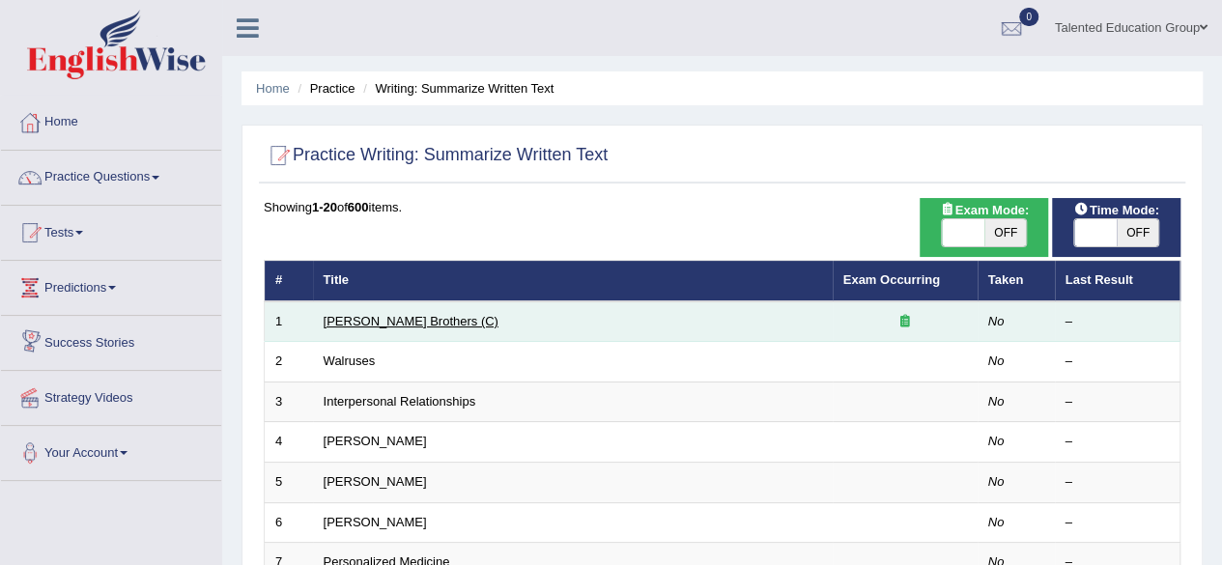
click at [383, 320] on link "[PERSON_NAME] Brothers (C)" at bounding box center [411, 321] width 175 height 14
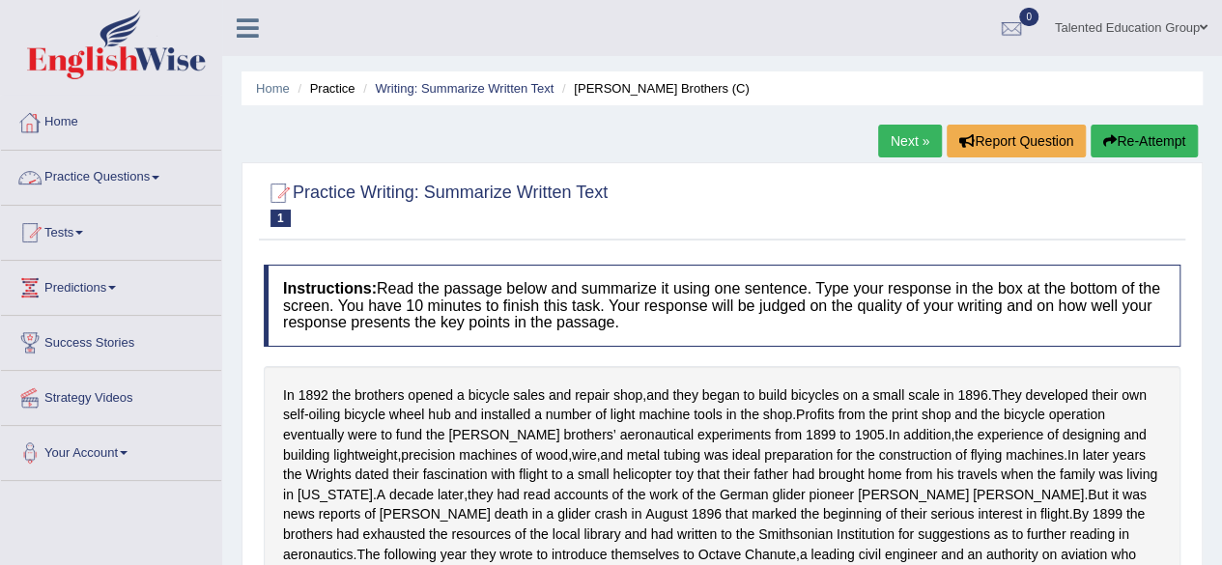
click at [130, 171] on link "Practice Questions" at bounding box center [111, 175] width 220 height 48
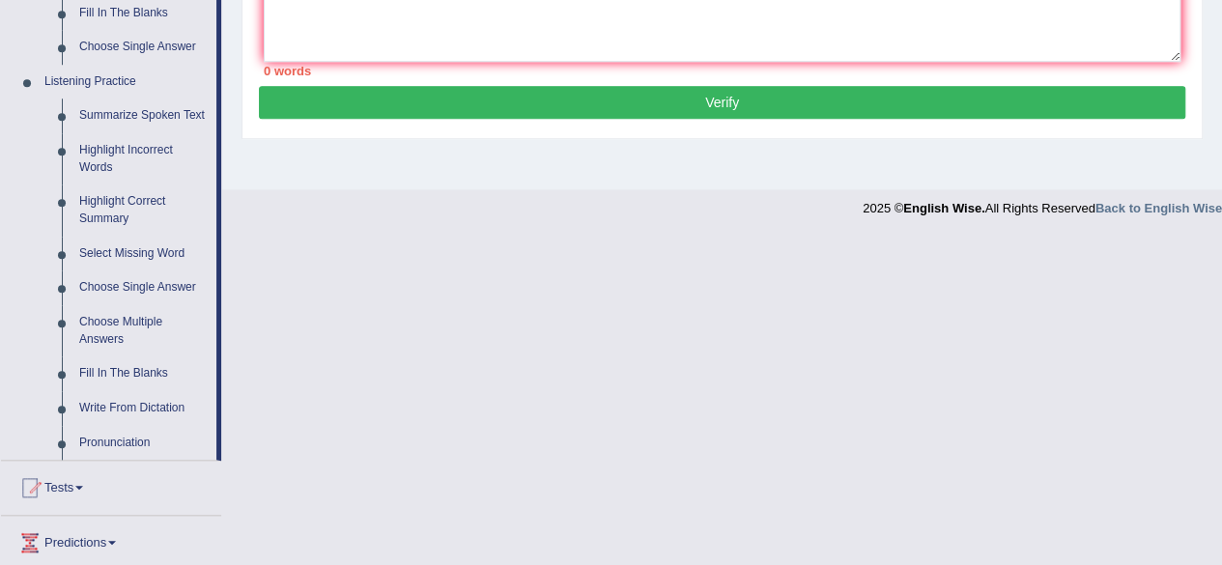
scroll to position [779, 0]
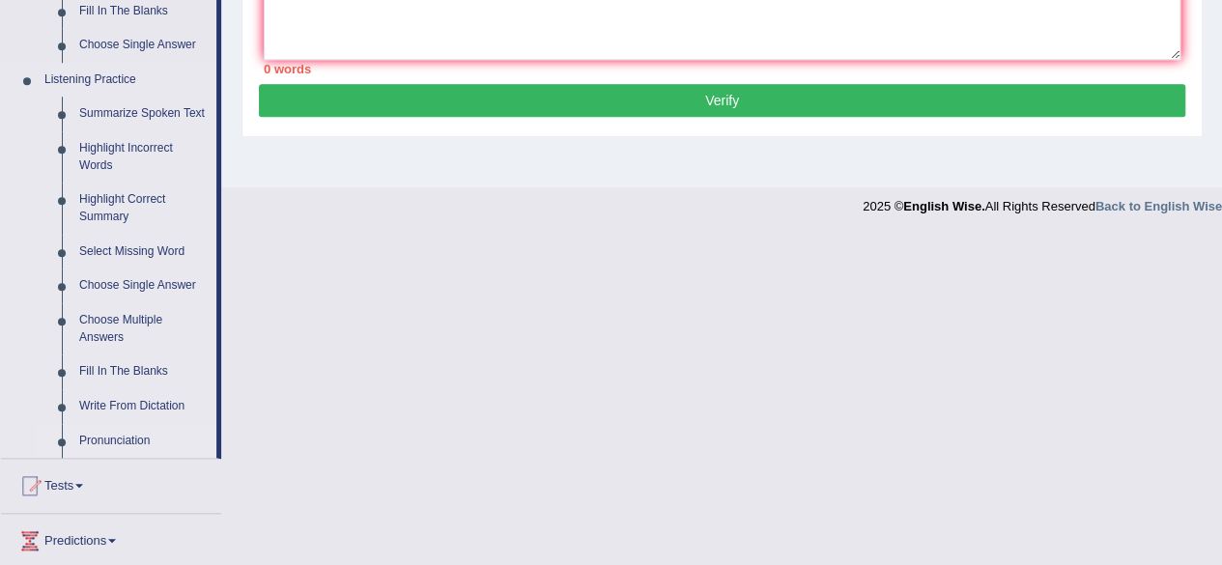
click at [124, 436] on link "Pronunciation" at bounding box center [144, 441] width 146 height 35
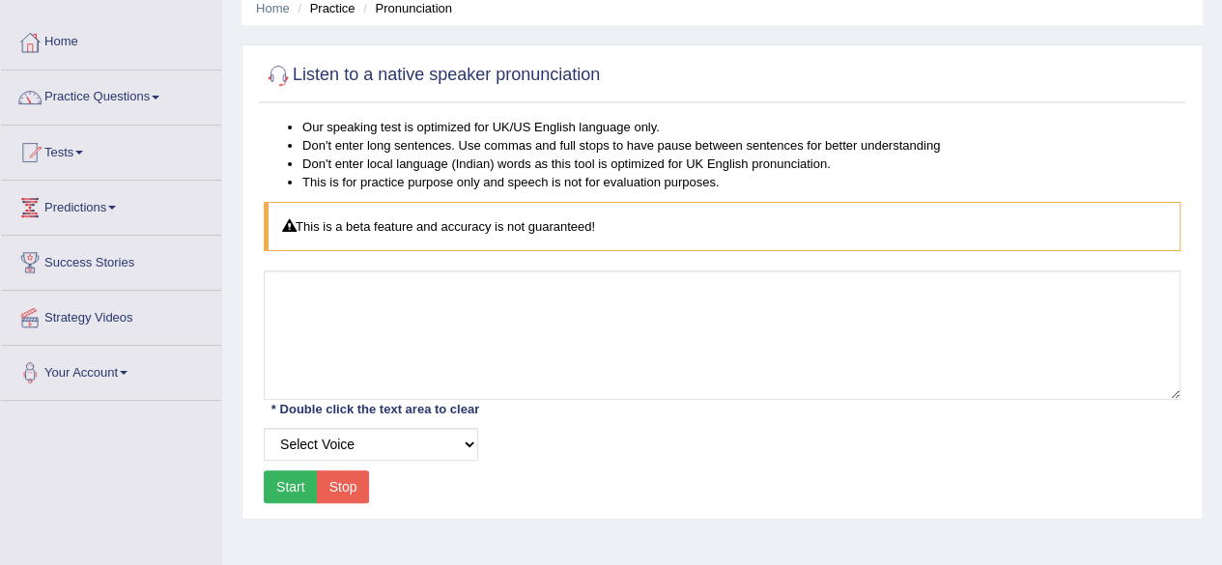
scroll to position [81, 0]
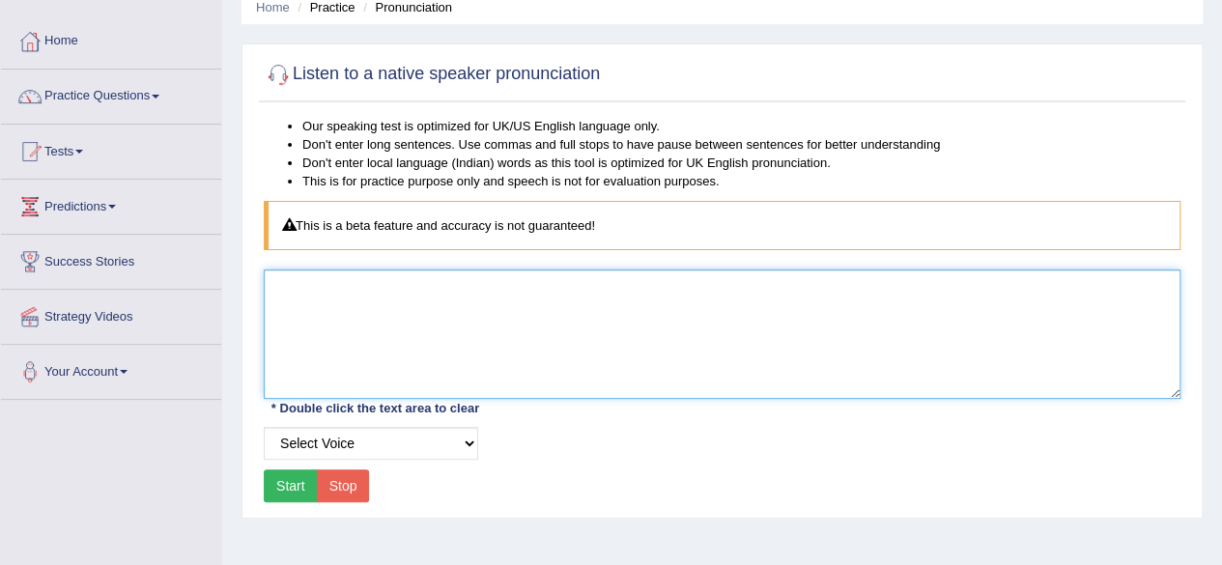
click at [340, 312] on textarea at bounding box center [722, 334] width 917 height 129
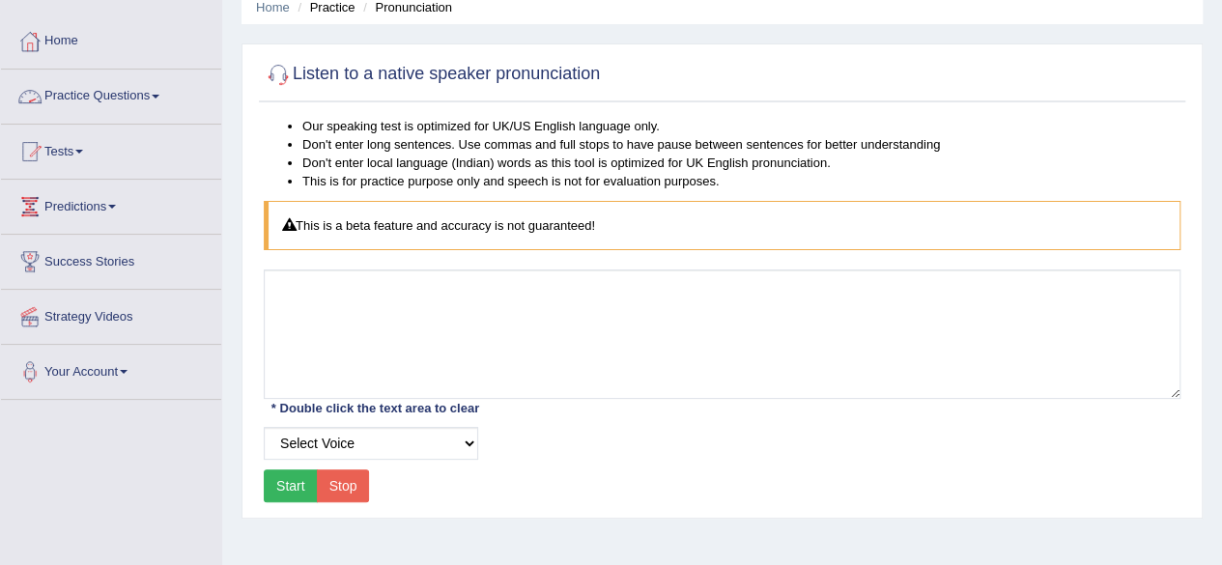
click at [131, 85] on link "Practice Questions" at bounding box center [111, 94] width 220 height 48
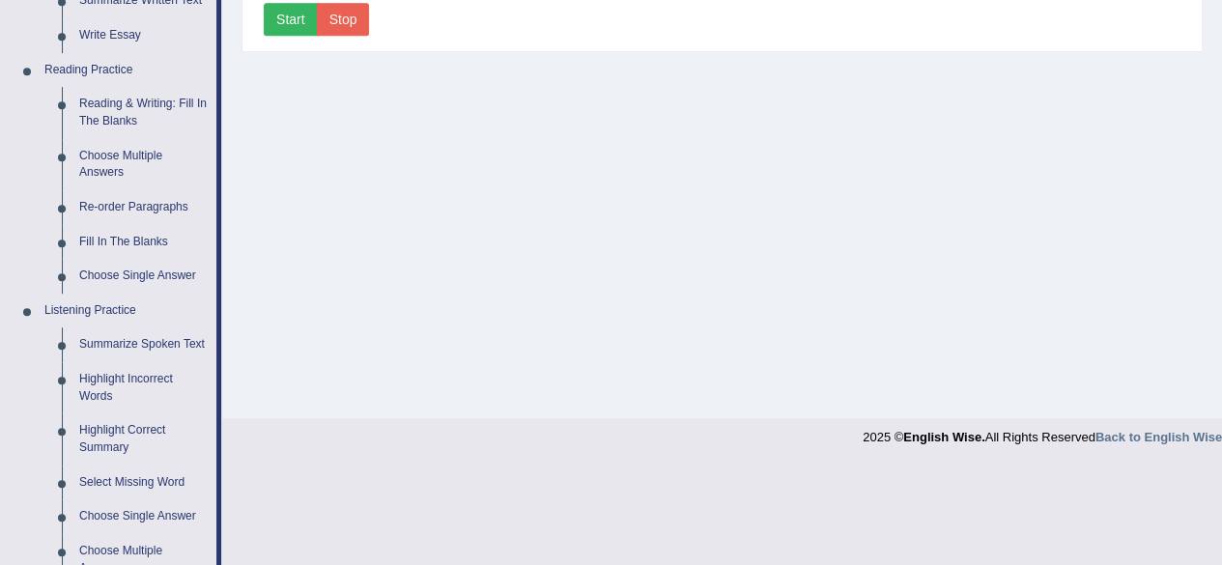
scroll to position [550, 0]
click at [130, 346] on link "Summarize Spoken Text" at bounding box center [144, 343] width 146 height 35
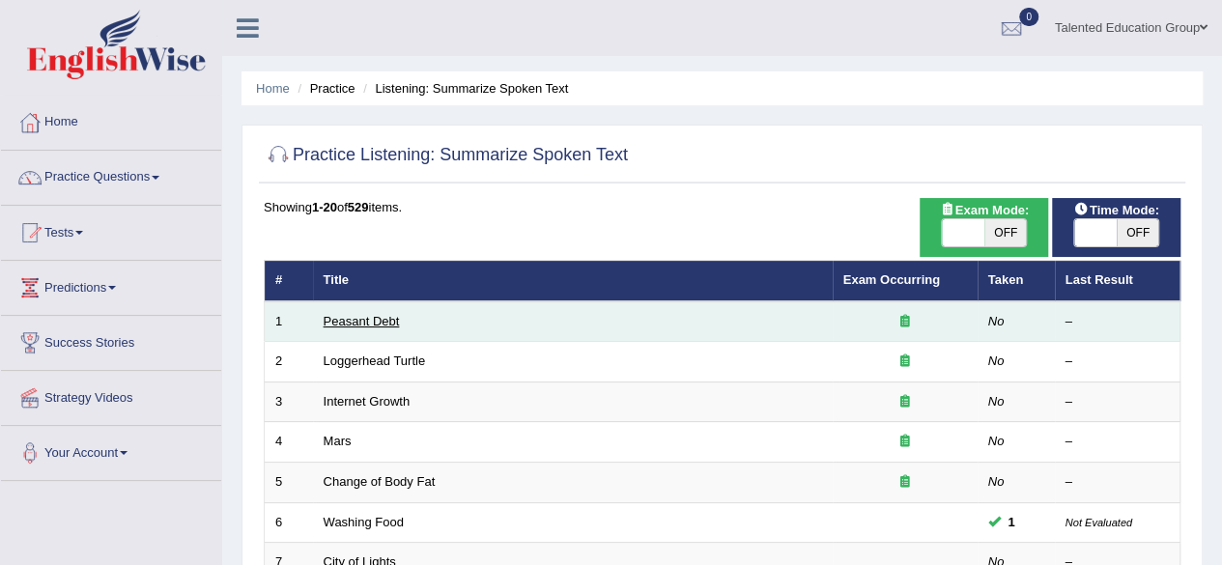
click at [363, 321] on link "Peasant Debt" at bounding box center [362, 321] width 76 height 14
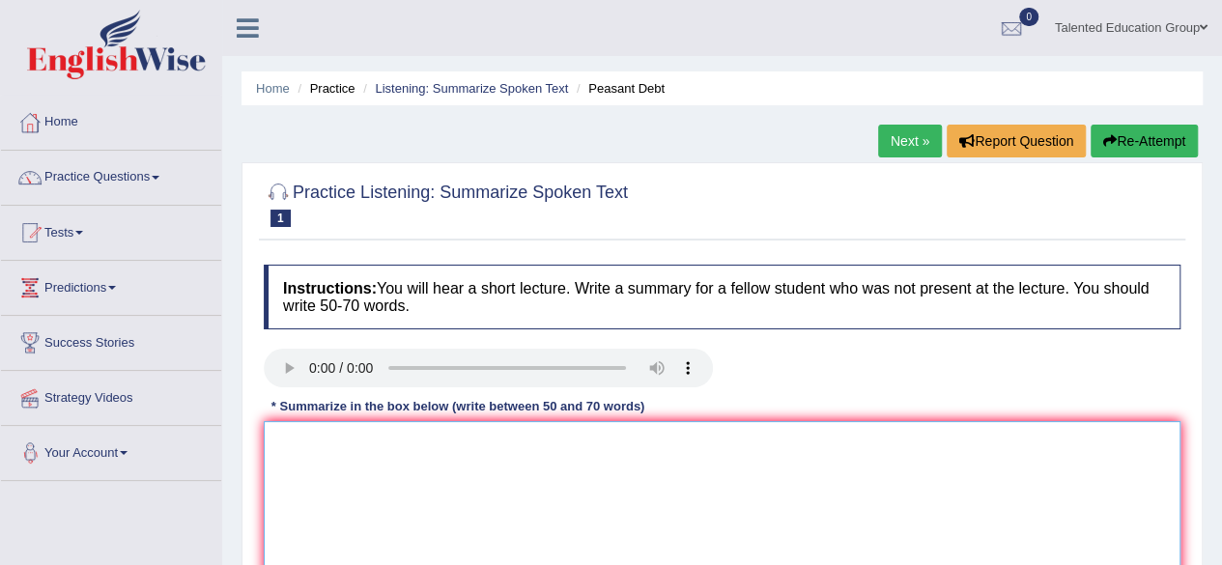
click at [307, 434] on textarea at bounding box center [722, 514] width 917 height 187
type textarea "1"
type textarea "n"
type textarea "many people in india sucide"
click at [95, 173] on link "Practice Questions" at bounding box center [111, 175] width 220 height 48
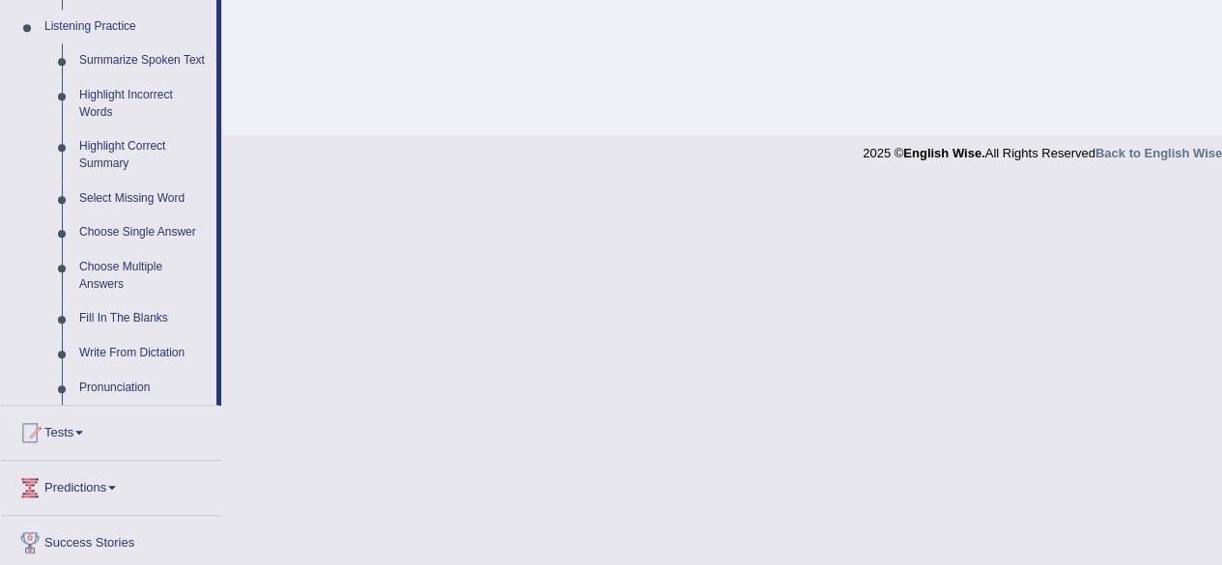
scroll to position [833, 0]
click at [131, 232] on link "Choose Single Answer" at bounding box center [144, 232] width 146 height 35
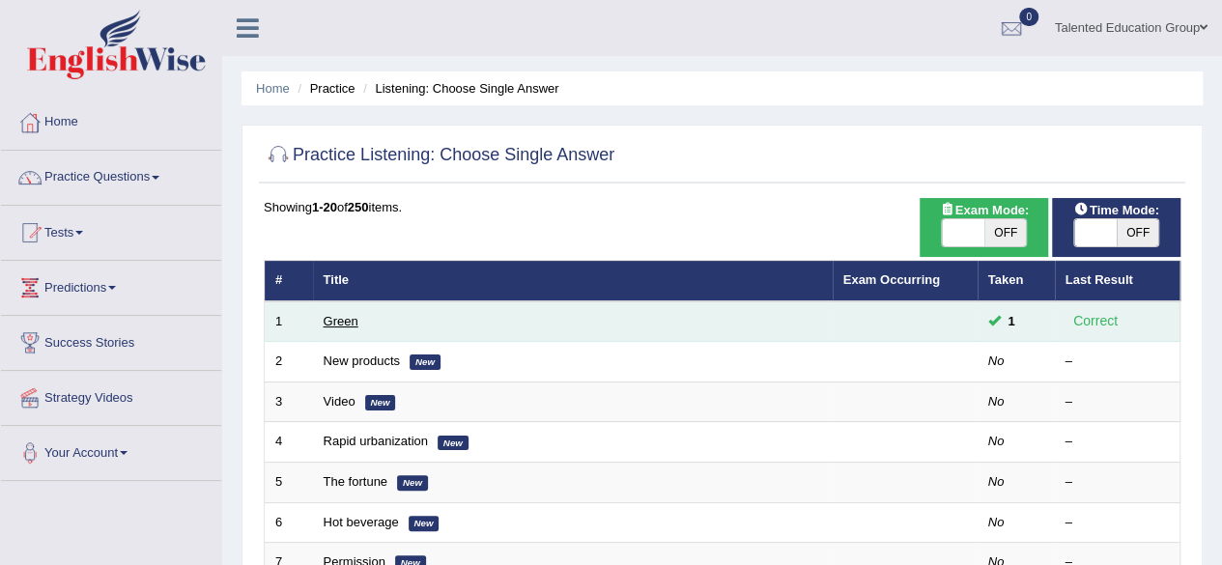
click at [336, 317] on link "Green" at bounding box center [341, 321] width 35 height 14
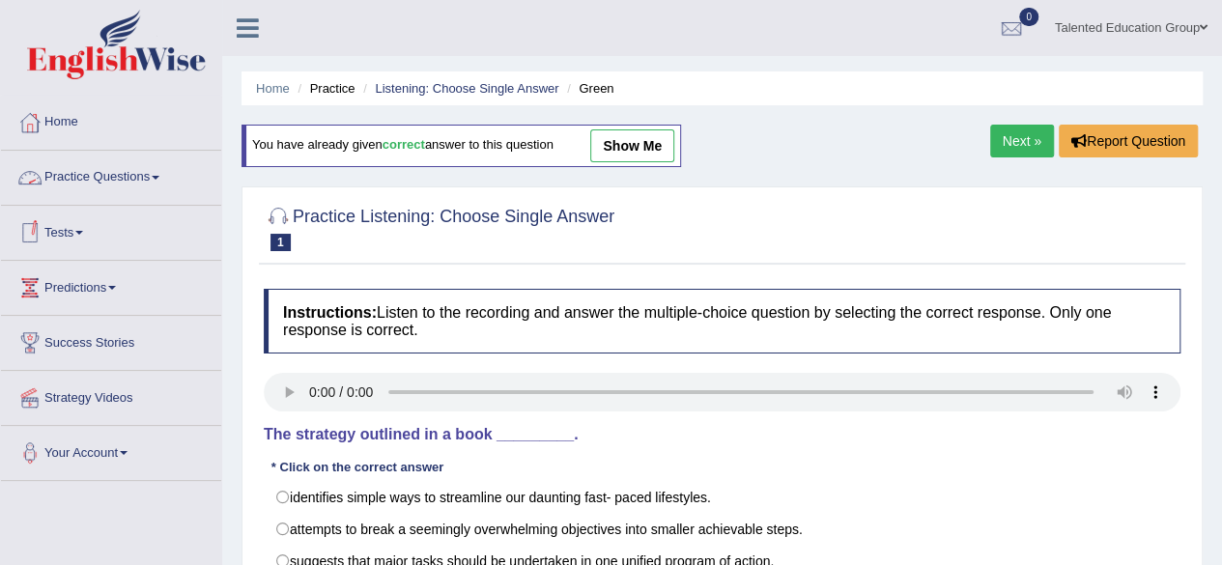
click at [87, 177] on link "Practice Questions" at bounding box center [111, 175] width 220 height 48
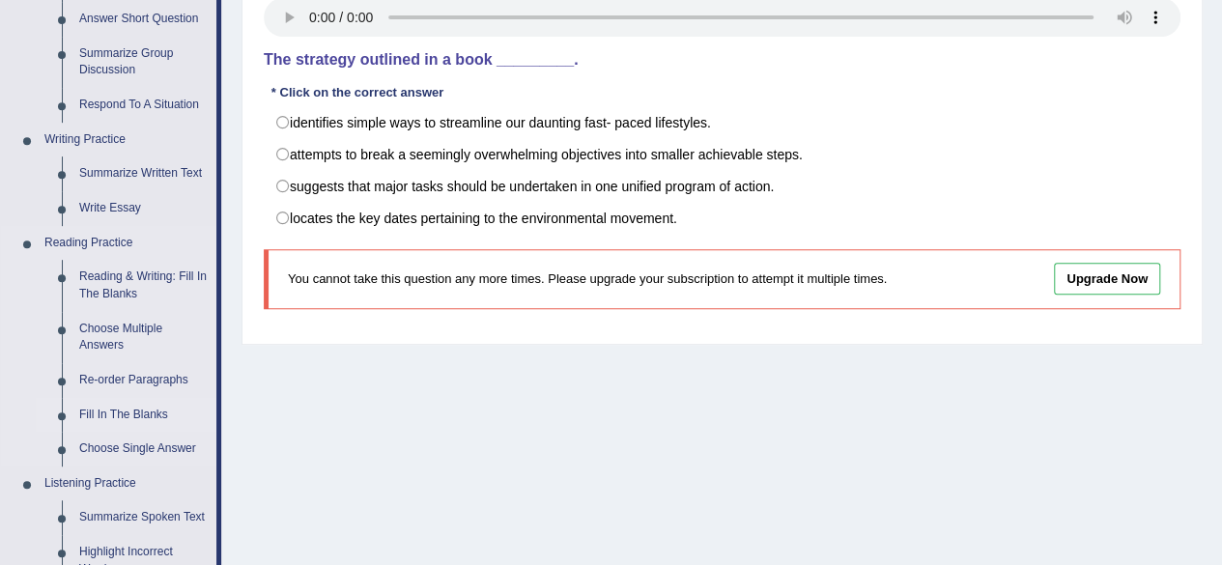
scroll to position [376, 0]
click at [151, 411] on link "Fill In The Blanks" at bounding box center [144, 414] width 146 height 35
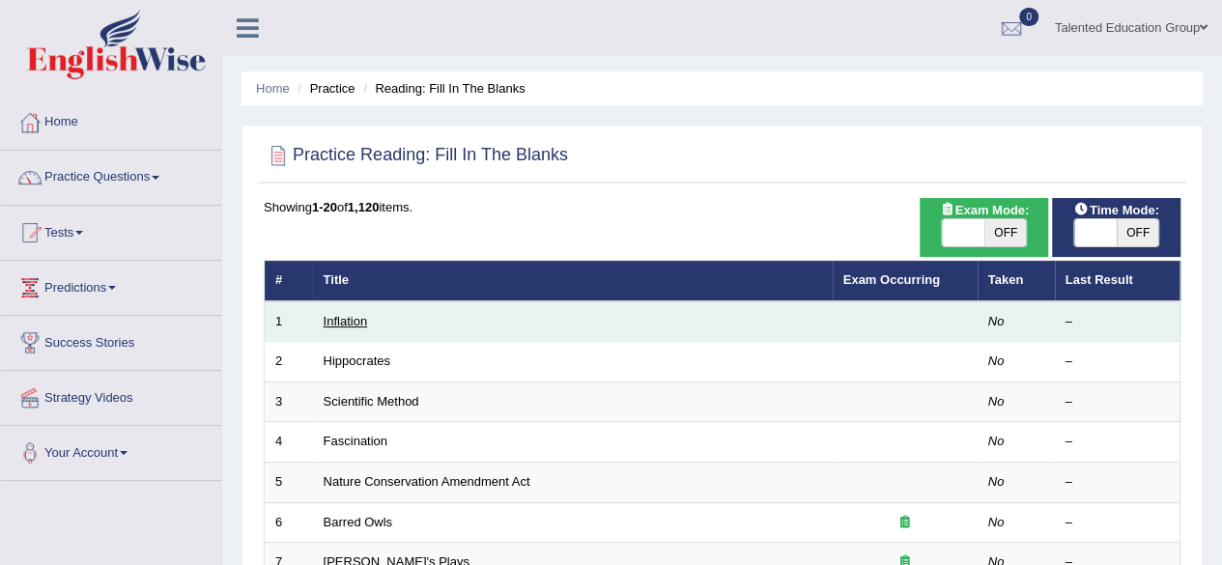
click at [349, 314] on link "Inflation" at bounding box center [346, 321] width 44 height 14
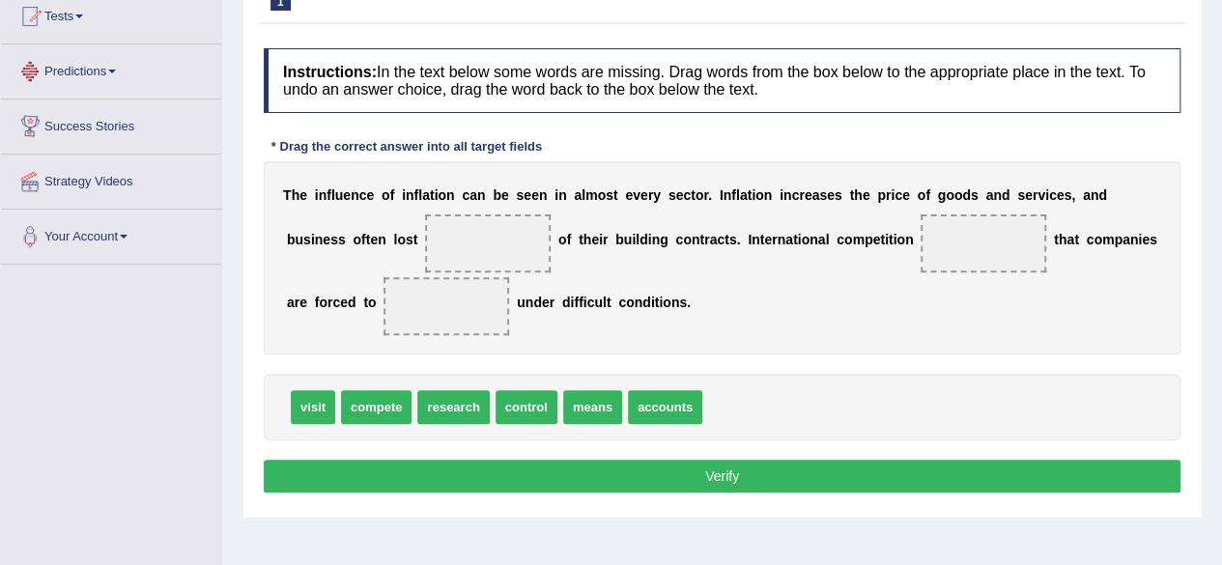
scroll to position [93, 0]
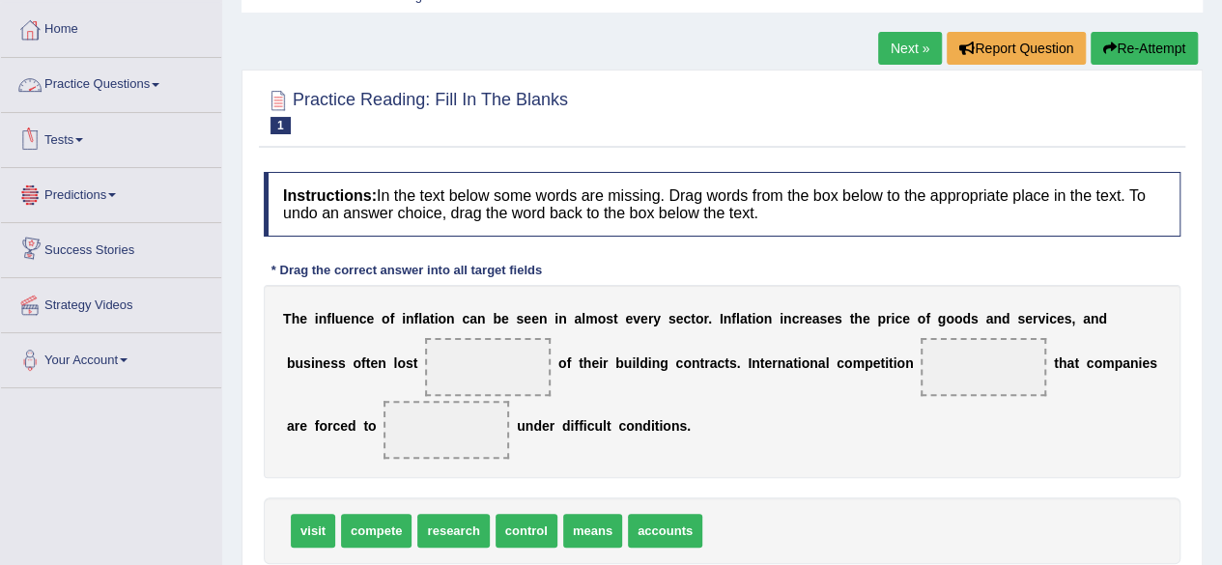
click at [134, 88] on link "Practice Questions" at bounding box center [111, 82] width 220 height 48
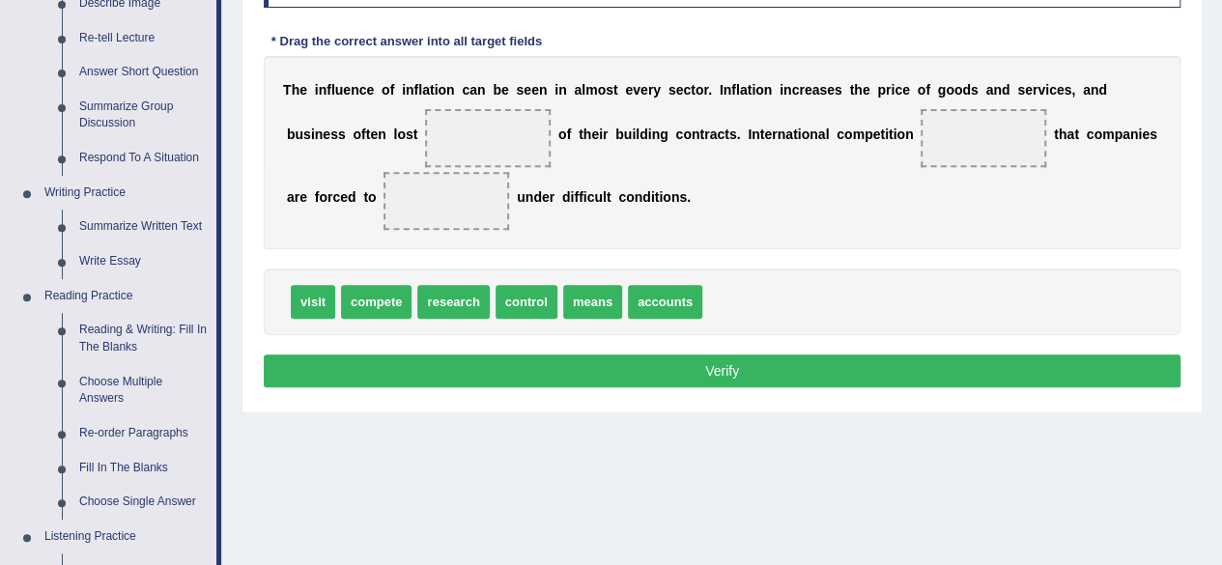
scroll to position [323, 0]
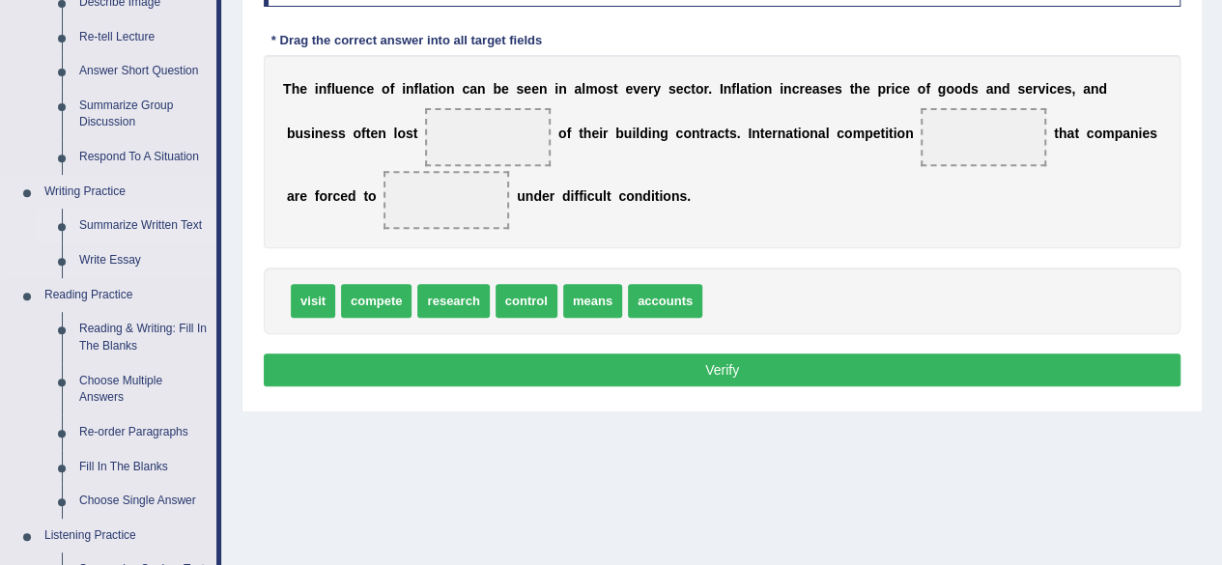
click at [136, 221] on link "Summarize Written Text" at bounding box center [144, 226] width 146 height 35
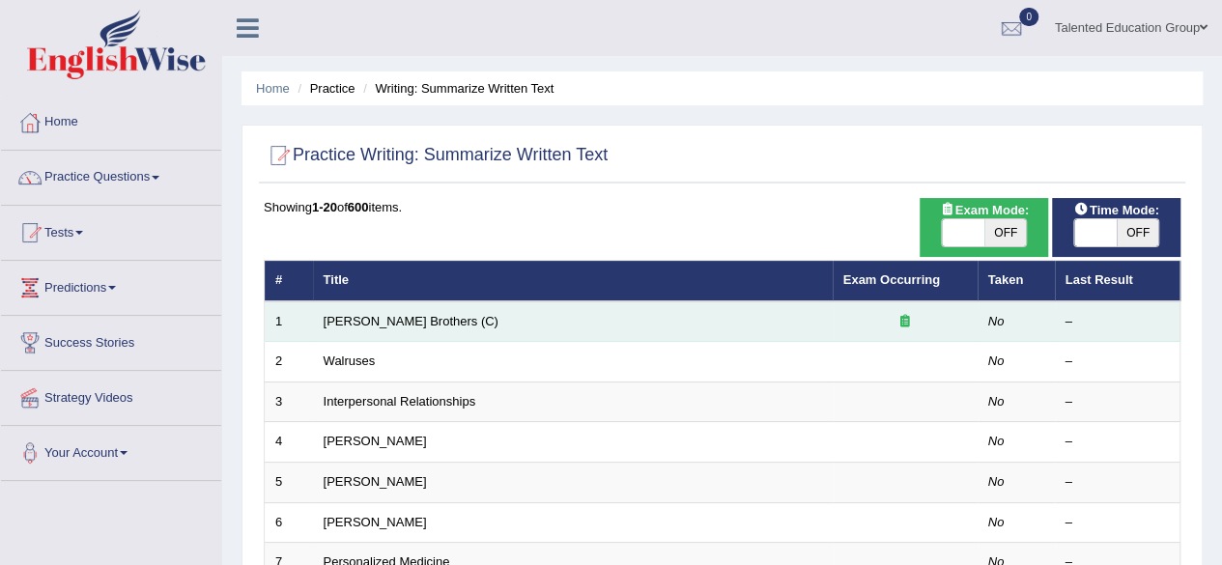
click at [396, 312] on td "[PERSON_NAME] Brothers (C)" at bounding box center [573, 322] width 520 height 41
click at [393, 322] on link "[PERSON_NAME] Brothers (C)" at bounding box center [411, 321] width 175 height 14
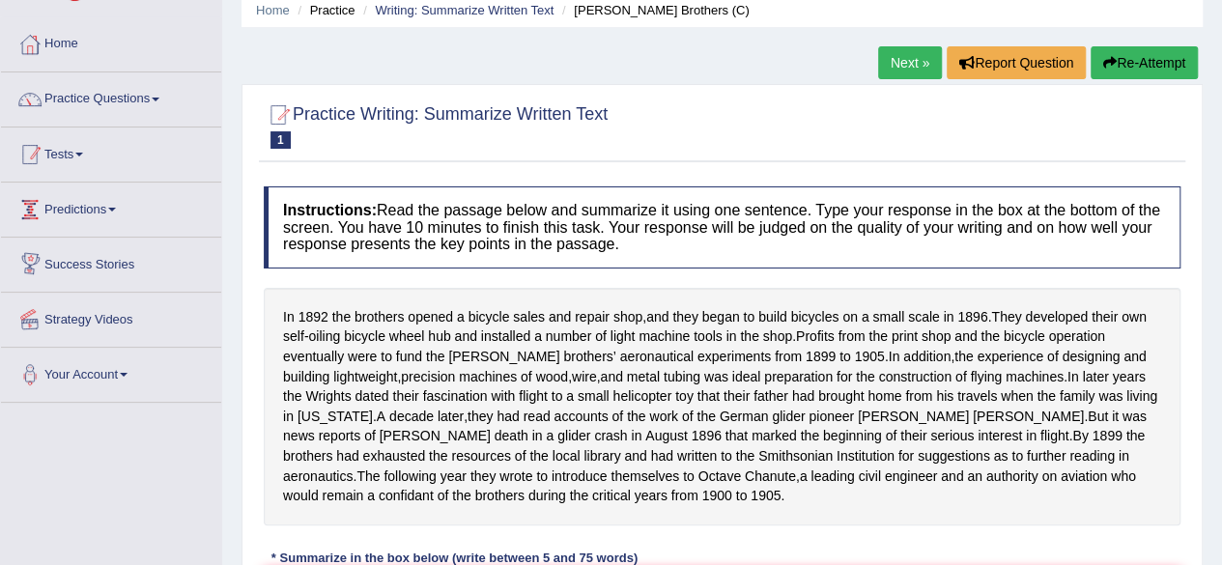
scroll to position [49, 0]
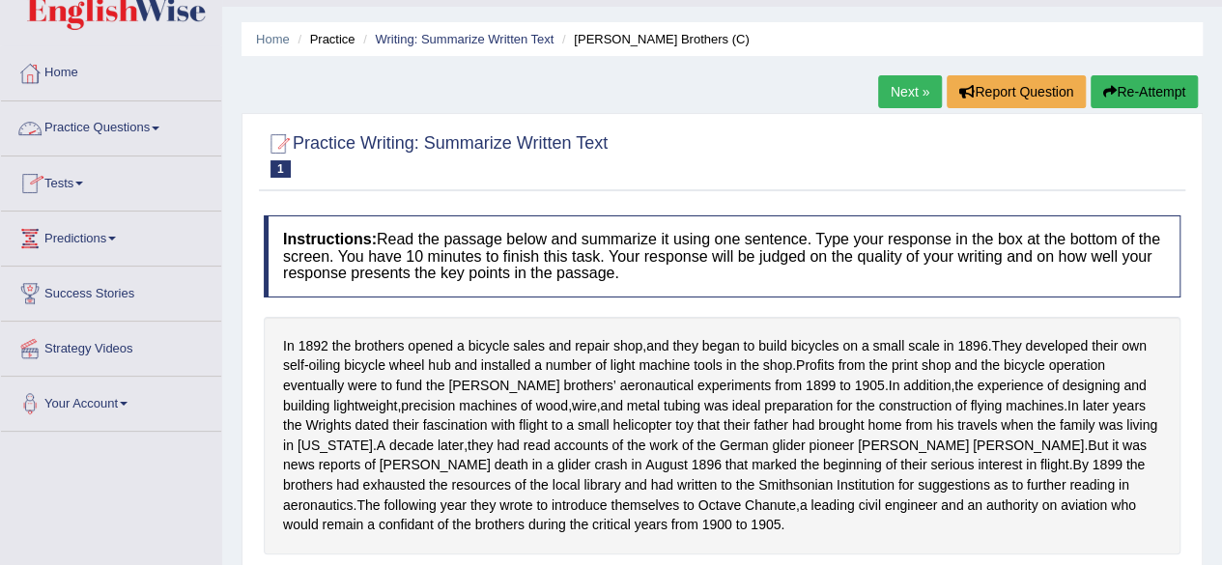
click at [119, 121] on link "Practice Questions" at bounding box center [111, 125] width 220 height 48
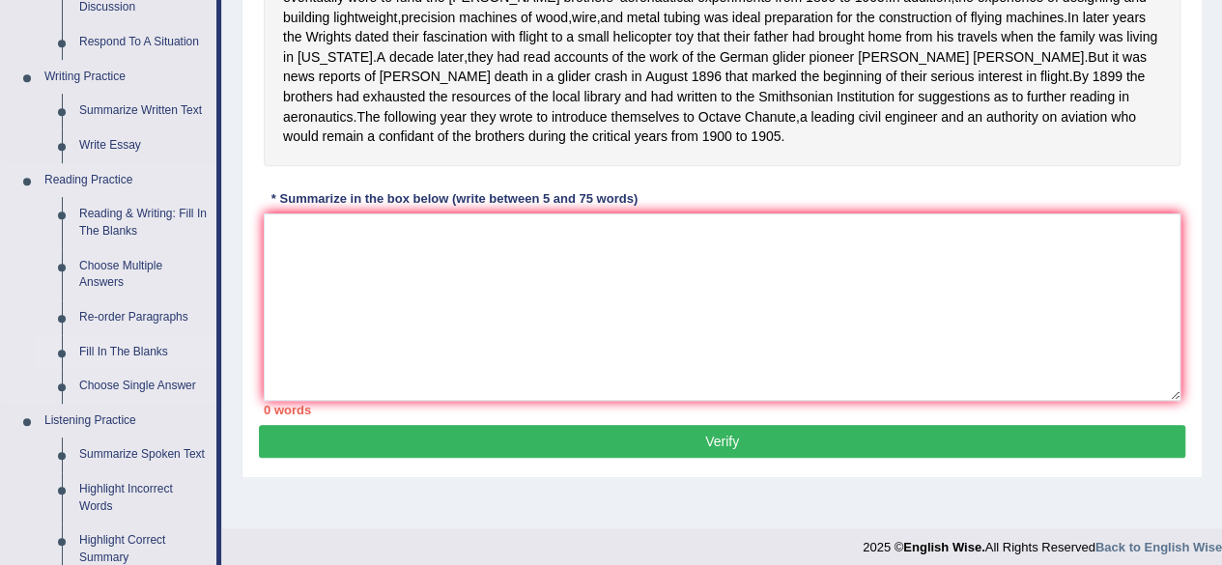
scroll to position [583, 0]
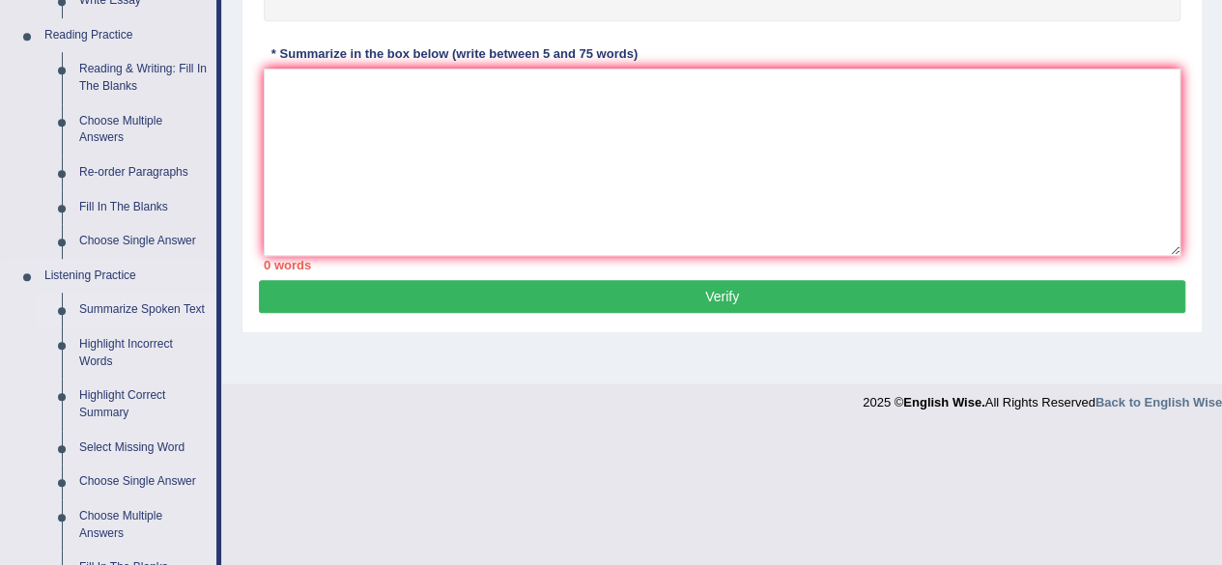
click at [124, 310] on link "Summarize Spoken Text" at bounding box center [144, 310] width 146 height 35
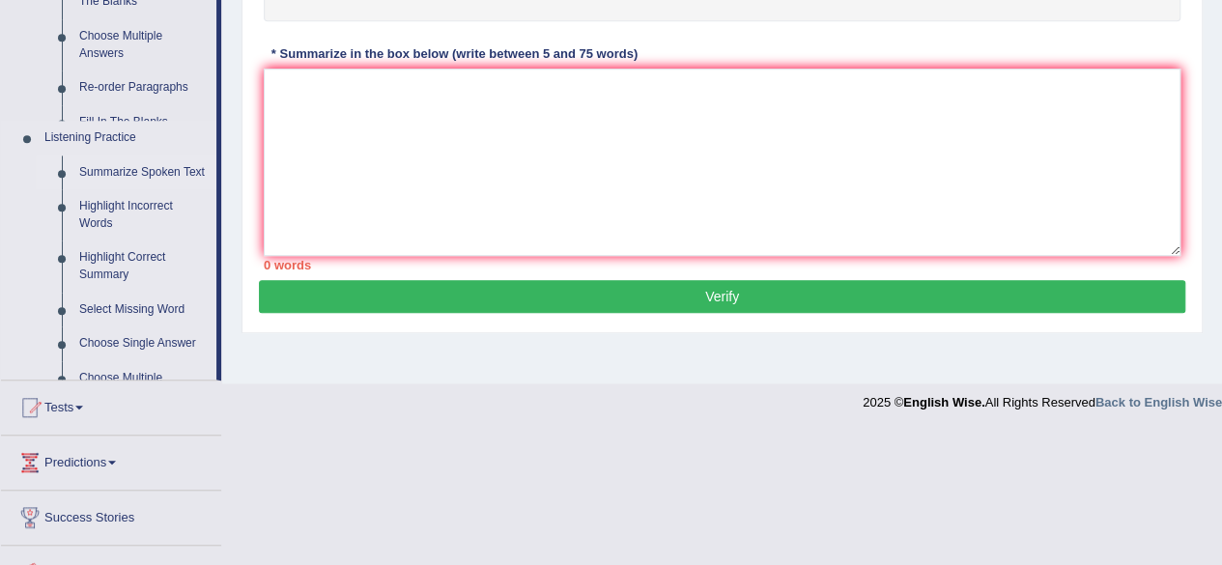
scroll to position [470, 0]
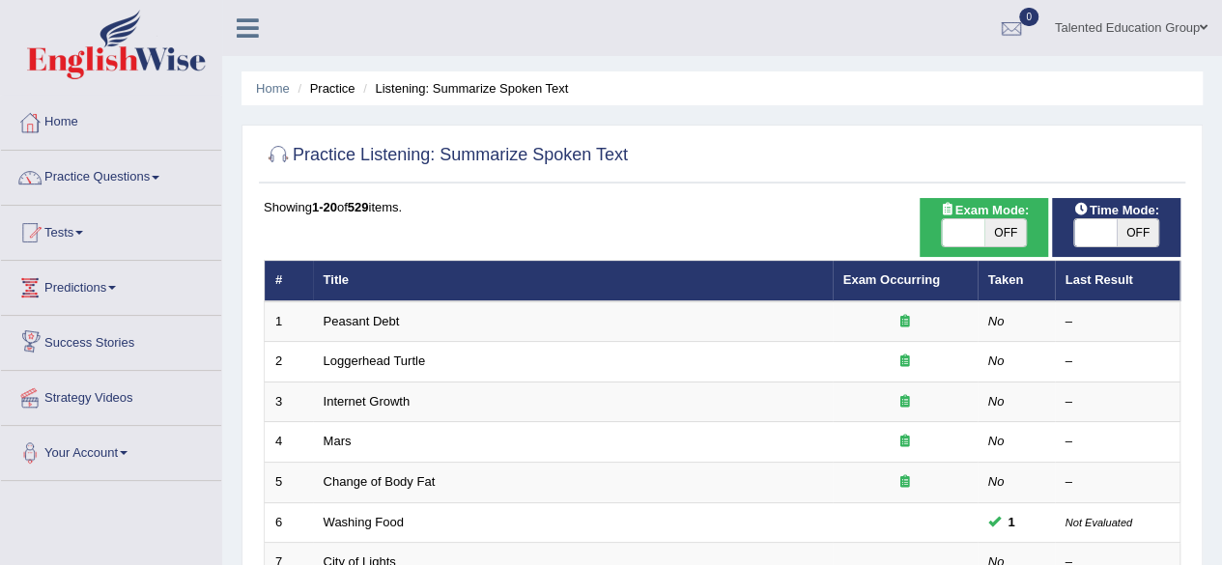
click at [360, 326] on link "Peasant Debt" at bounding box center [362, 321] width 76 height 14
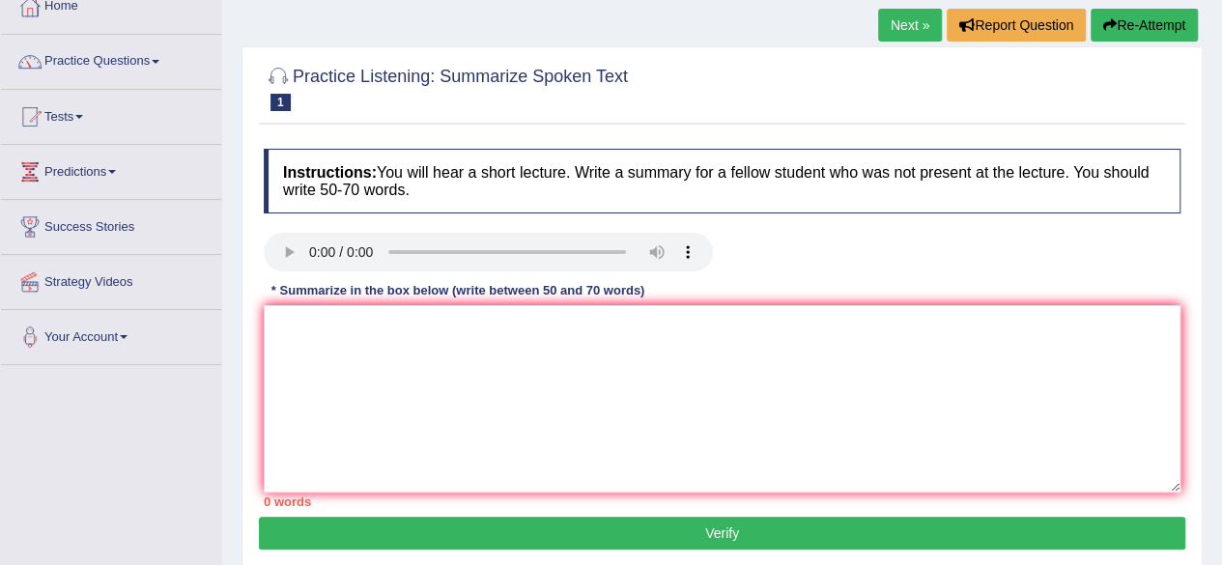
scroll to position [117, 0]
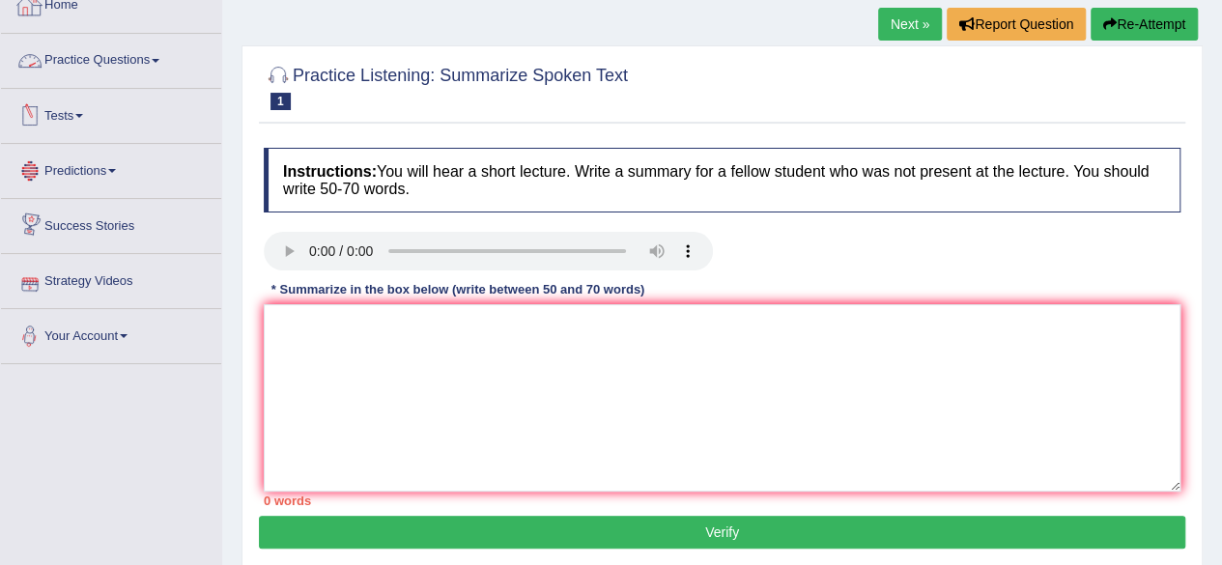
click at [110, 65] on link "Practice Questions" at bounding box center [111, 58] width 220 height 48
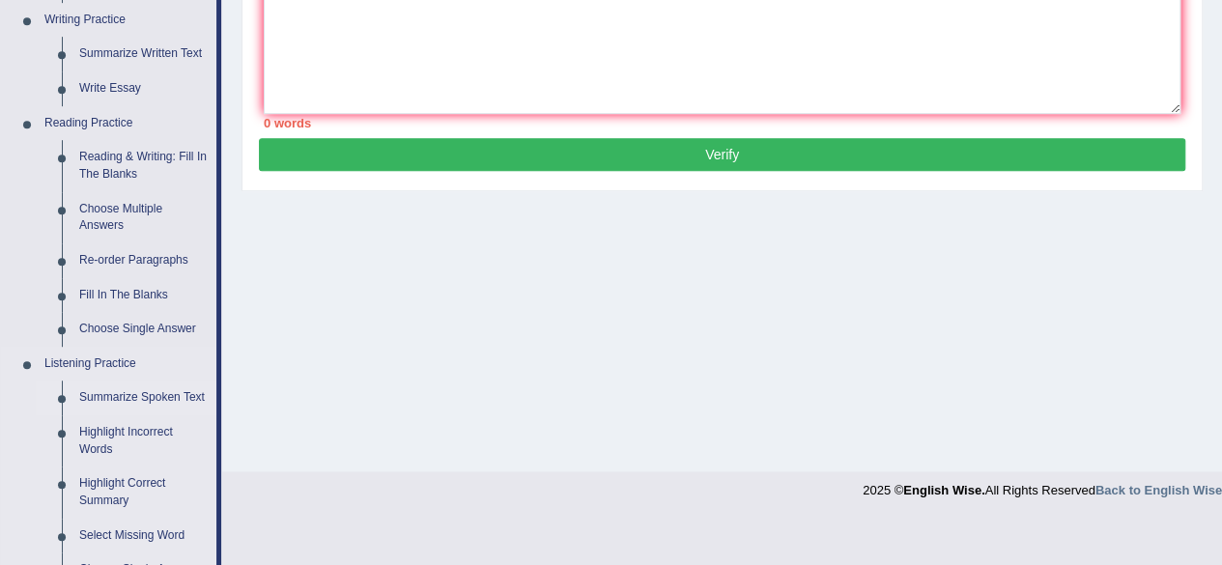
scroll to position [496, 0]
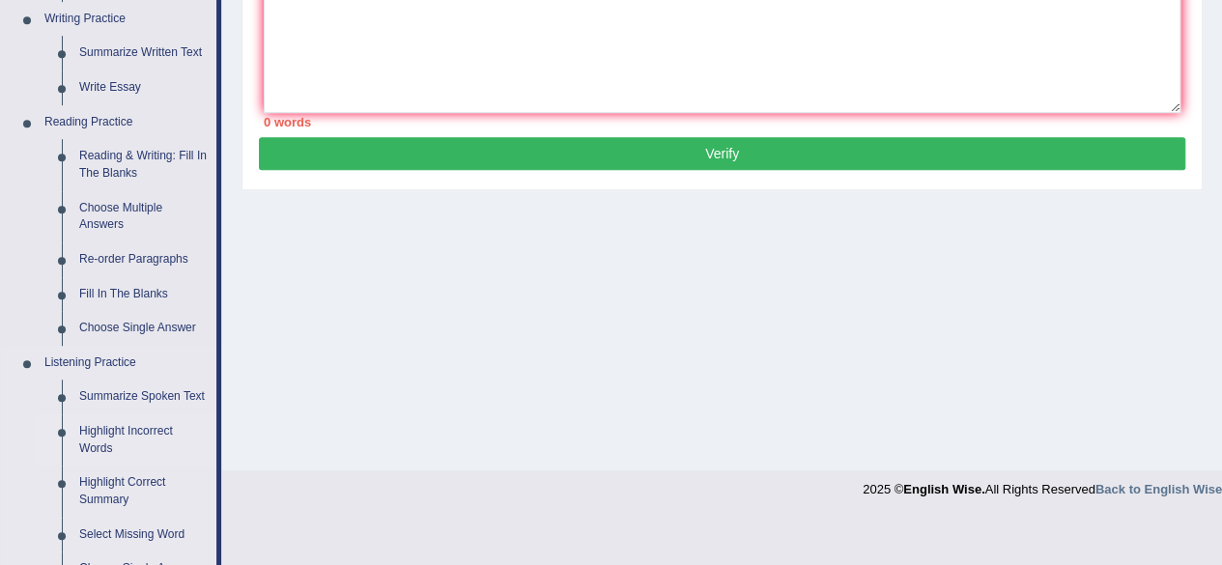
click at [89, 432] on link "Highlight Incorrect Words" at bounding box center [144, 440] width 146 height 51
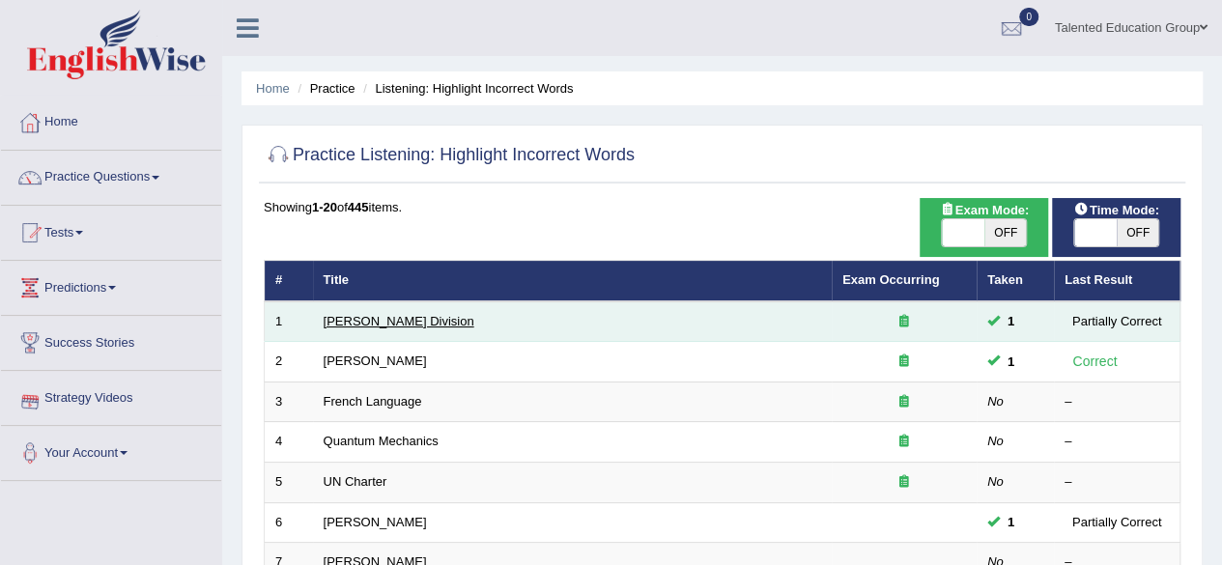
click at [338, 314] on link "[PERSON_NAME] Division" at bounding box center [399, 321] width 151 height 14
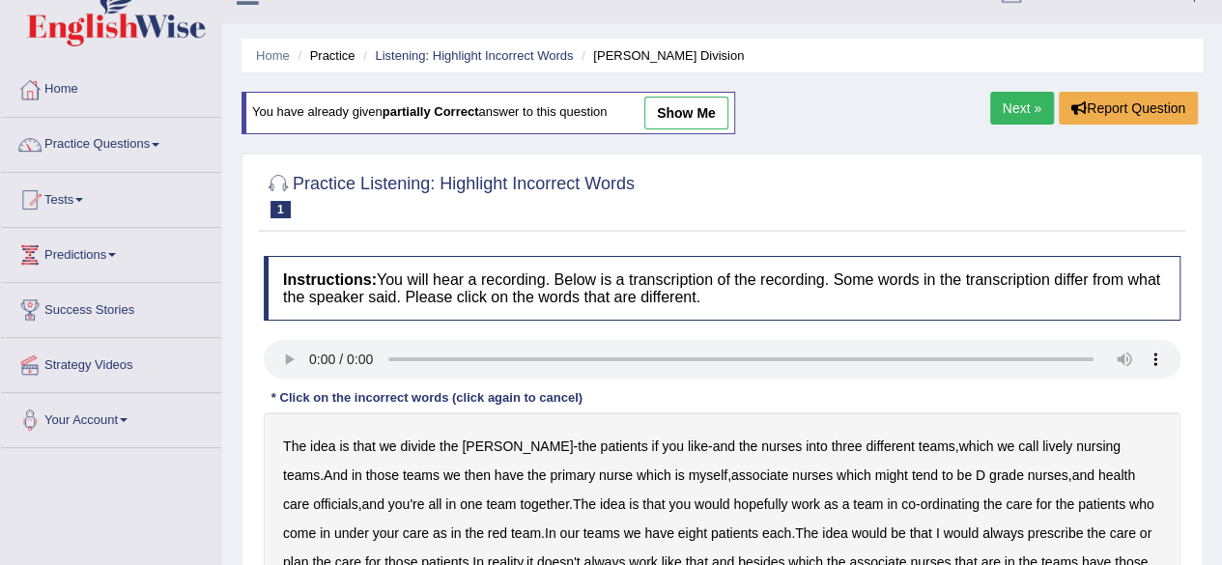
scroll to position [27, 0]
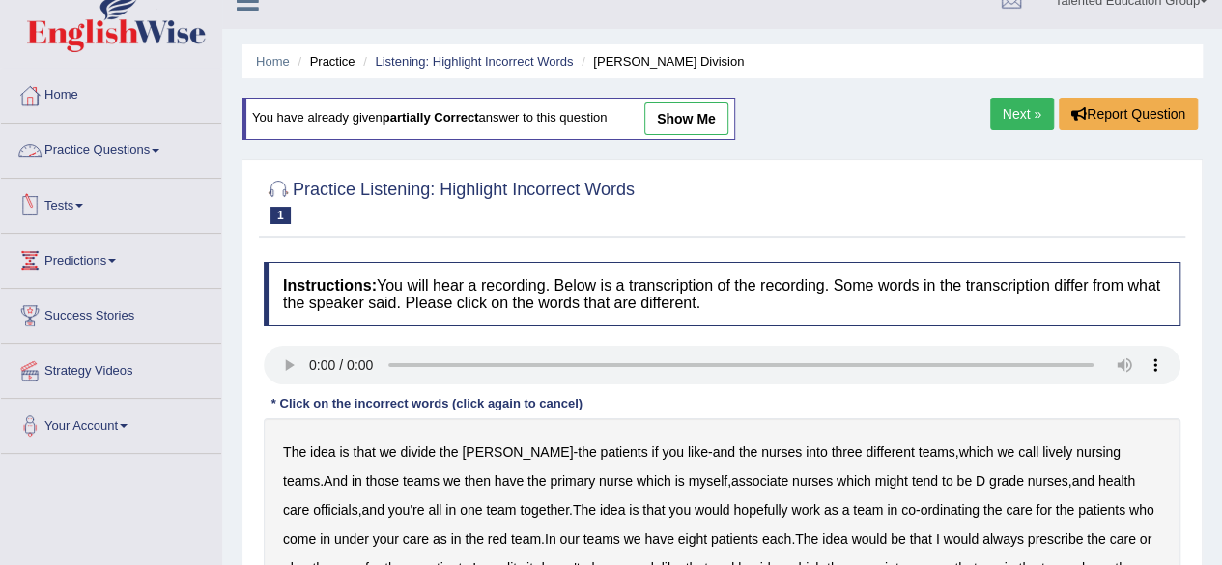
click at [119, 144] on link "Practice Questions" at bounding box center [111, 148] width 220 height 48
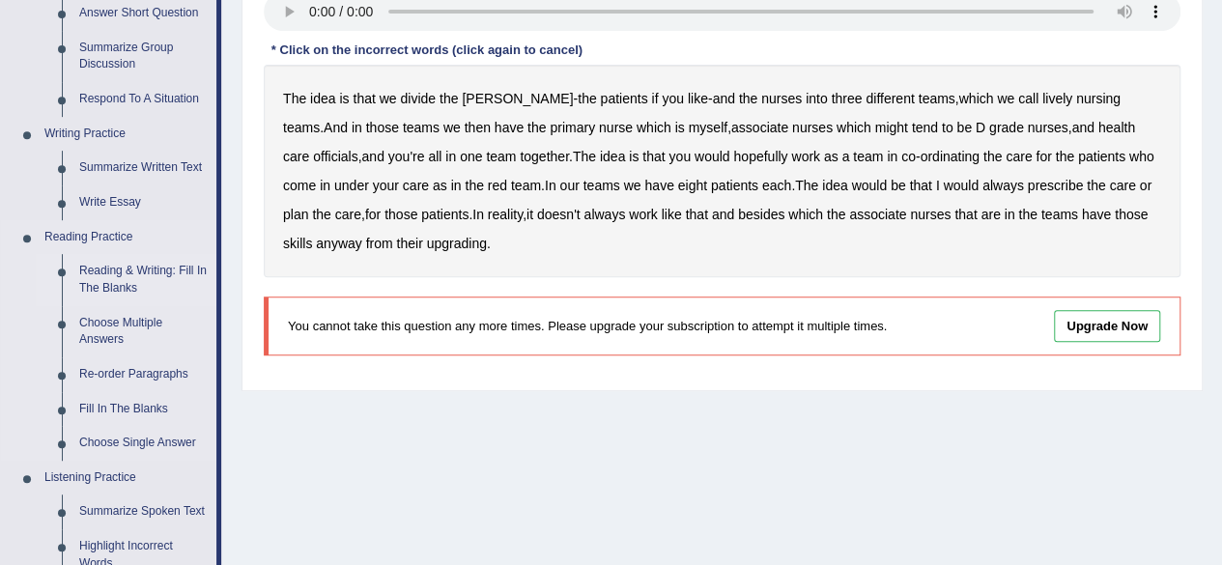
scroll to position [474, 0]
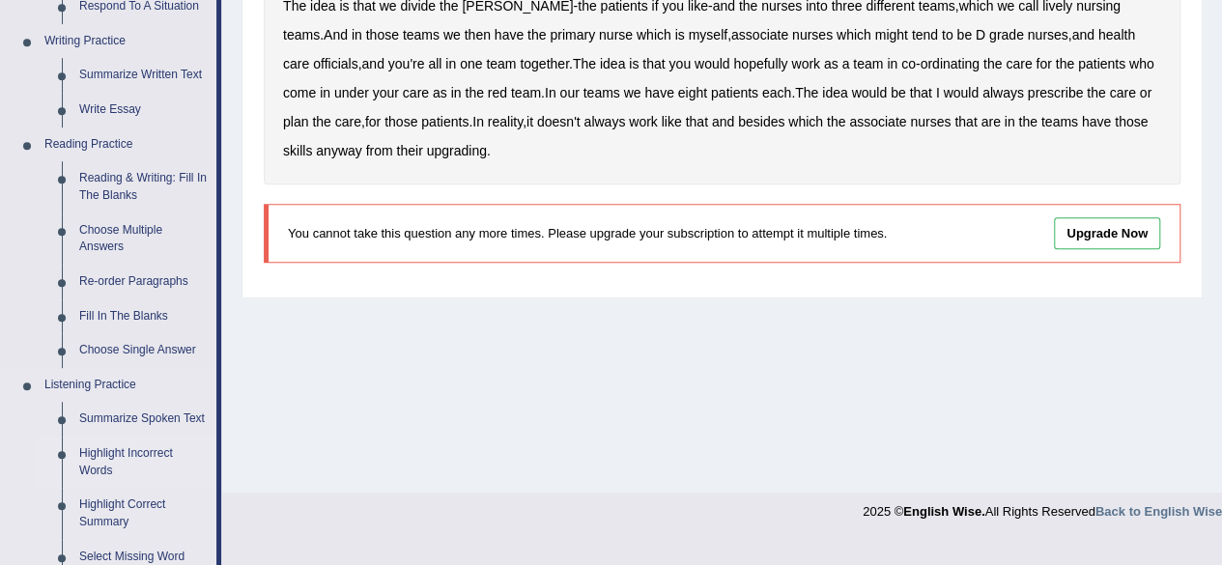
click at [91, 457] on link "Highlight Incorrect Words" at bounding box center [144, 462] width 146 height 51
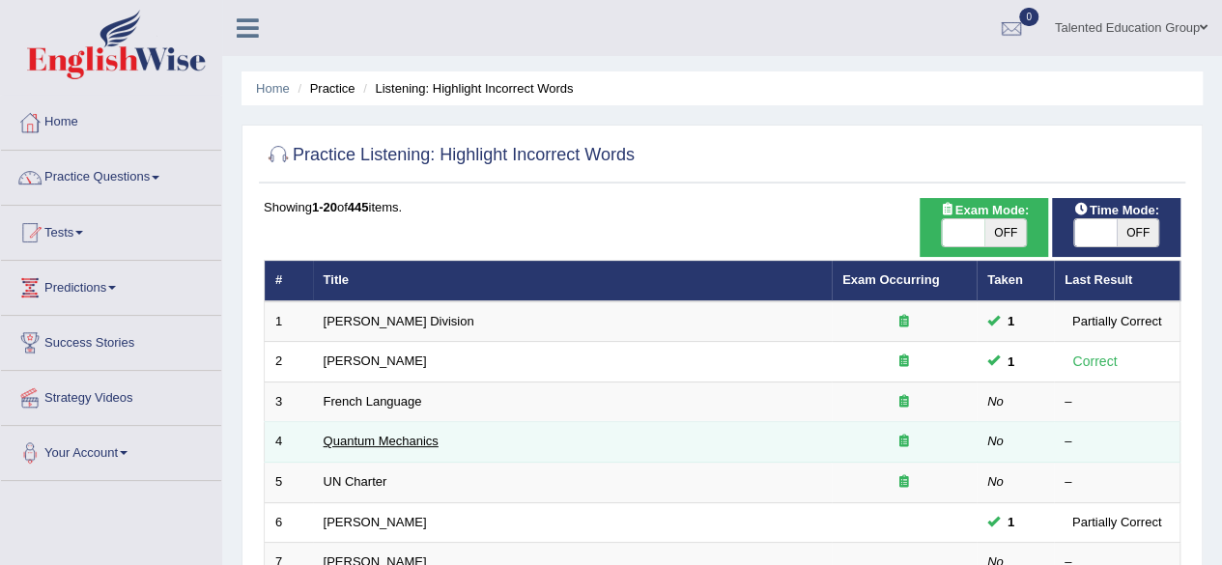
click at [389, 440] on link "Quantum Mechanics" at bounding box center [381, 441] width 115 height 14
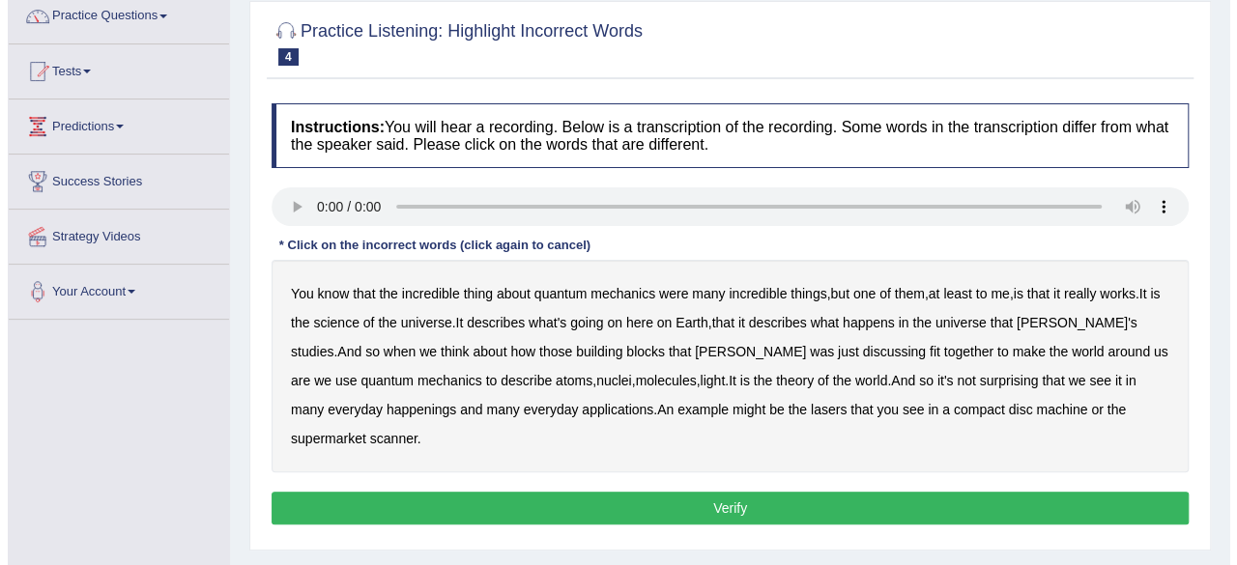
scroll to position [171, 0]
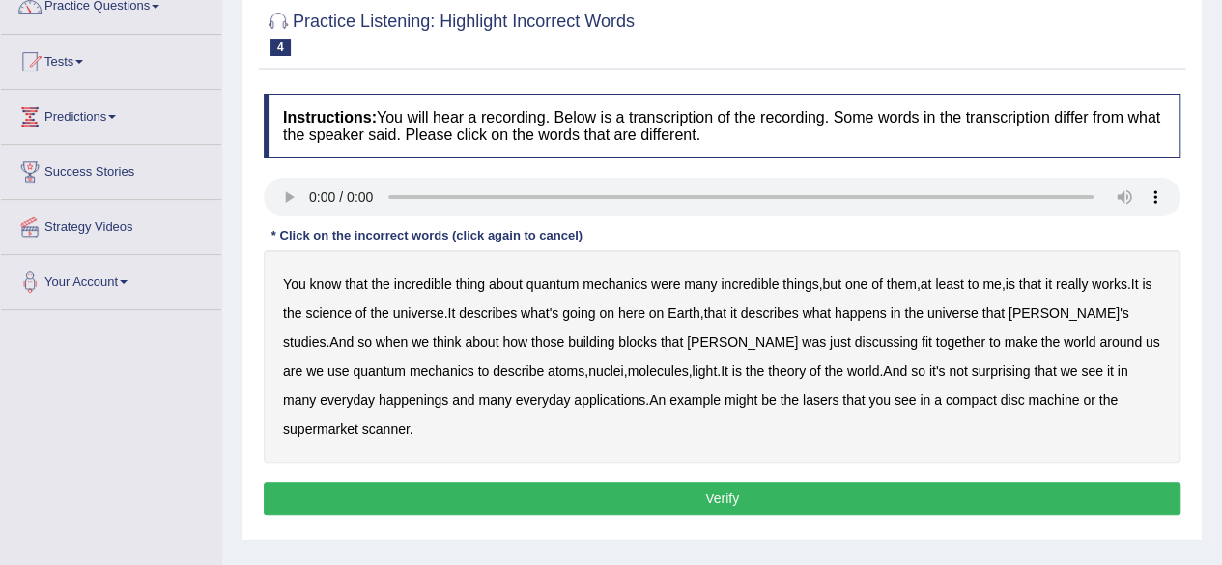
click at [862, 482] on button "Verify" at bounding box center [722, 498] width 917 height 33
click at [334, 308] on b "science" at bounding box center [327, 312] width 45 height 15
click at [855, 339] on b "discussing" at bounding box center [886, 341] width 63 height 15
click at [1028, 393] on b "machine" at bounding box center [1053, 399] width 51 height 15
click at [910, 482] on button "Verify" at bounding box center [722, 498] width 917 height 33
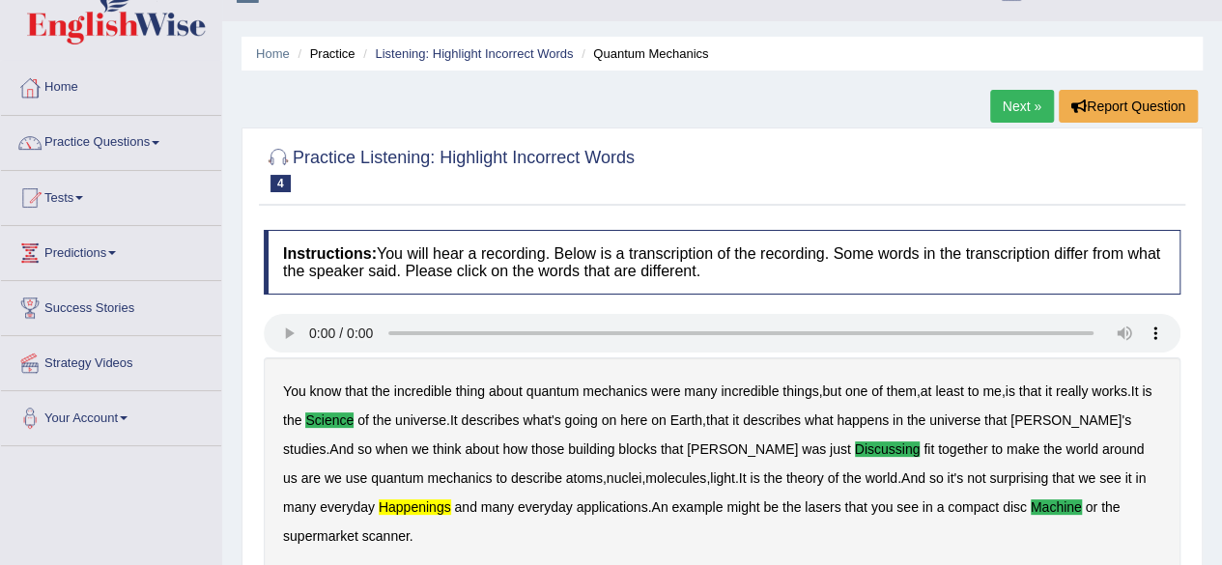
scroll to position [32, 0]
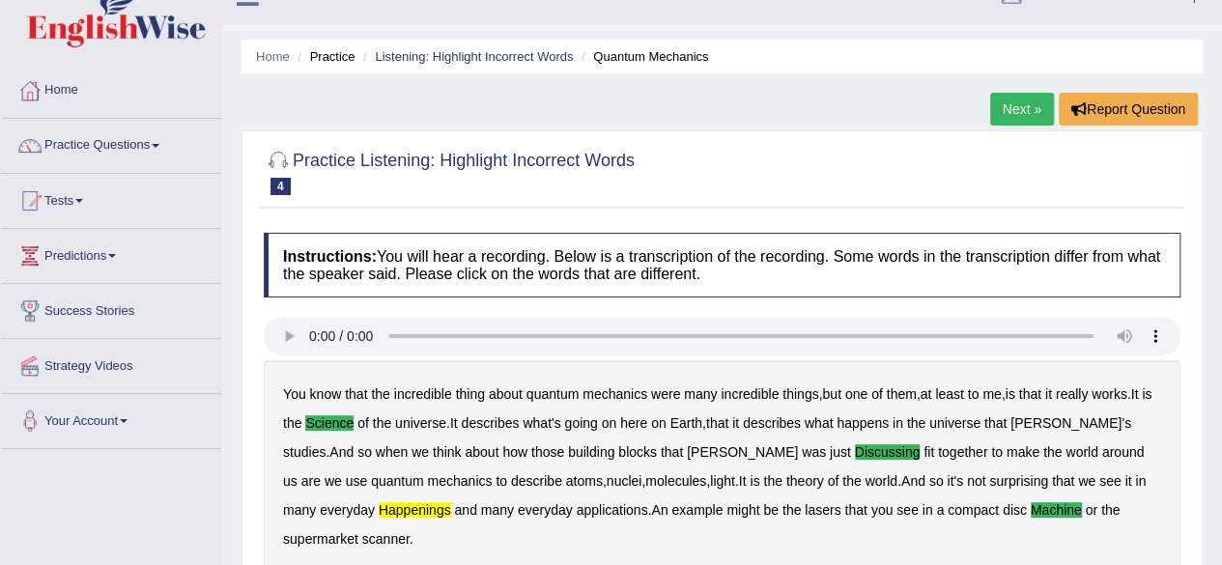
click at [477, 47] on li "Listening: Highlight Incorrect Words" at bounding box center [466, 56] width 215 height 18
click at [475, 59] on link "Listening: Highlight Incorrect Words" at bounding box center [474, 56] width 198 height 14
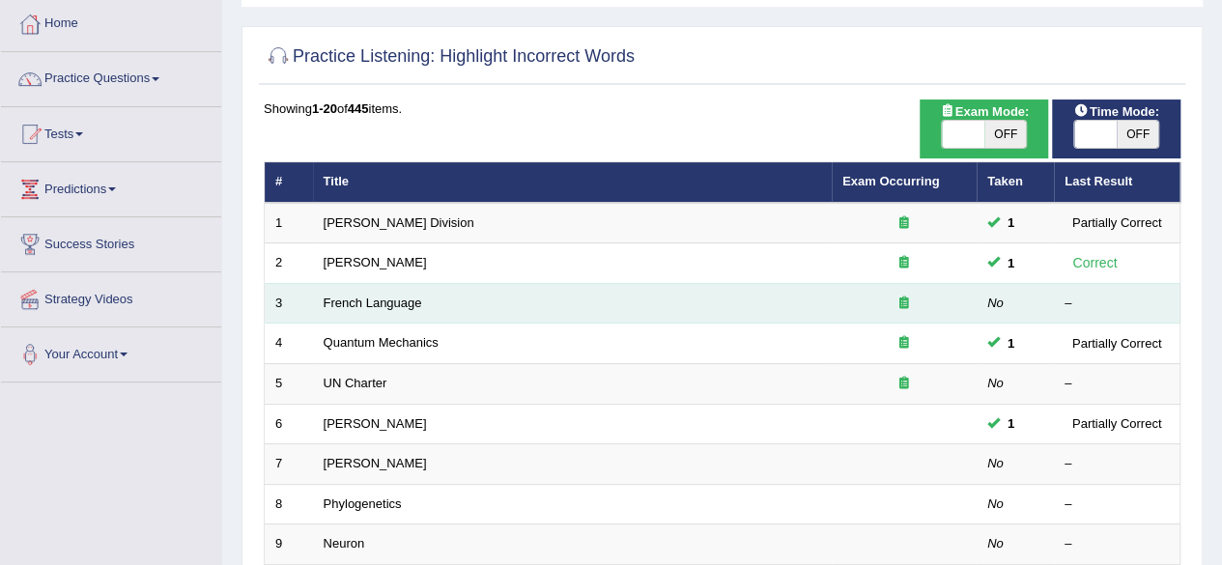
scroll to position [119, 0]
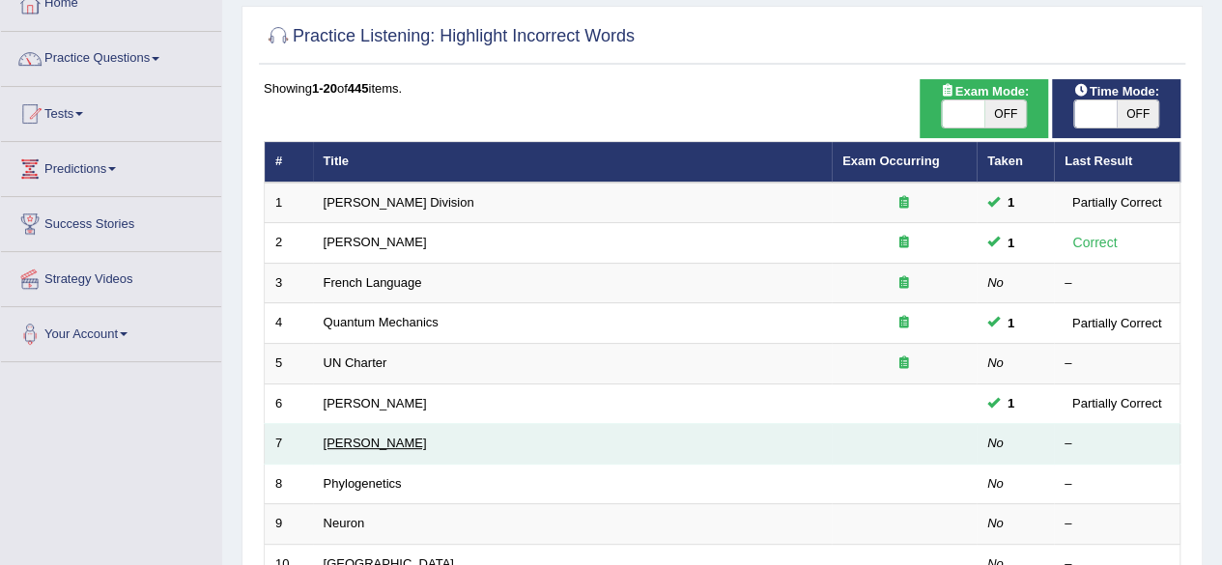
click at [342, 441] on link "Kathleen" at bounding box center [375, 443] width 103 height 14
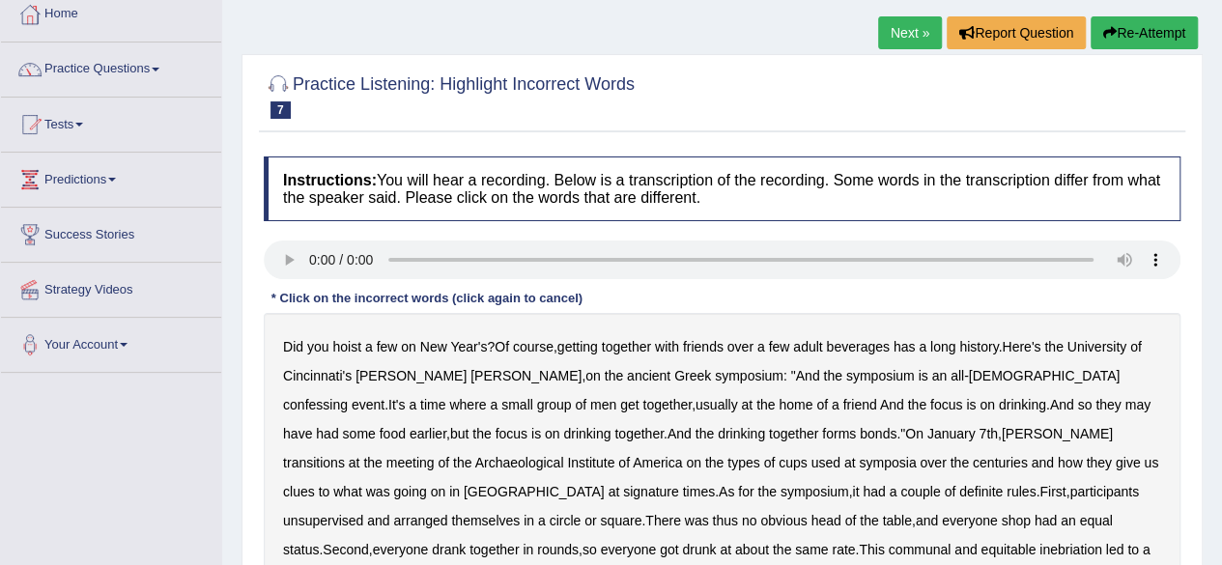
scroll to position [108, 0]
click at [348, 397] on b "confessing" at bounding box center [315, 404] width 65 height 15
click at [679, 484] on b "signature" at bounding box center [651, 491] width 56 height 15
click at [363, 513] on b "unsupervised" at bounding box center [323, 520] width 80 height 15
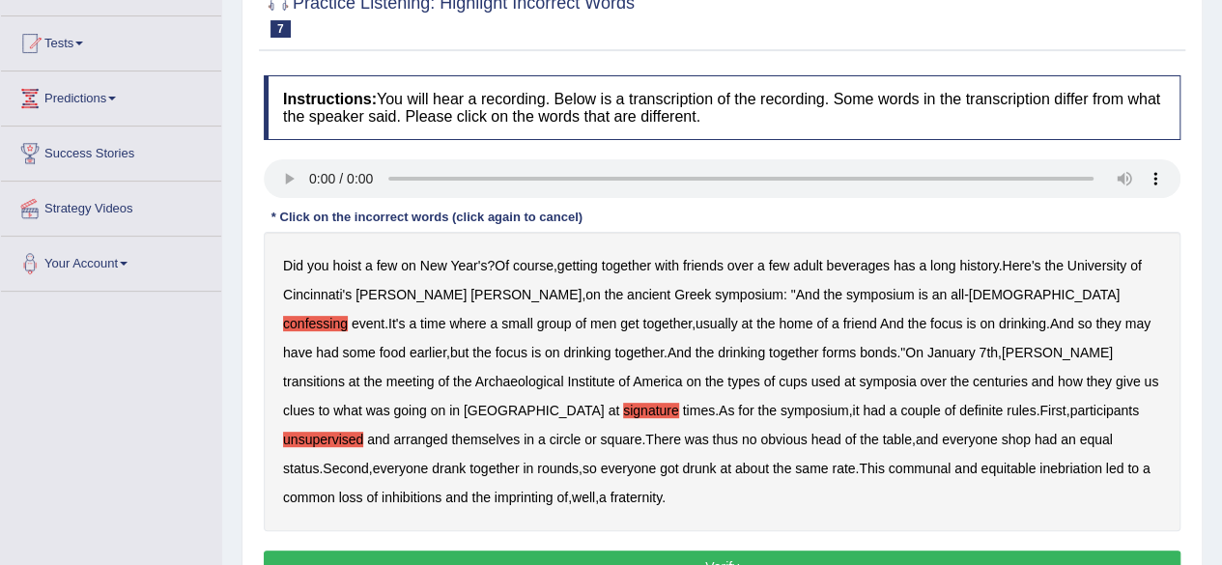
scroll to position [191, 0]
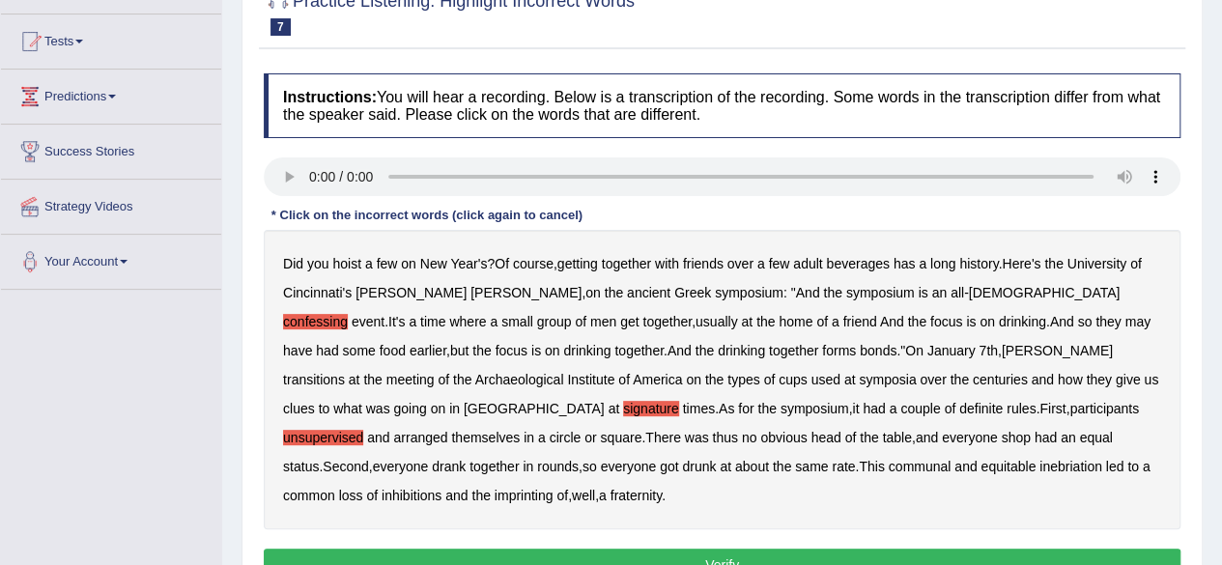
click at [554, 488] on b "imprinting" at bounding box center [524, 495] width 59 height 15
click at [901, 549] on button "Verify" at bounding box center [722, 565] width 917 height 33
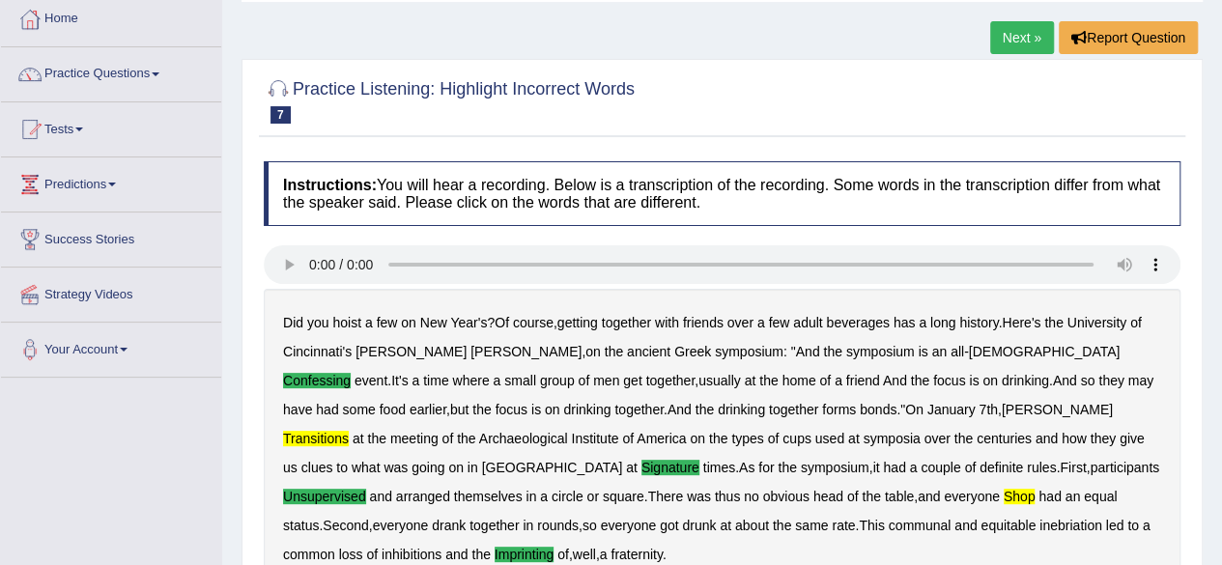
scroll to position [88, 0]
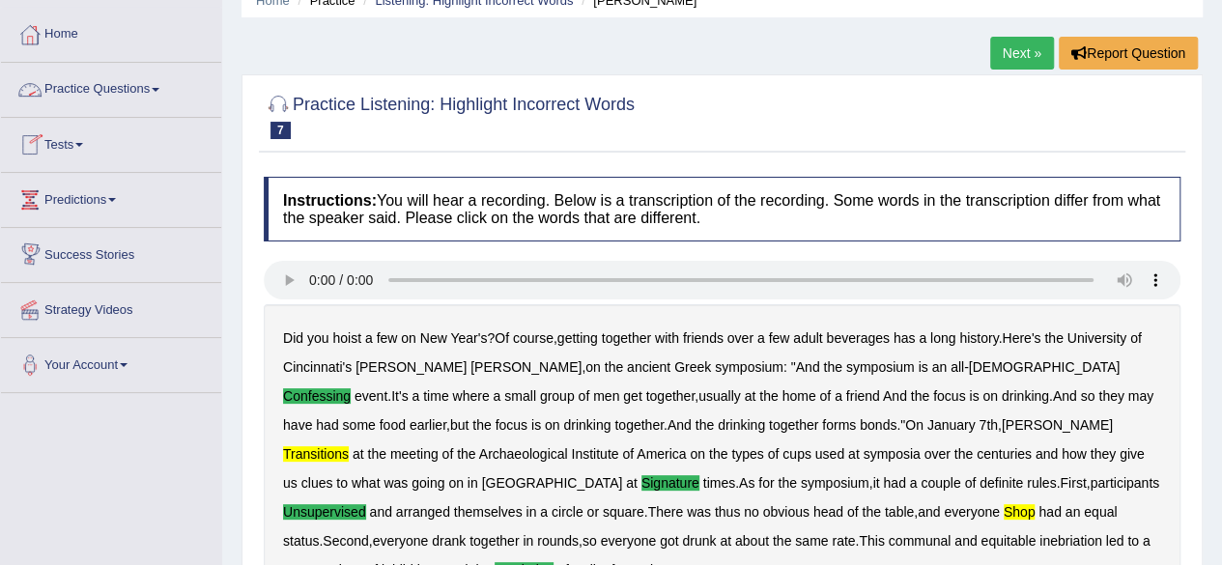
click at [125, 84] on link "Practice Questions" at bounding box center [111, 87] width 220 height 48
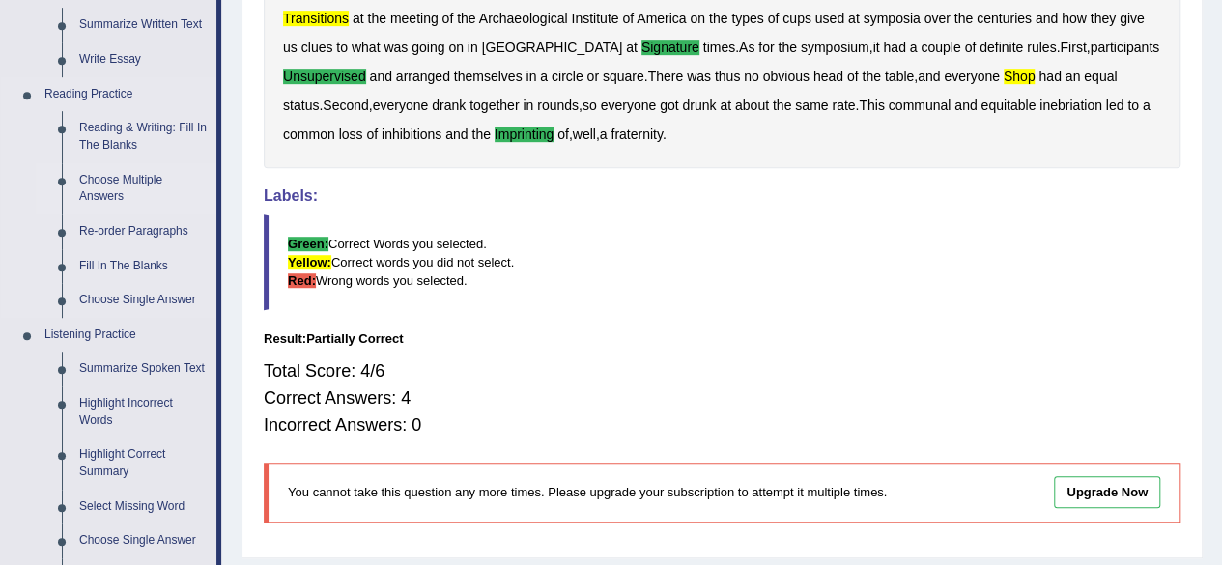
scroll to position [526, 0]
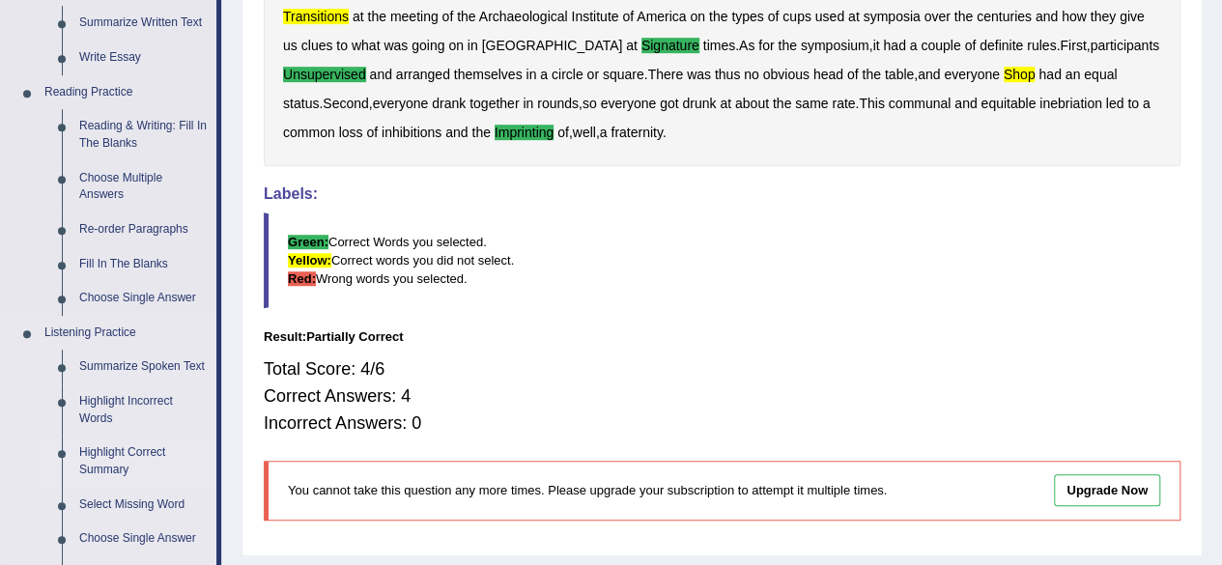
click at [110, 453] on link "Highlight Correct Summary" at bounding box center [144, 461] width 146 height 51
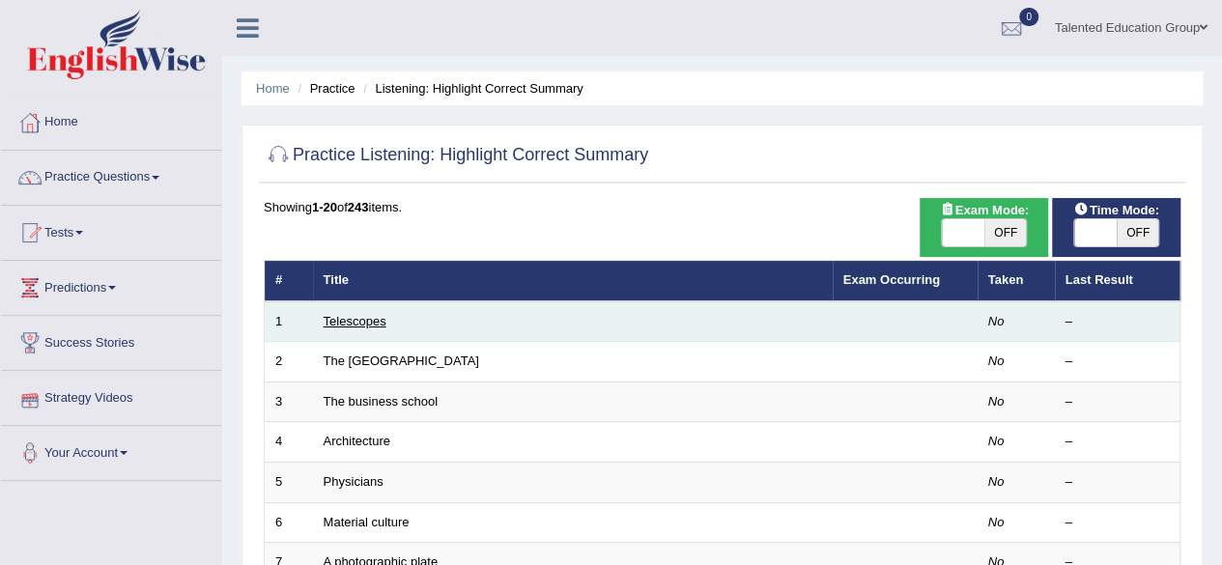
click at [360, 315] on link "Telescopes" at bounding box center [355, 321] width 63 height 14
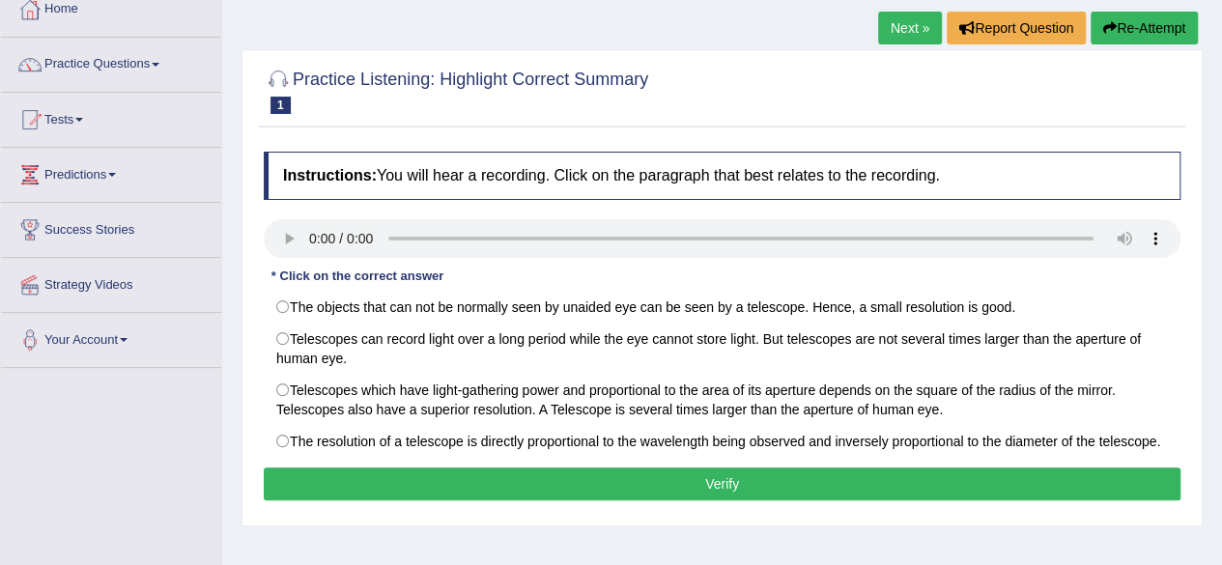
scroll to position [114, 0]
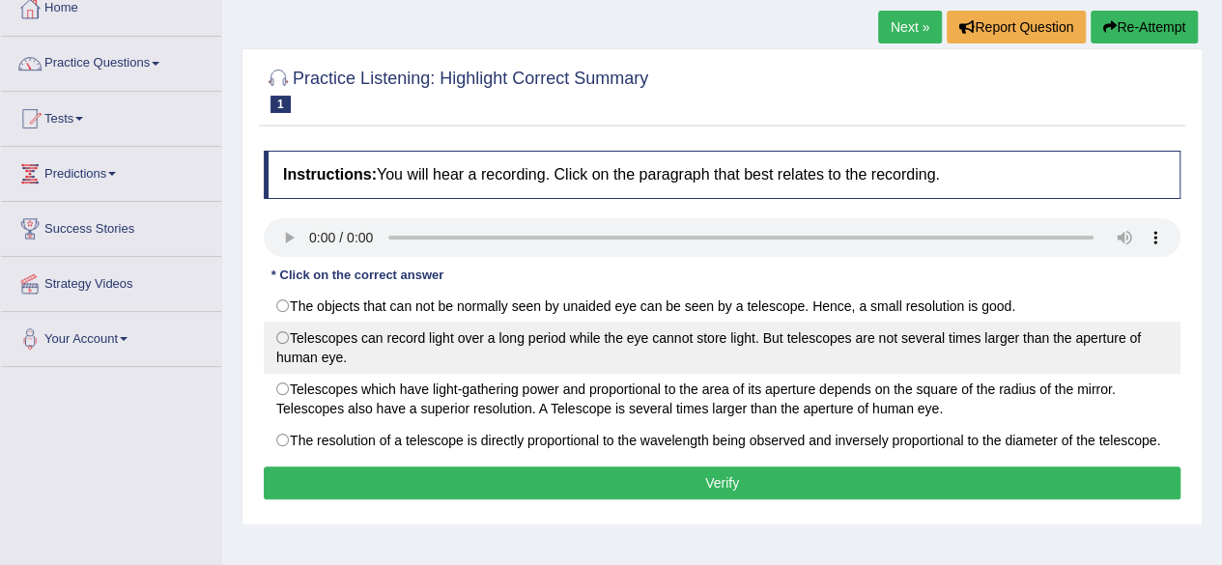
click at [292, 336] on label "Telescopes can record light over a long period while the eye cannot store light…" at bounding box center [722, 348] width 917 height 52
radio input "true"
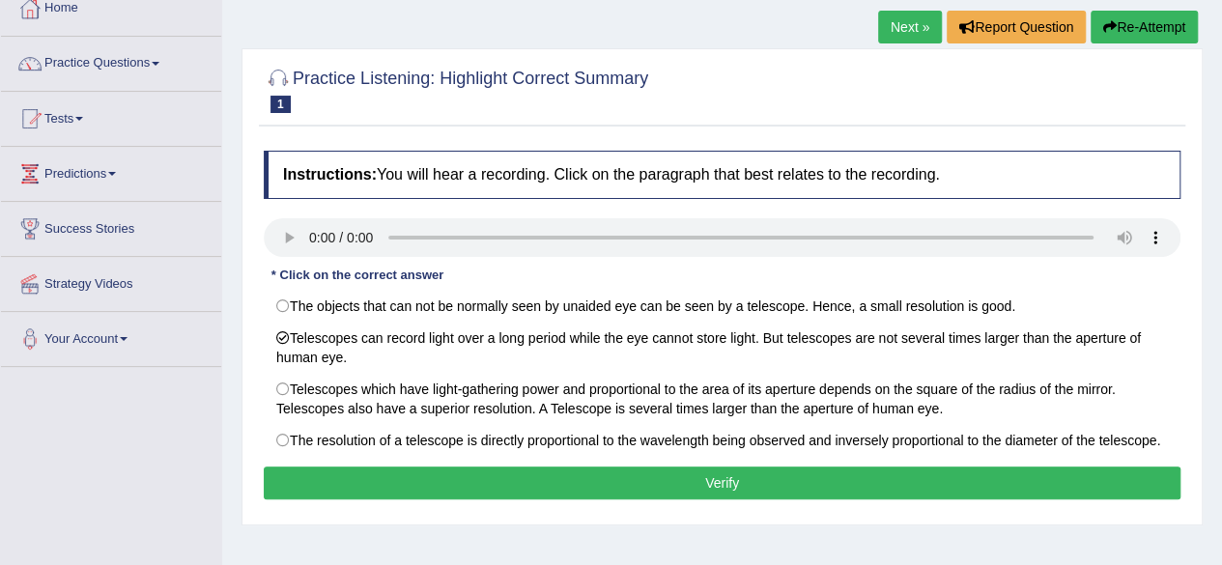
click at [497, 478] on button "Verify" at bounding box center [722, 483] width 917 height 33
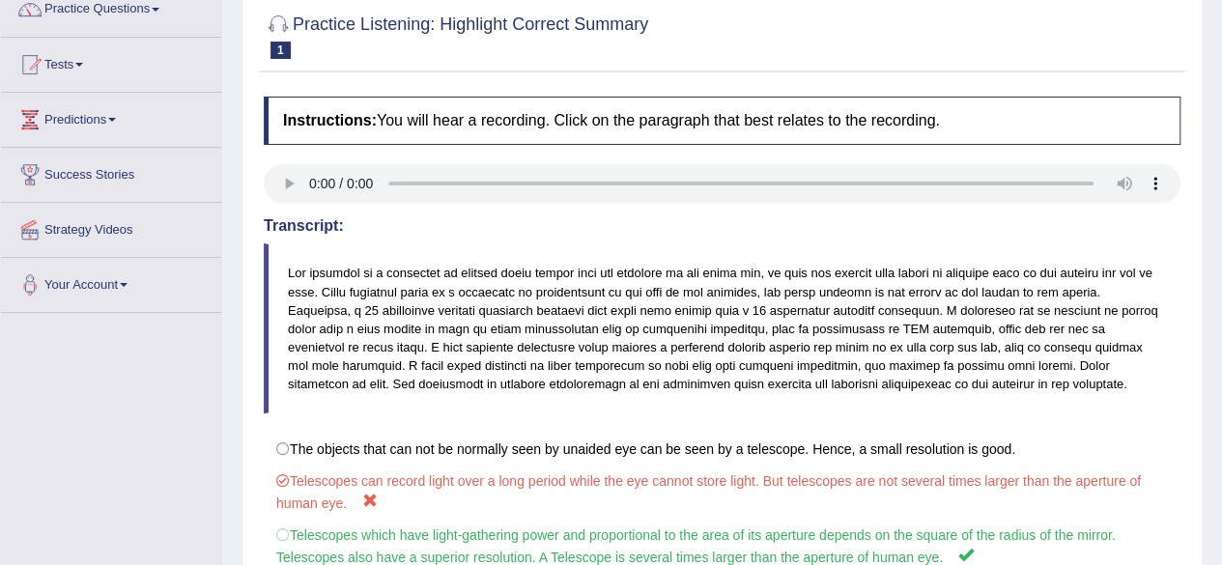
scroll to position [0, 0]
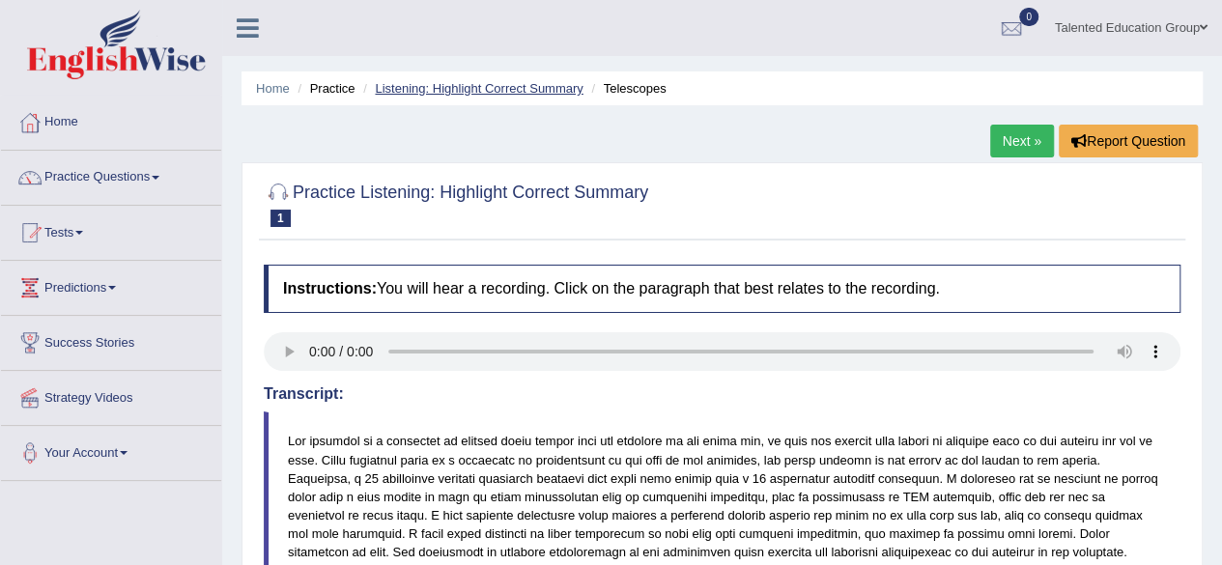
click at [450, 89] on link "Listening: Highlight Correct Summary" at bounding box center [479, 88] width 208 height 14
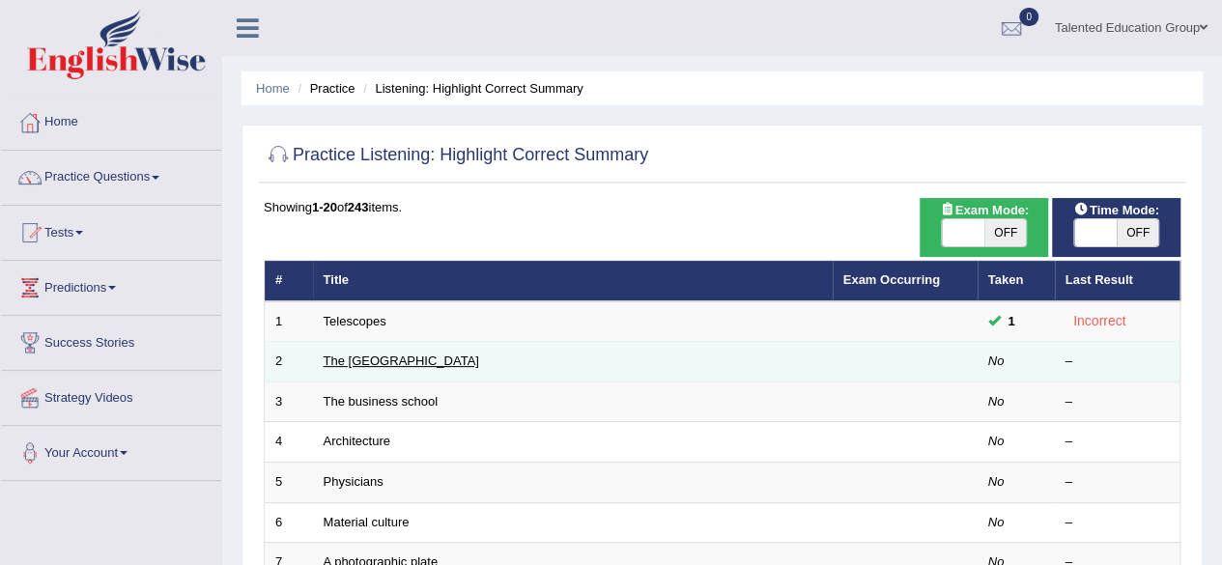
click at [390, 361] on link "The [GEOGRAPHIC_DATA]" at bounding box center [402, 361] width 156 height 14
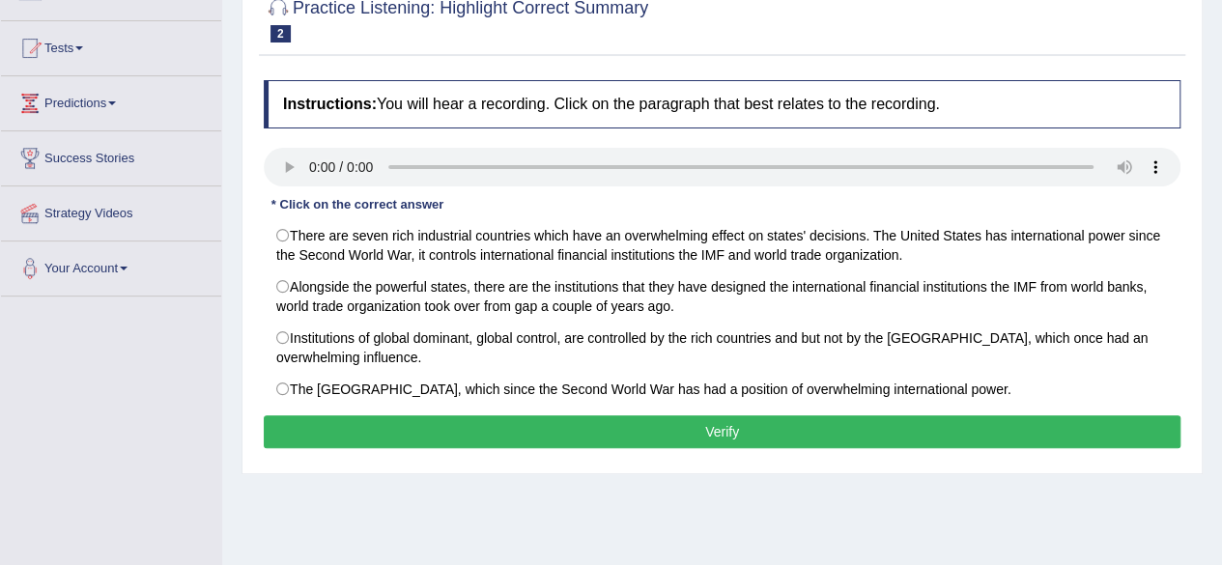
scroll to position [186, 0]
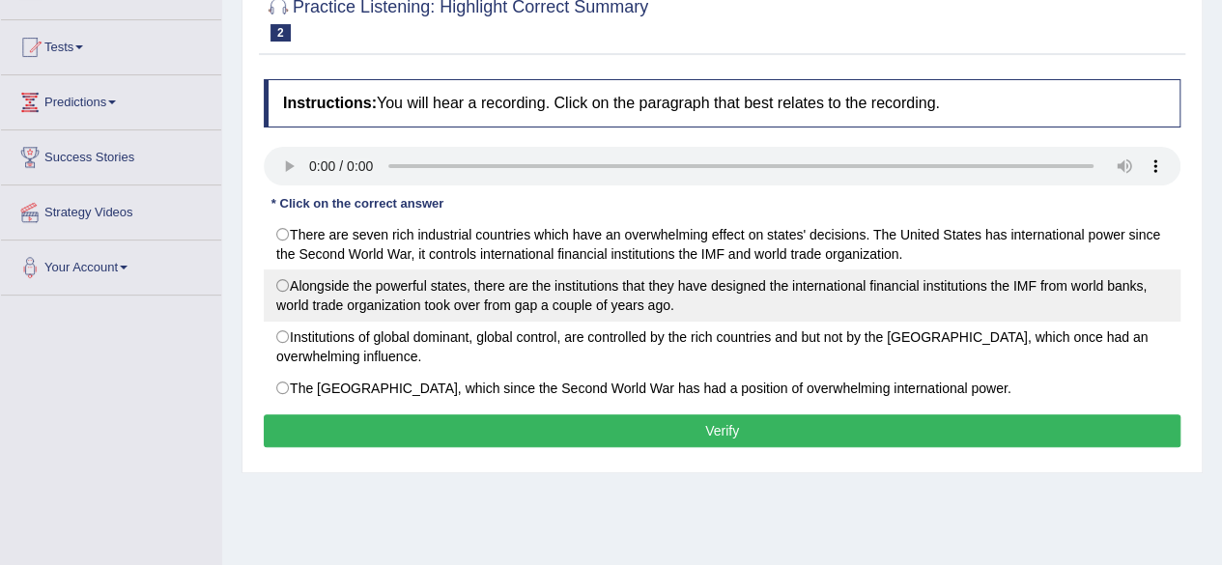
click at [381, 279] on label "Alongside the powerful states, there are the institutions that they have design…" at bounding box center [722, 296] width 917 height 52
radio input "true"
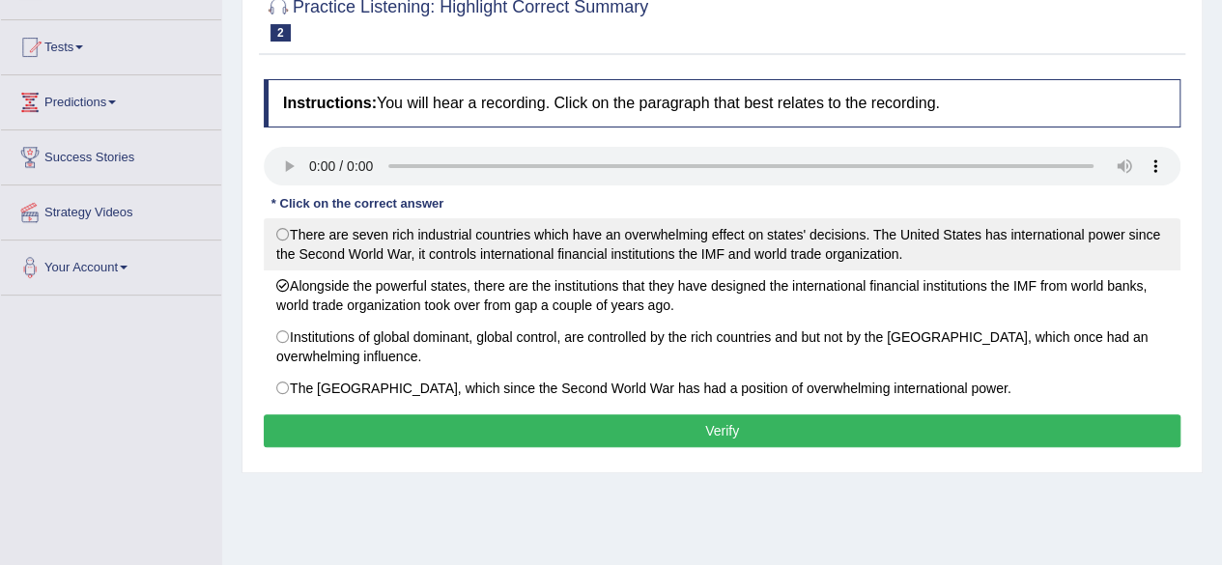
click at [384, 242] on label "There are seven rich industrial countries which have an overwhelming effect on …" at bounding box center [722, 244] width 917 height 52
radio input "true"
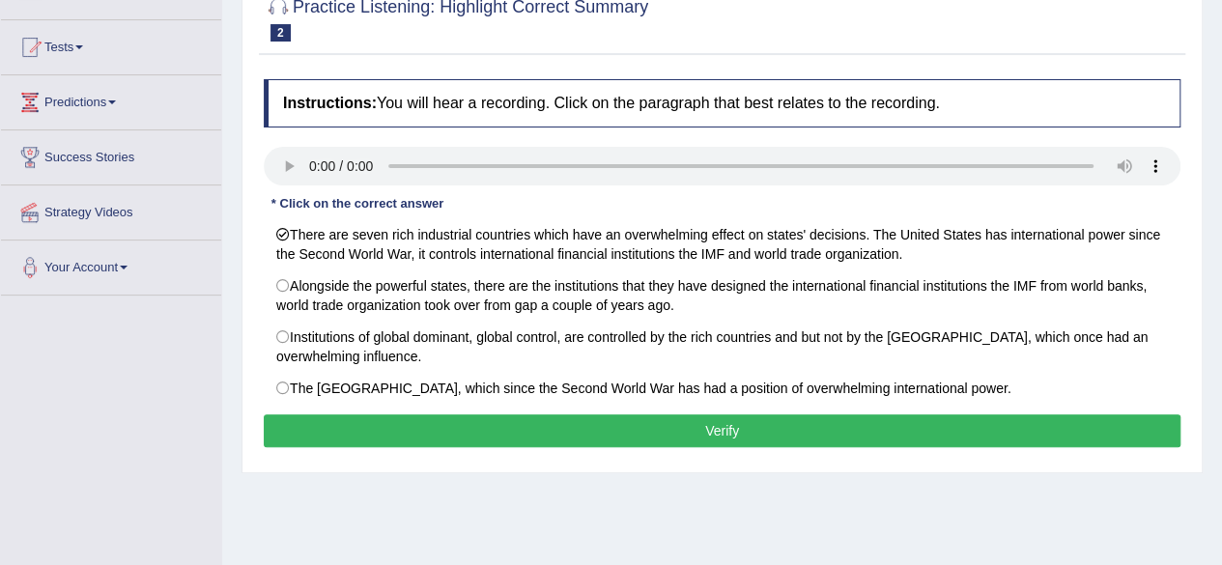
click at [404, 417] on button "Verify" at bounding box center [722, 431] width 917 height 33
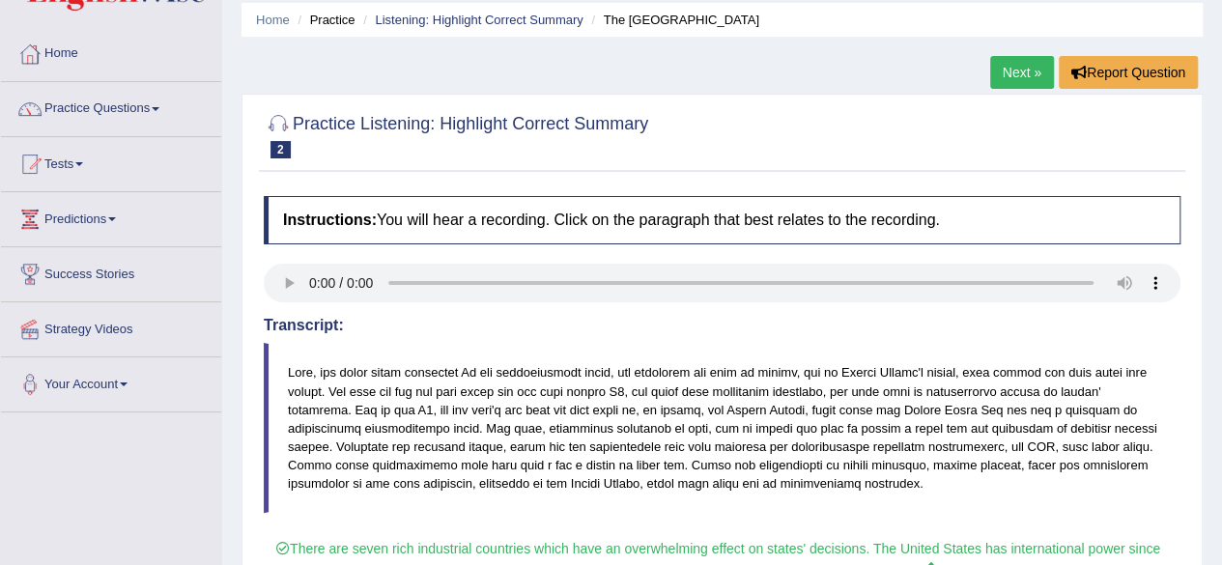
scroll to position [67, 0]
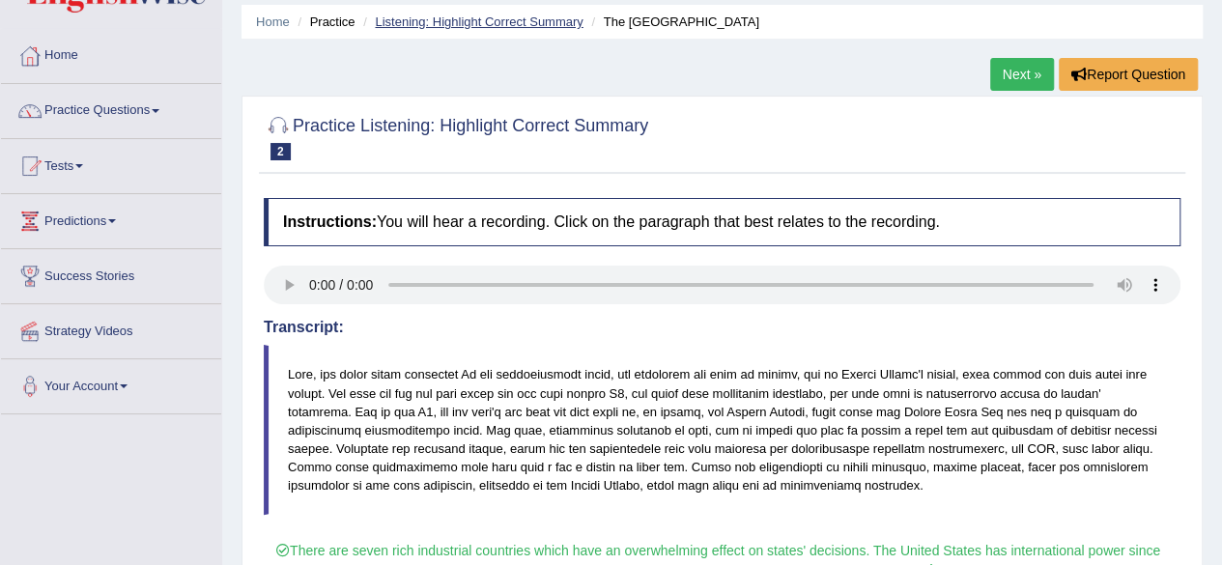
click at [454, 15] on link "Listening: Highlight Correct Summary" at bounding box center [479, 21] width 208 height 14
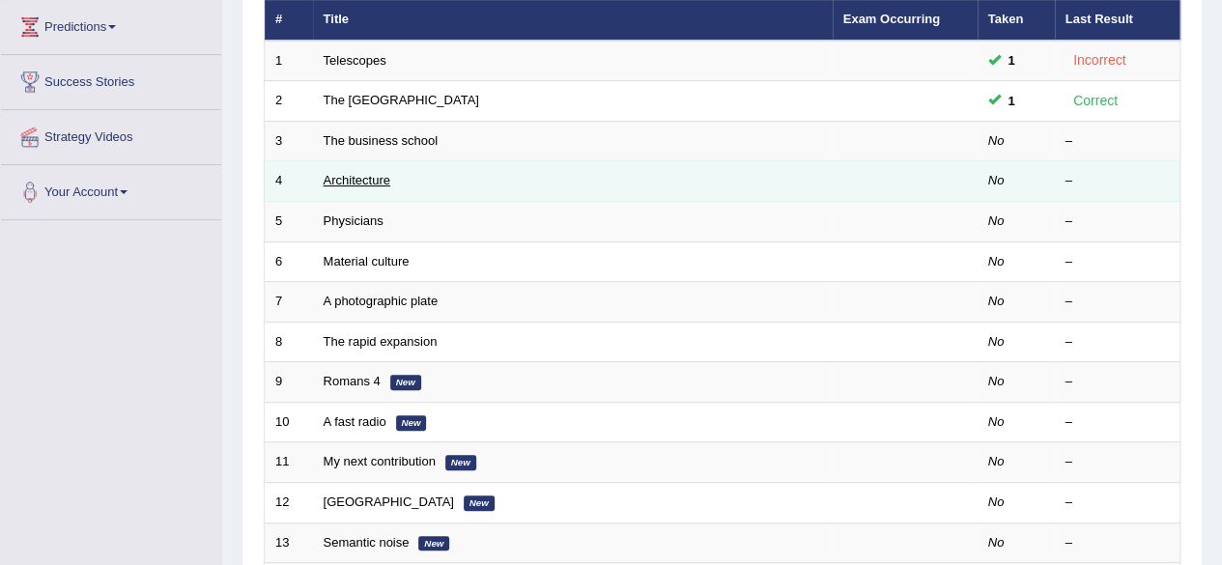
click at [368, 175] on link "Architecture" at bounding box center [357, 180] width 67 height 14
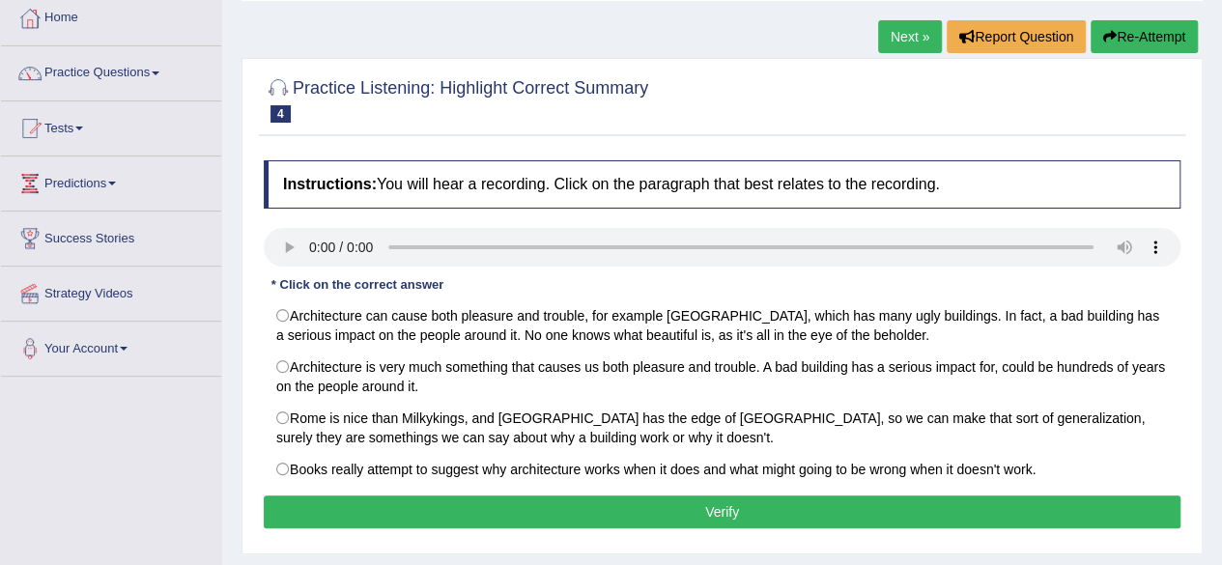
scroll to position [118, 0]
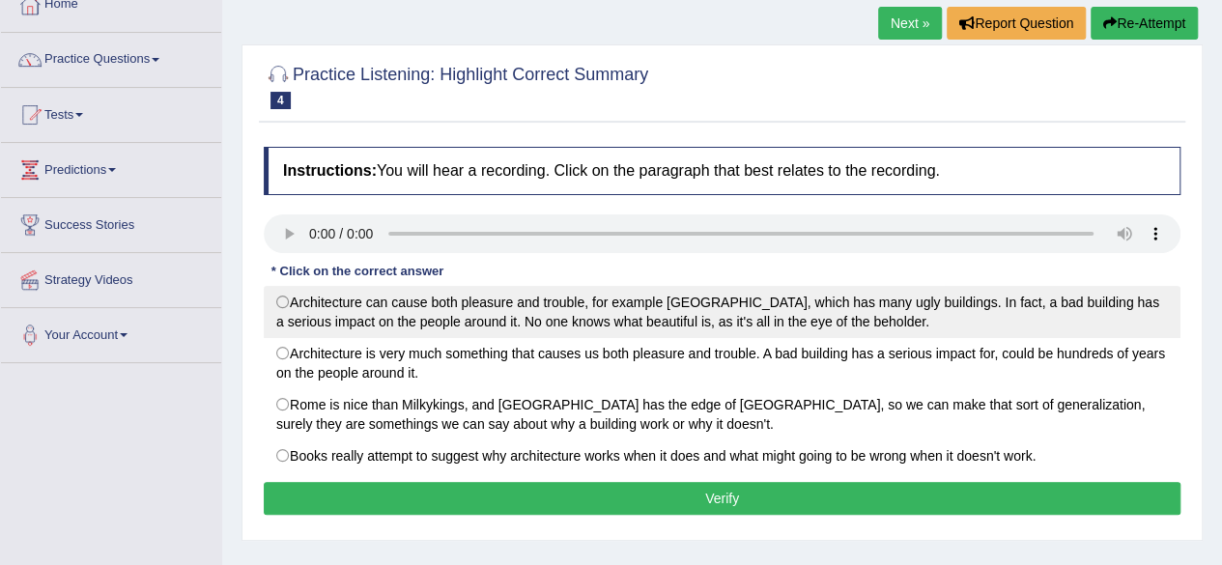
click at [317, 318] on label "Architecture can cause both pleasure and trouble, for example London, which has…" at bounding box center [722, 312] width 917 height 52
radio input "true"
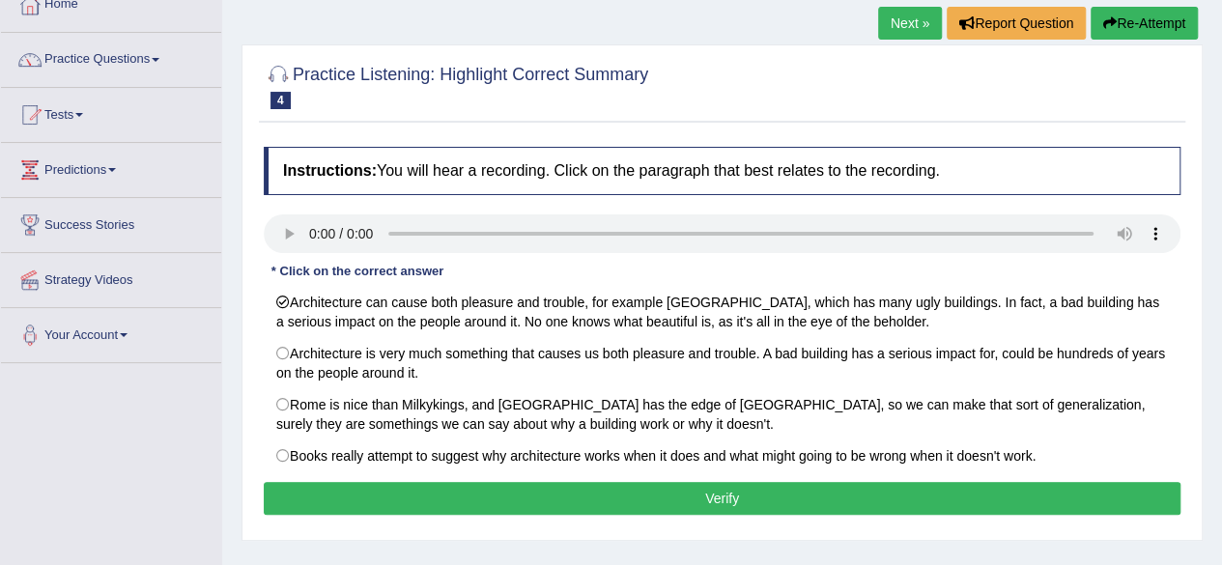
click at [452, 485] on button "Verify" at bounding box center [722, 498] width 917 height 33
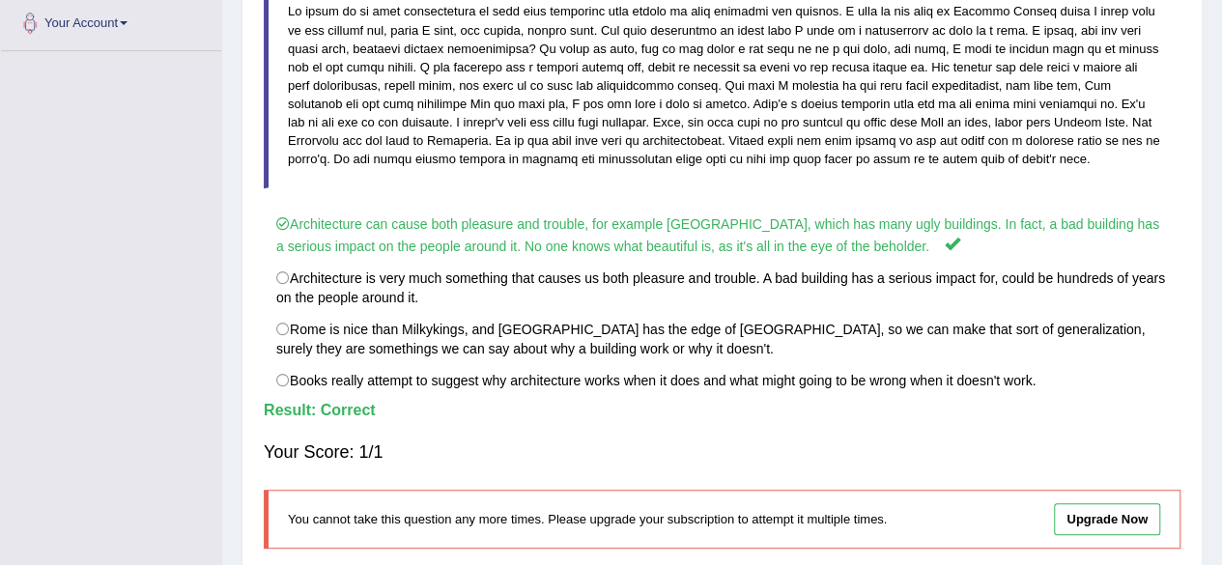
scroll to position [0, 0]
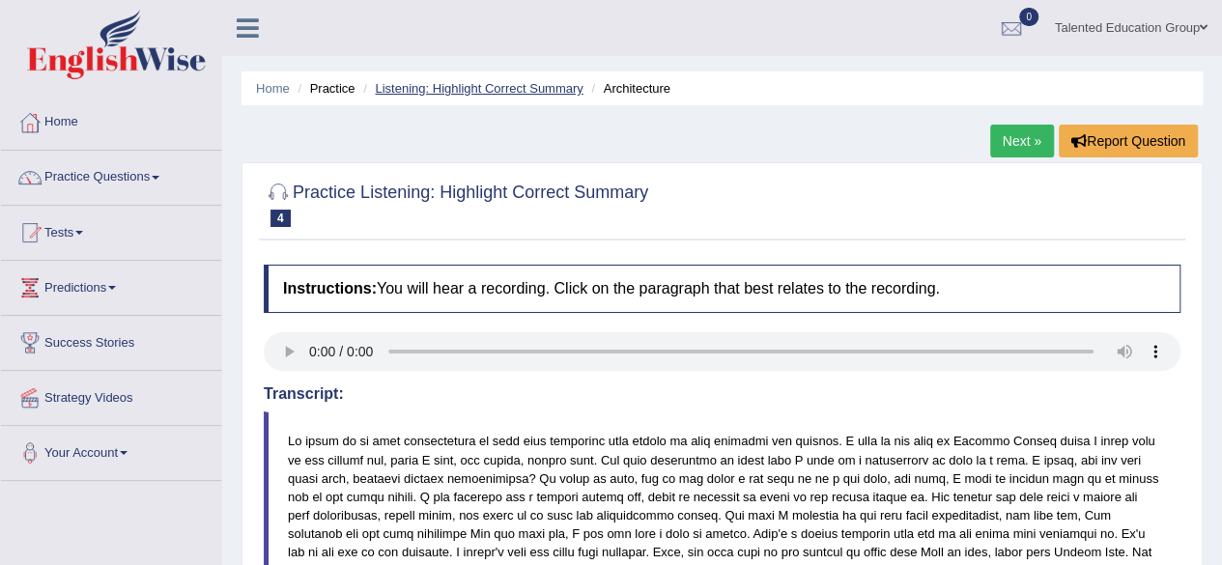
click at [434, 90] on link "Listening: Highlight Correct Summary" at bounding box center [479, 88] width 208 height 14
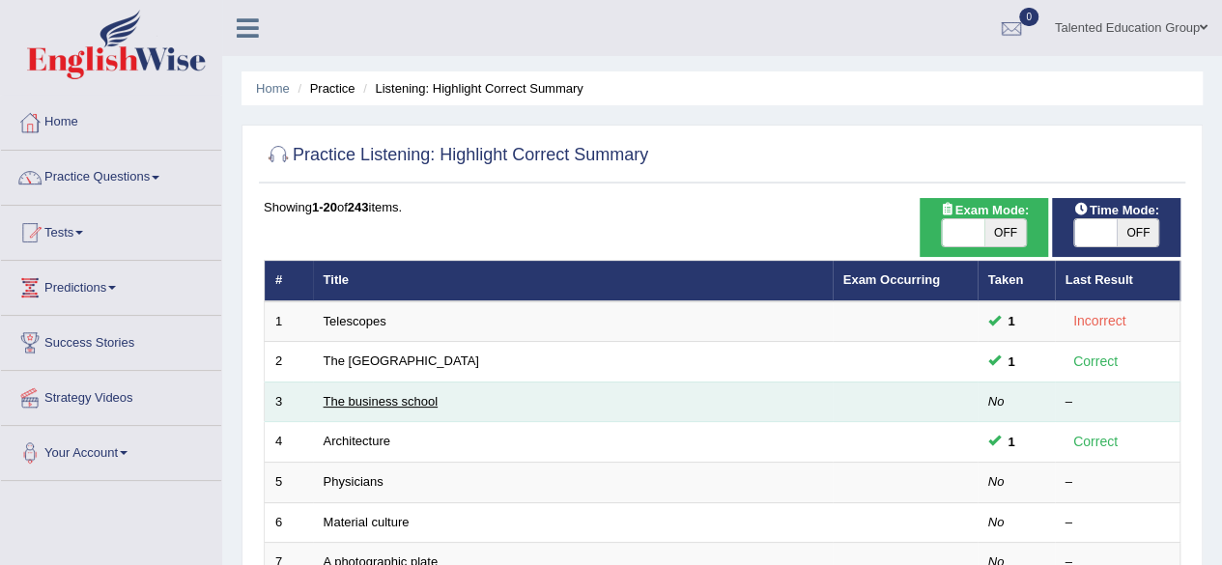
click at [400, 391] on td "The business school" at bounding box center [573, 402] width 520 height 41
click at [407, 395] on link "The business school" at bounding box center [381, 401] width 115 height 14
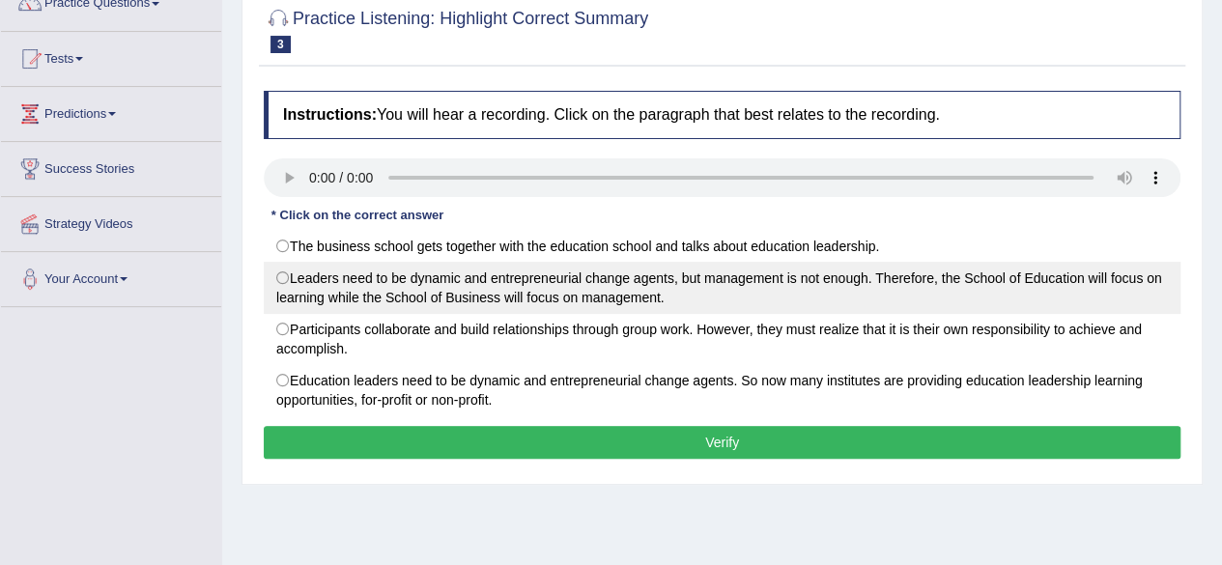
click at [288, 270] on label "Leaders need to be dynamic and entrepreneurial change agents, but management is…" at bounding box center [722, 288] width 917 height 52
radio input "true"
click at [288, 270] on label "Leaders need to be dynamic and entrepreneurial change agents, but management is…" at bounding box center [722, 288] width 917 height 52
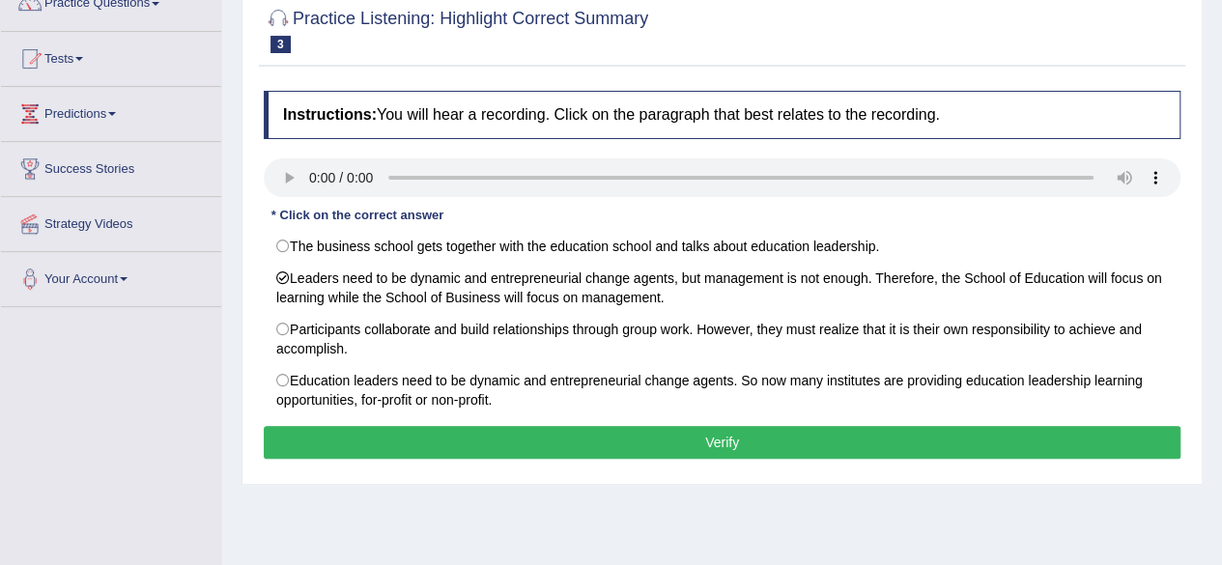
click at [459, 446] on button "Verify" at bounding box center [722, 442] width 917 height 33
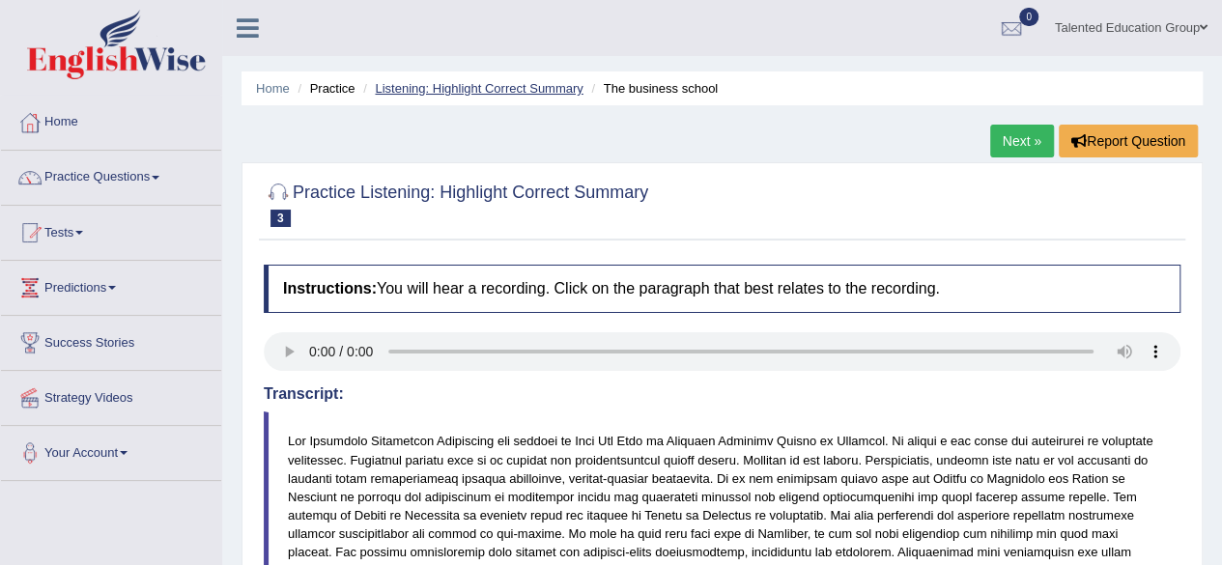
click at [439, 85] on link "Listening: Highlight Correct Summary" at bounding box center [479, 88] width 208 height 14
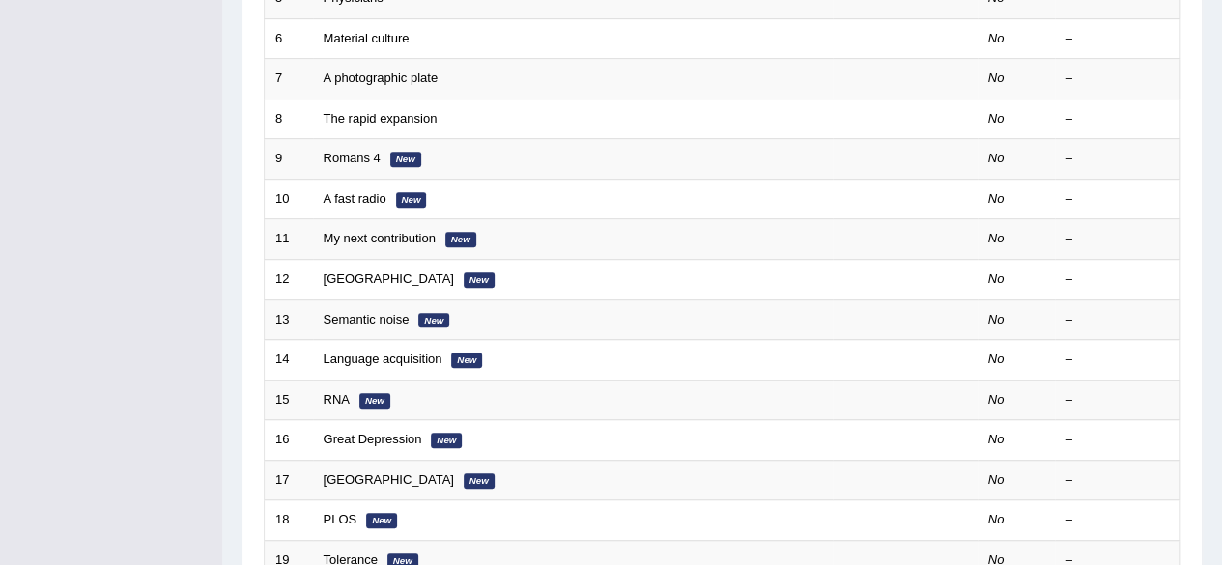
scroll to position [662, 0]
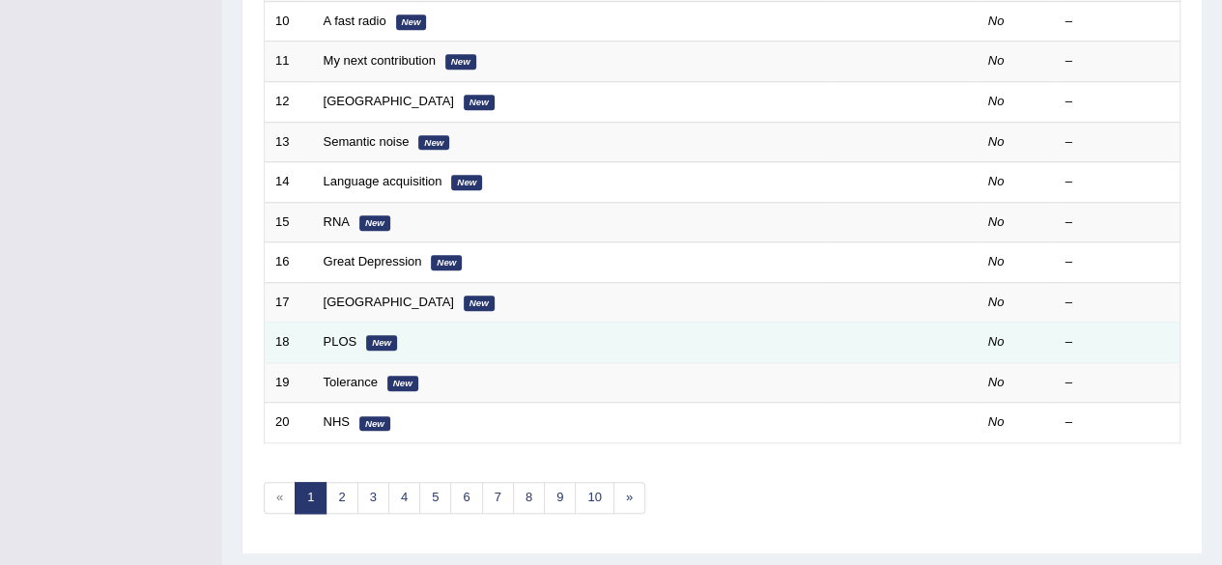
click at [406, 339] on td "PLOS New" at bounding box center [573, 343] width 520 height 41
click at [420, 335] on td "PLOS New" at bounding box center [573, 343] width 520 height 41
click at [333, 334] on link "PLOS" at bounding box center [341, 341] width 34 height 14
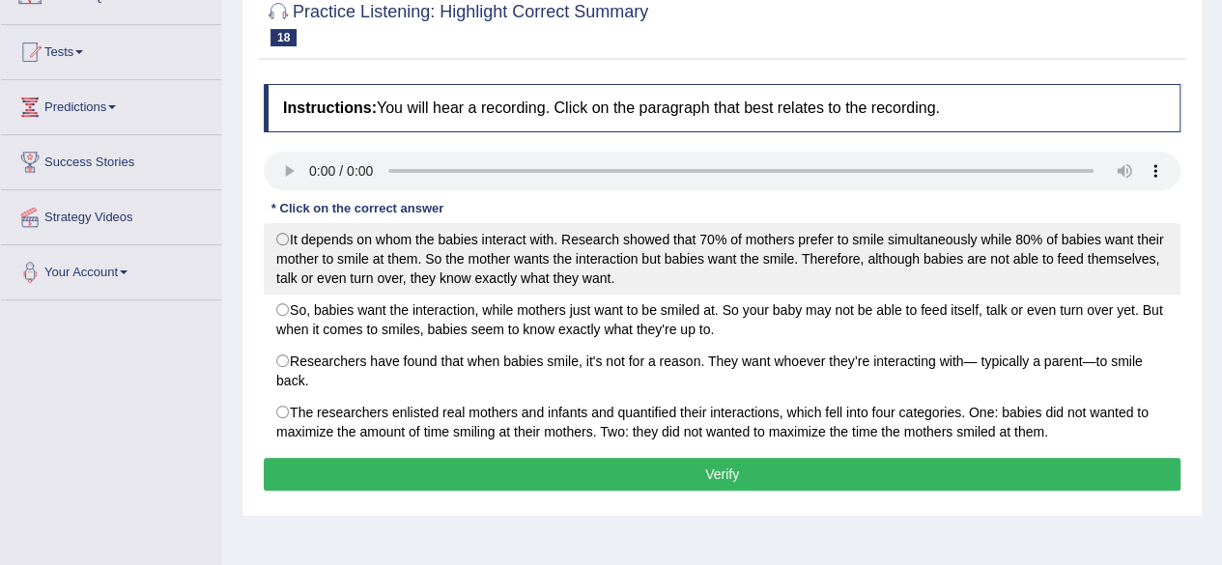
click at [284, 247] on label "It depends on whom the babies interact with. Research showed that 70% of mother…" at bounding box center [722, 259] width 917 height 72
radio input "true"
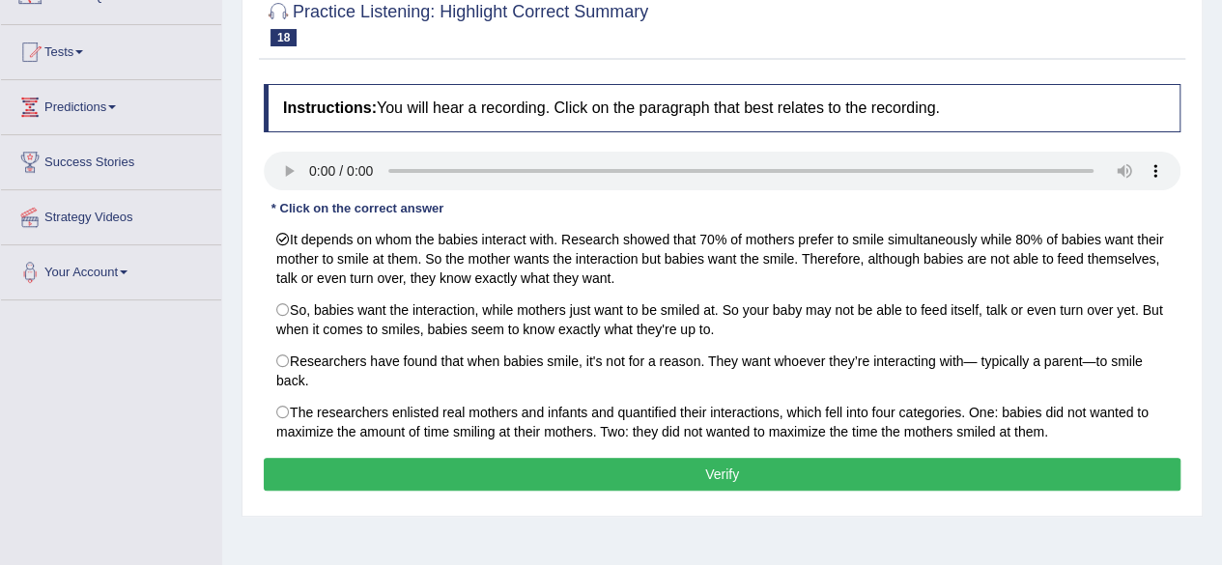
click at [481, 468] on button "Verify" at bounding box center [722, 474] width 917 height 33
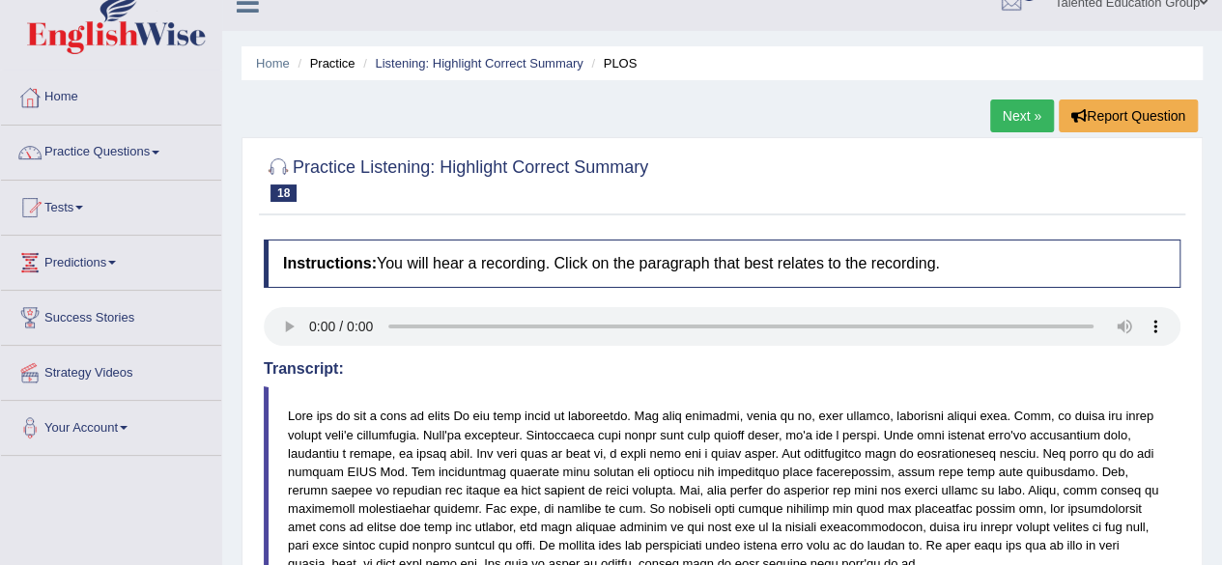
scroll to position [16, 0]
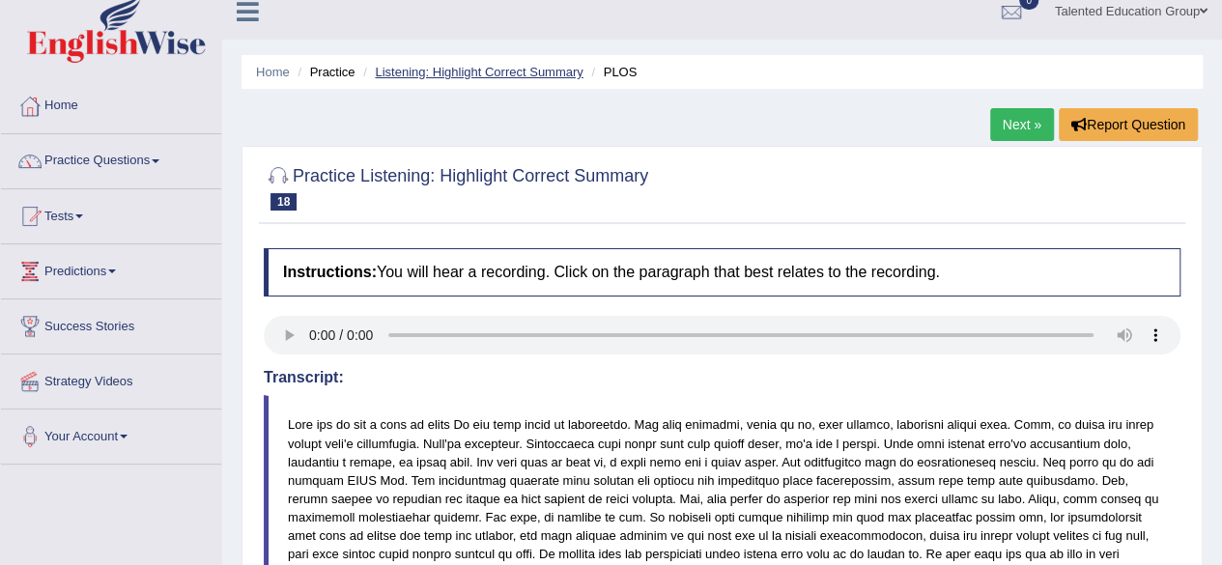
click at [474, 74] on link "Listening: Highlight Correct Summary" at bounding box center [479, 72] width 208 height 14
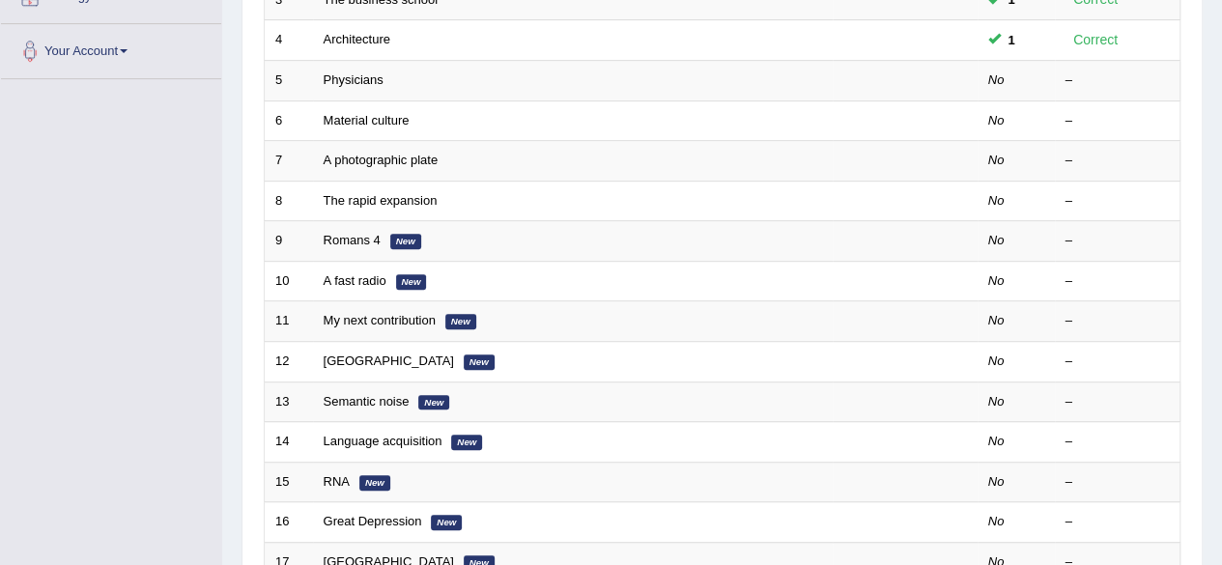
scroll to position [427, 0]
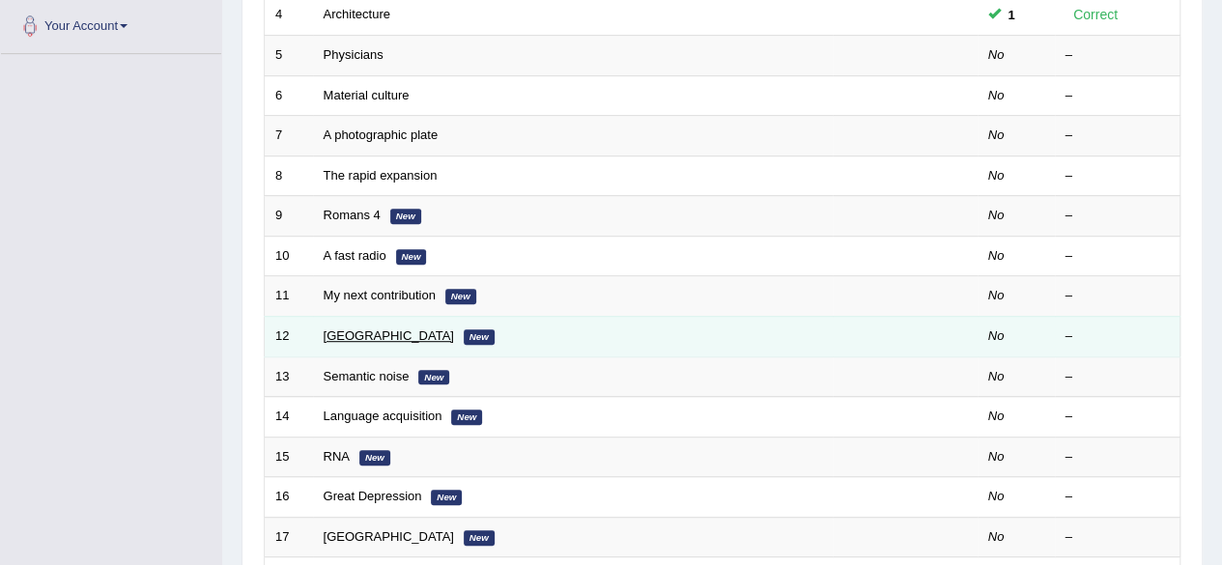
click at [329, 329] on link "[GEOGRAPHIC_DATA]" at bounding box center [389, 336] width 130 height 14
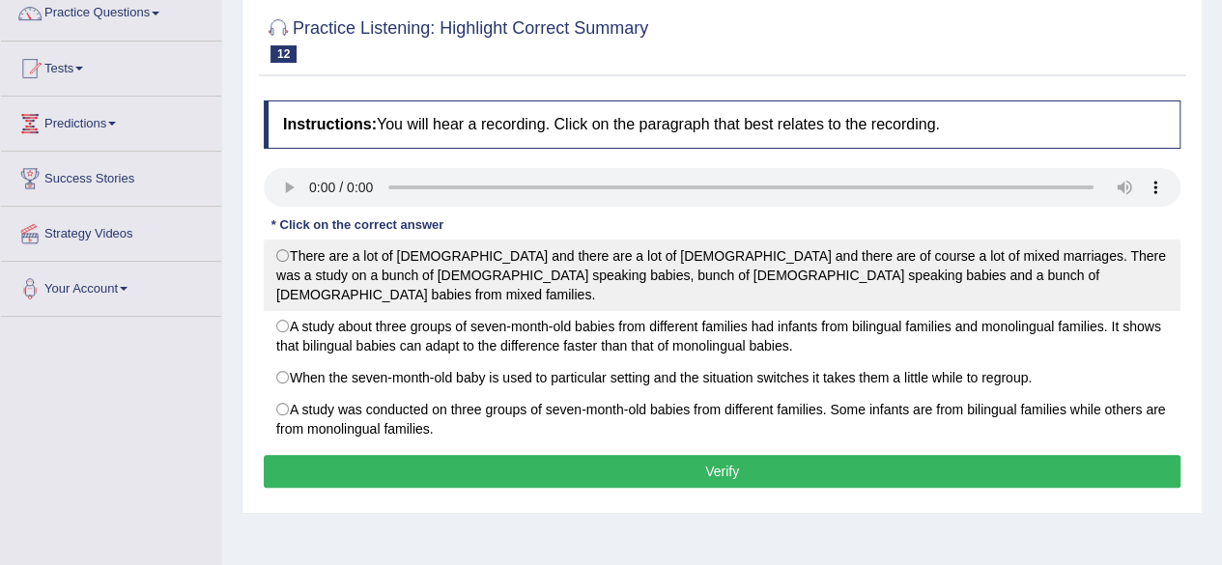
click at [317, 248] on label "There are a lot of Italians and there are a lot of Slovenians and there are of …" at bounding box center [722, 276] width 917 height 72
radio input "true"
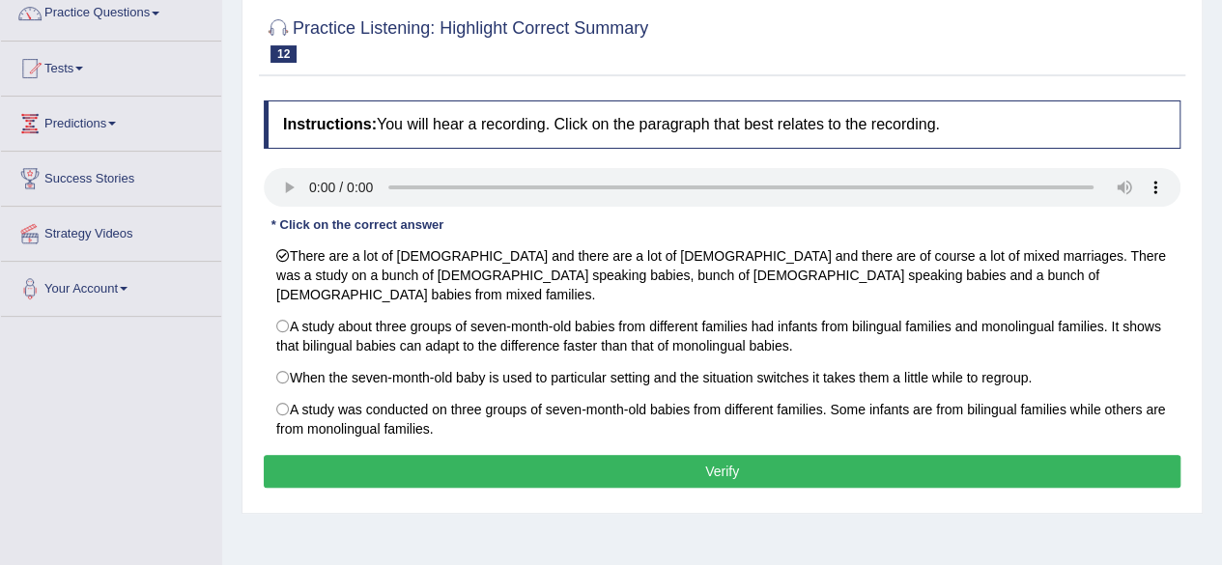
click at [428, 455] on button "Verify" at bounding box center [722, 471] width 917 height 33
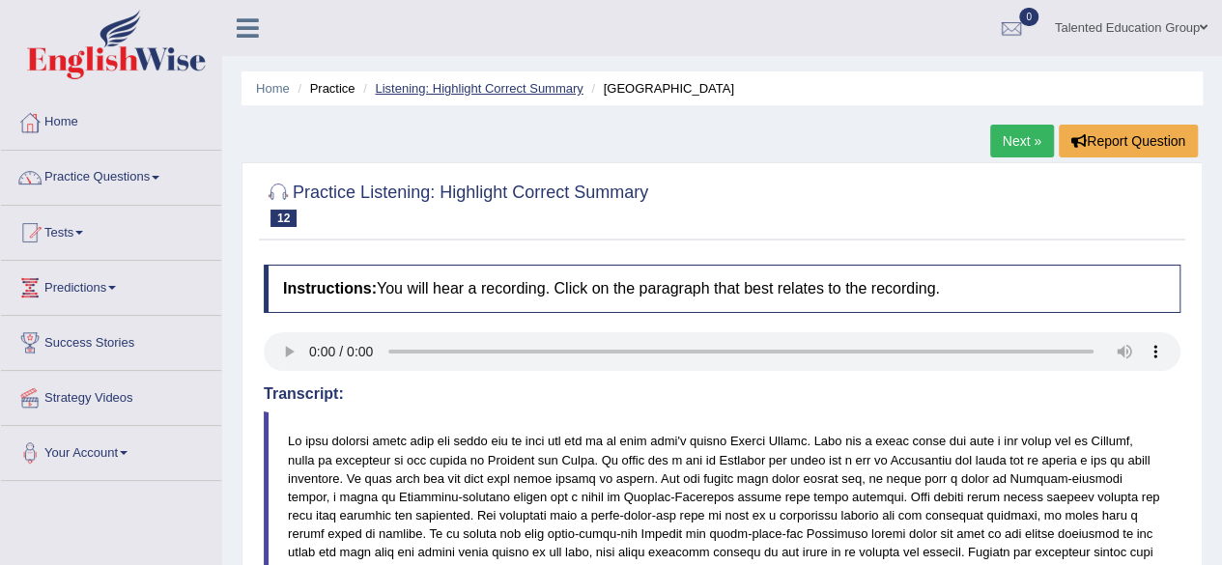
click at [407, 85] on link "Listening: Highlight Correct Summary" at bounding box center [479, 88] width 208 height 14
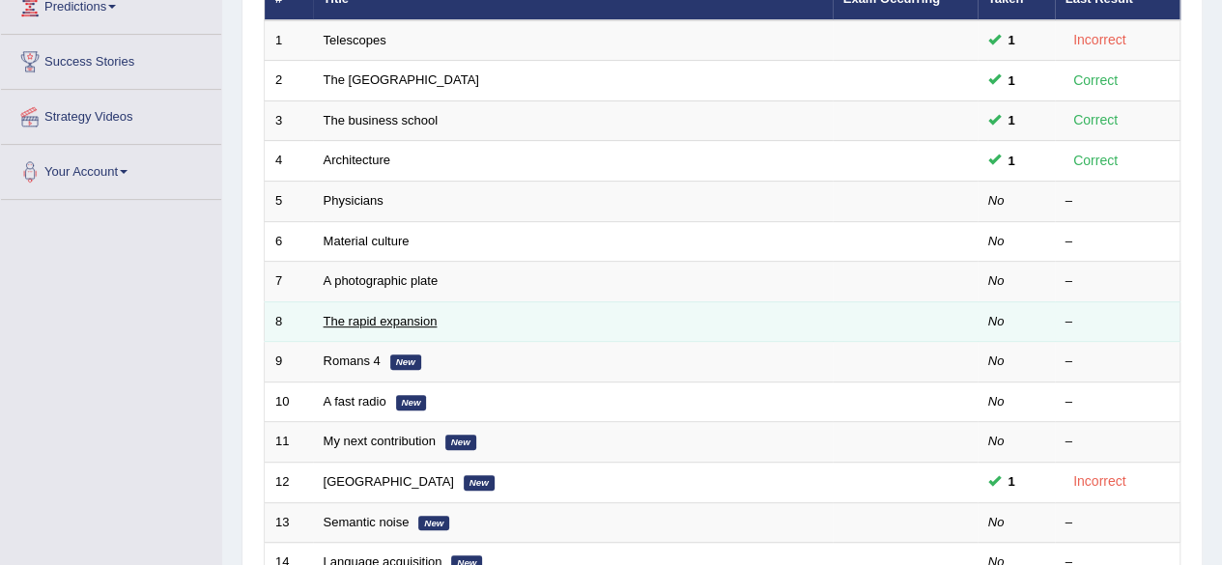
click at [355, 320] on link "The rapid expansion" at bounding box center [381, 321] width 114 height 14
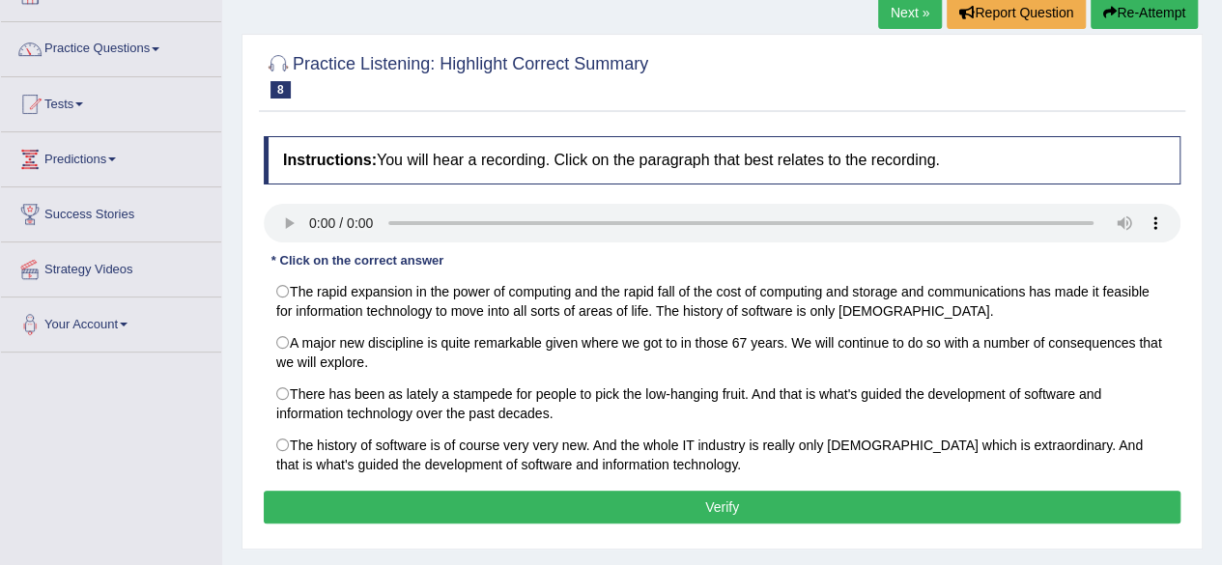
scroll to position [129, 0]
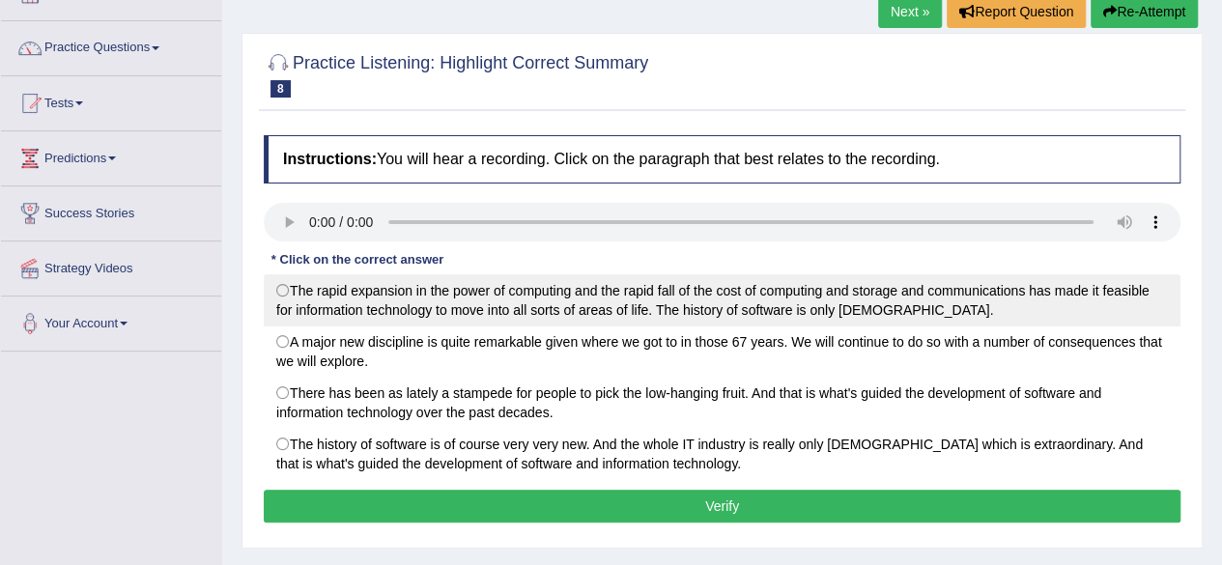
click at [283, 286] on label "The rapid expansion in the power of computing and the rapid fall of the cost of…" at bounding box center [722, 300] width 917 height 52
radio input "true"
click at [283, 286] on label "The rapid expansion in the power of computing and the rapid fall of the cost of…" at bounding box center [722, 300] width 917 height 52
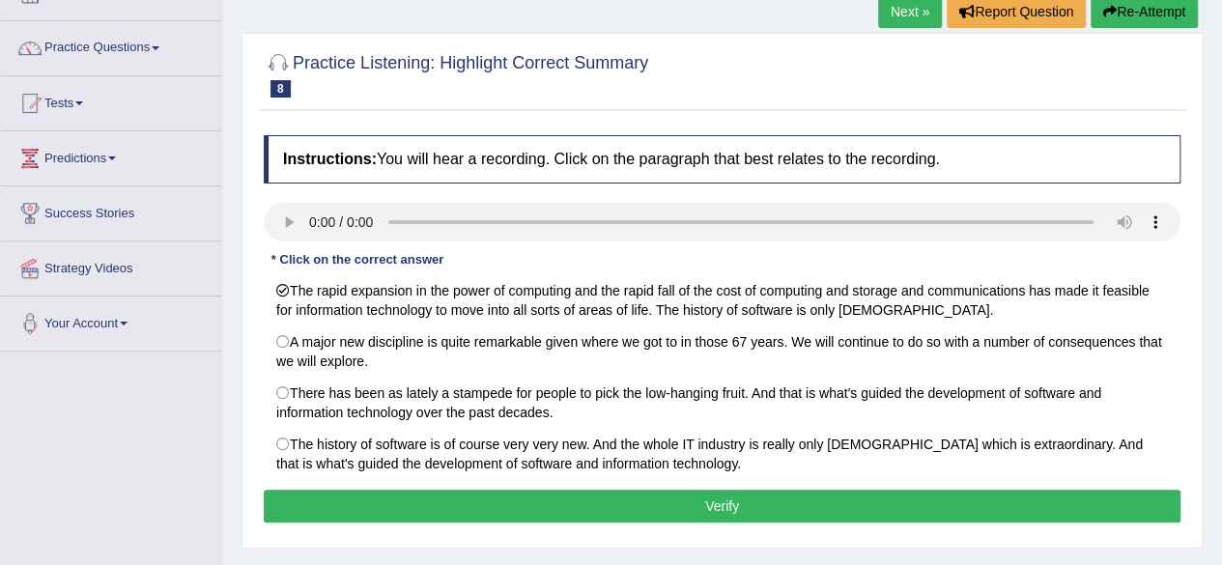
click at [428, 506] on button "Verify" at bounding box center [722, 506] width 917 height 33
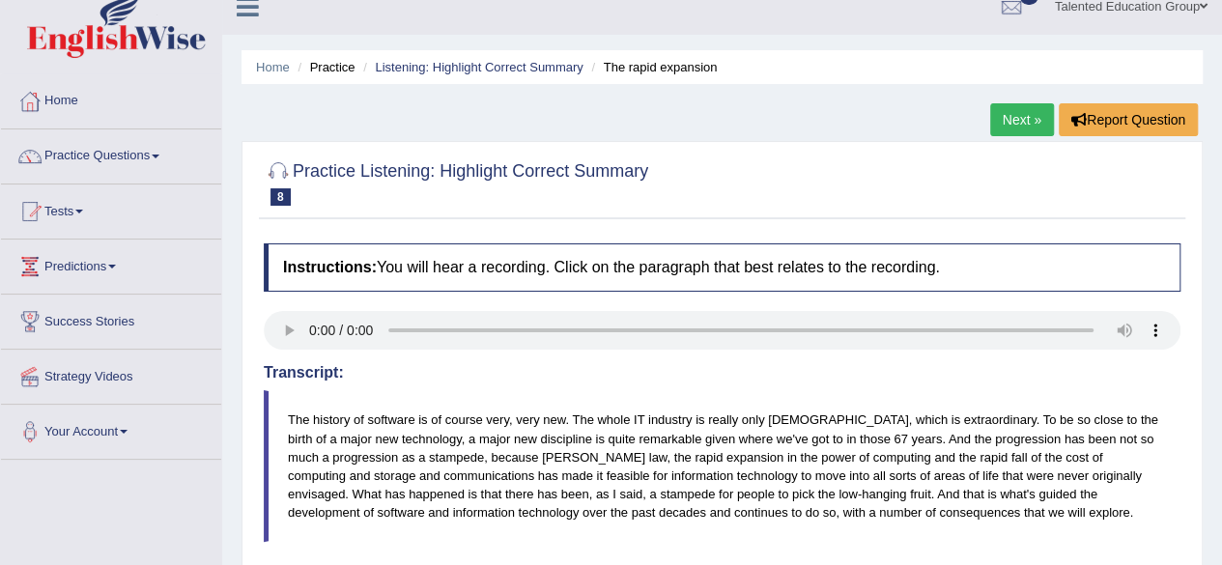
scroll to position [9, 0]
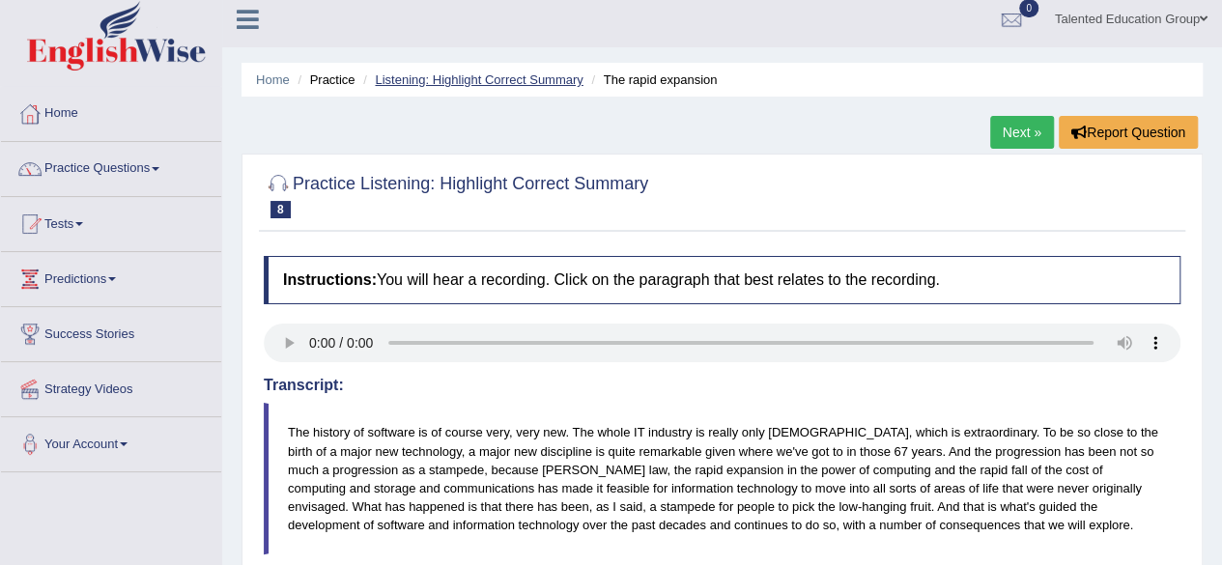
click at [440, 73] on link "Listening: Highlight Correct Summary" at bounding box center [479, 79] width 208 height 14
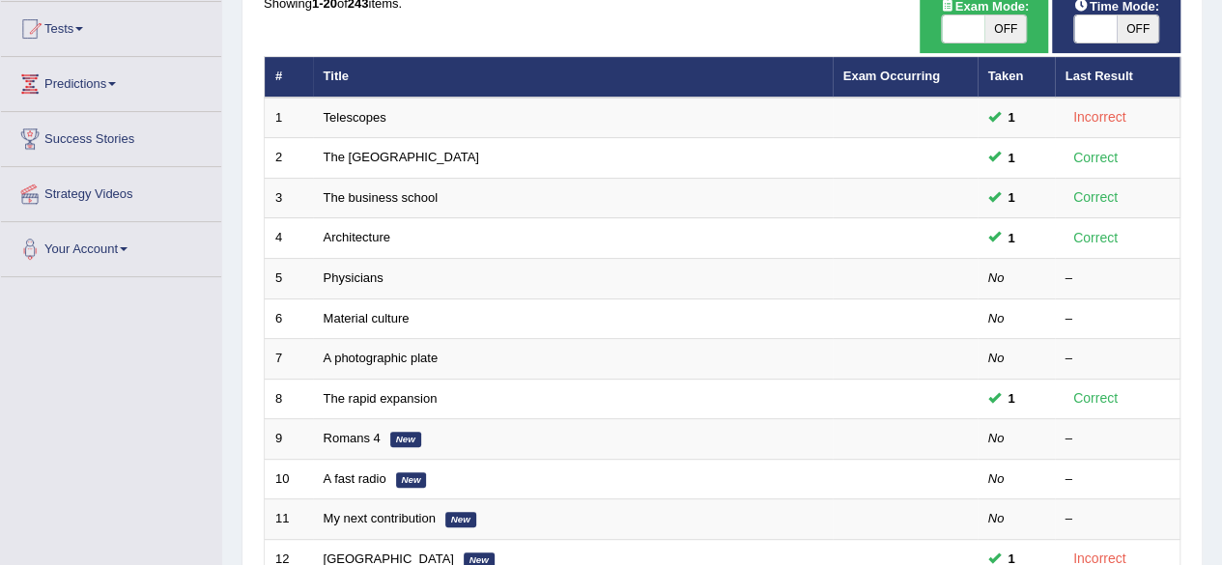
scroll to position [209, 0]
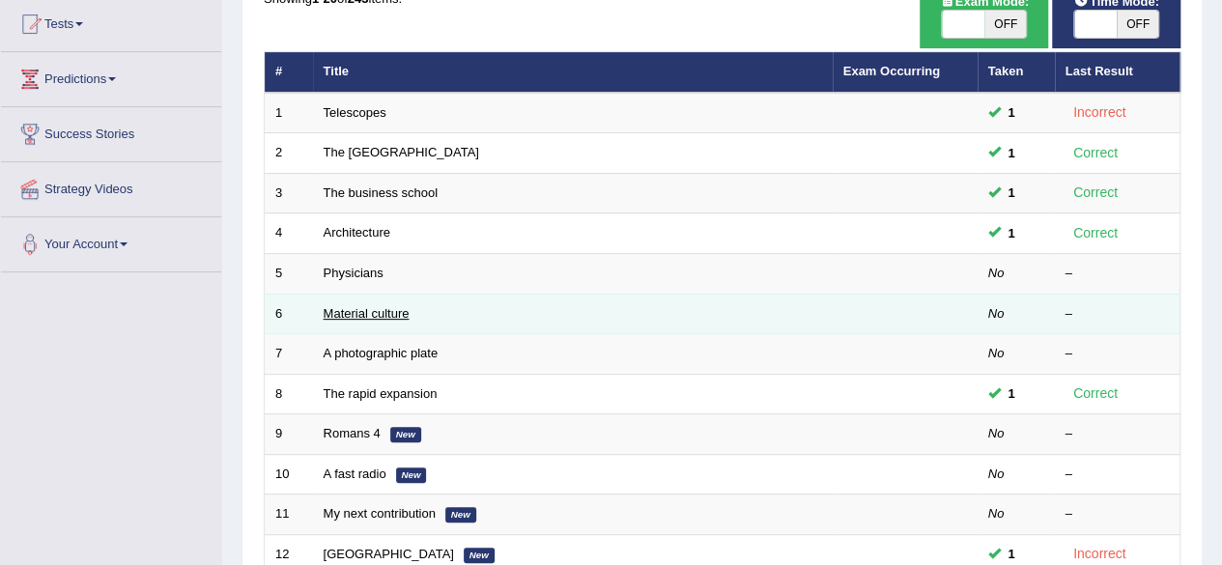
click at [347, 316] on link "Material culture" at bounding box center [367, 313] width 86 height 14
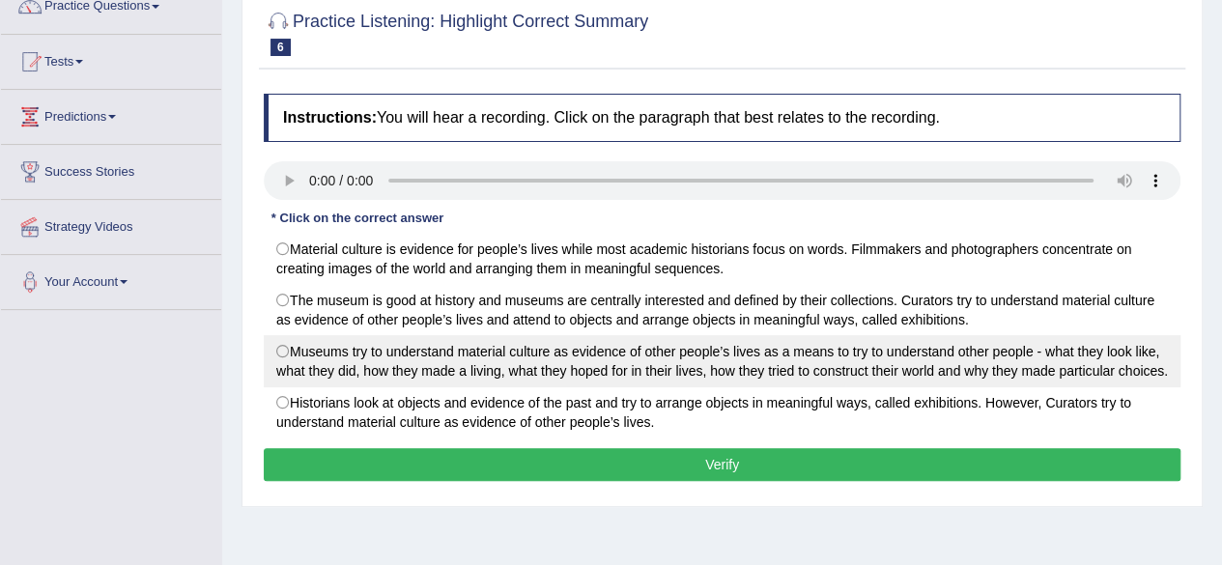
click at [283, 344] on label "Museums try to understand material culture as evidence of other people’s lives …" at bounding box center [722, 361] width 917 height 52
radio input "true"
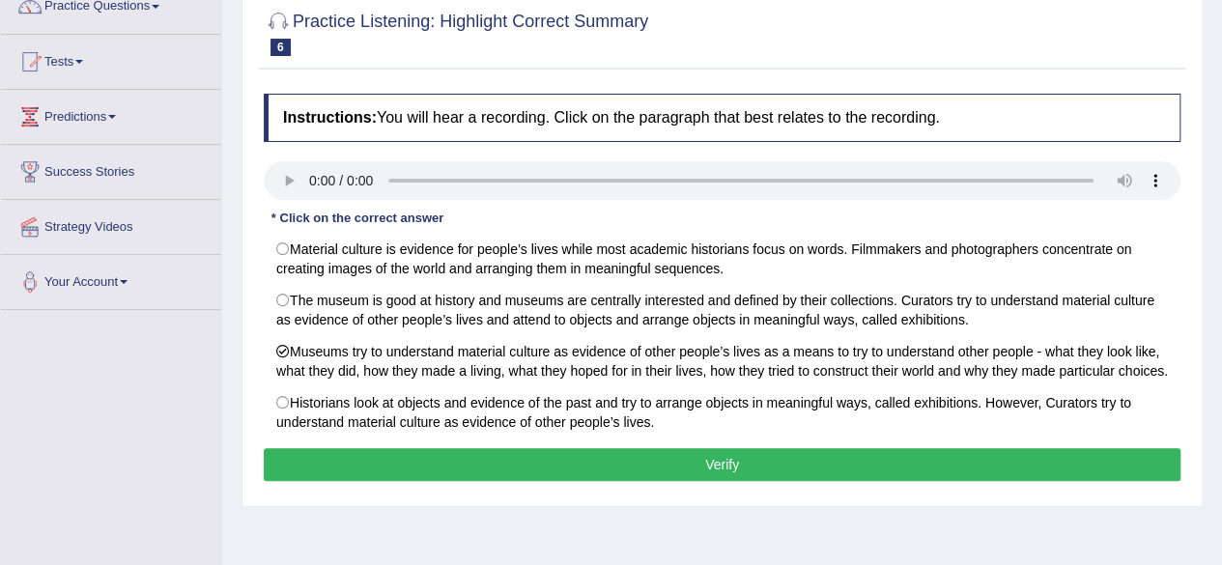
click at [357, 448] on button "Verify" at bounding box center [722, 464] width 917 height 33
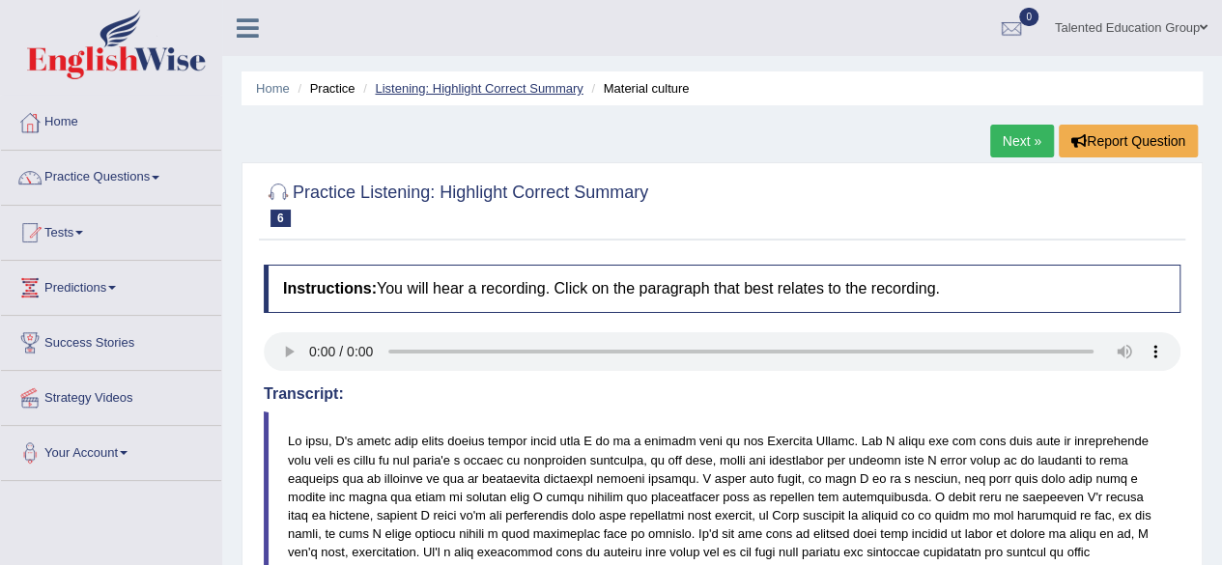
click at [394, 82] on link "Listening: Highlight Correct Summary" at bounding box center [479, 88] width 208 height 14
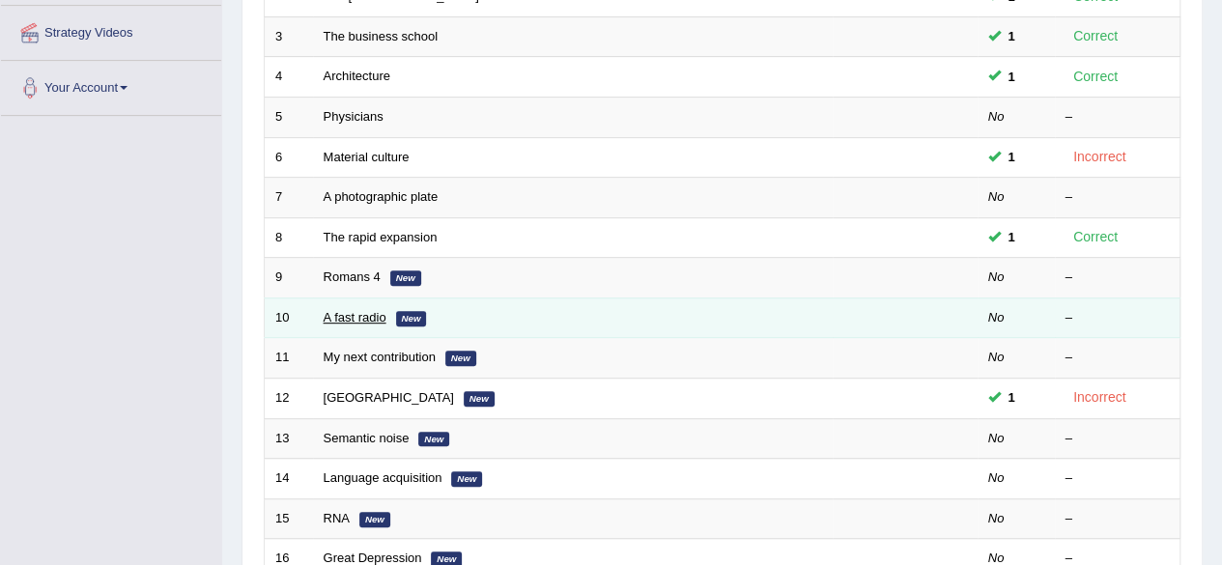
click at [359, 311] on link "A fast radio" at bounding box center [355, 317] width 63 height 14
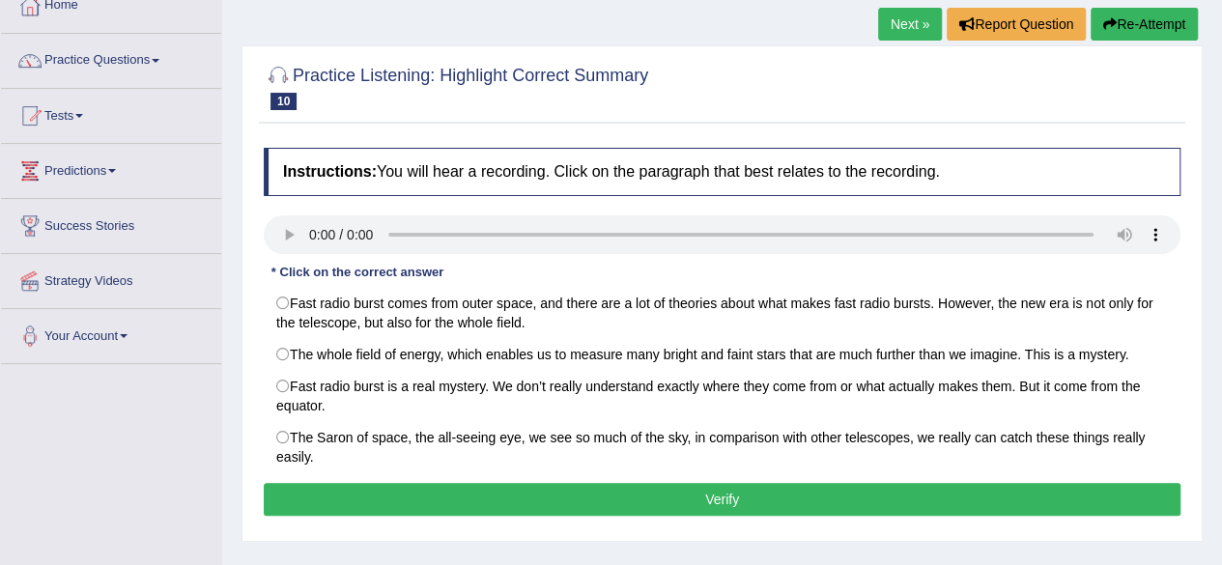
scroll to position [118, 0]
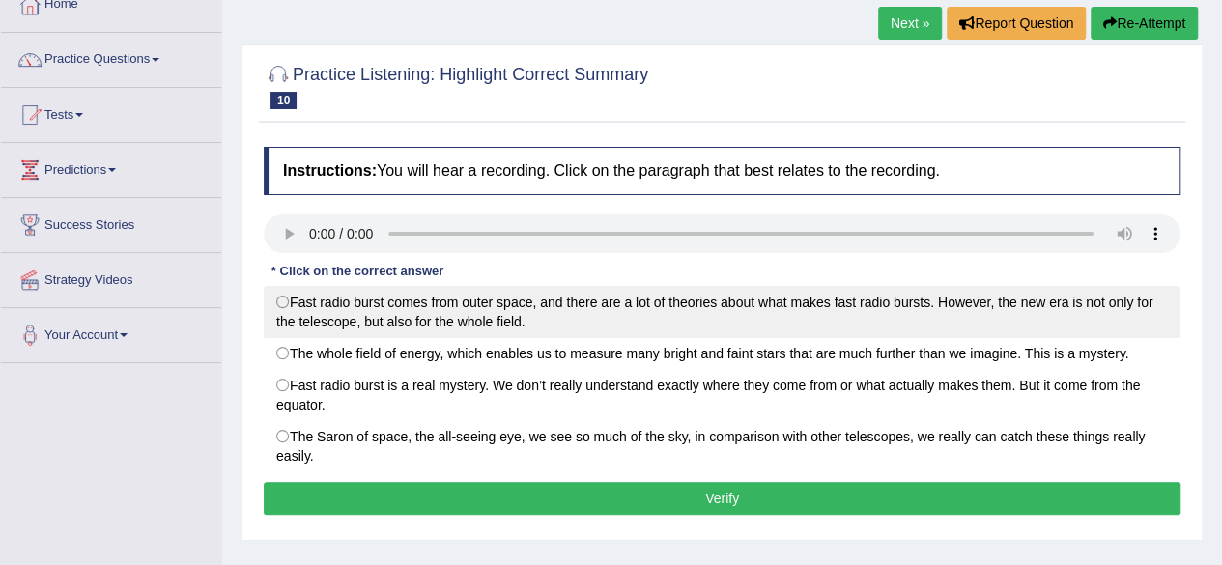
click at [294, 314] on label "Fast radio burst comes from outer space, and there are a lot of theories about …" at bounding box center [722, 312] width 917 height 52
radio input "true"
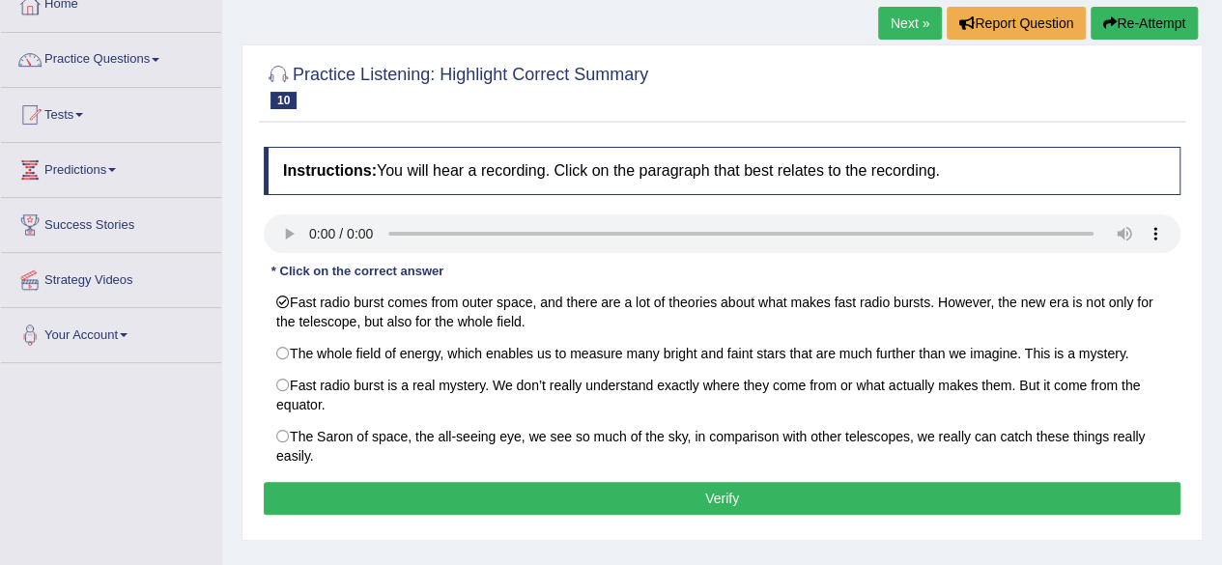
click at [400, 497] on button "Verify" at bounding box center [722, 498] width 917 height 33
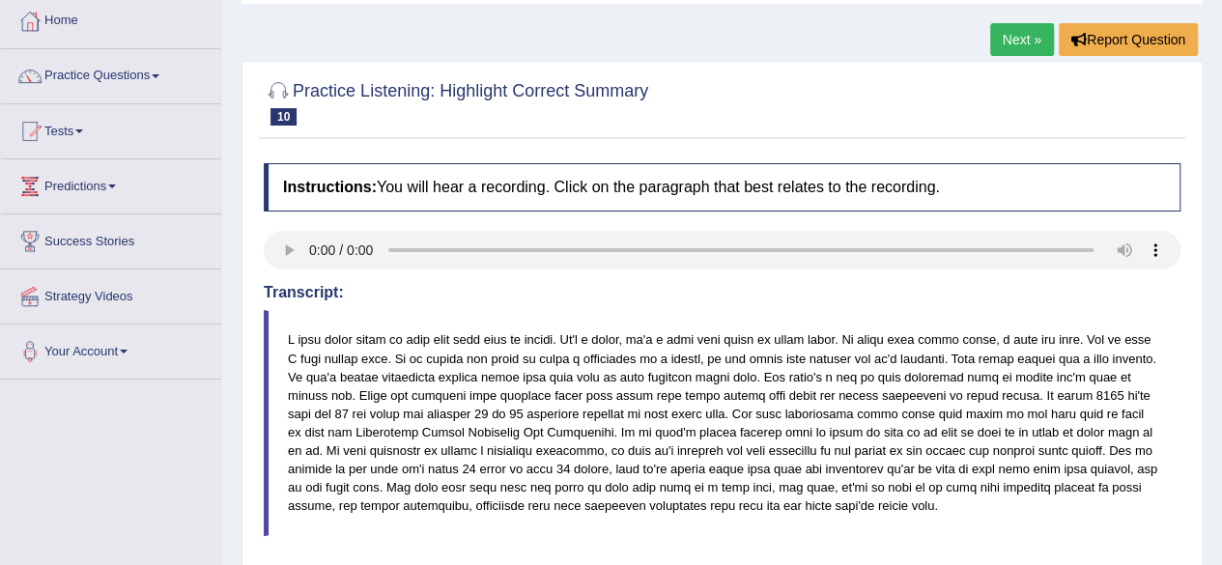
scroll to position [26, 0]
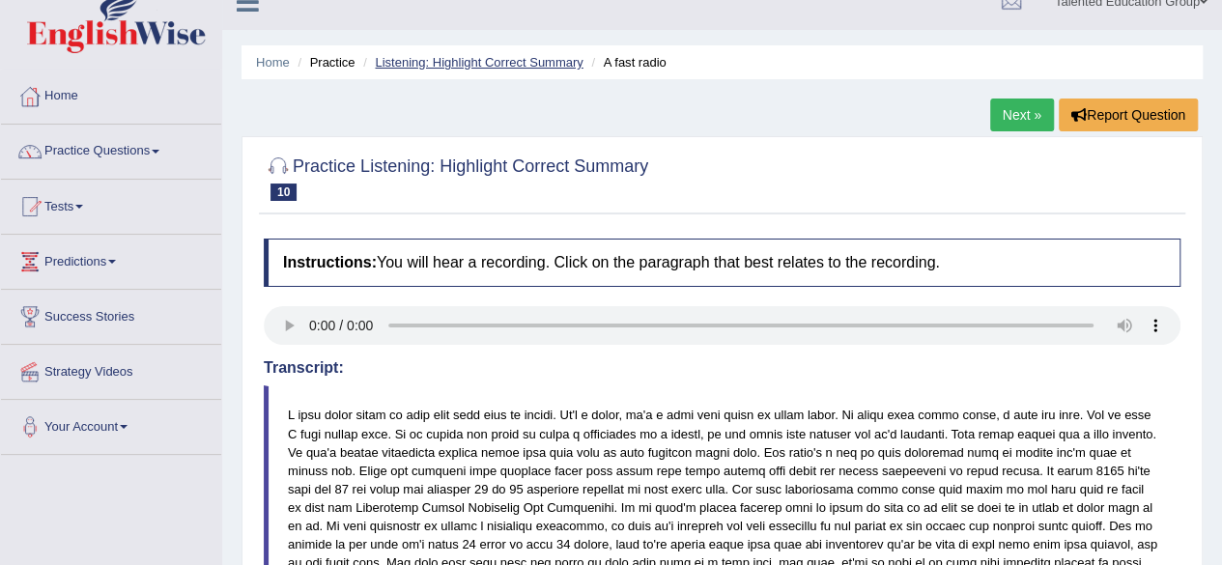
click at [460, 61] on link "Listening: Highlight Correct Summary" at bounding box center [479, 62] width 208 height 14
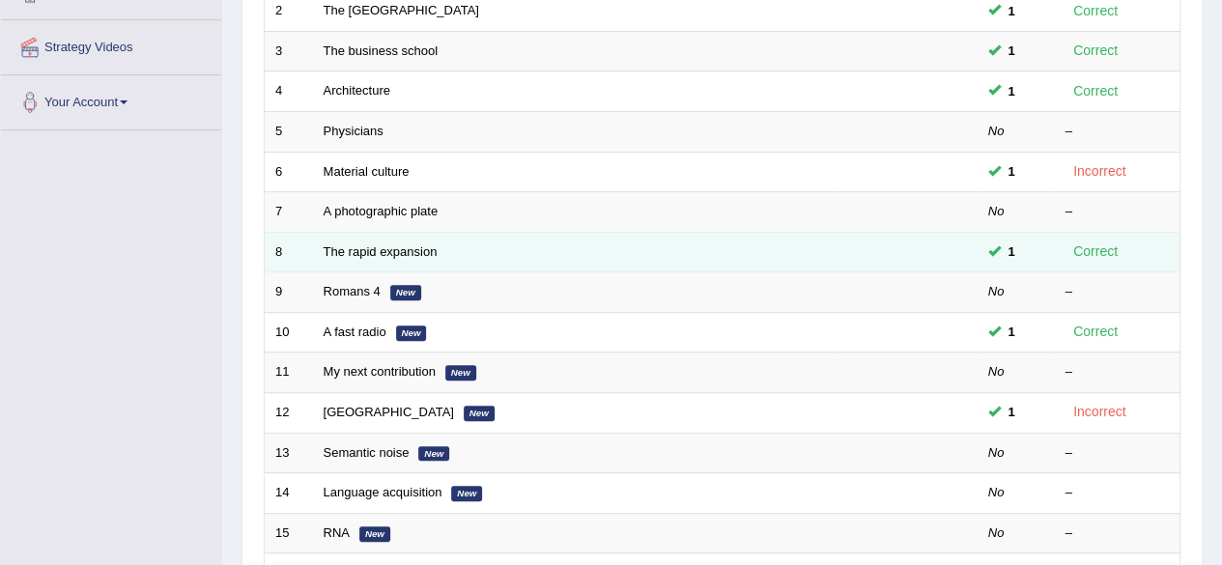
scroll to position [352, 0]
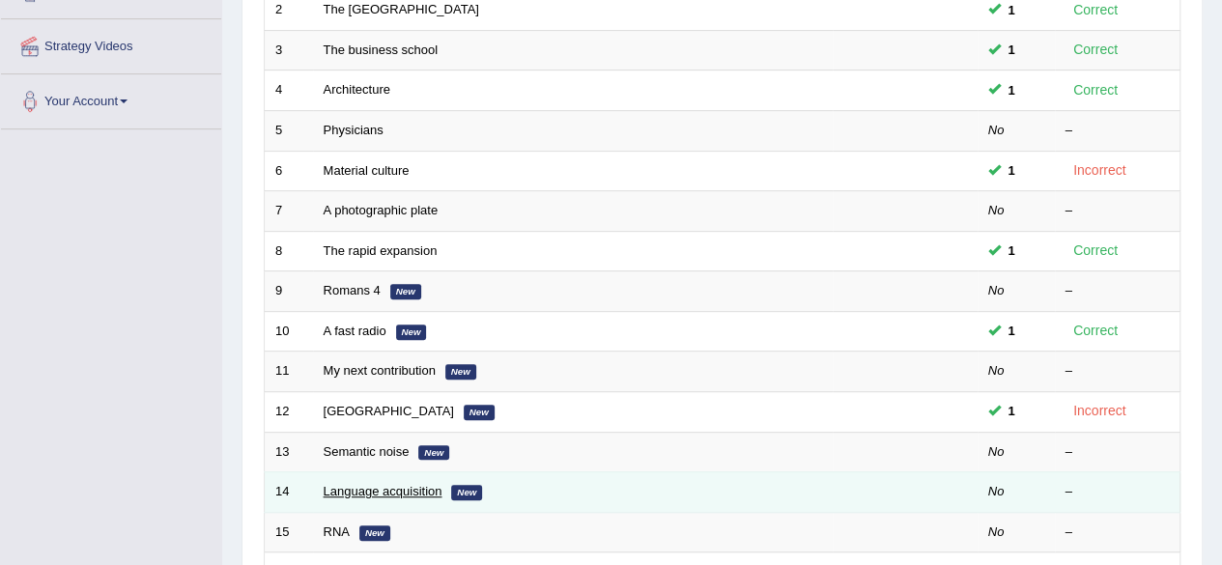
click at [364, 488] on link "Language acquisition" at bounding box center [383, 491] width 119 height 14
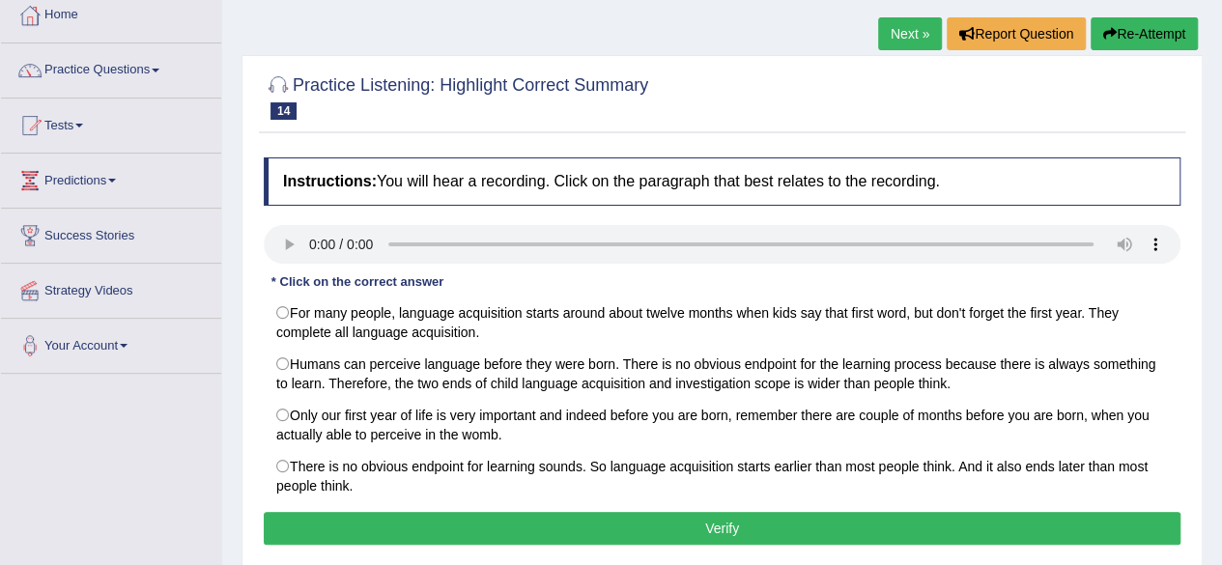
scroll to position [108, 0]
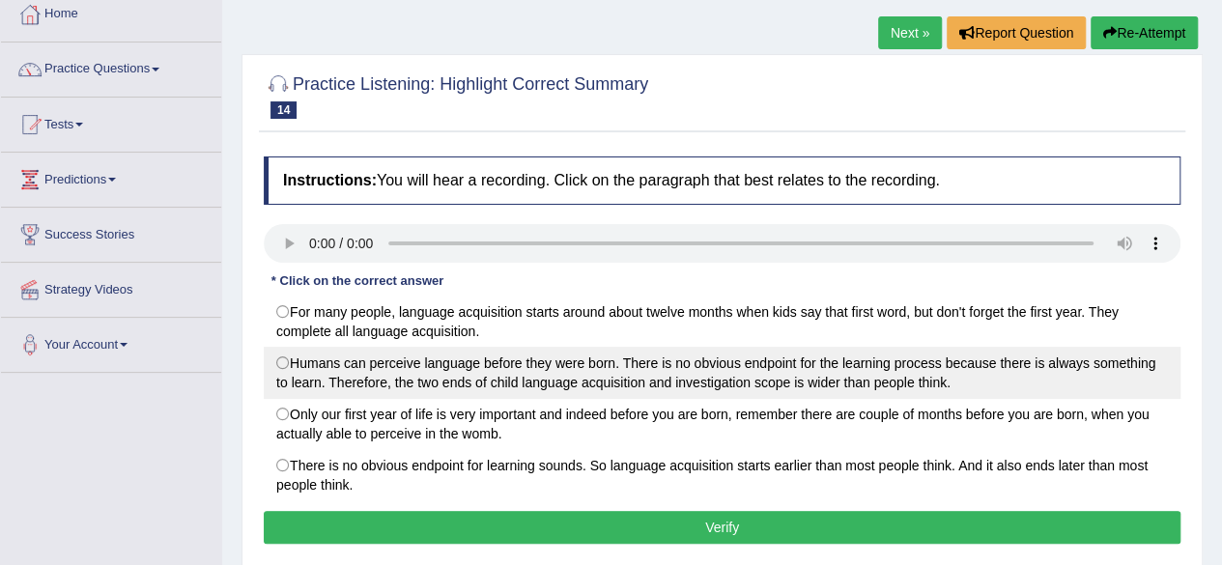
drag, startPoint x: 281, startPoint y: 357, endPoint x: 285, endPoint y: 379, distance: 22.6
click at [285, 379] on label "Humans can perceive language before they were born. There is no obvious endpoin…" at bounding box center [722, 373] width 917 height 52
radio input "true"
click at [285, 379] on label "Humans can perceive language before they were born. There is no obvious endpoin…" at bounding box center [722, 373] width 917 height 52
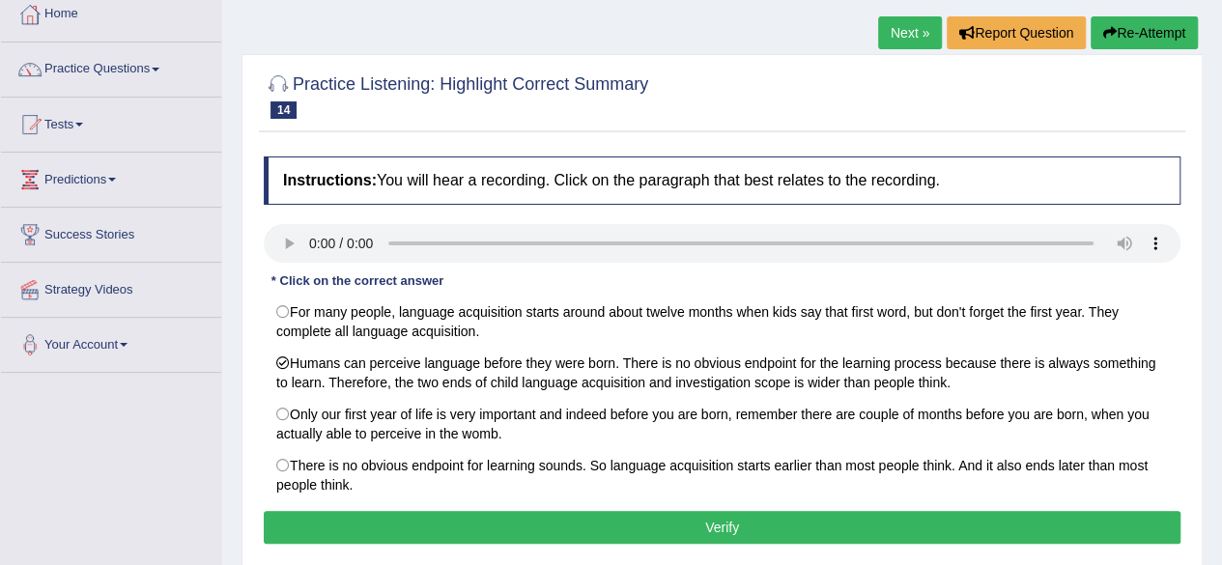
click at [414, 520] on button "Verify" at bounding box center [722, 527] width 917 height 33
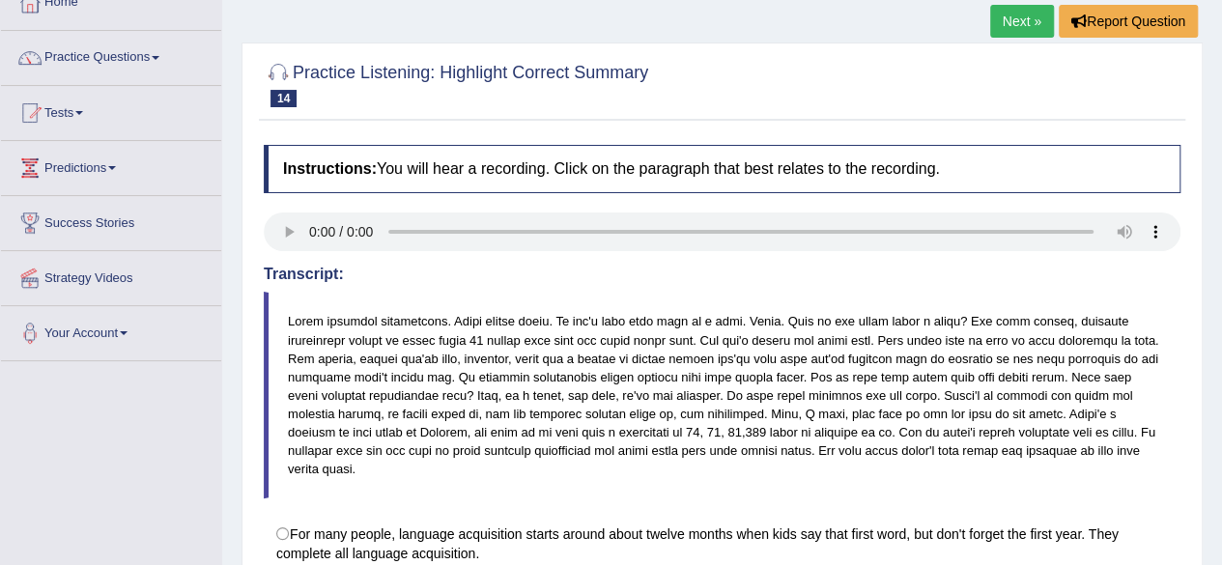
scroll to position [0, 0]
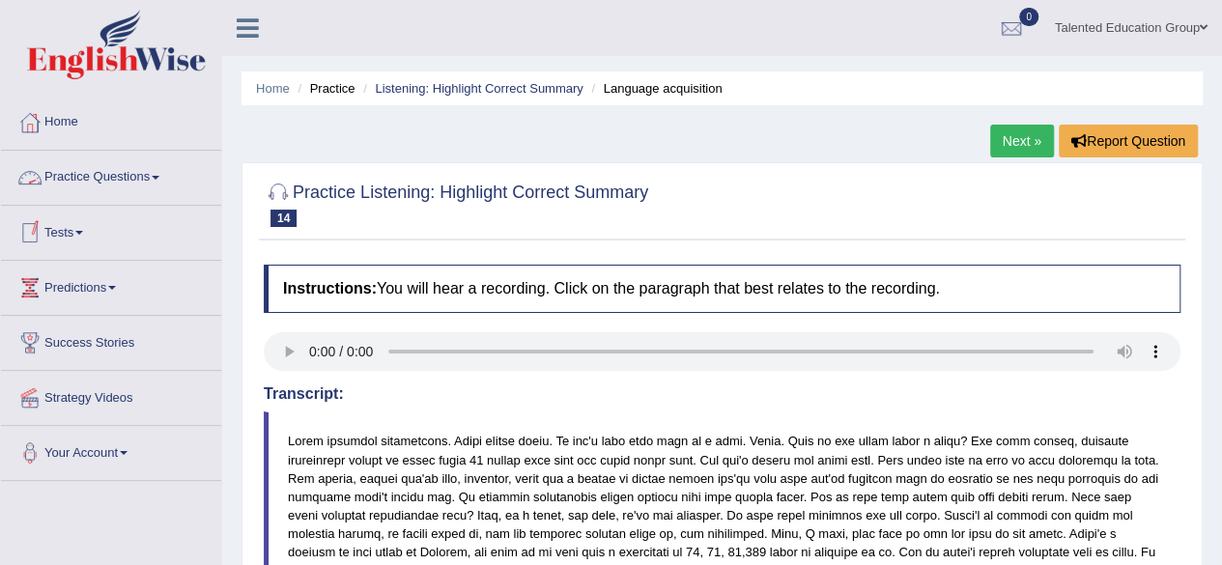
click at [85, 171] on link "Practice Questions" at bounding box center [111, 175] width 220 height 48
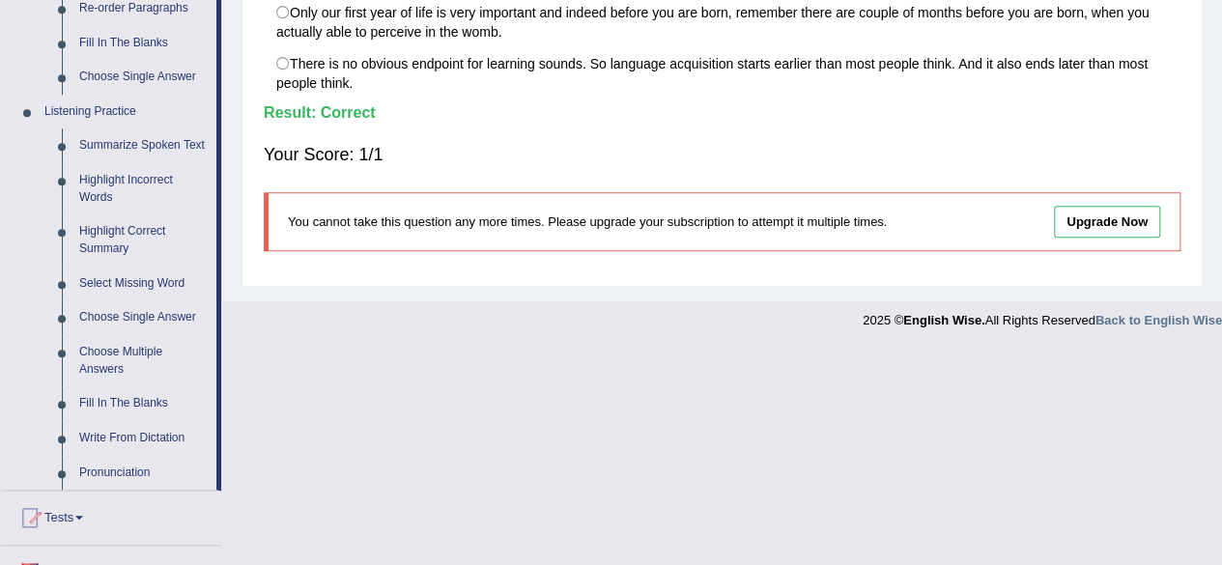
scroll to position [746, 0]
click at [132, 313] on link "Choose Single Answer" at bounding box center [144, 319] width 146 height 35
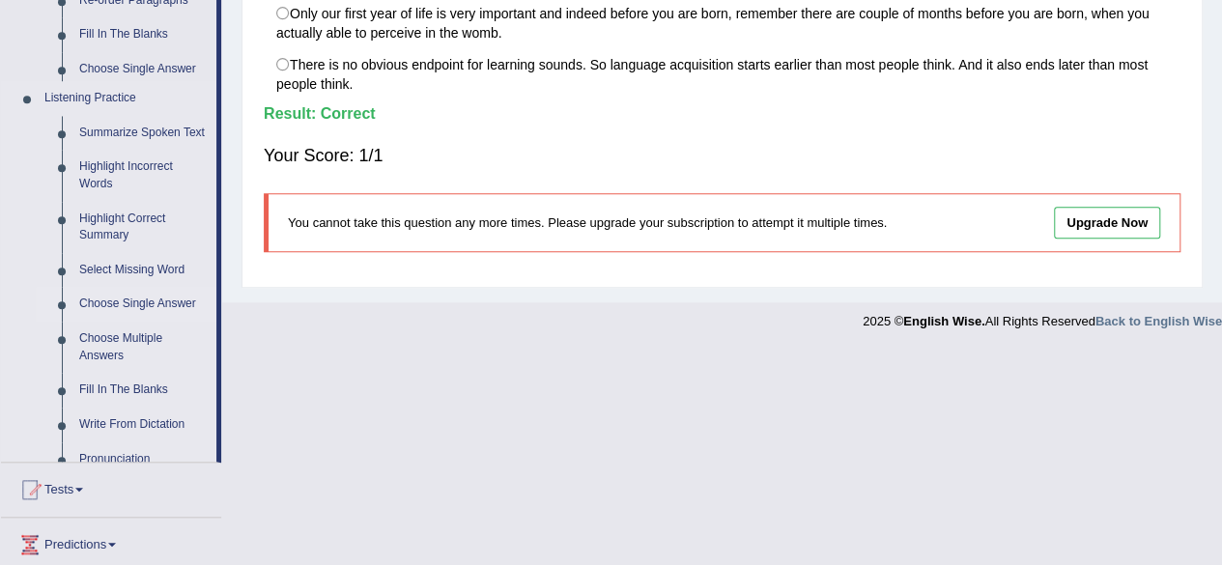
scroll to position [528, 0]
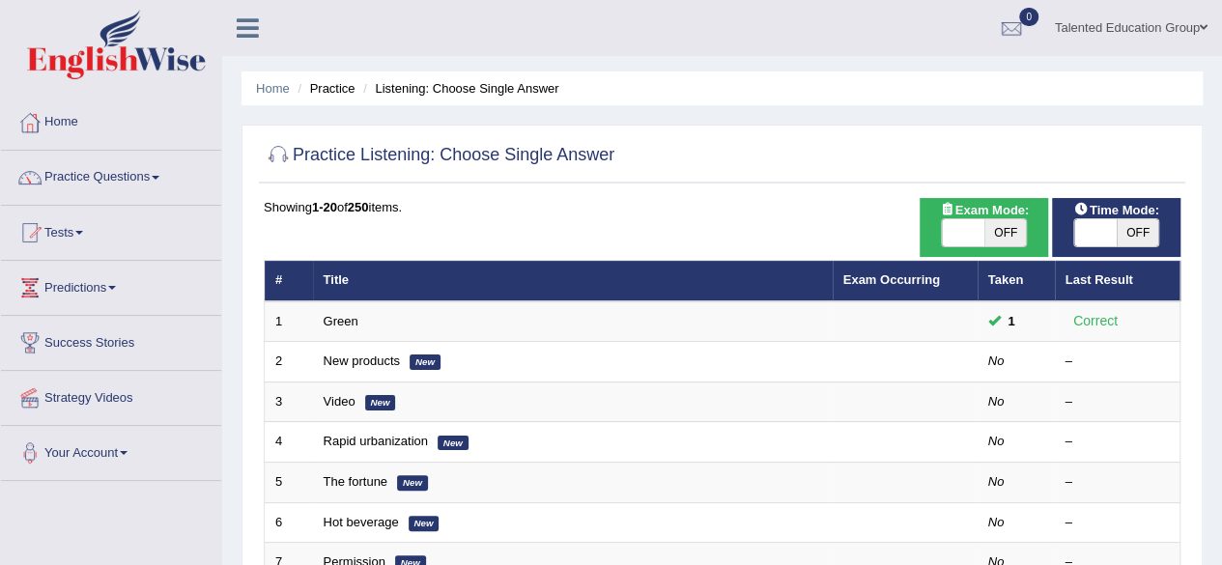
click at [97, 171] on link "Practice Questions" at bounding box center [111, 175] width 220 height 48
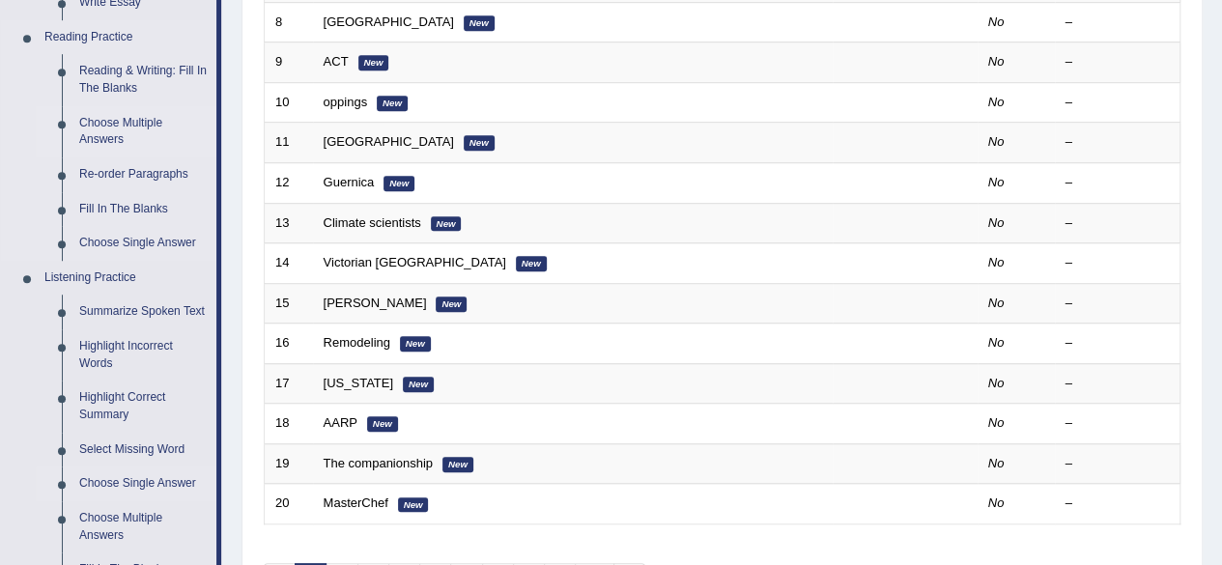
scroll to position [582, 0]
click at [122, 446] on link "Select Missing Word" at bounding box center [144, 449] width 146 height 35
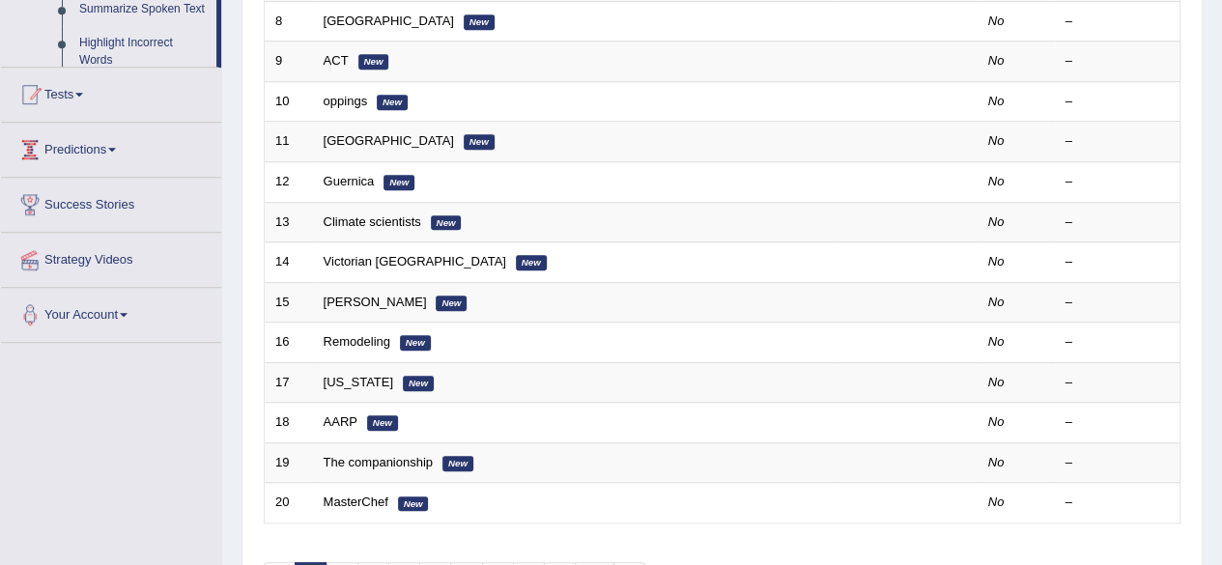
scroll to position [501, 0]
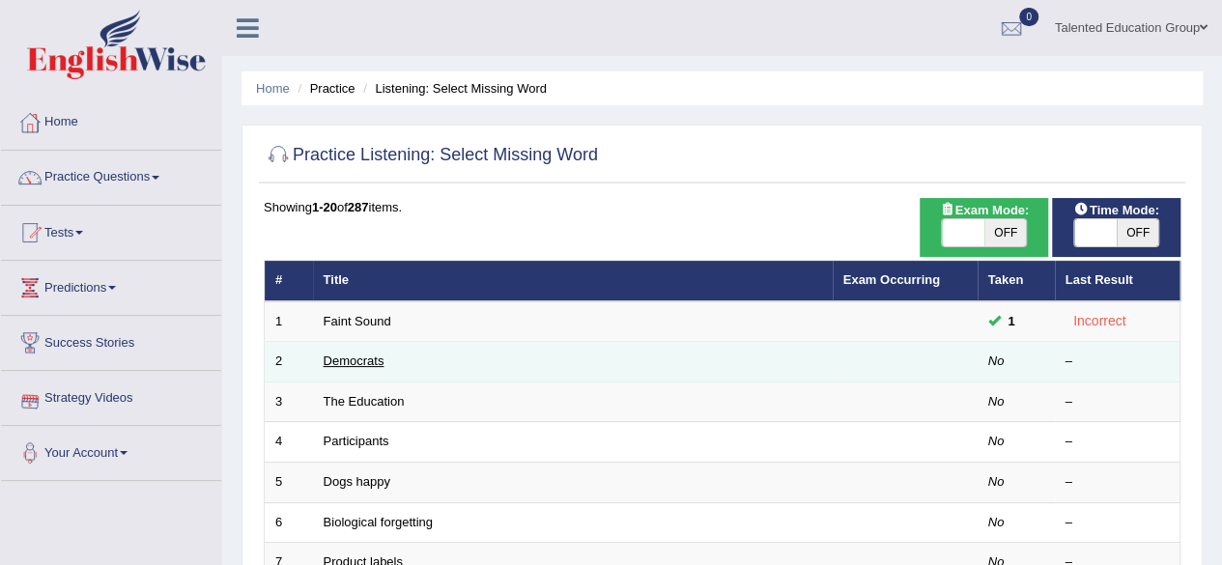
click at [343, 359] on link "Democrats" at bounding box center [354, 361] width 61 height 14
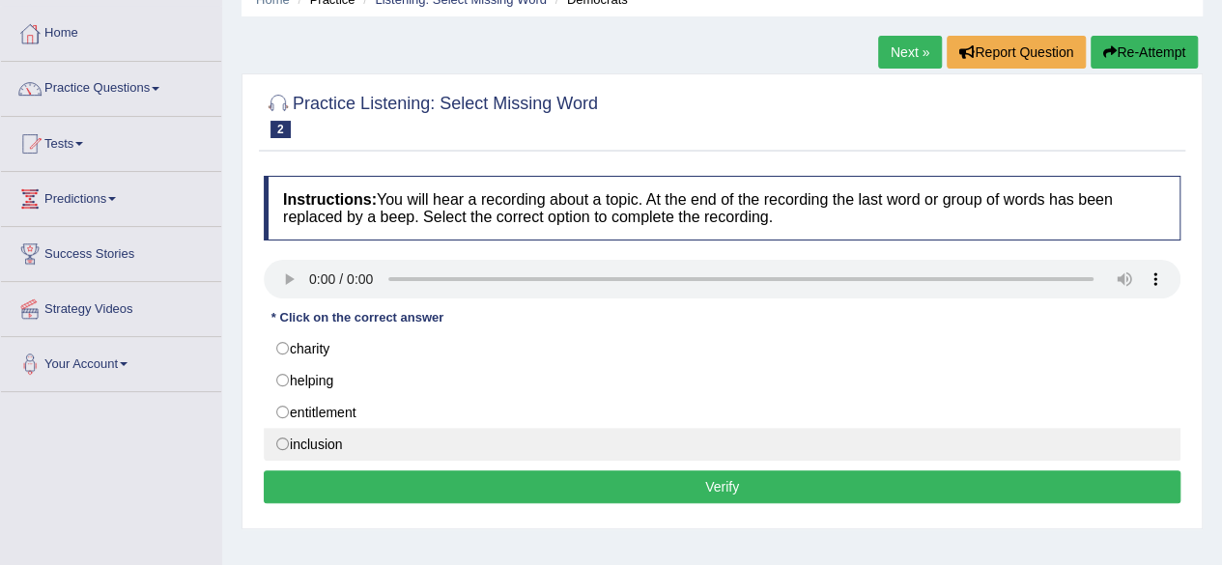
click at [274, 451] on label "inclusion" at bounding box center [722, 444] width 917 height 33
radio input "true"
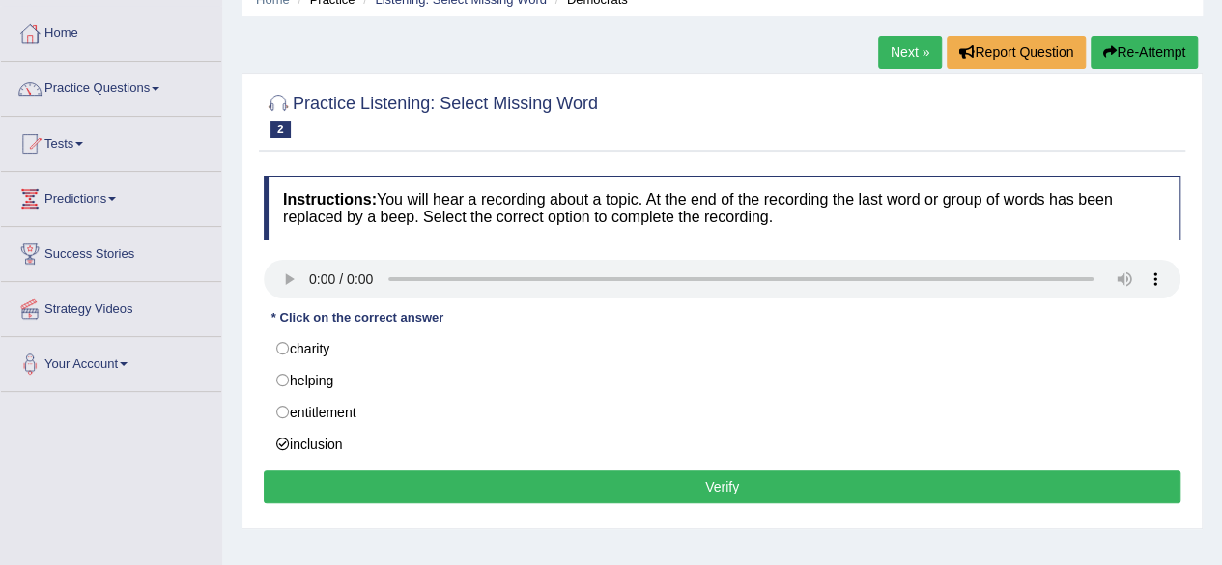
click at [308, 473] on button "Verify" at bounding box center [722, 487] width 917 height 33
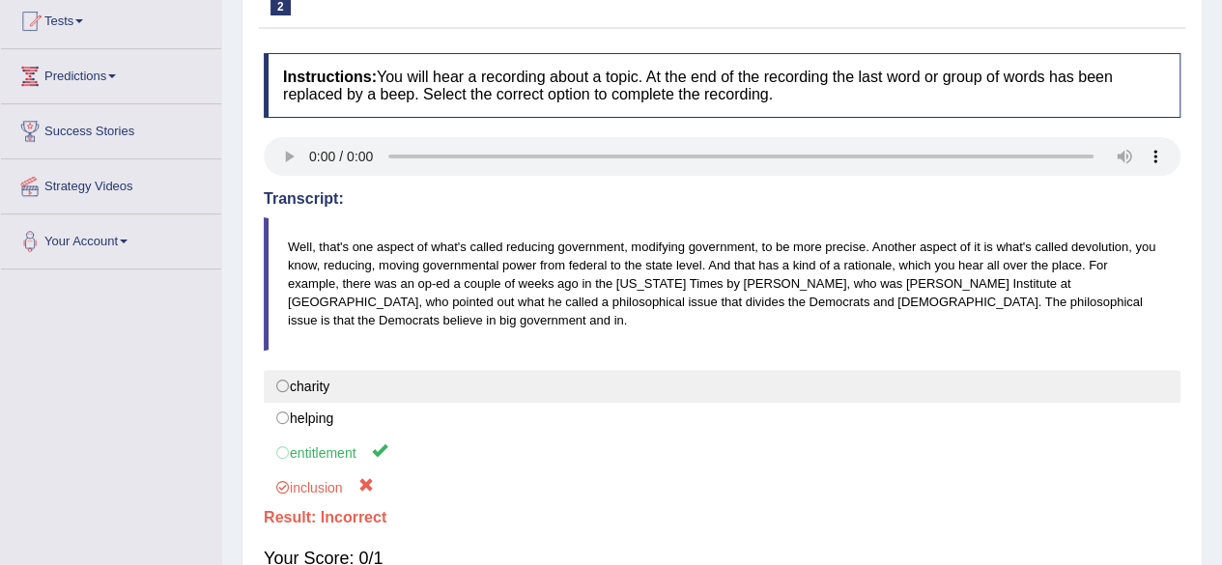
scroll to position [247, 0]
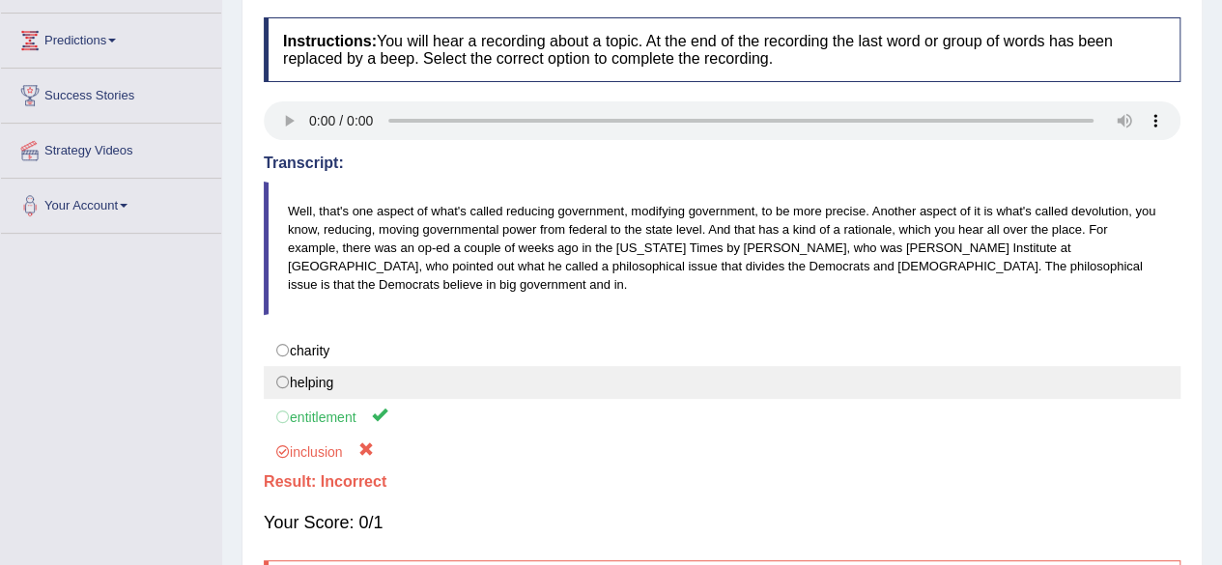
drag, startPoint x: 321, startPoint y: 484, endPoint x: 287, endPoint y: 369, distance: 119.9
click at [287, 369] on div "Instructions: You will hear a recording about a topic. At the end of the record…" at bounding box center [722, 326] width 927 height 637
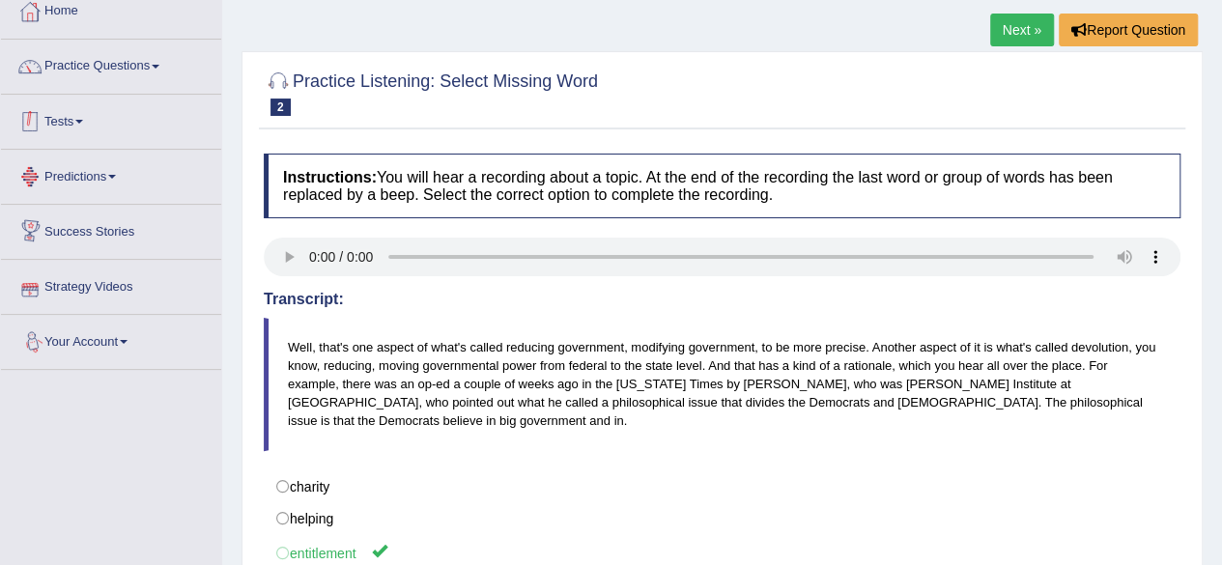
scroll to position [110, 0]
click at [143, 71] on link "Practice Questions" at bounding box center [111, 65] width 220 height 48
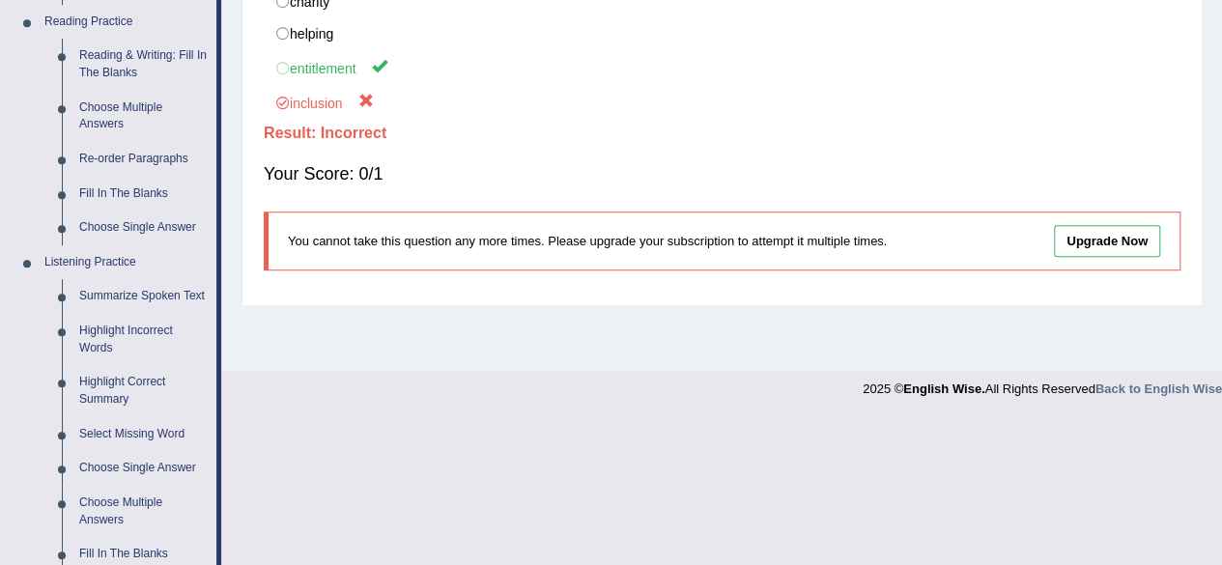
scroll to position [597, 0]
click at [150, 461] on link "Choose Single Answer" at bounding box center [144, 467] width 146 height 35
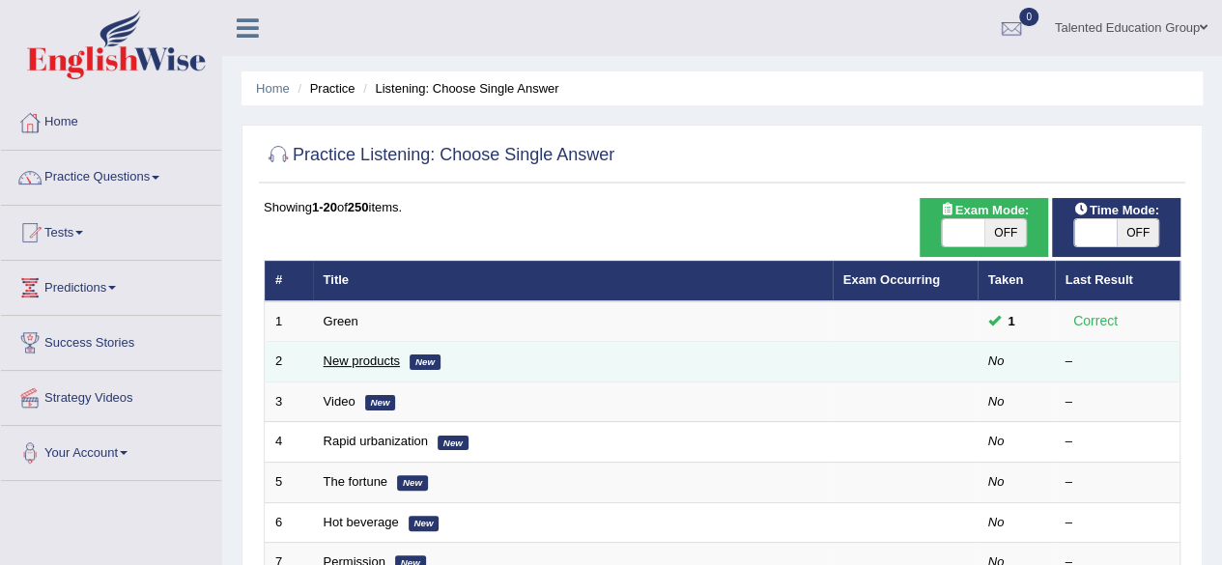
click at [377, 362] on link "New products" at bounding box center [362, 361] width 76 height 14
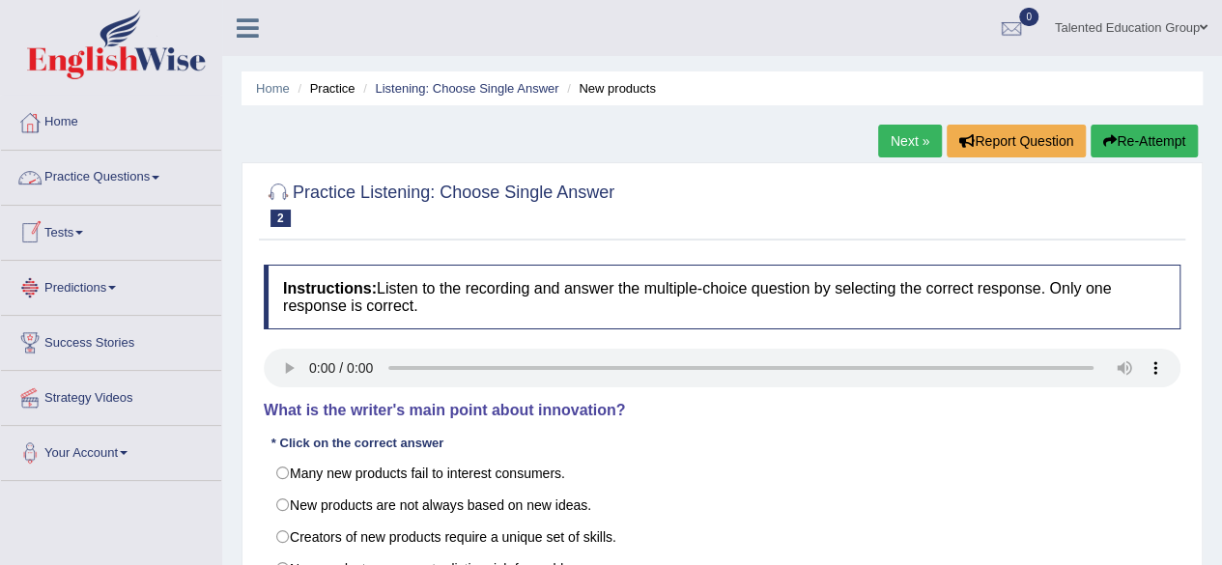
click at [123, 192] on link "Practice Questions" at bounding box center [111, 175] width 220 height 48
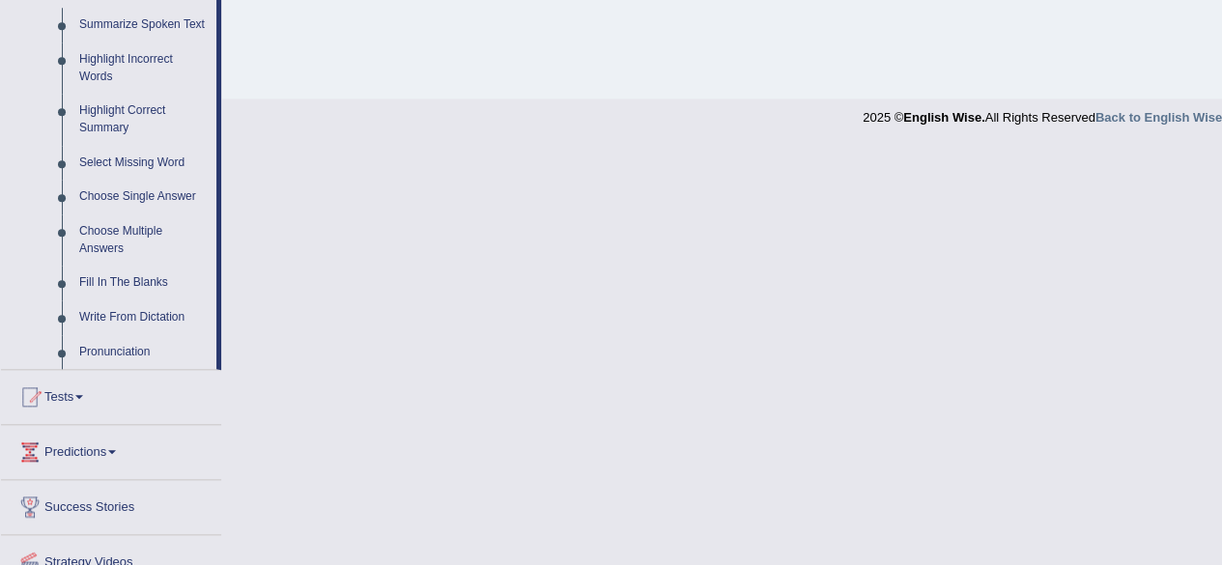
scroll to position [870, 0]
click at [95, 347] on link "Pronunciation" at bounding box center [144, 350] width 146 height 35
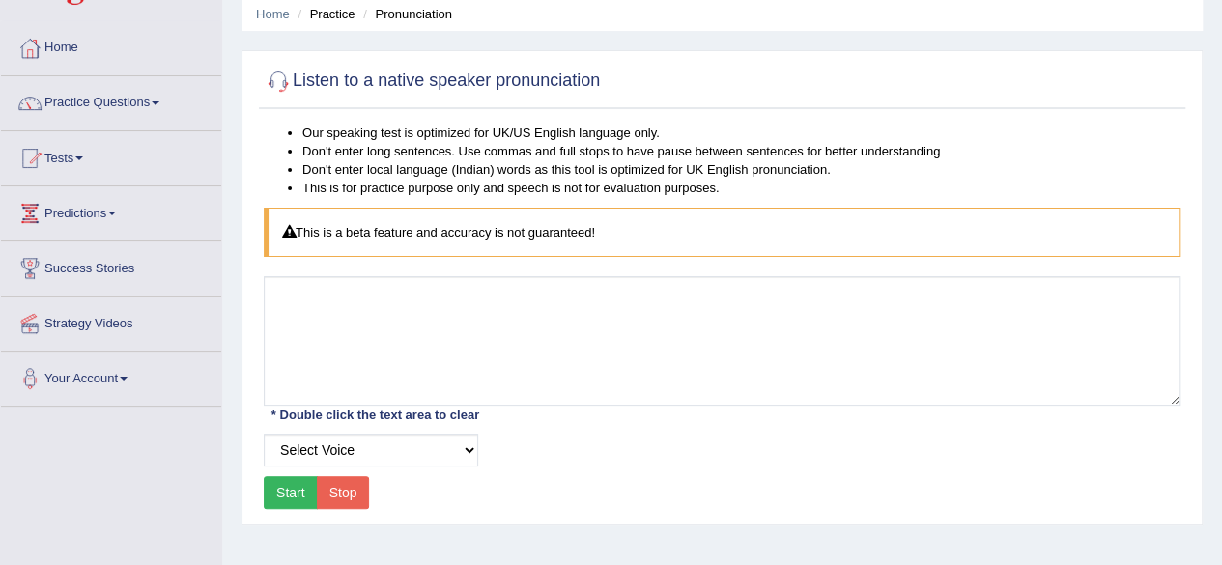
scroll to position [86, 0]
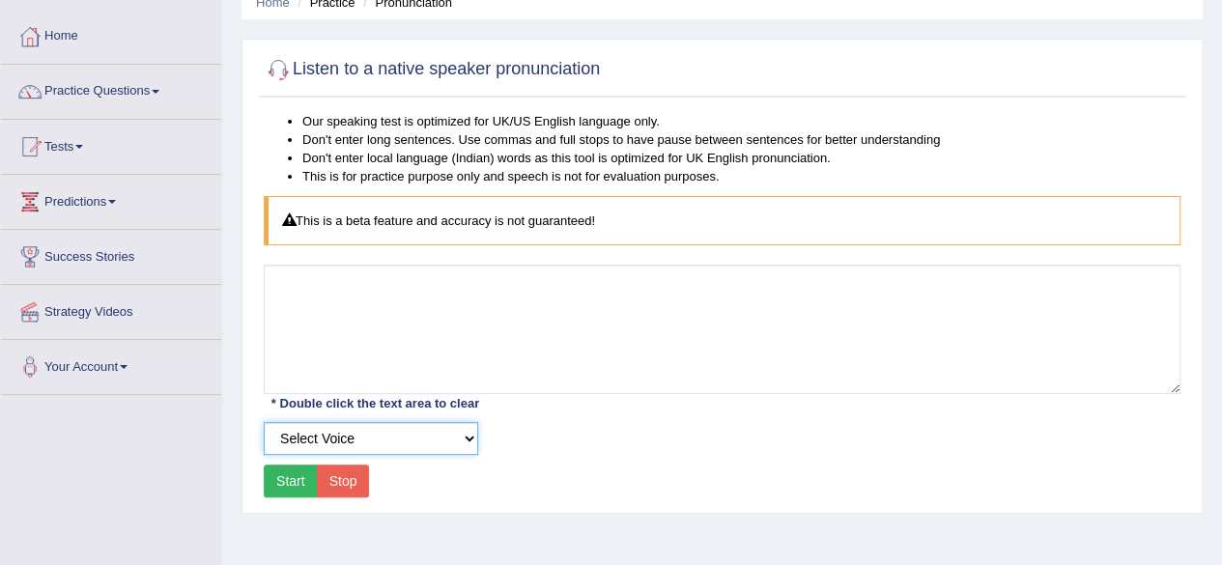
click at [433, 434] on select "Select Voice UK English [DEMOGRAPHIC_DATA] UK English [DEMOGRAPHIC_DATA]" at bounding box center [371, 438] width 215 height 33
select select "6"
click at [264, 422] on select "Select Voice UK English [DEMOGRAPHIC_DATA] UK English [DEMOGRAPHIC_DATA]" at bounding box center [371, 438] width 215 height 33
click at [282, 474] on button "Start" at bounding box center [291, 481] width 54 height 33
click at [286, 469] on button "Start" at bounding box center [291, 481] width 54 height 33
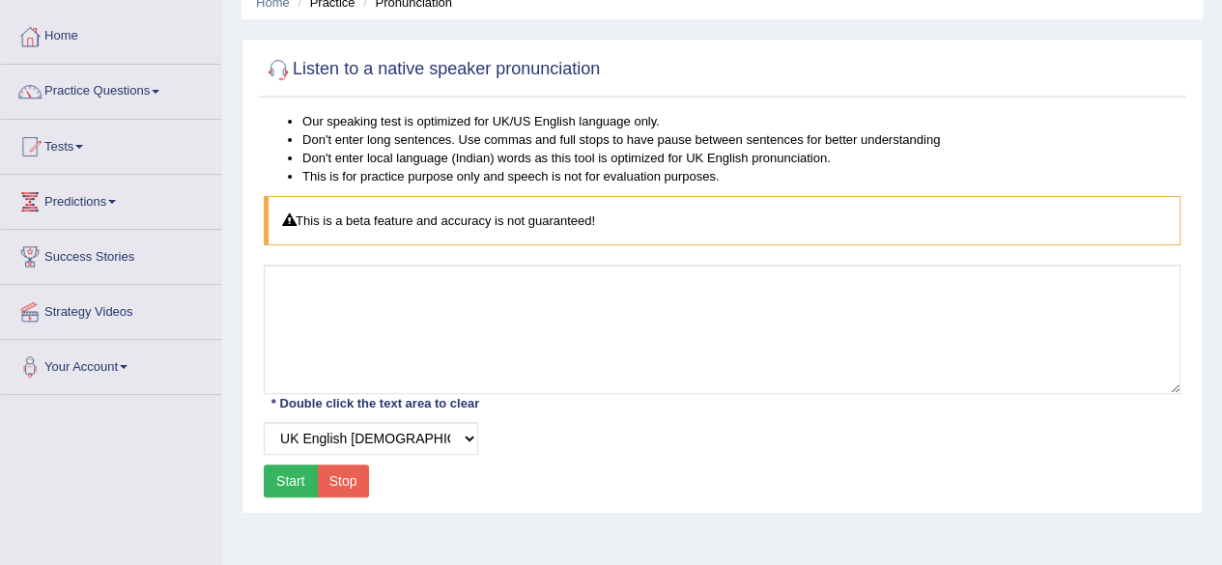
click at [286, 469] on button "Start" at bounding box center [291, 481] width 54 height 33
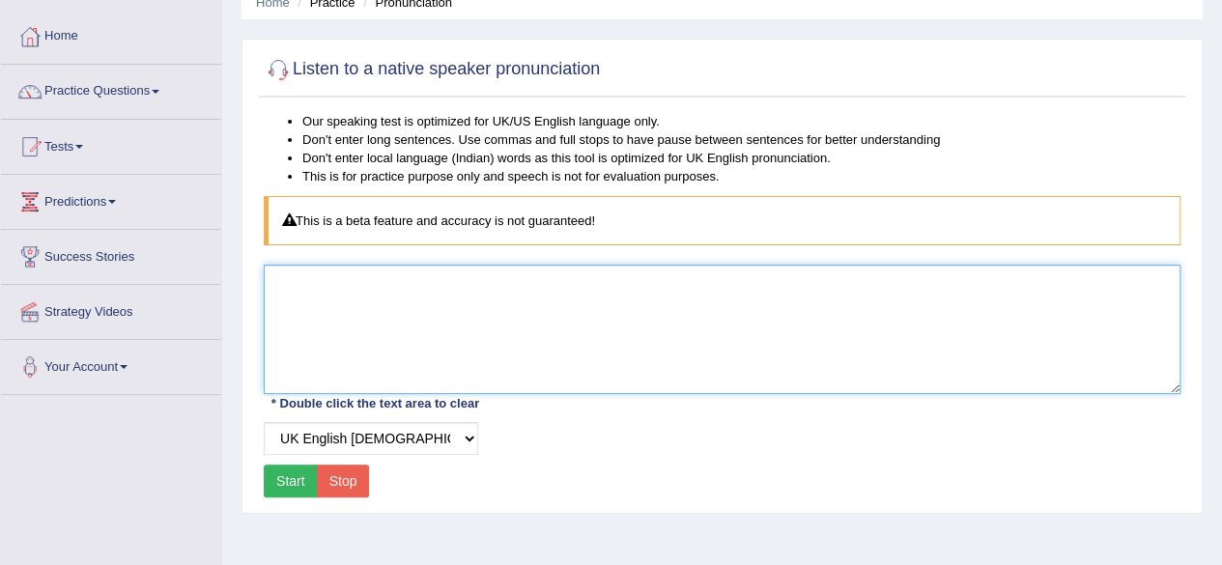
click at [344, 295] on textarea at bounding box center [722, 329] width 917 height 129
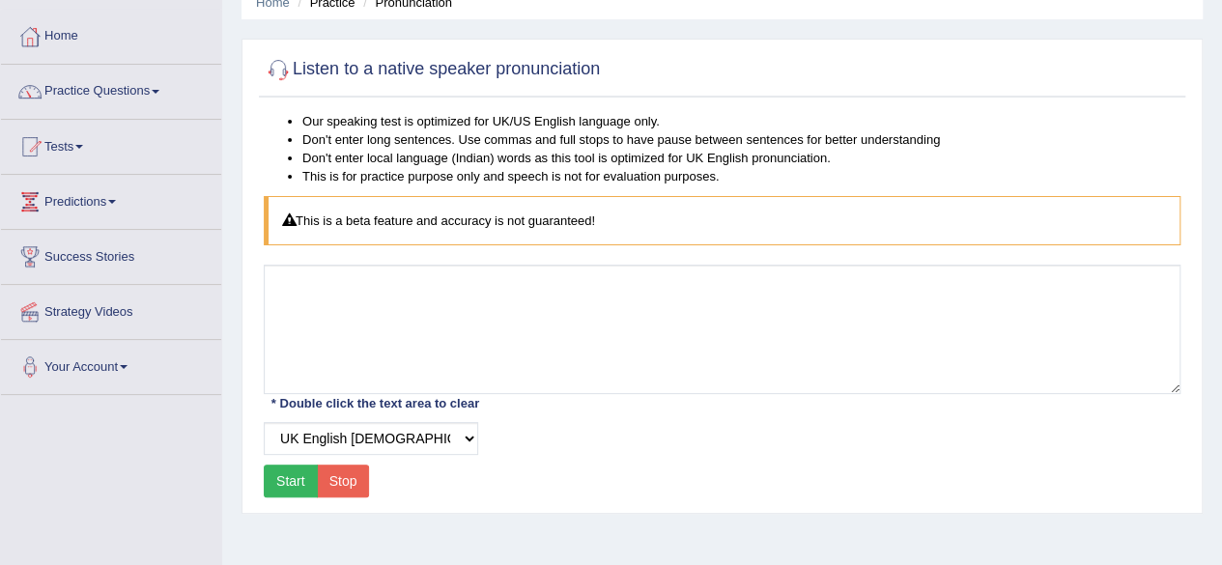
click at [296, 465] on button "Start" at bounding box center [291, 481] width 54 height 33
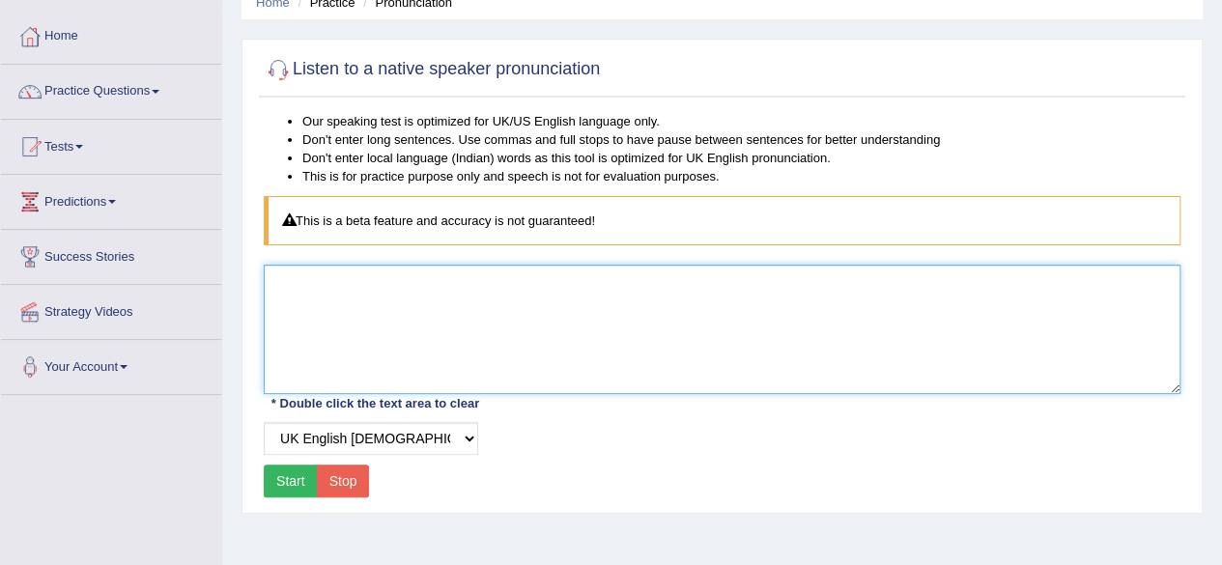
click at [370, 310] on textarea at bounding box center [722, 329] width 917 height 129
type textarea "hello my name is hovery ponen"
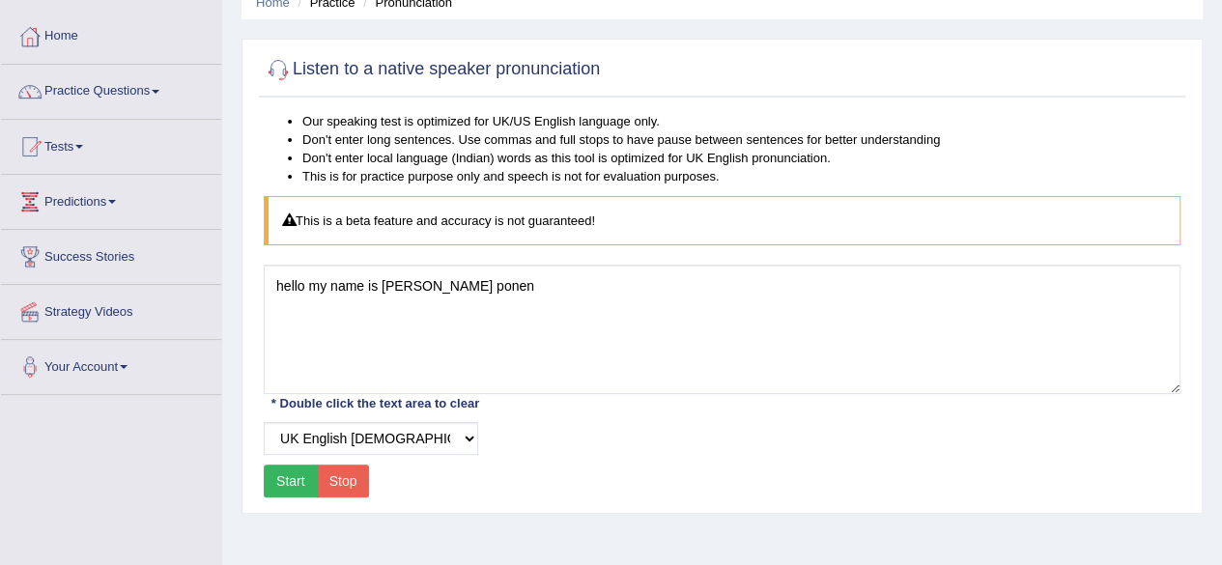
click at [278, 484] on button "Start" at bounding box center [291, 481] width 54 height 33
click at [105, 194] on link "Predictions" at bounding box center [111, 199] width 220 height 48
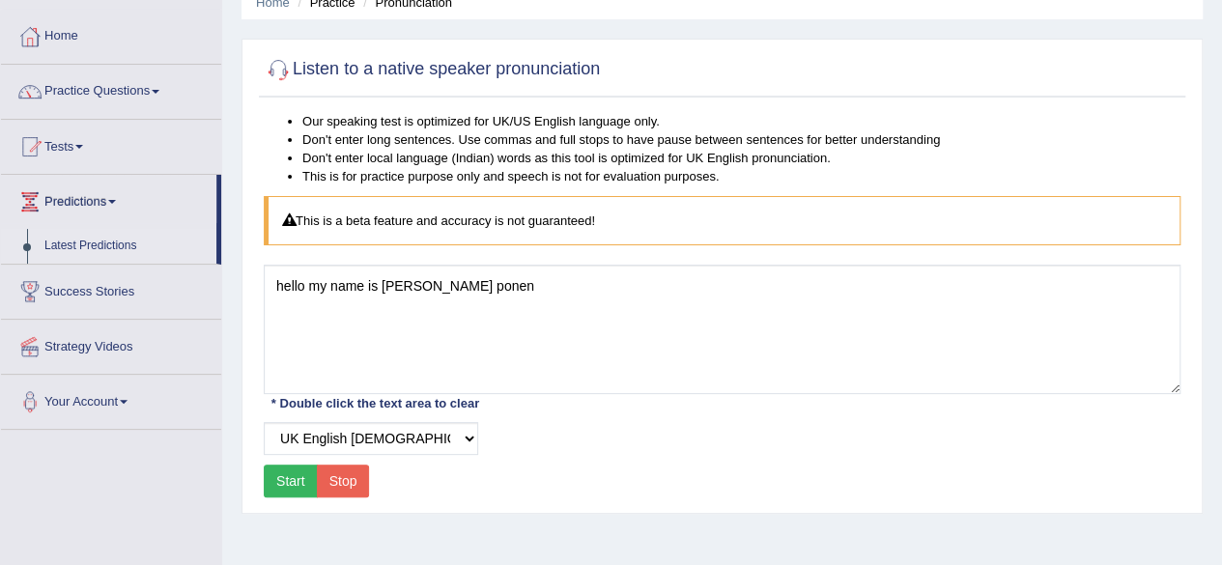
click at [118, 248] on link "Latest Predictions" at bounding box center [126, 246] width 181 height 35
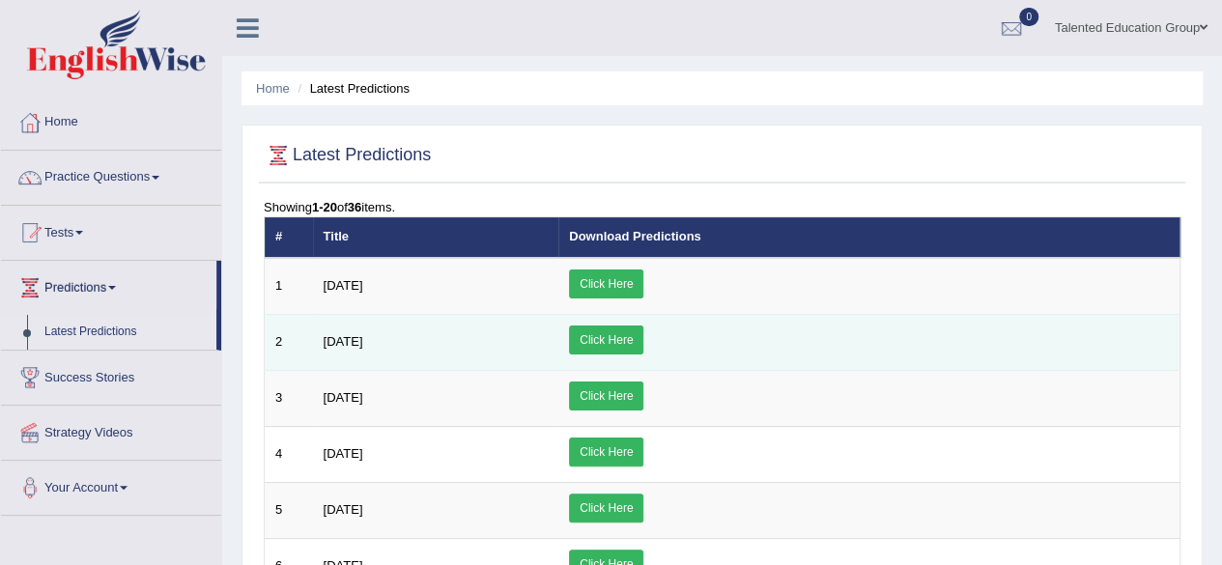
scroll to position [46, 0]
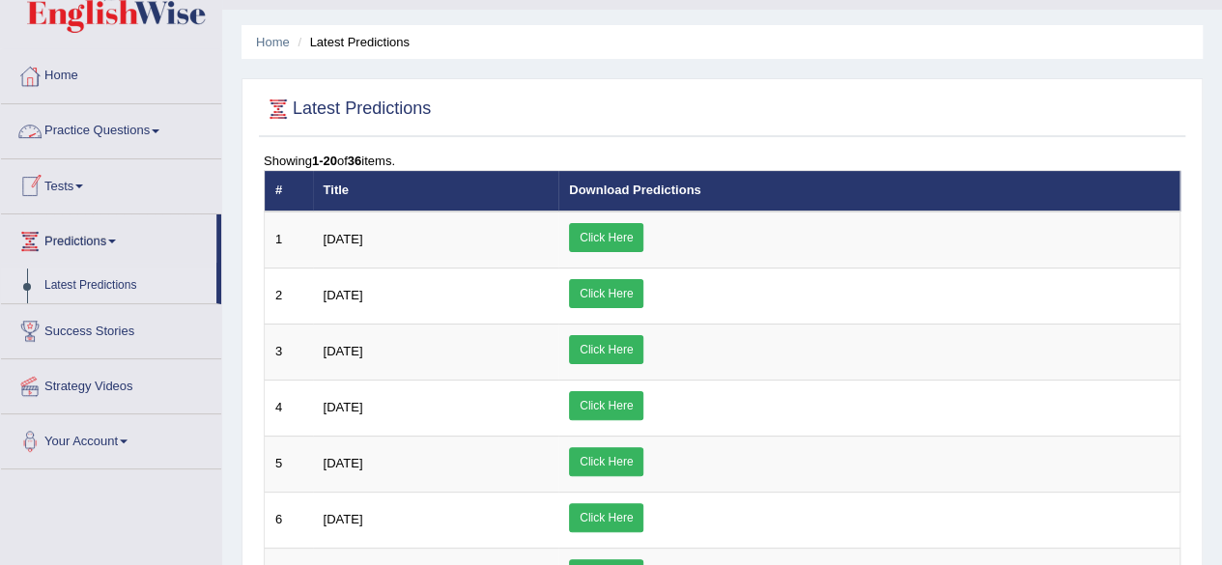
click at [127, 117] on link "Practice Questions" at bounding box center [111, 128] width 220 height 48
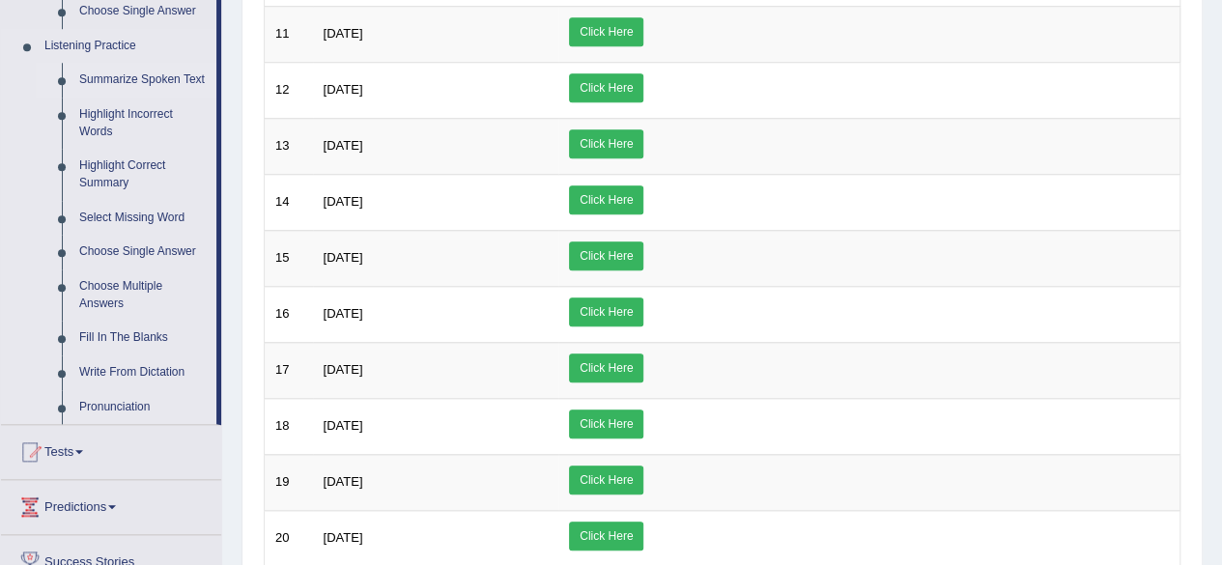
scroll to position [827, 0]
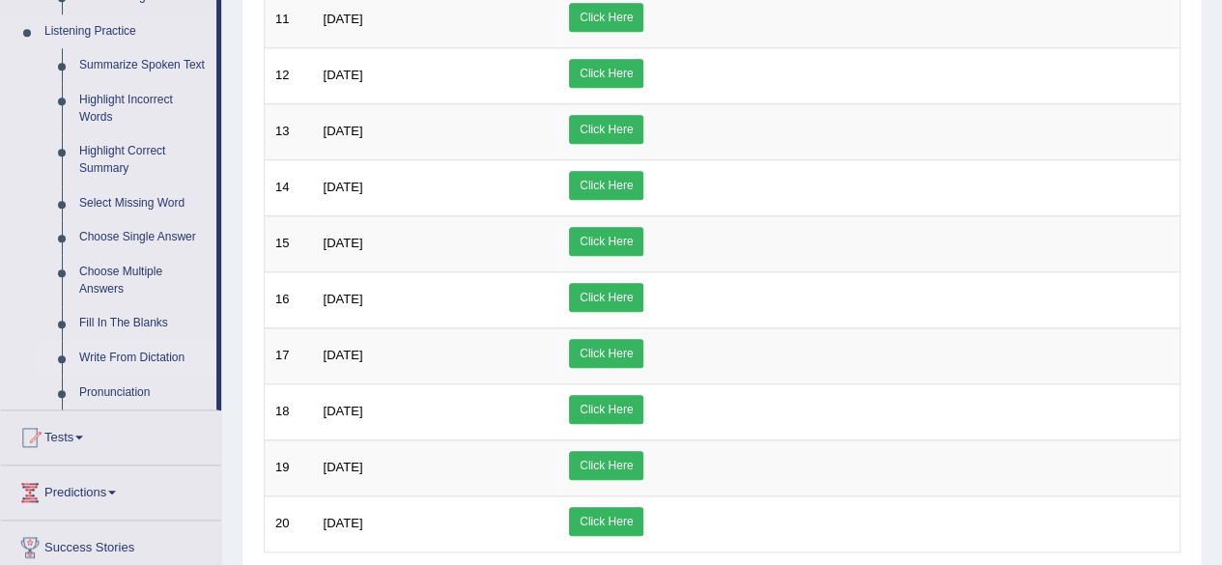
click at [143, 354] on link "Write From Dictation" at bounding box center [144, 358] width 146 height 35
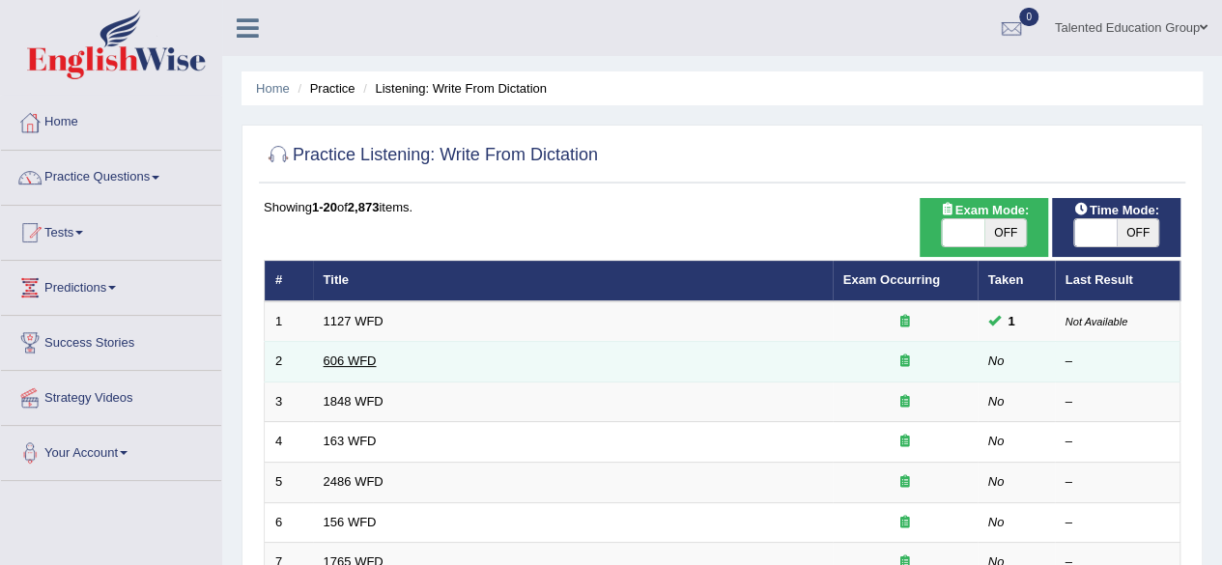
click at [356, 359] on link "606 WFD" at bounding box center [350, 361] width 53 height 14
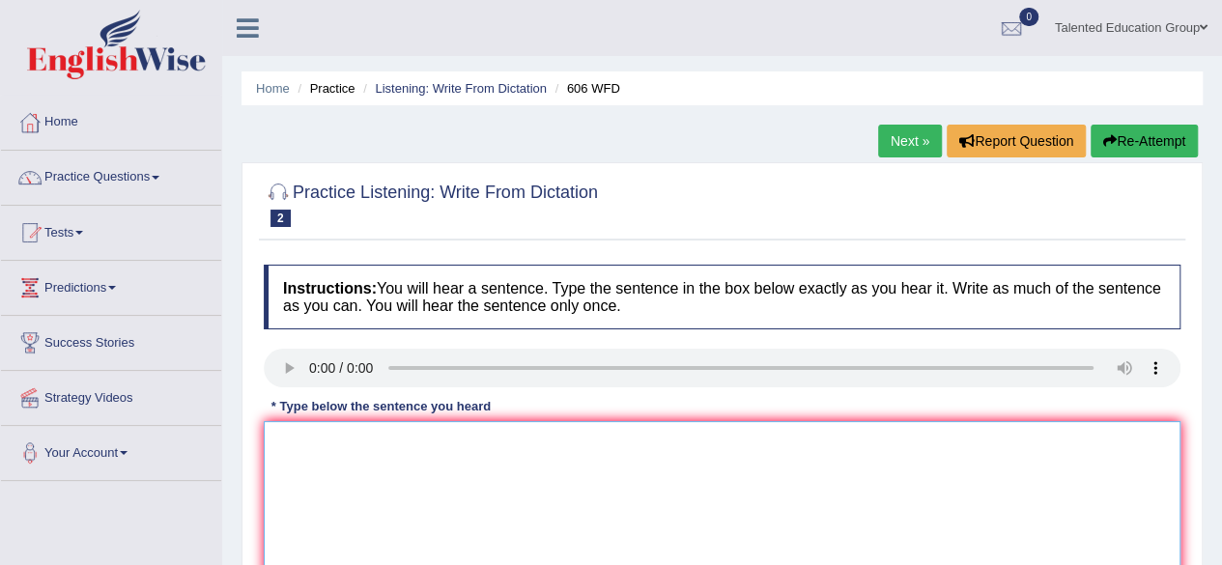
click at [311, 437] on textarea at bounding box center [722, 514] width 917 height 187
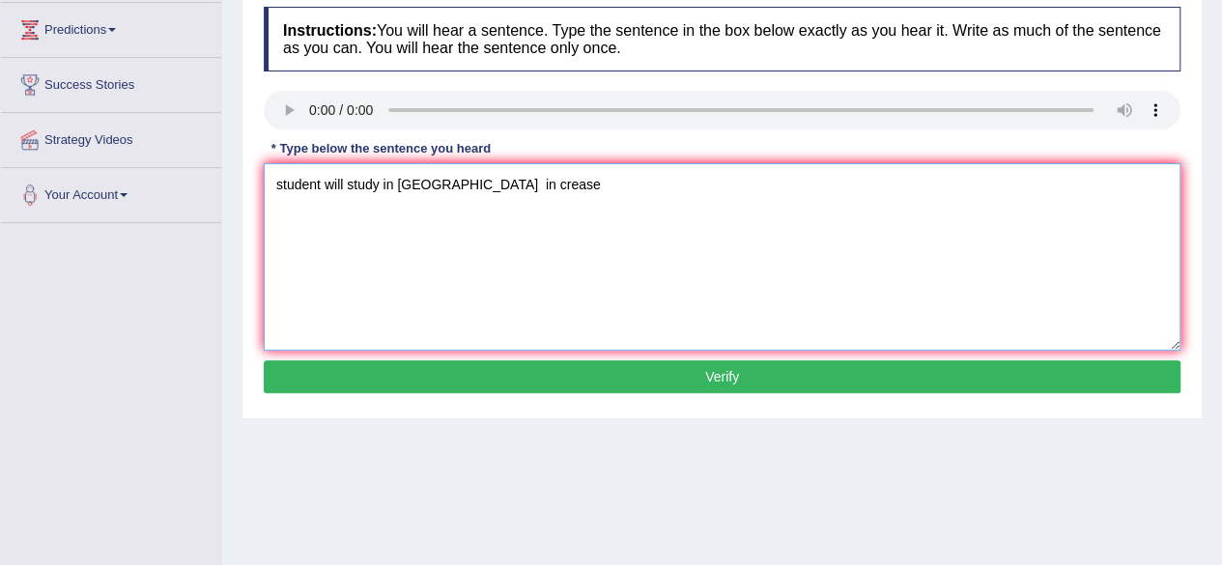
scroll to position [388, 0]
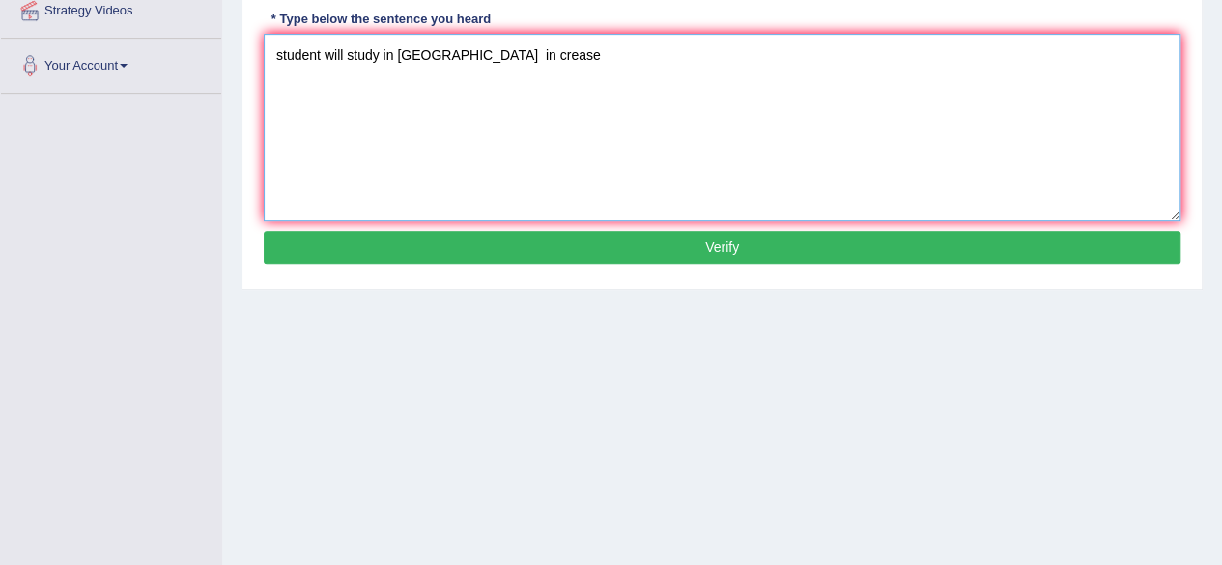
type textarea "student will study in languange in crease"
click at [665, 252] on button "Verify" at bounding box center [722, 247] width 917 height 33
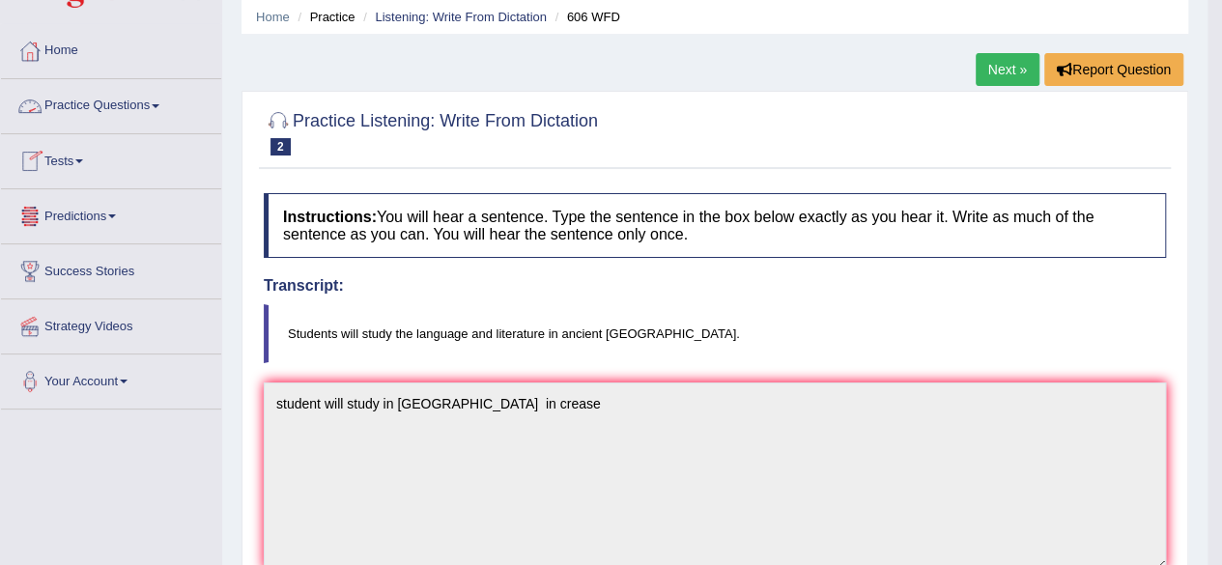
scroll to position [71, 0]
click at [432, 13] on link "Listening: Write From Dictation" at bounding box center [461, 18] width 172 height 14
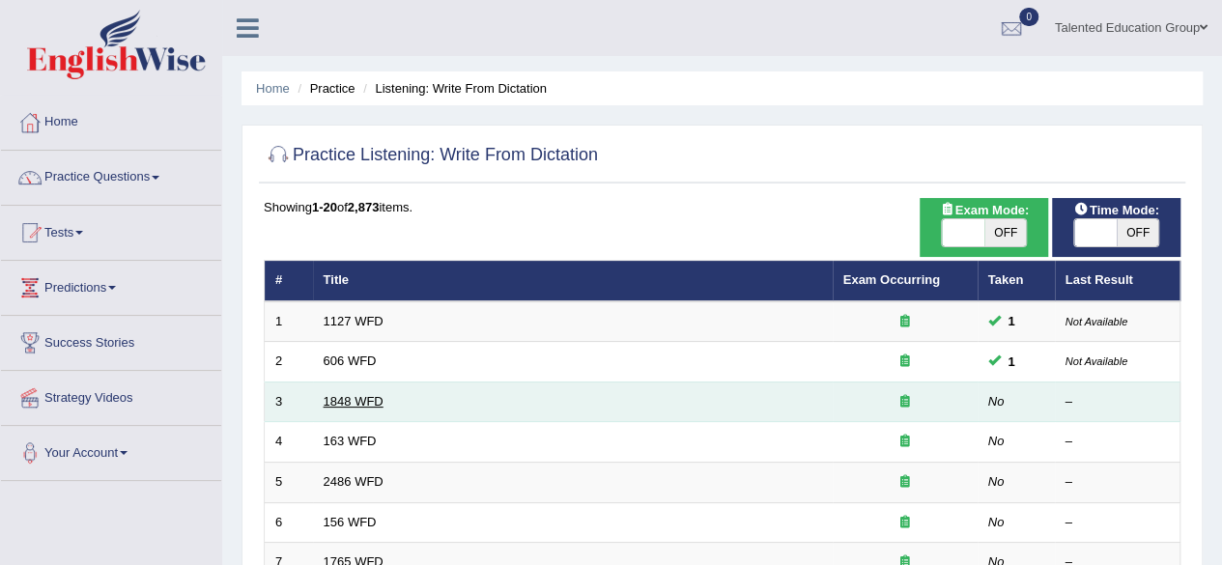
click at [331, 394] on link "1848 WFD" at bounding box center [354, 401] width 60 height 14
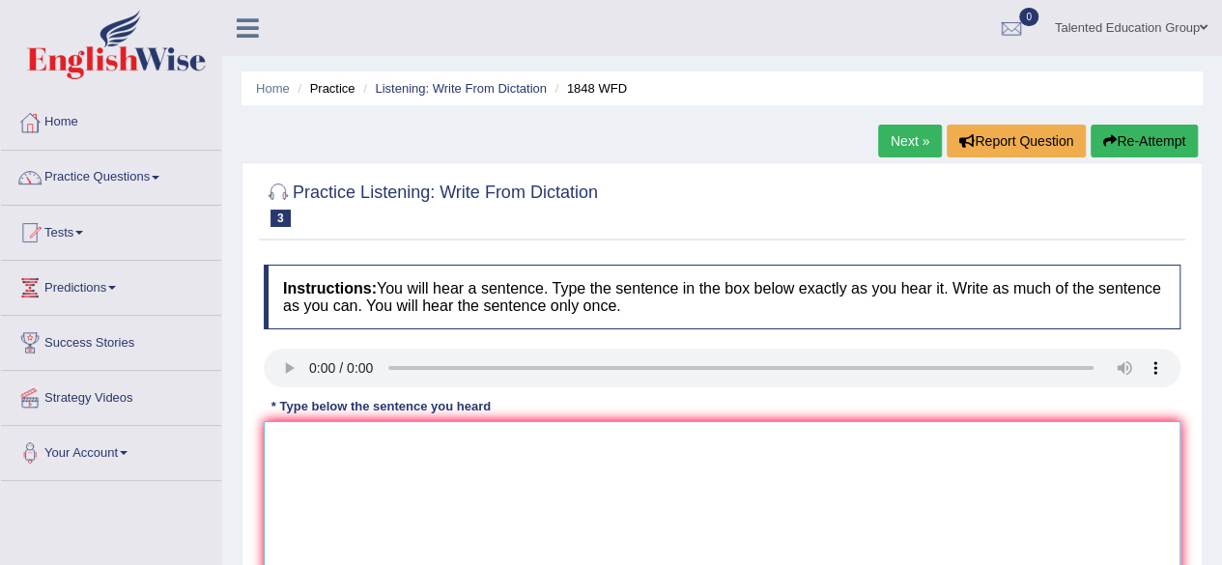
click at [302, 435] on textarea at bounding box center [722, 514] width 917 height 187
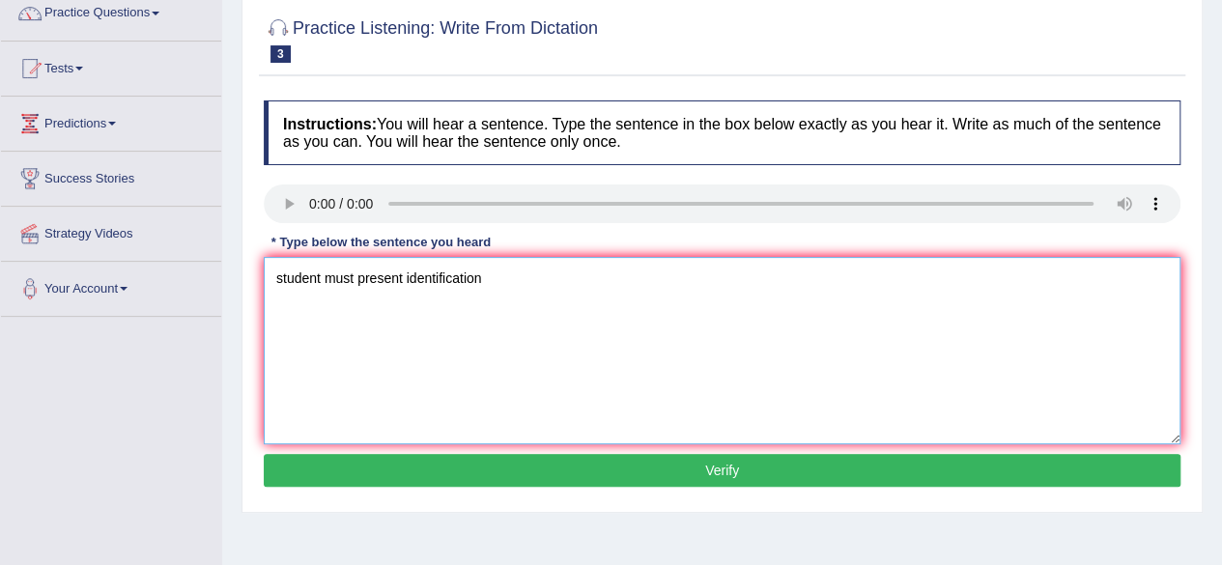
scroll to position [185, 0]
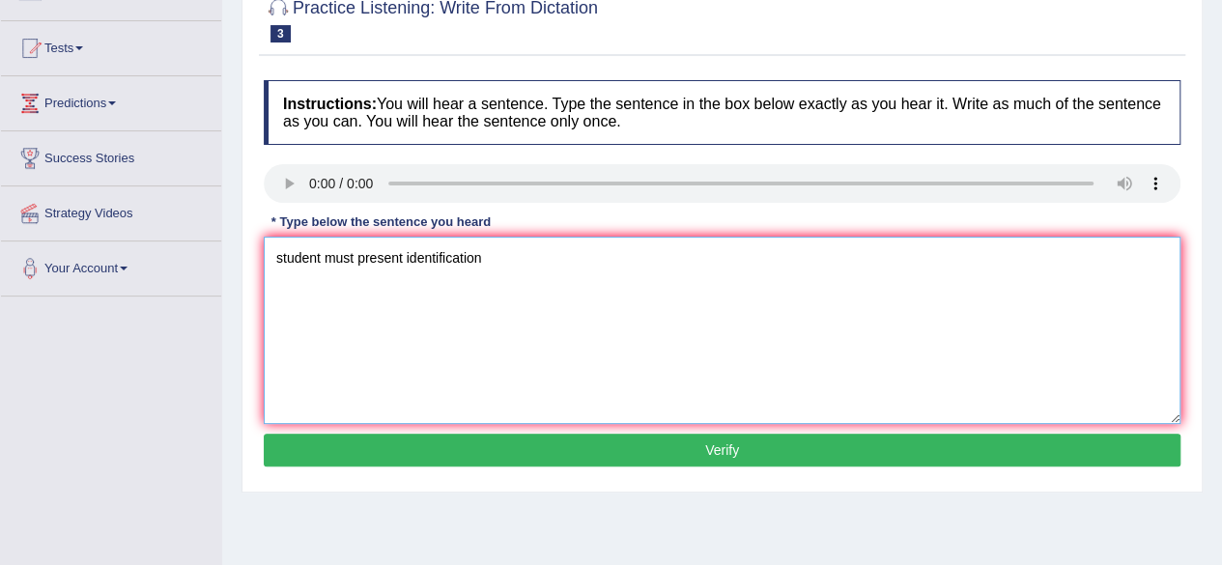
type textarea "student must present identification"
click at [385, 454] on button "Verify" at bounding box center [722, 450] width 917 height 33
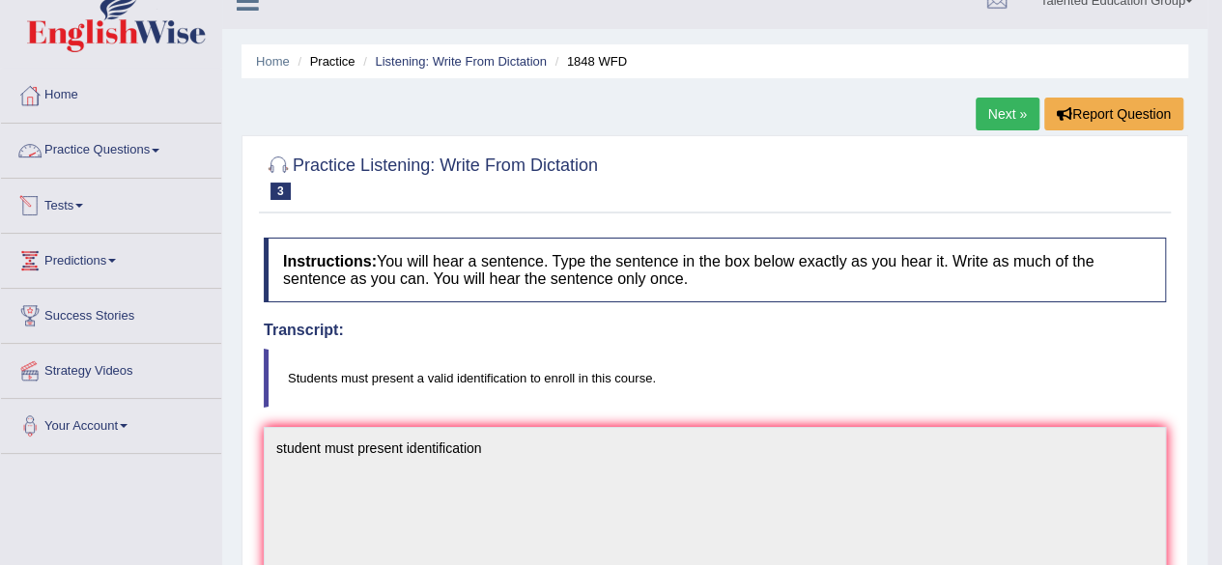
scroll to position [29, 0]
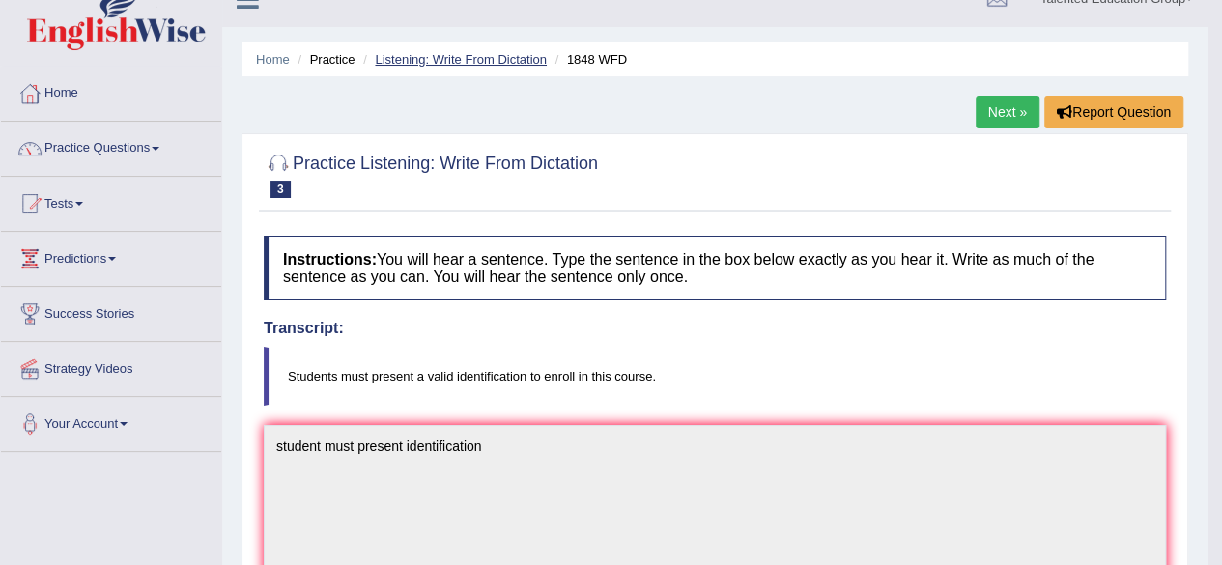
click at [450, 63] on link "Listening: Write From Dictation" at bounding box center [461, 59] width 172 height 14
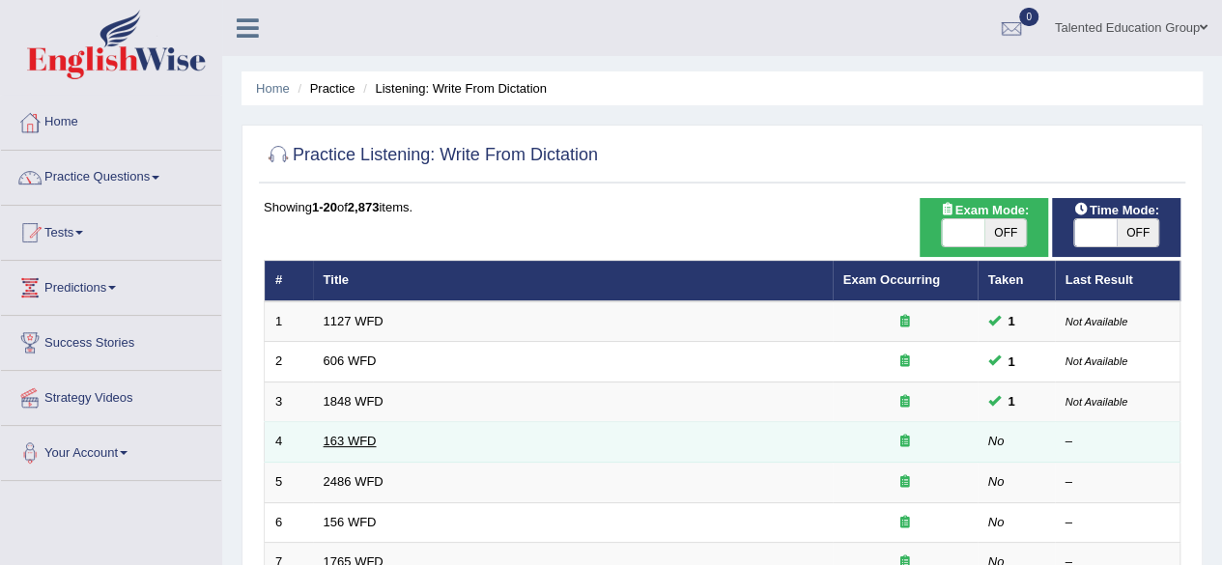
click at [348, 444] on link "163 WFD" at bounding box center [350, 441] width 53 height 14
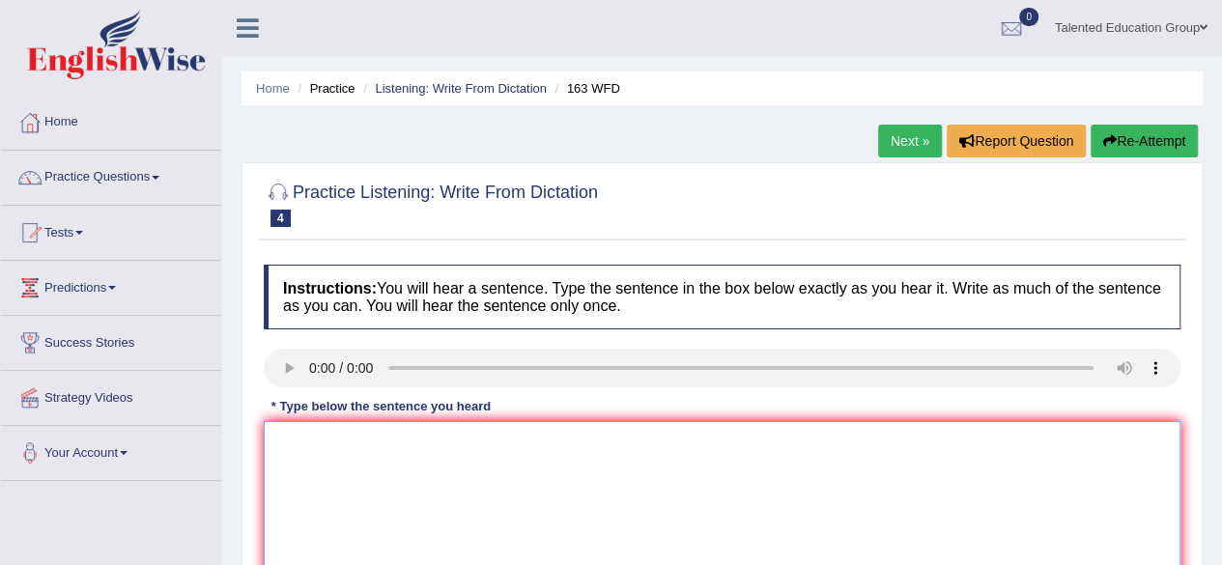
click at [297, 436] on textarea at bounding box center [722, 514] width 917 height 187
click at [287, 440] on textarea at bounding box center [722, 514] width 917 height 187
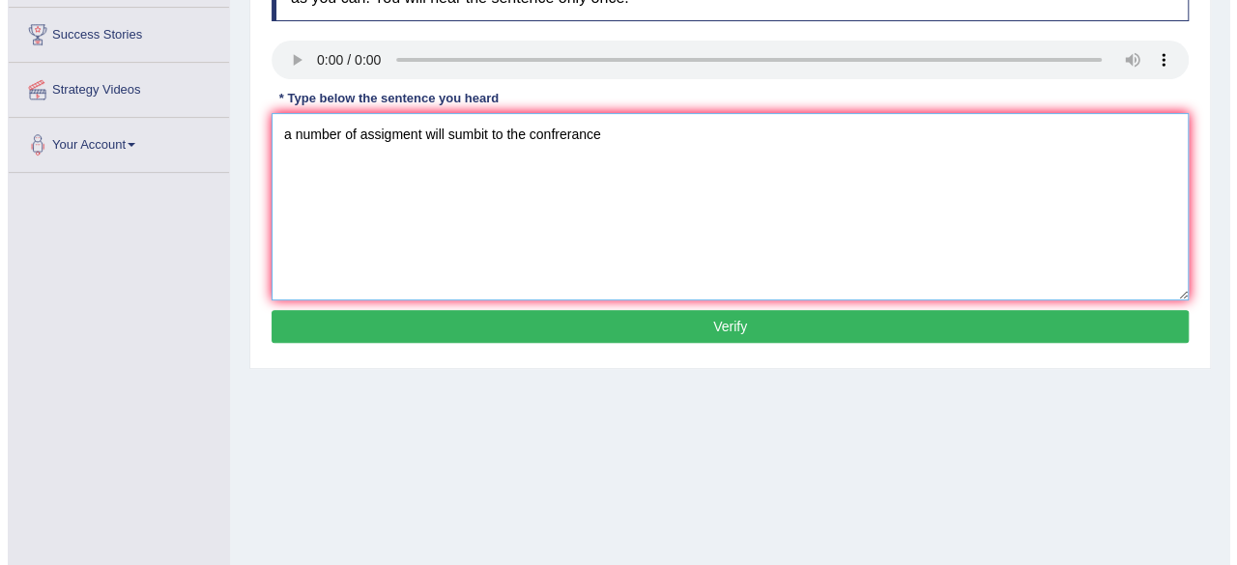
scroll to position [309, 0]
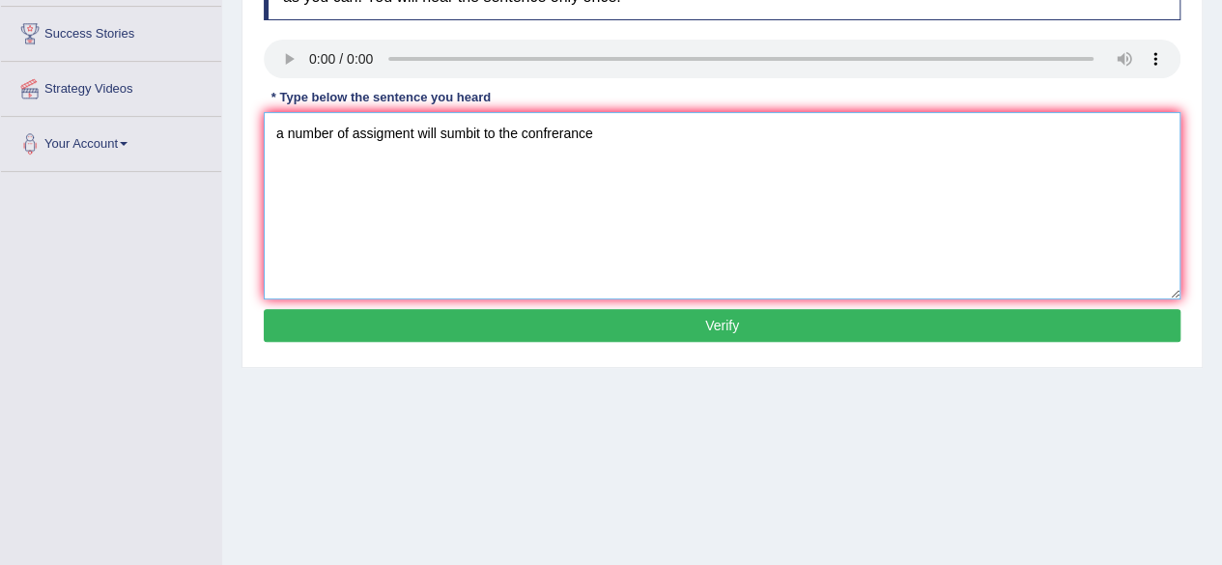
type textarea "a number of assigment will sumbit to the confrerance"
click at [598, 329] on button "Verify" at bounding box center [722, 325] width 917 height 33
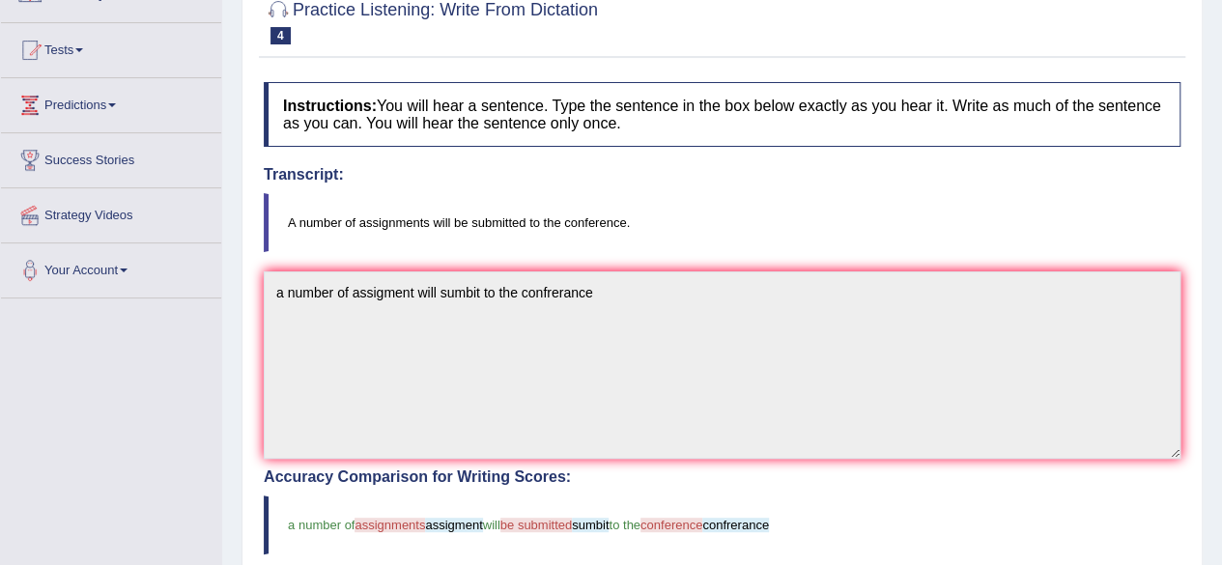
scroll to position [0, 0]
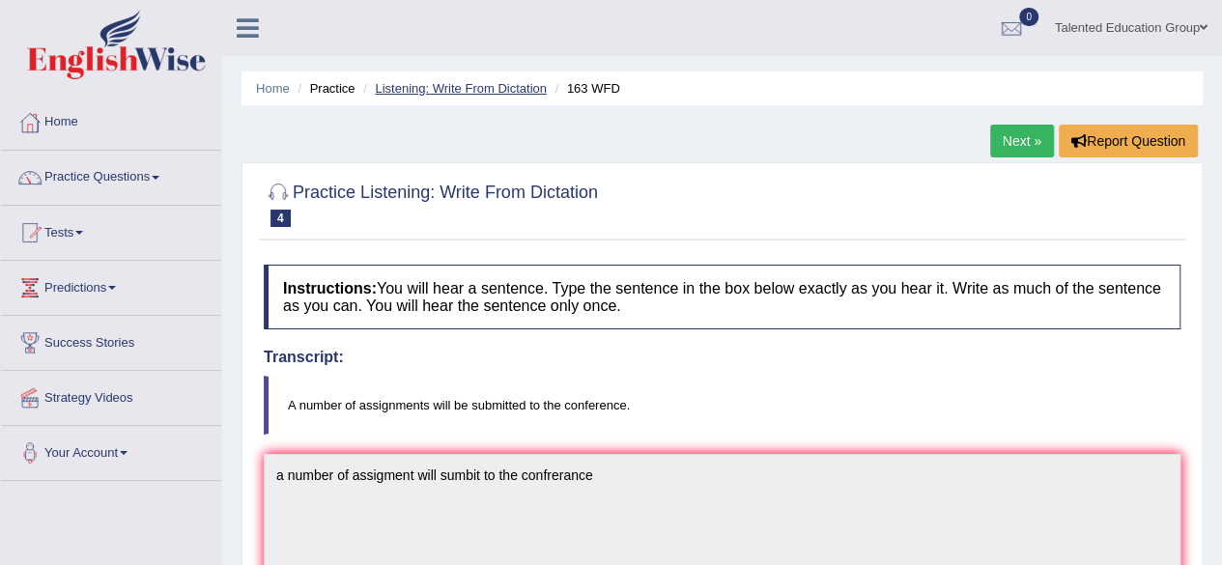
click at [472, 84] on link "Listening: Write From Dictation" at bounding box center [461, 88] width 172 height 14
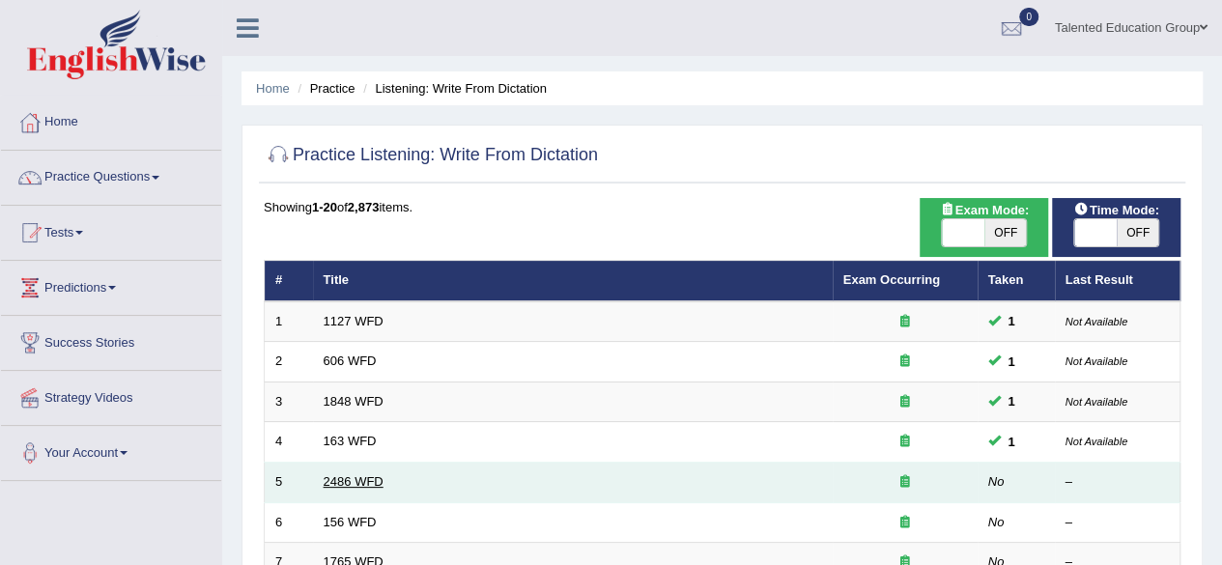
click at [381, 476] on link "2486 WFD" at bounding box center [354, 481] width 60 height 14
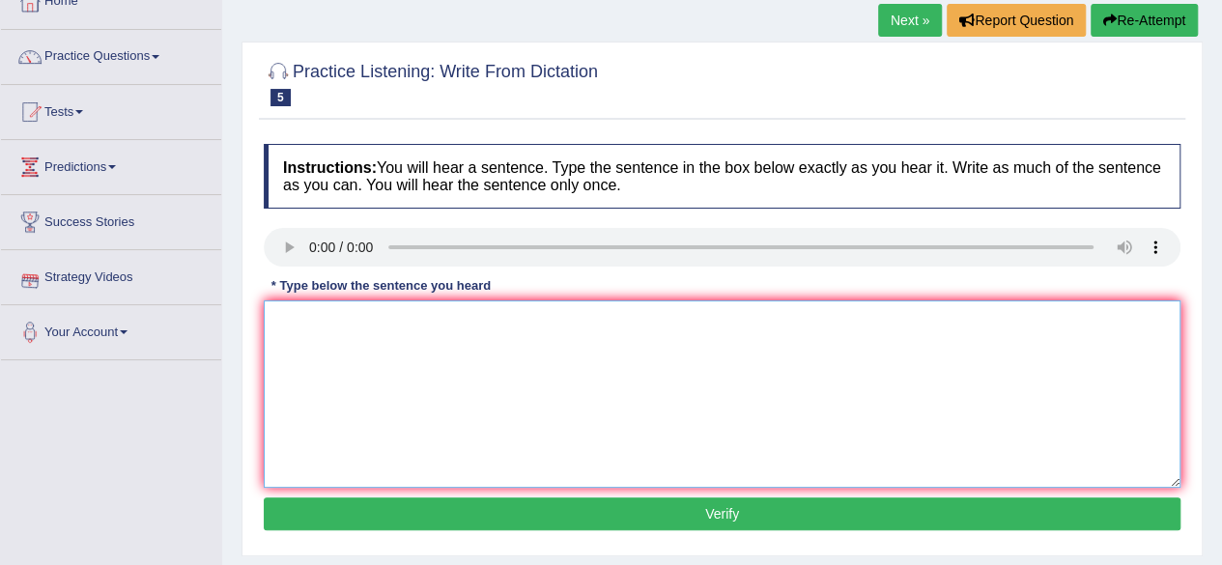
click at [294, 311] on textarea at bounding box center [722, 394] width 917 height 187
click at [333, 319] on textarea "it is quiter clear to a question to cross the world" at bounding box center [722, 394] width 917 height 187
type textarea "it is quite clear to a question to cross the world"
click at [439, 502] on button "Verify" at bounding box center [722, 514] width 917 height 33
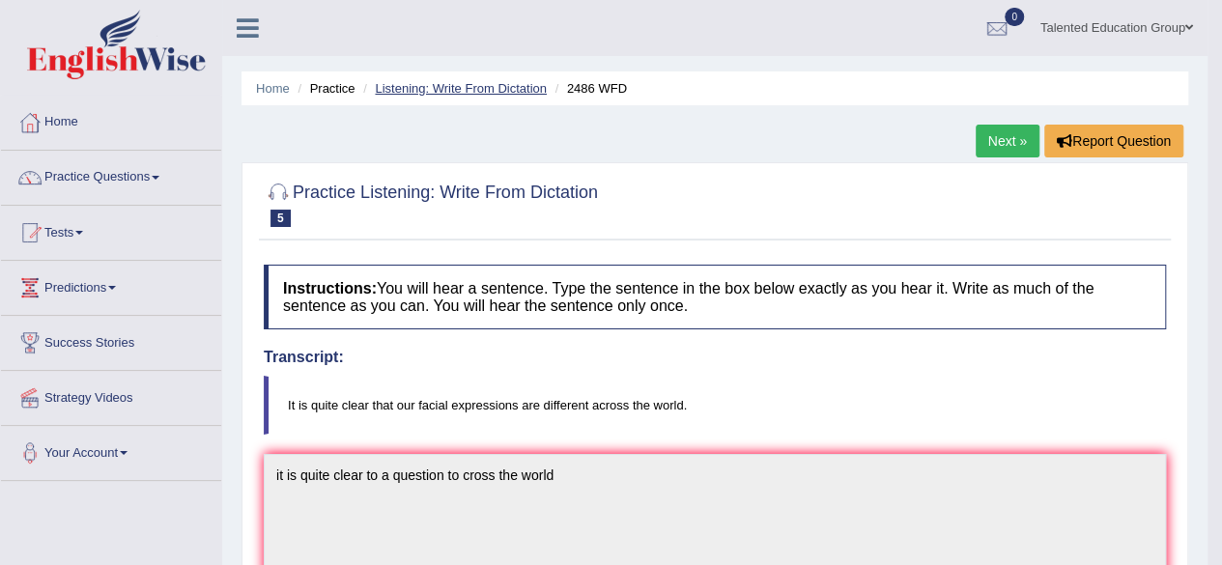
click at [435, 82] on link "Listening: Write From Dictation" at bounding box center [461, 88] width 172 height 14
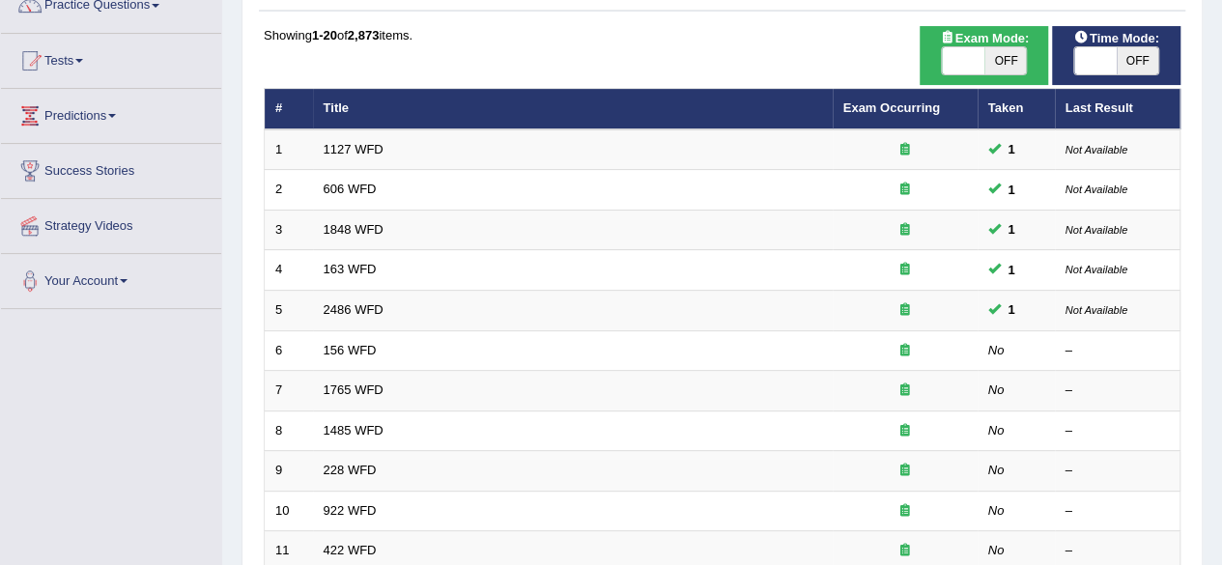
scroll to position [374, 0]
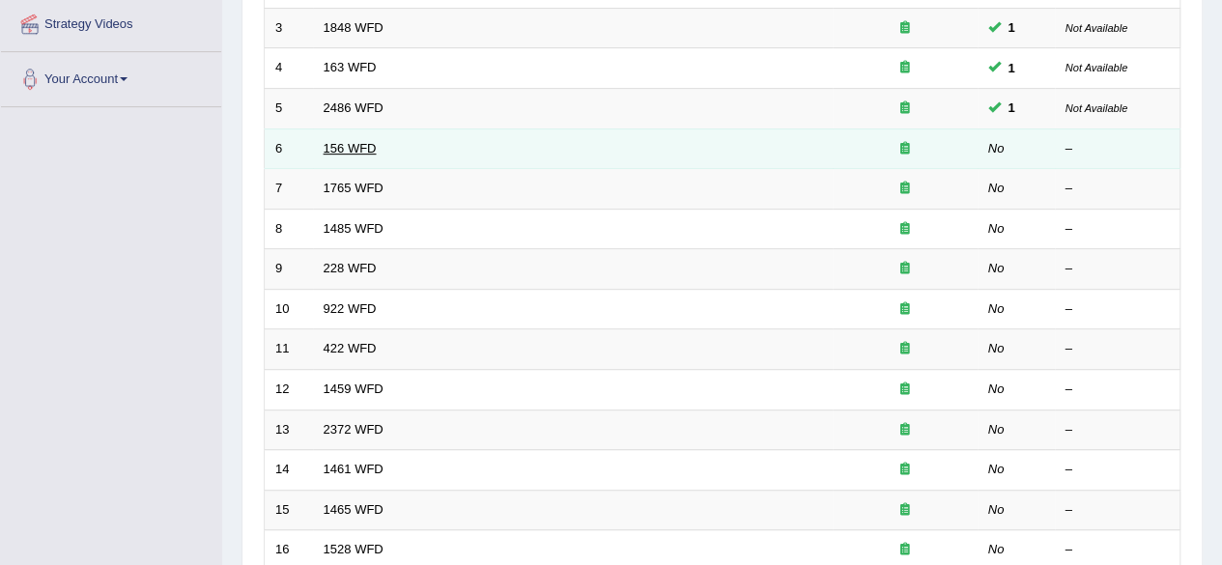
click at [353, 150] on link "156 WFD" at bounding box center [350, 148] width 53 height 14
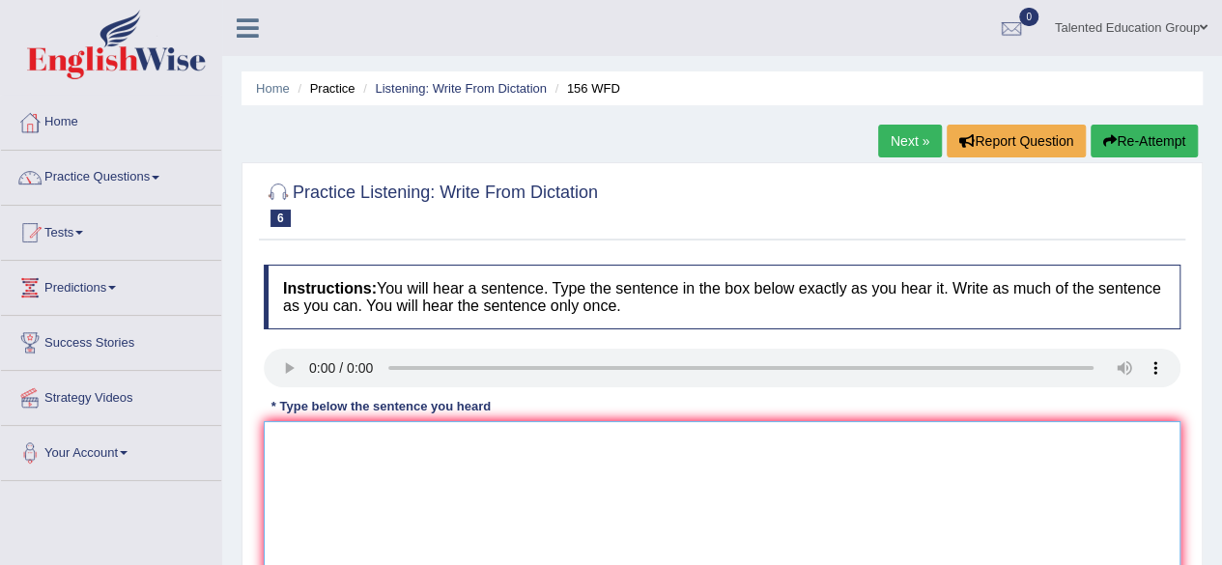
click at [296, 426] on textarea at bounding box center [722, 514] width 917 height 187
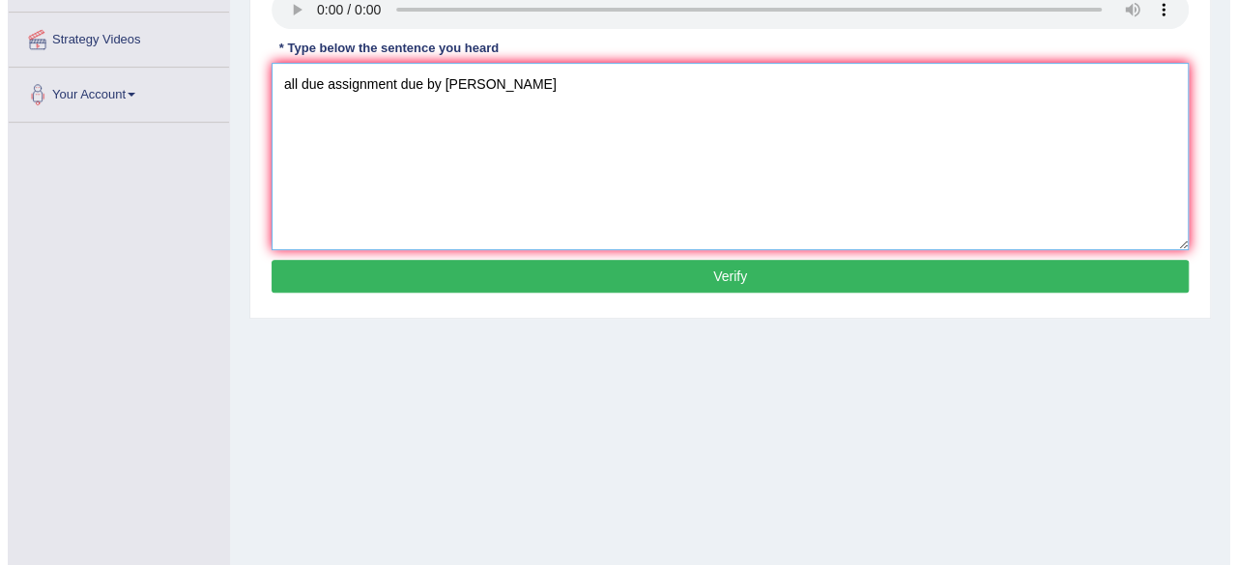
scroll to position [365, 0]
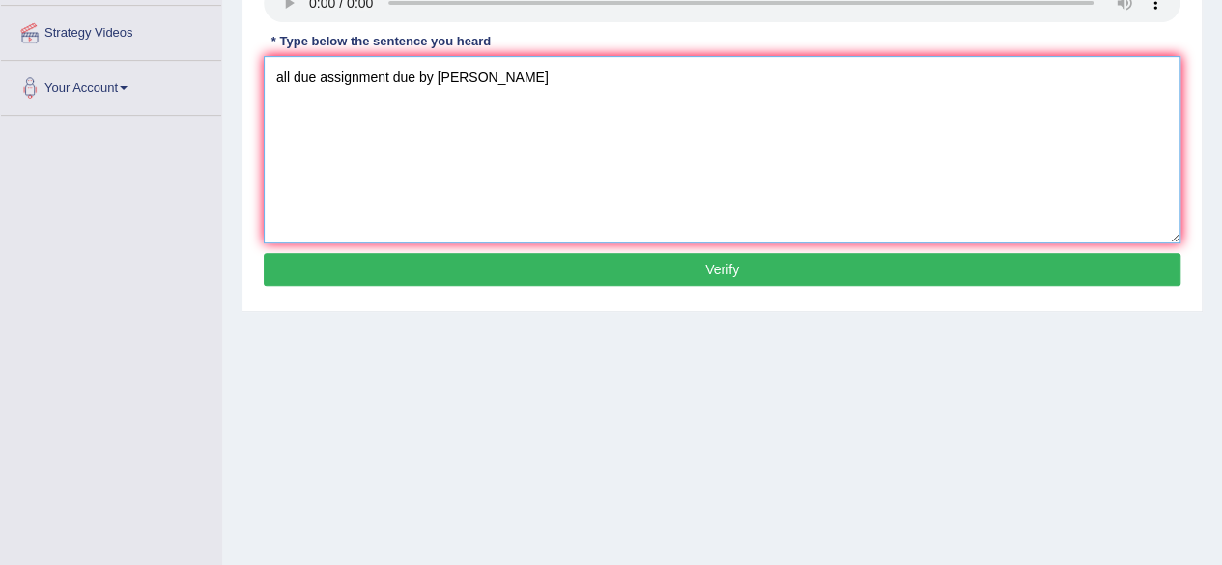
type textarea "all due assignment due by tommorow"
click at [457, 273] on button "Verify" at bounding box center [722, 269] width 917 height 33
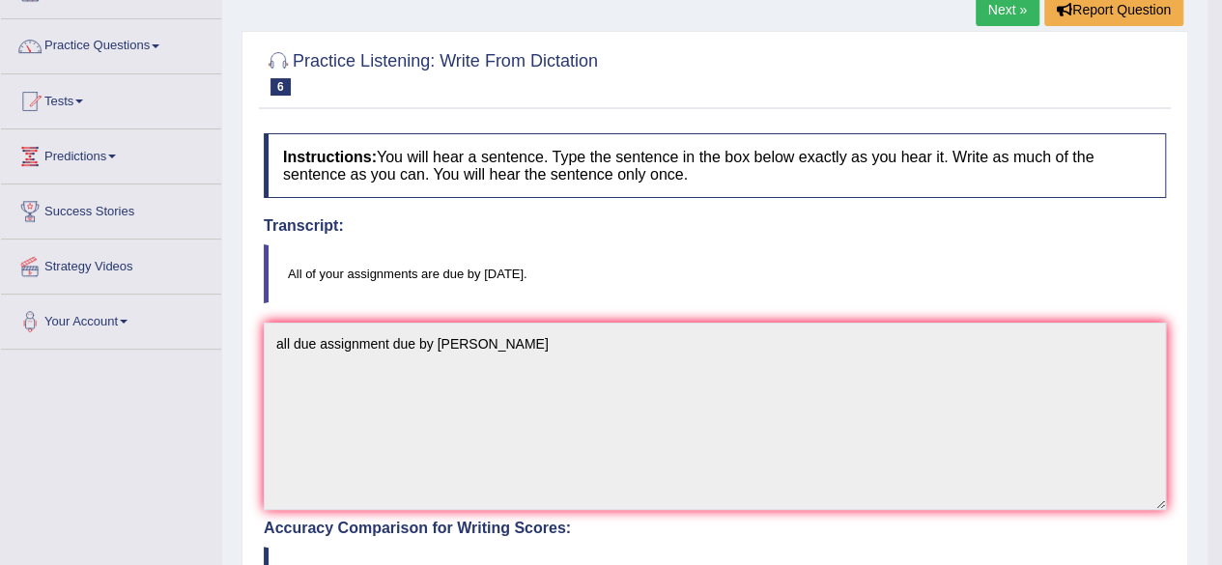
scroll to position [0, 0]
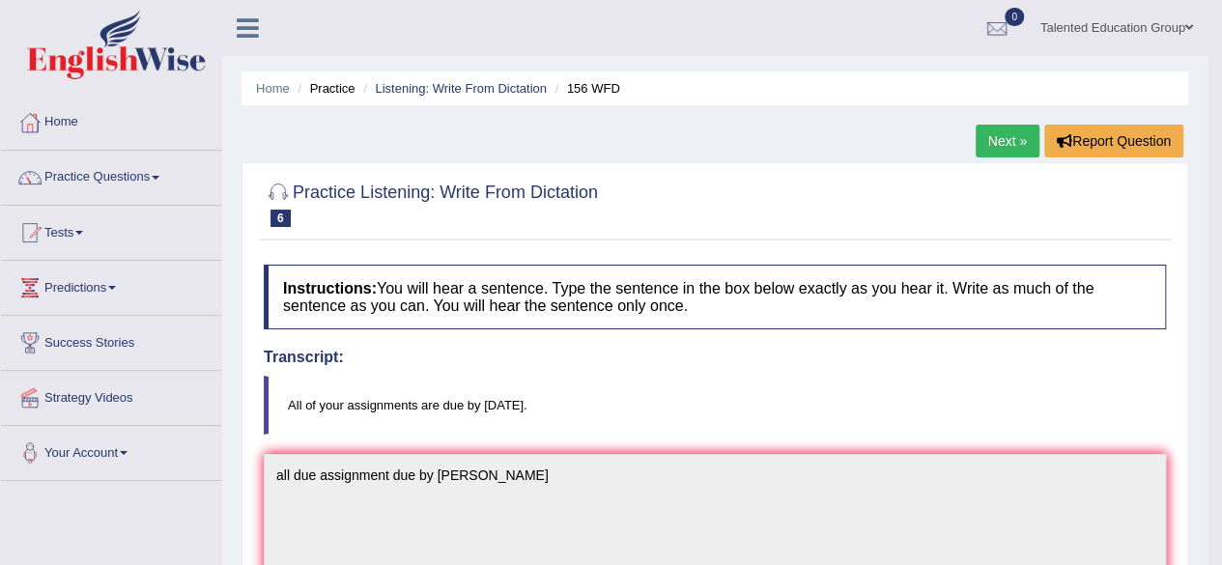
click at [1007, 142] on link "Next »" at bounding box center [1008, 141] width 64 height 33
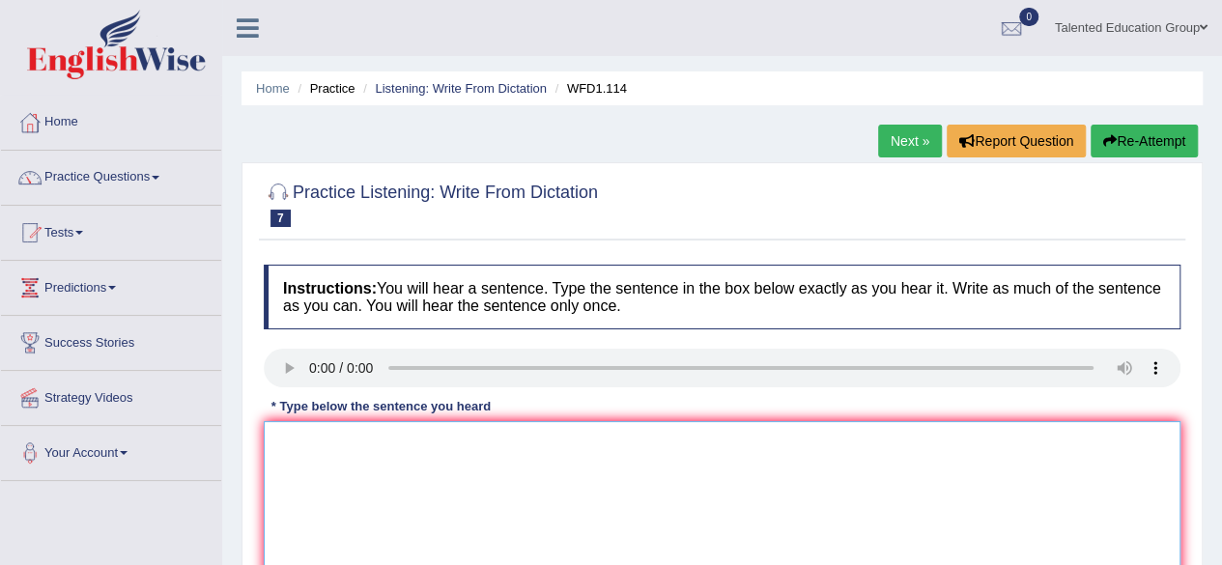
click at [312, 476] on textarea at bounding box center [722, 514] width 917 height 187
drag, startPoint x: 396, startPoint y: 98, endPoint x: 975, endPoint y: 148, distance: 581.0
click at [975, 148] on div "Home Practice Listening: Write From Dictation WFD1.114 Next » Report Question R…" at bounding box center [722, 483] width 1000 height 966
click at [924, 140] on link "Next »" at bounding box center [910, 141] width 64 height 33
click at [319, 482] on textarea at bounding box center [722, 514] width 917 height 187
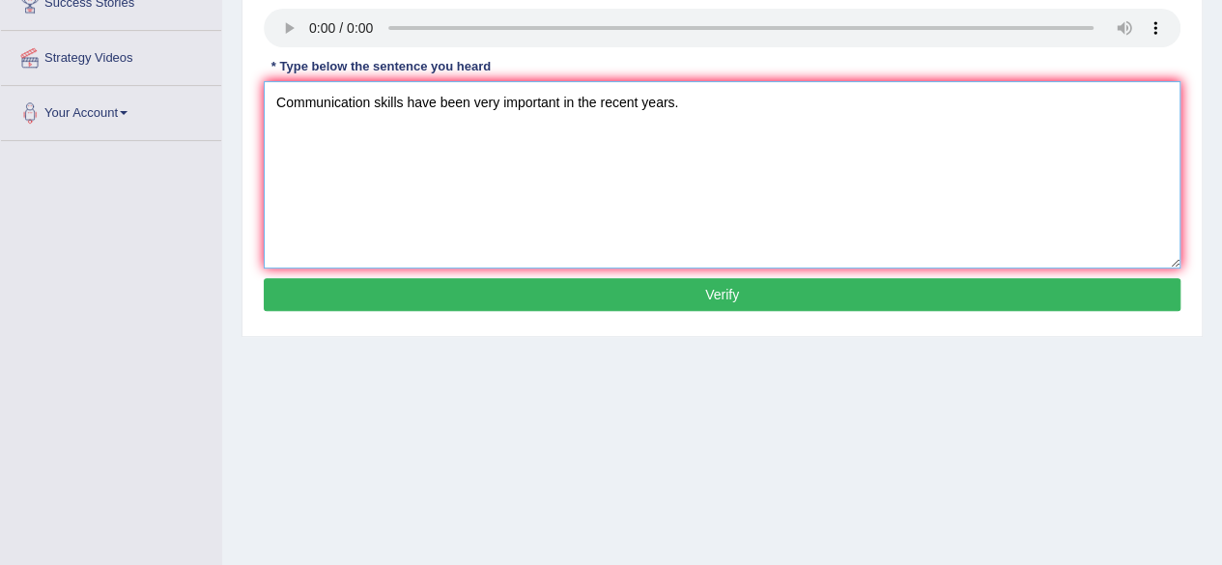
scroll to position [387, 0]
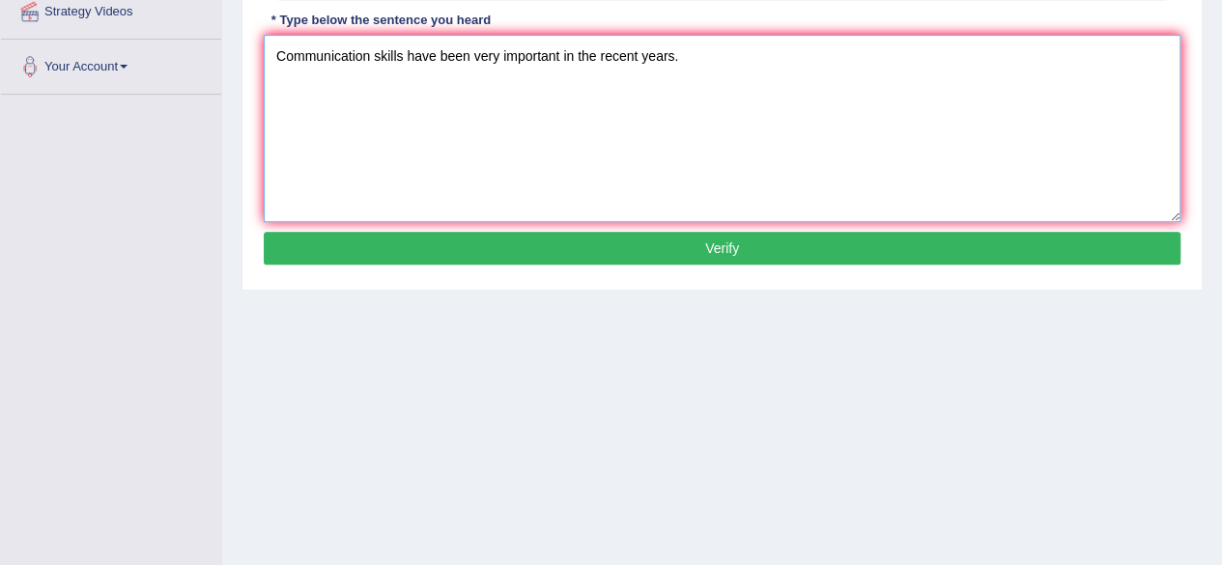
type textarea "Communication skills have been very important in the recent years."
click at [427, 238] on button "Verify" at bounding box center [722, 248] width 917 height 33
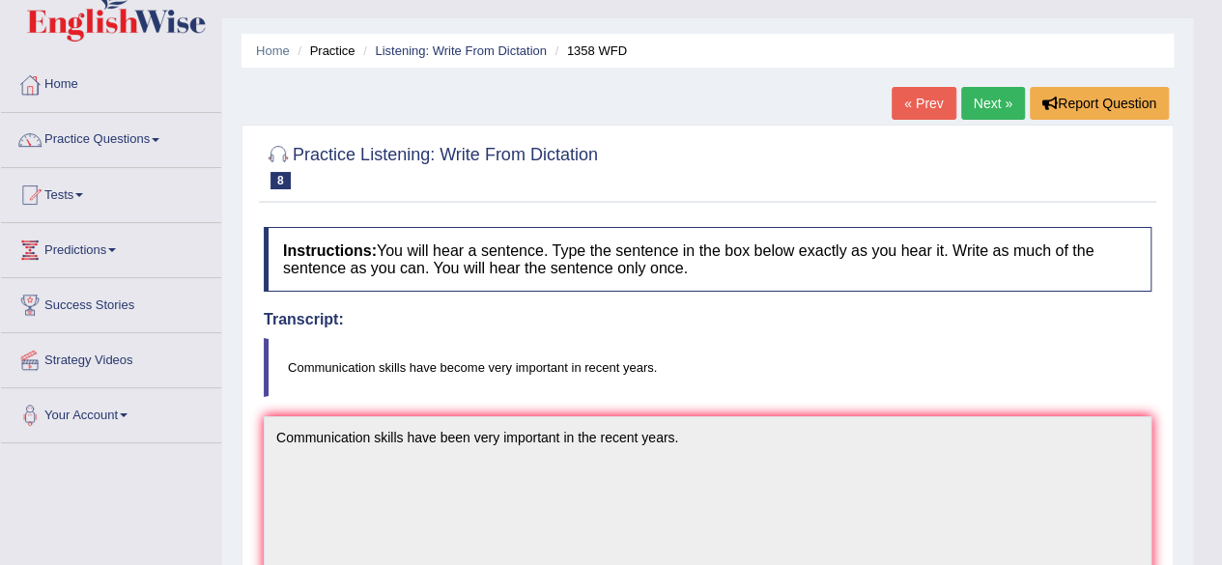
scroll to position [29, 0]
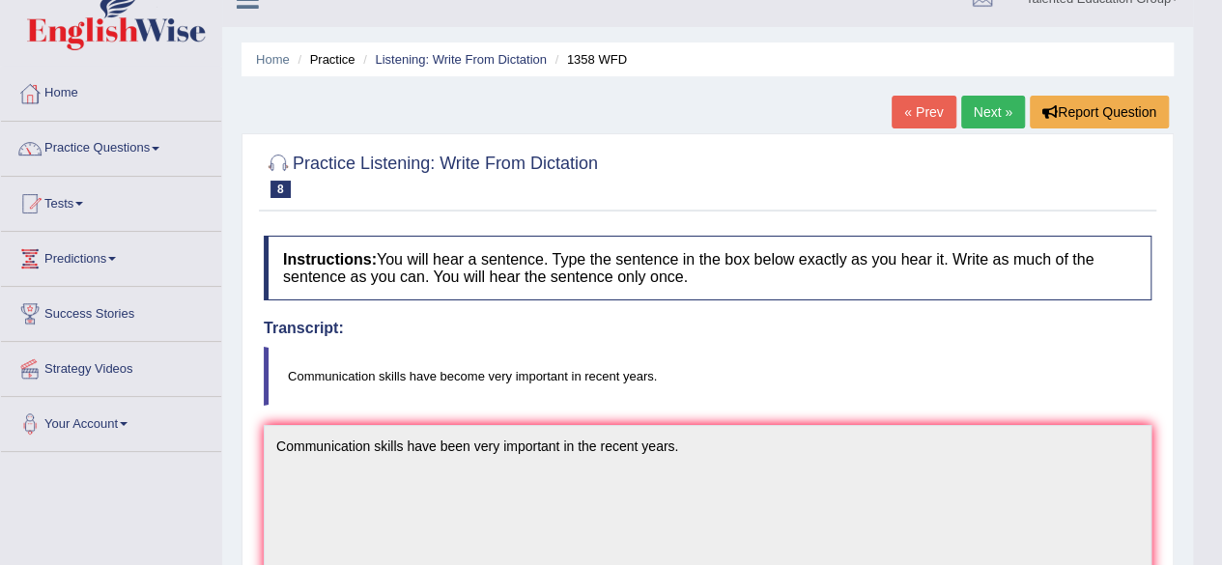
click at [983, 113] on link "Next »" at bounding box center [994, 112] width 64 height 33
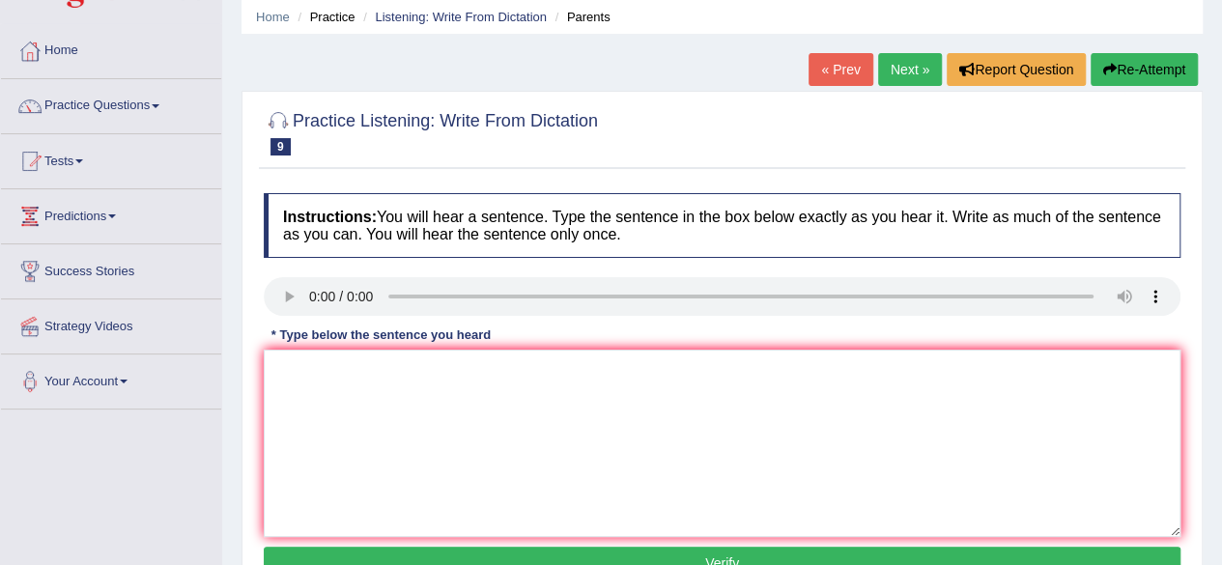
scroll to position [73, 0]
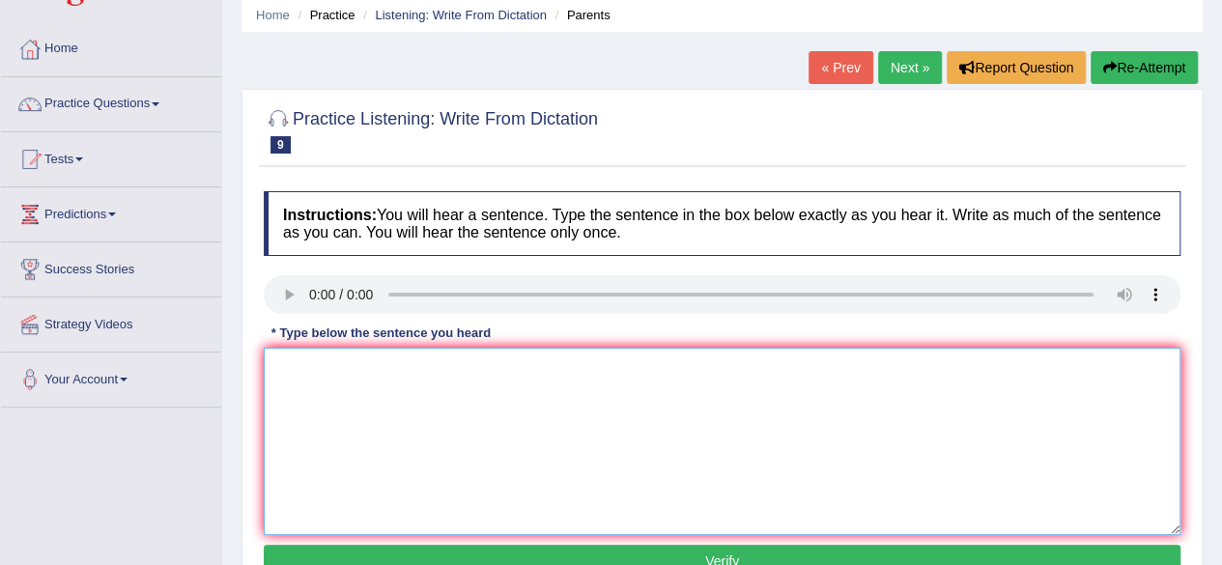
click at [522, 409] on textarea at bounding box center [722, 441] width 917 height 187
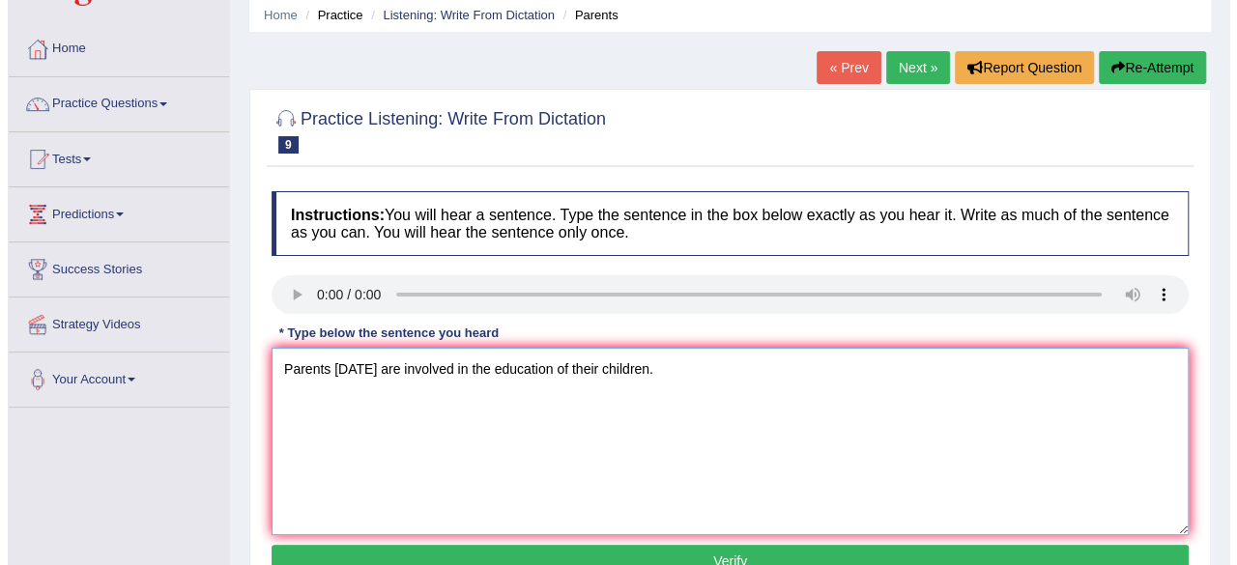
scroll to position [182, 0]
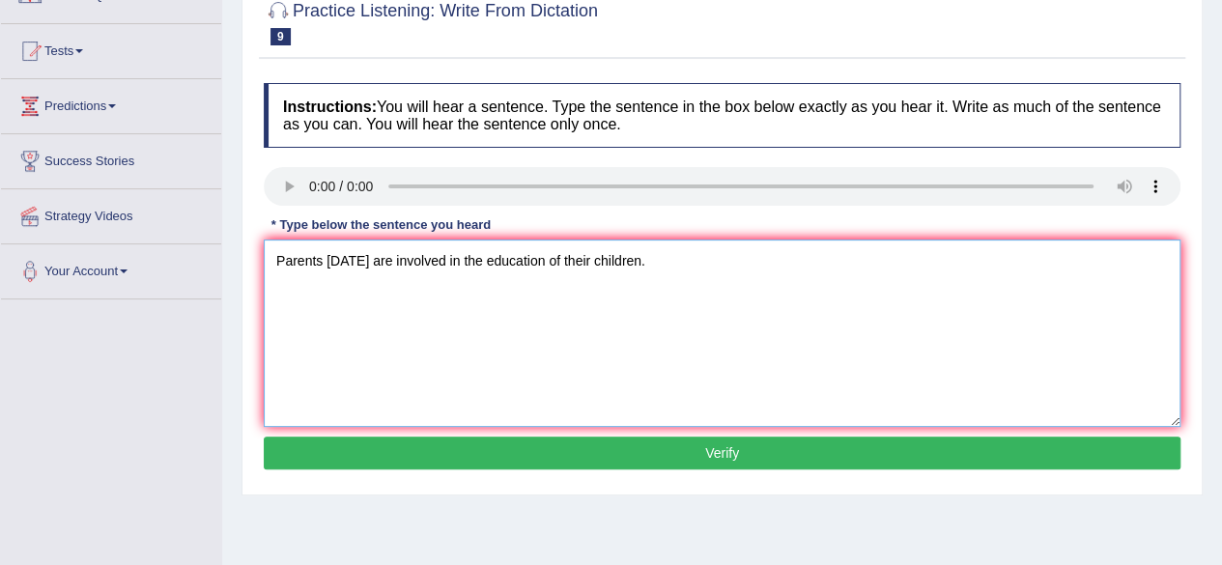
type textarea "Parents today are involved in the education of their children."
click at [539, 451] on button "Verify" at bounding box center [722, 453] width 917 height 33
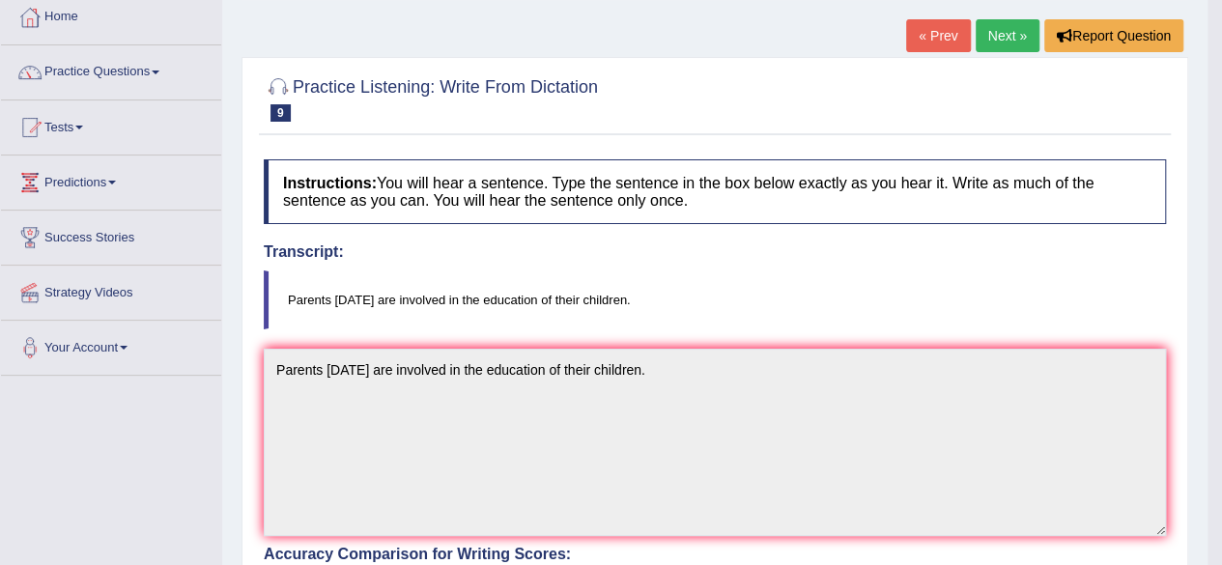
scroll to position [104, 0]
click at [992, 23] on link "Next »" at bounding box center [1008, 36] width 64 height 33
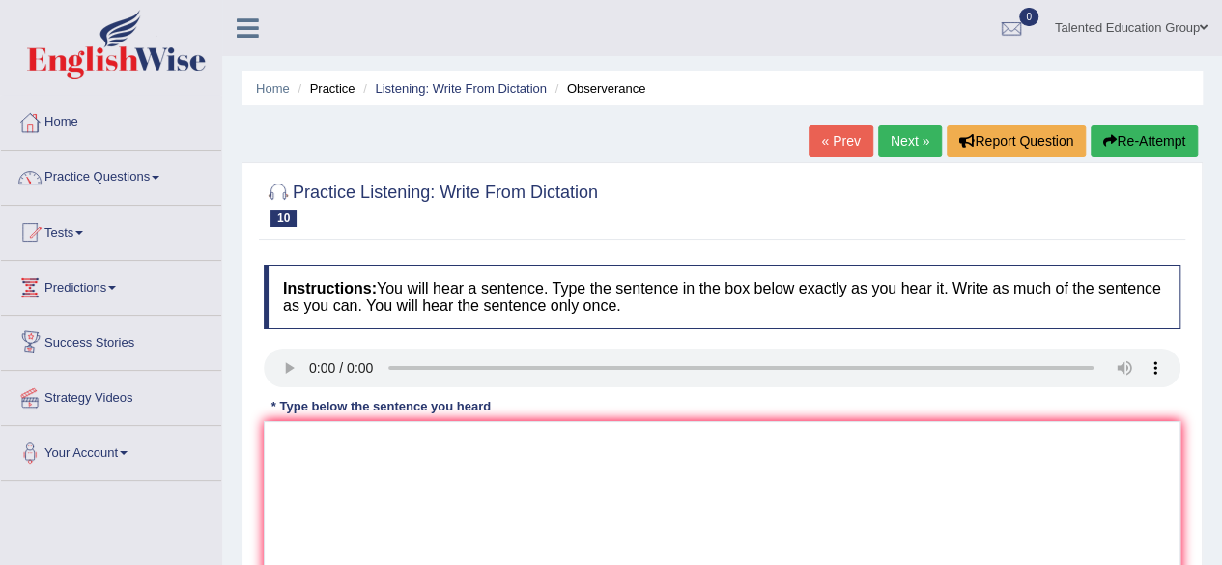
click at [920, 134] on link "Next »" at bounding box center [910, 141] width 64 height 33
click at [329, 442] on textarea at bounding box center [722, 514] width 917 height 187
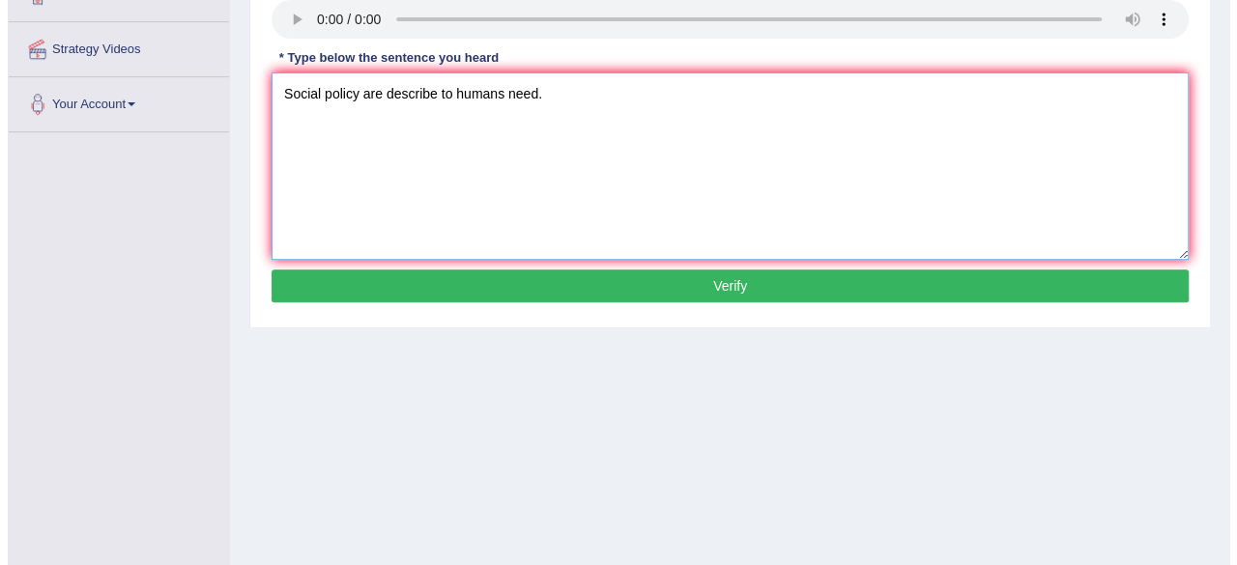
scroll to position [350, 0]
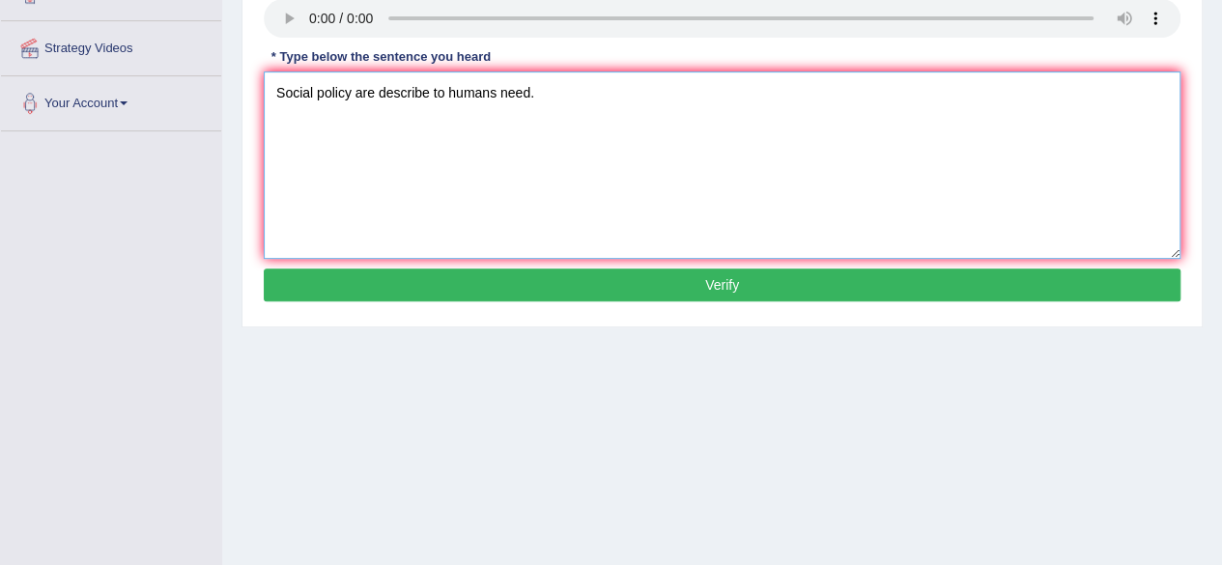
type textarea "Social policy are describe to humans need."
click at [487, 283] on button "Verify" at bounding box center [722, 285] width 917 height 33
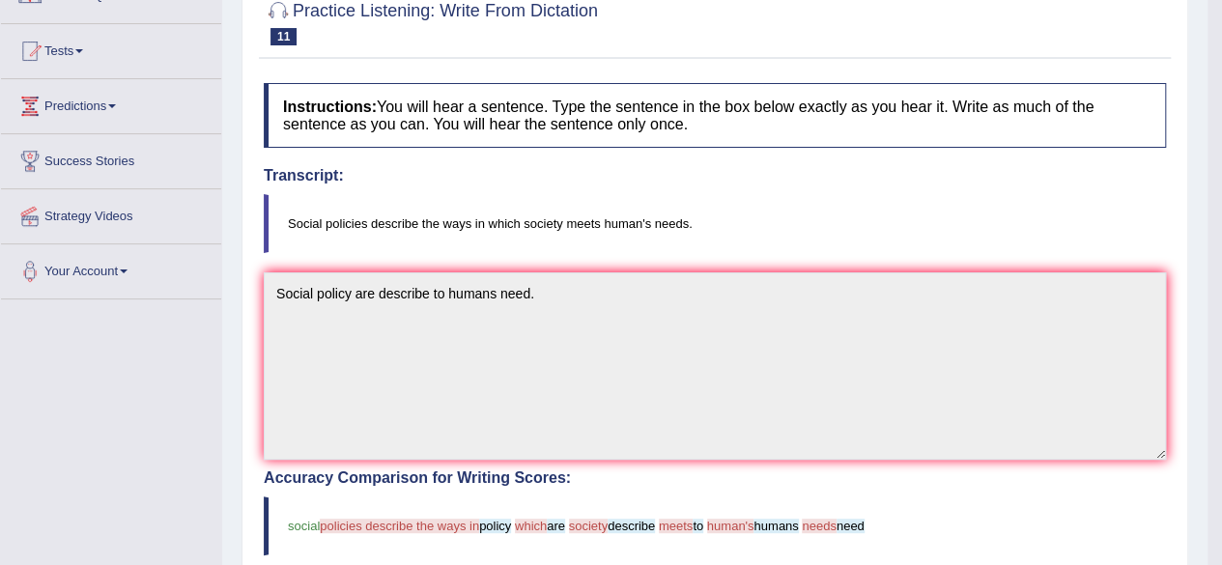
scroll to position [29, 0]
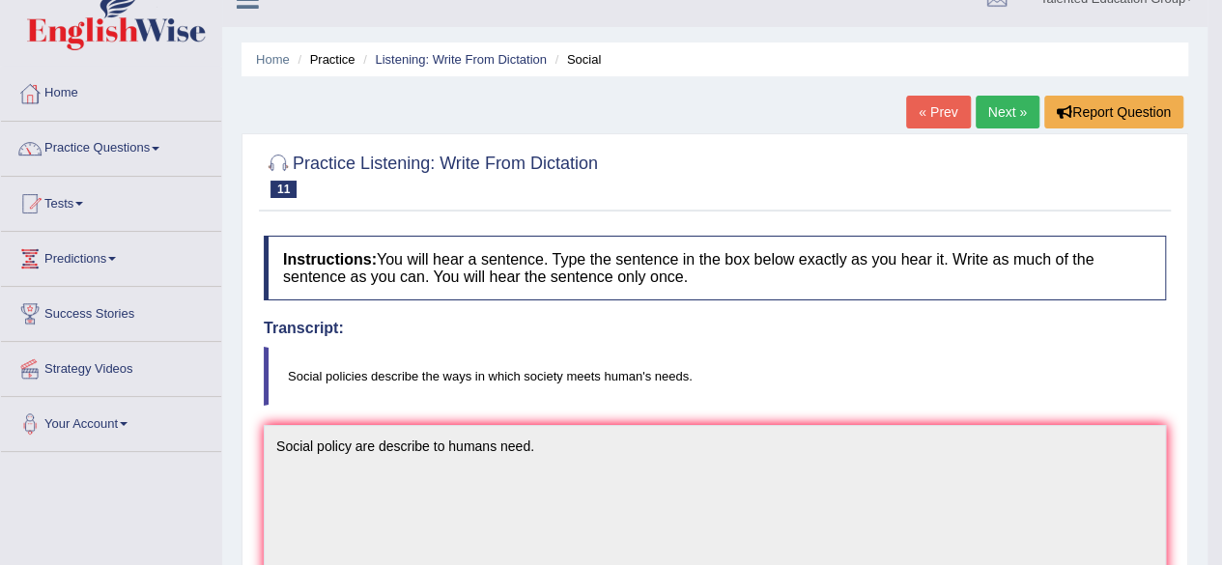
click at [996, 115] on link "Next »" at bounding box center [1008, 112] width 64 height 33
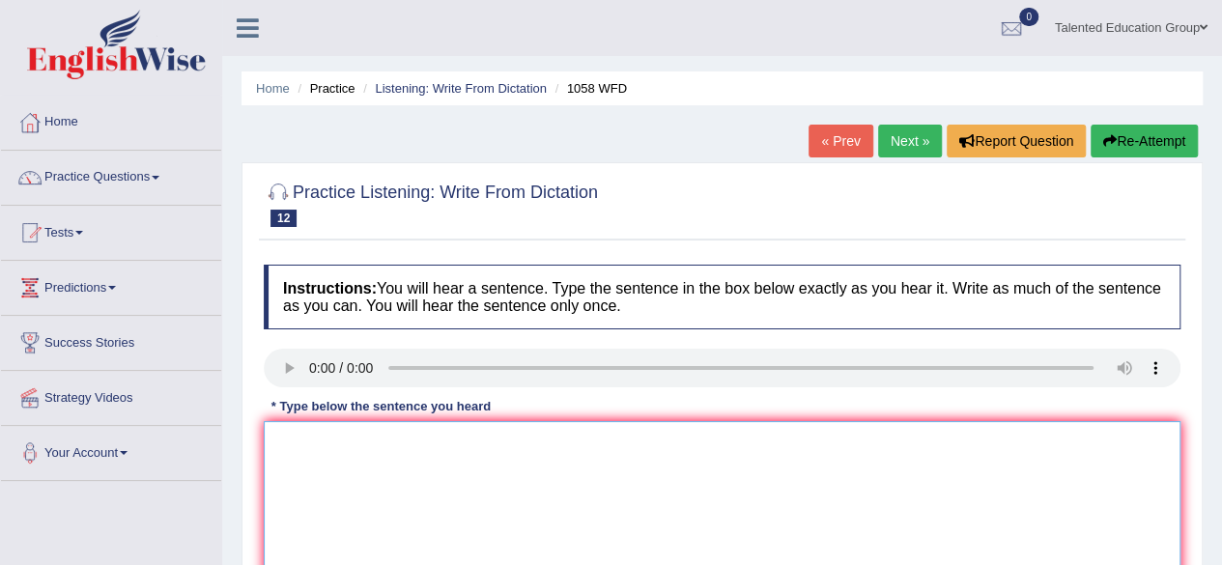
click at [298, 436] on textarea at bounding box center [722, 514] width 917 height 187
type textarea "t"
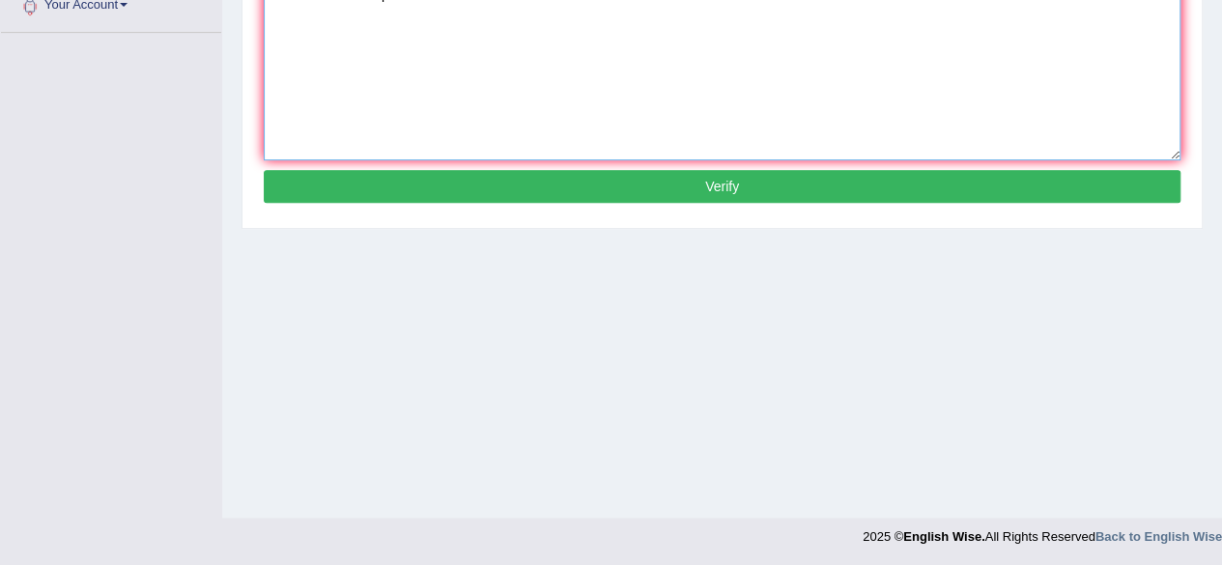
type textarea "The skill can be update in tour"
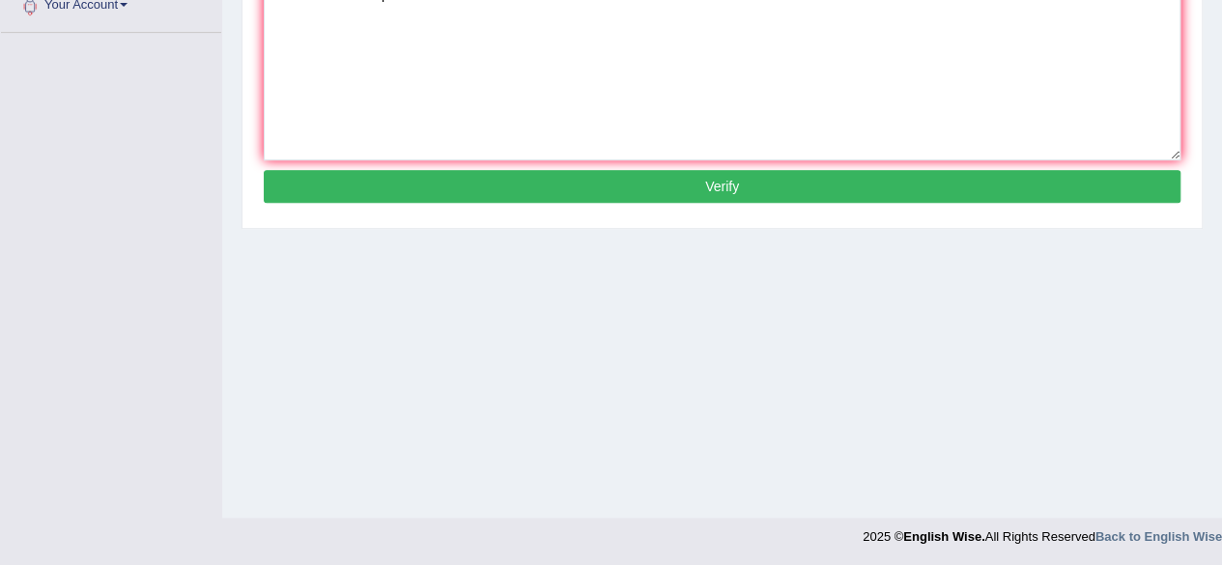
click at [526, 174] on button "Verify" at bounding box center [722, 186] width 917 height 33
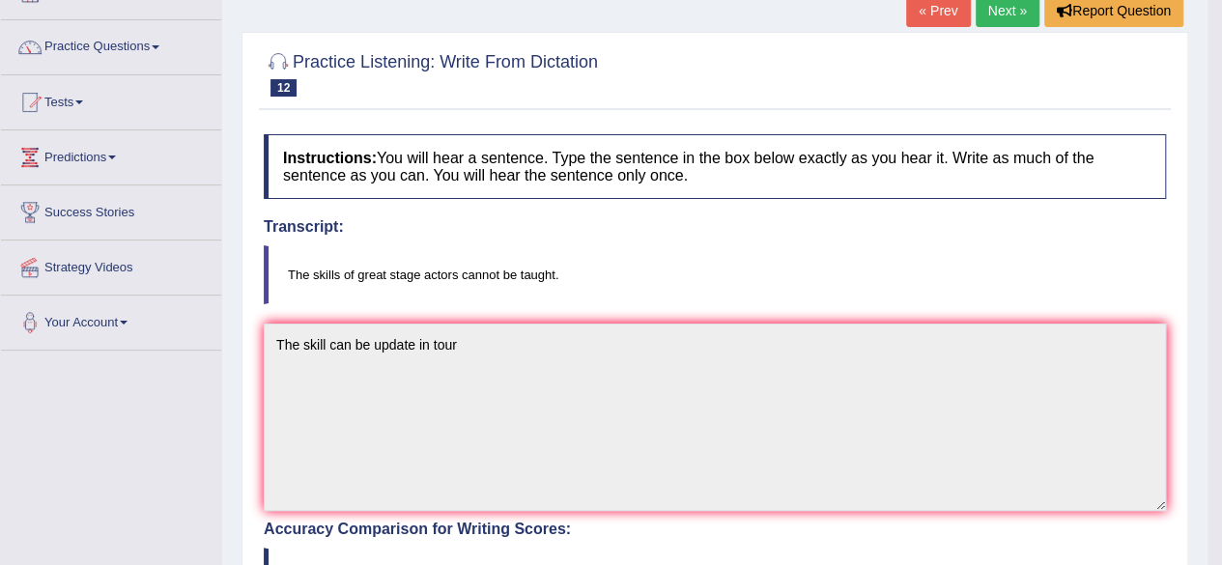
scroll to position [0, 0]
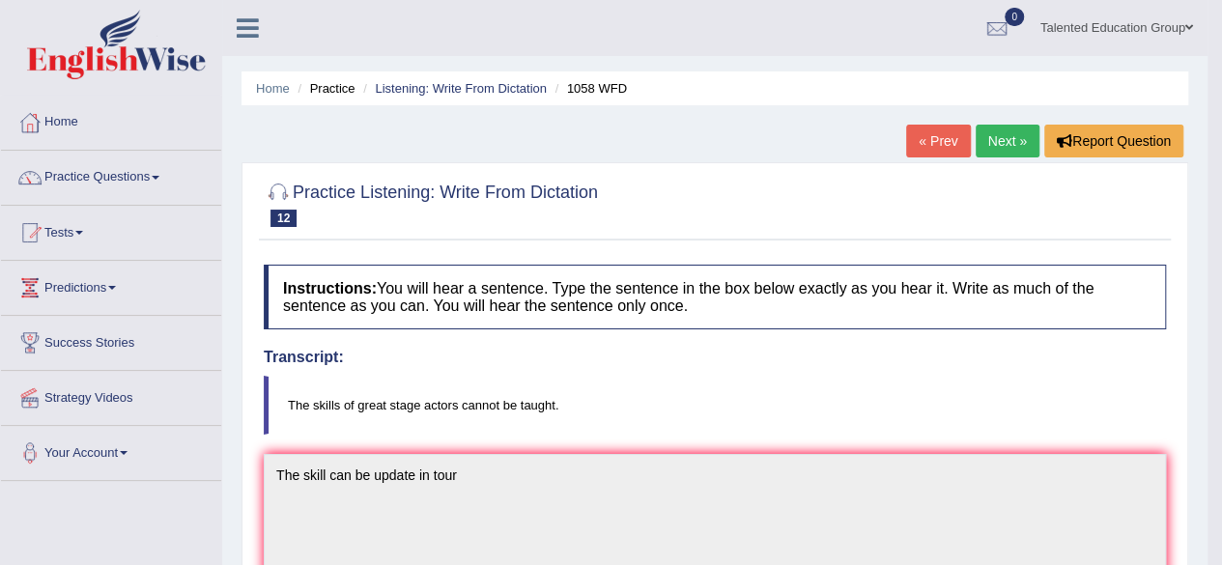
click at [1003, 138] on link "Next »" at bounding box center [1008, 141] width 64 height 33
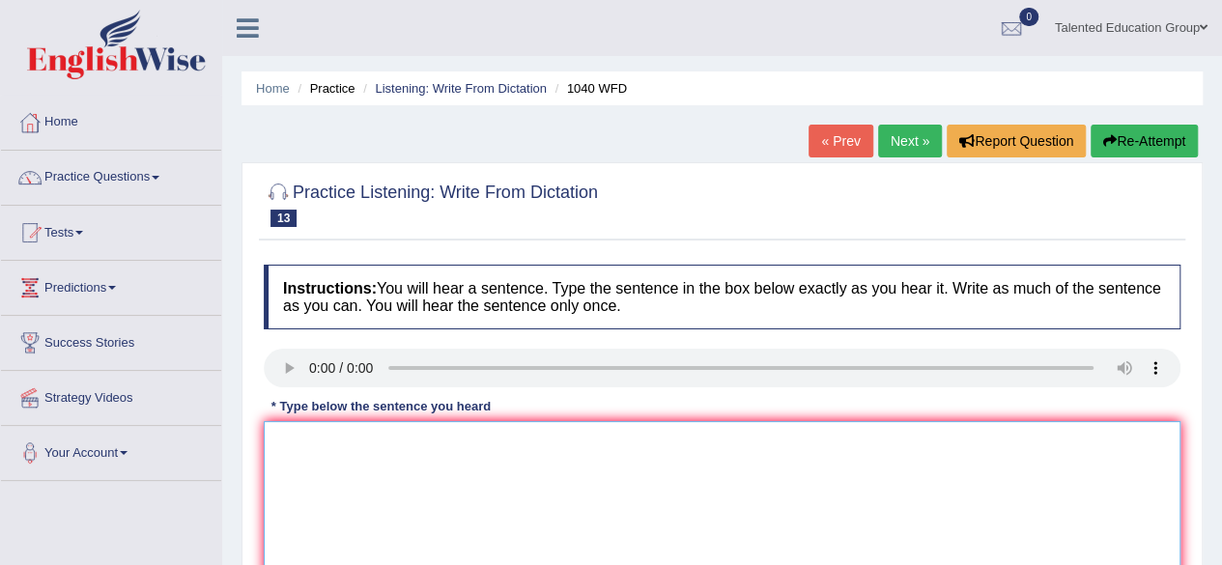
click at [303, 440] on textarea at bounding box center [722, 514] width 917 height 187
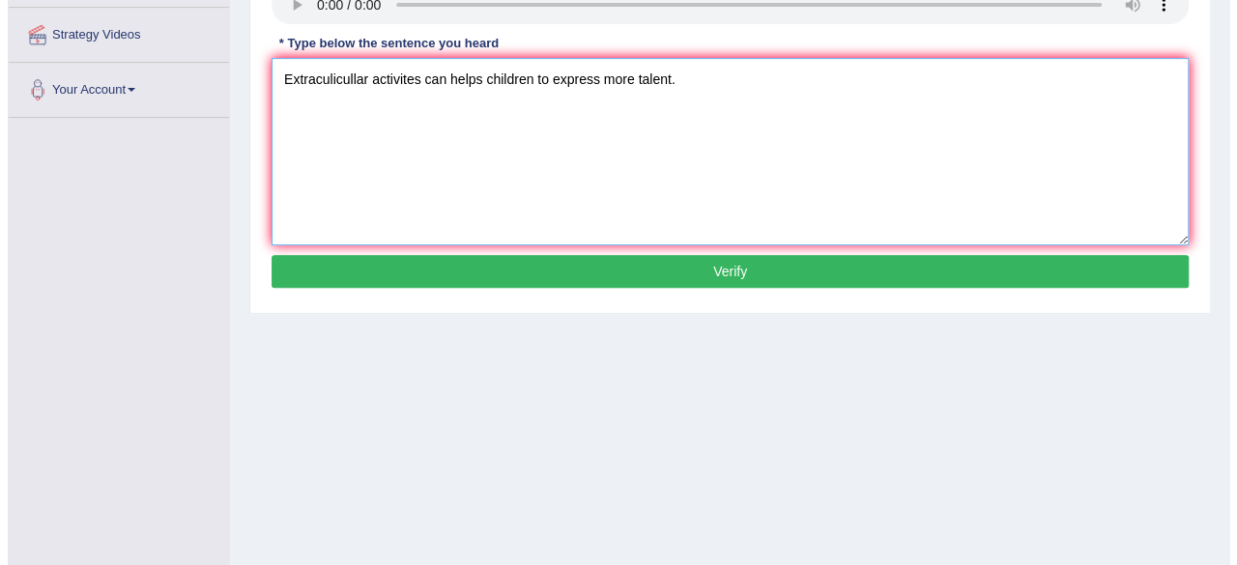
scroll to position [370, 0]
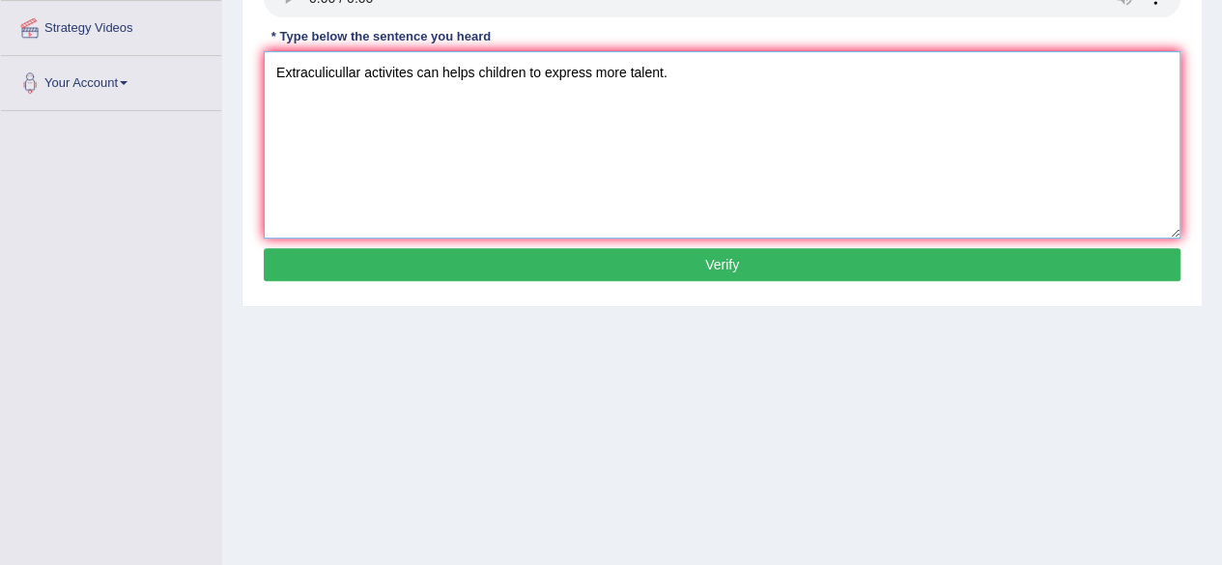
type textarea "Extraculicullar activites can helps children to express more talent."
click at [385, 253] on button "Verify" at bounding box center [722, 264] width 917 height 33
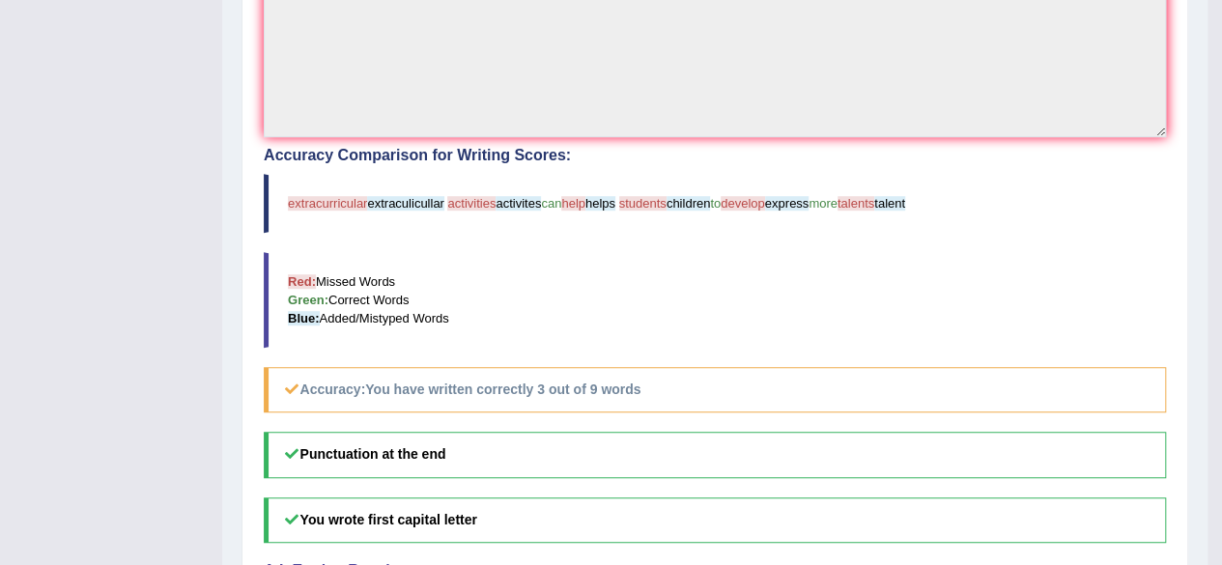
scroll to position [505, 0]
